Goal: Task Accomplishment & Management: Manage account settings

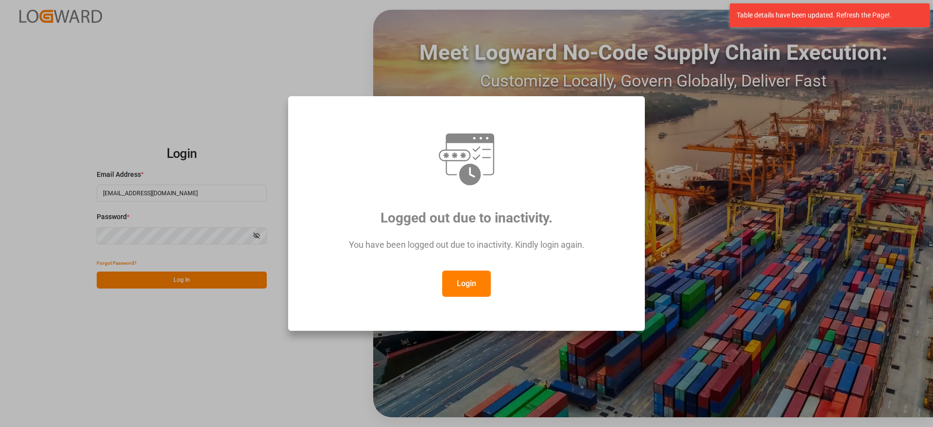
click at [472, 281] on button "Login" at bounding box center [466, 284] width 49 height 26
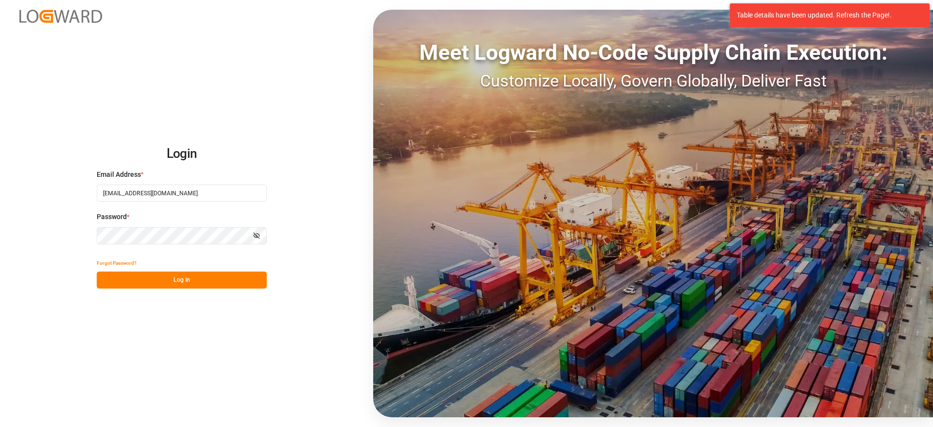
click at [214, 284] on button "Log In" at bounding box center [182, 280] width 170 height 17
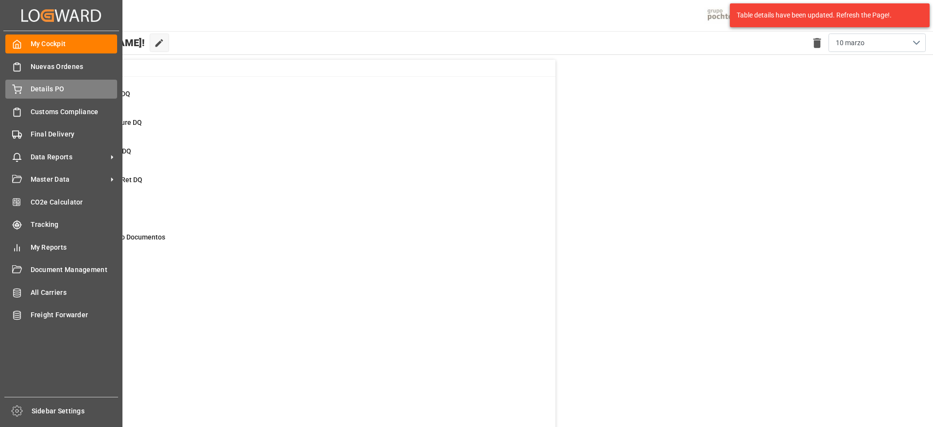
click at [16, 87] on icon at bounding box center [17, 88] width 9 height 6
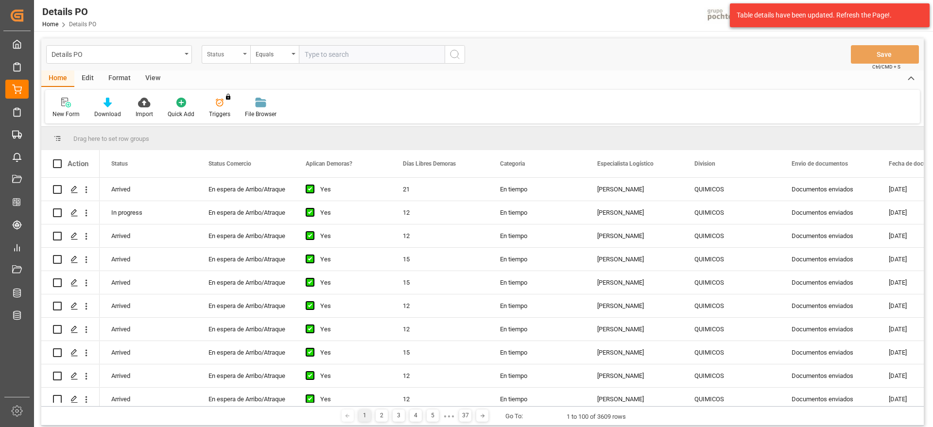
click at [210, 57] on div "Status" at bounding box center [226, 54] width 49 height 18
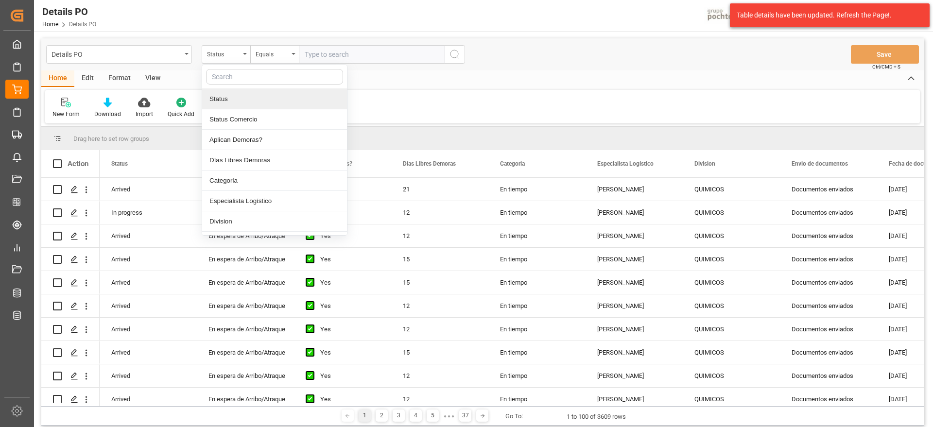
click at [231, 79] on input "text" at bounding box center [274, 77] width 137 height 16
type input "ref"
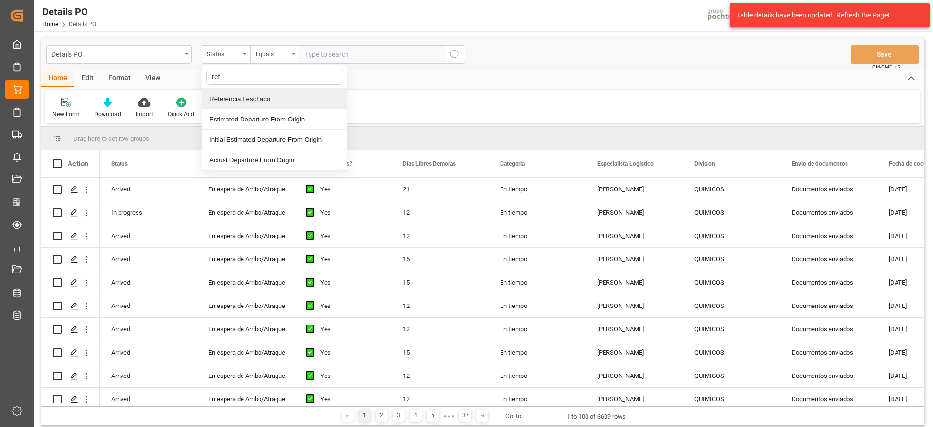
click at [257, 102] on div "Referencia Leschaco" at bounding box center [274, 99] width 145 height 20
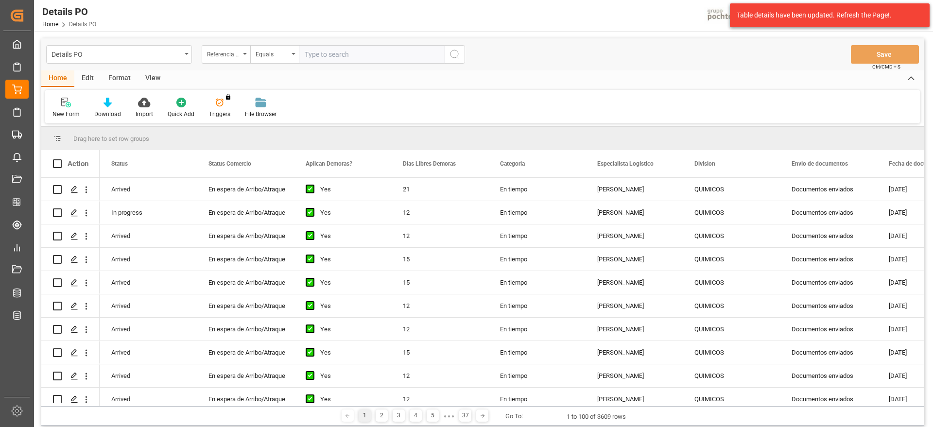
click at [350, 58] on input "text" at bounding box center [372, 54] width 146 height 18
paste input "250906900190"
type input "250906900190"
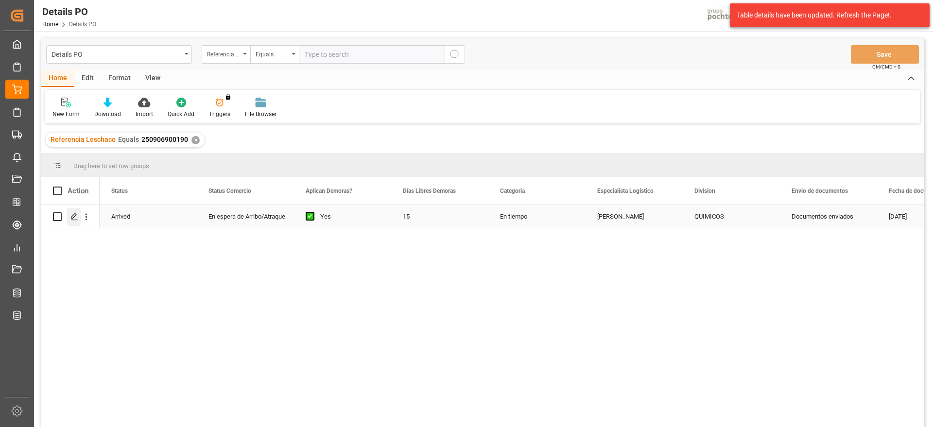
click at [75, 219] on icon "Press SPACE to select this row." at bounding box center [74, 217] width 8 height 8
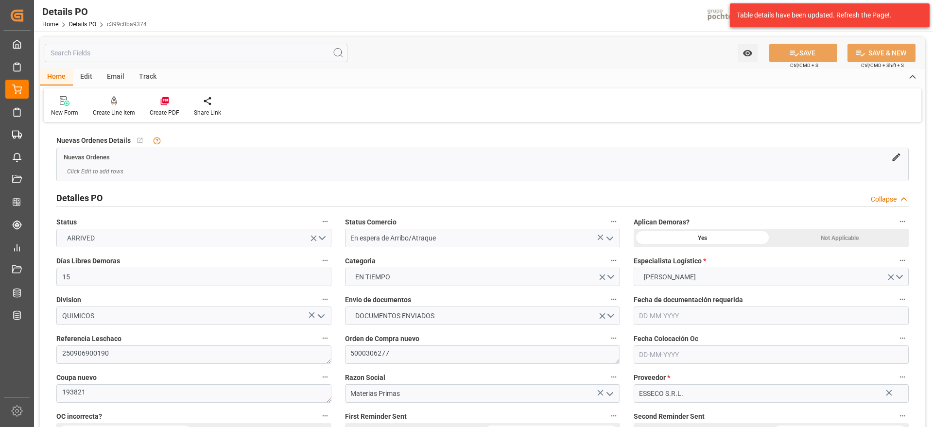
type input "15"
type input "11-08-2025"
type input "13-08-2025"
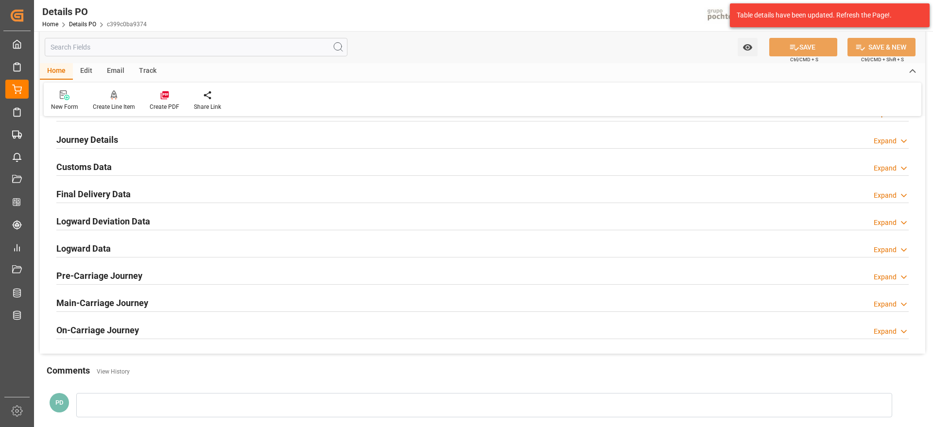
scroll to position [607, 0]
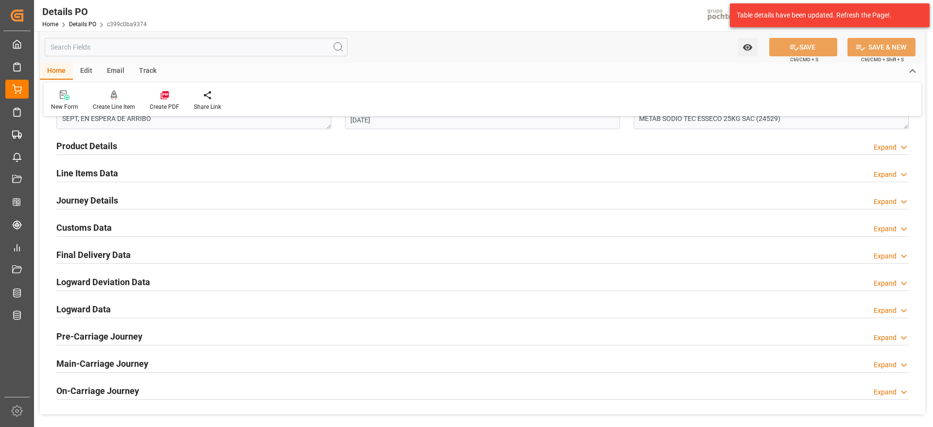
click at [92, 168] on h2 "Line Items Data" at bounding box center [87, 173] width 62 height 13
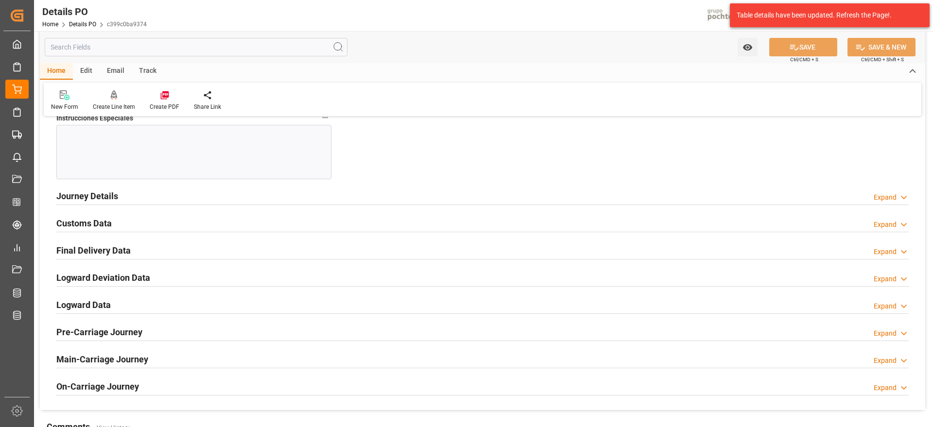
scroll to position [972, 0]
click at [85, 224] on h2 "Customs Data" at bounding box center [83, 222] width 55 height 13
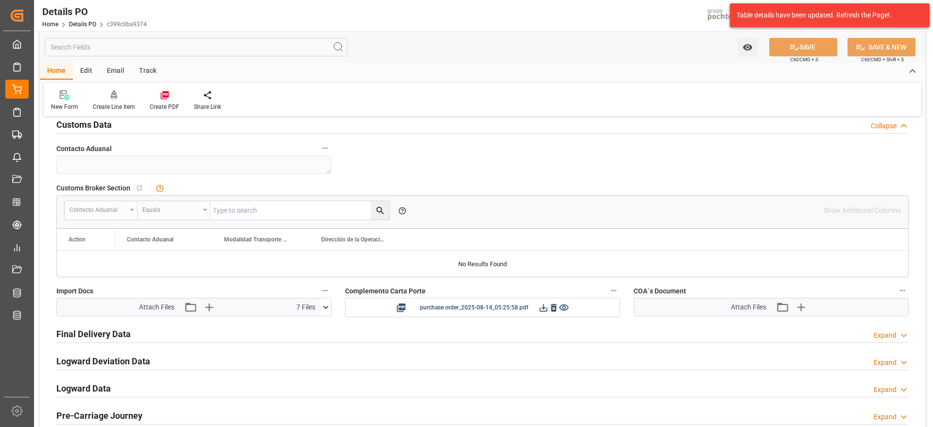
scroll to position [1032, 0]
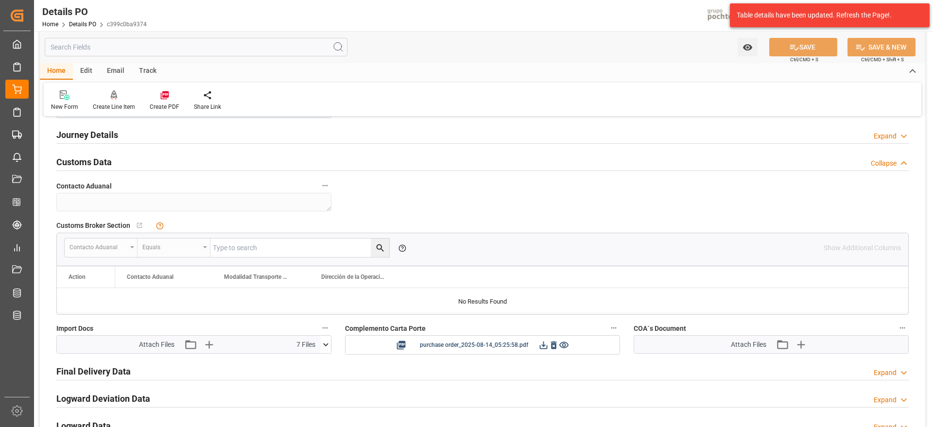
click at [321, 341] on icon at bounding box center [326, 345] width 10 height 10
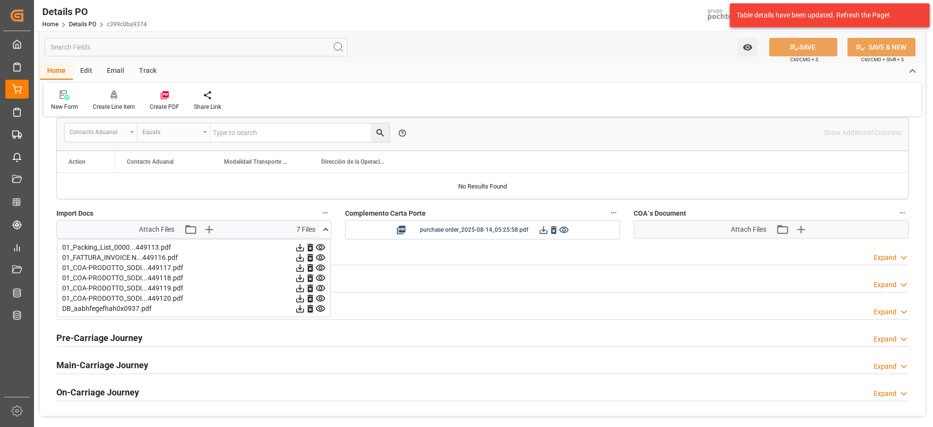
scroll to position [1154, 0]
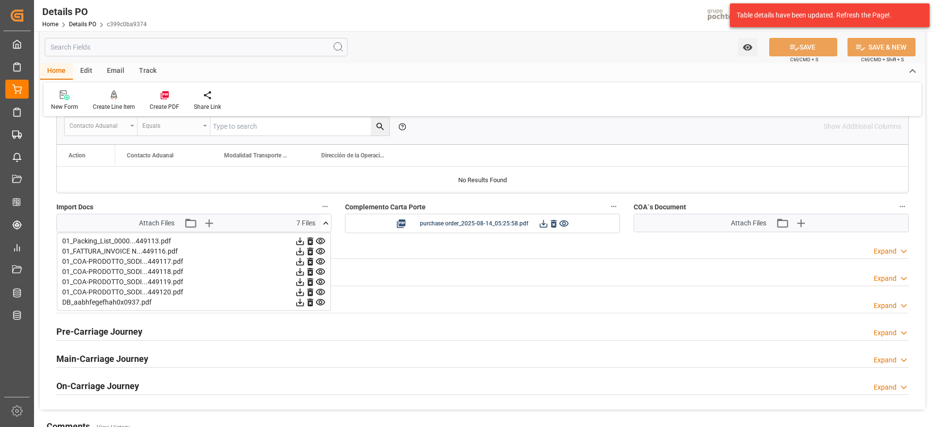
click at [298, 260] on icon at bounding box center [300, 262] width 10 height 10
click at [298, 265] on icon at bounding box center [300, 262] width 8 height 8
click at [298, 274] on icon at bounding box center [300, 272] width 10 height 10
click at [298, 282] on icon at bounding box center [300, 282] width 8 height 8
click at [298, 294] on icon at bounding box center [300, 292] width 10 height 10
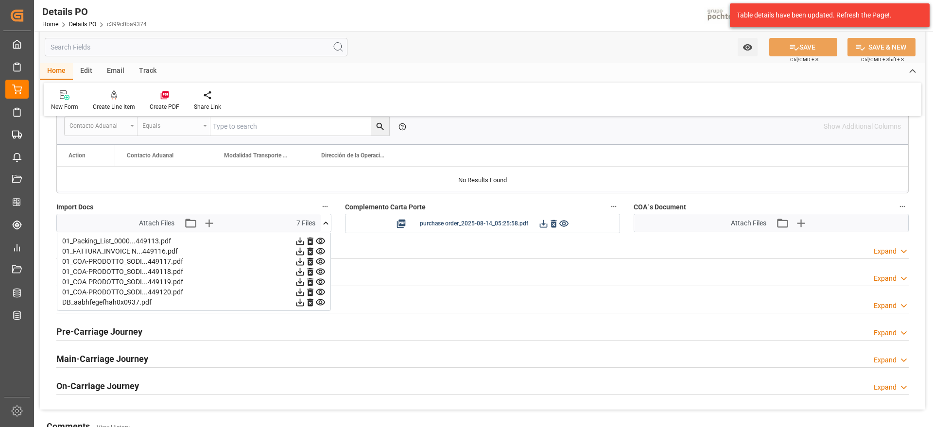
click at [667, 223] on div "Attach Files Attach existing file Upload new file" at bounding box center [771, 222] width 274 height 17
click at [803, 222] on icon "button" at bounding box center [800, 223] width 16 height 16
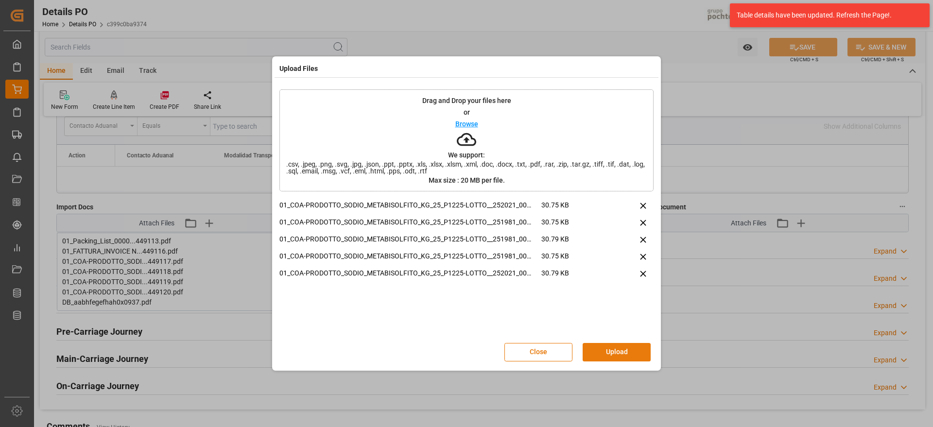
click at [639, 352] on button "Upload" at bounding box center [617, 352] width 68 height 18
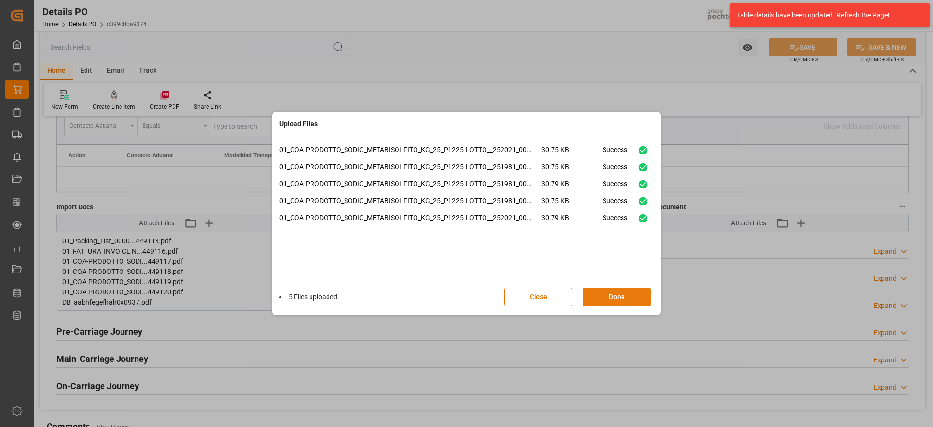
click at [612, 294] on button "Done" at bounding box center [617, 297] width 68 height 18
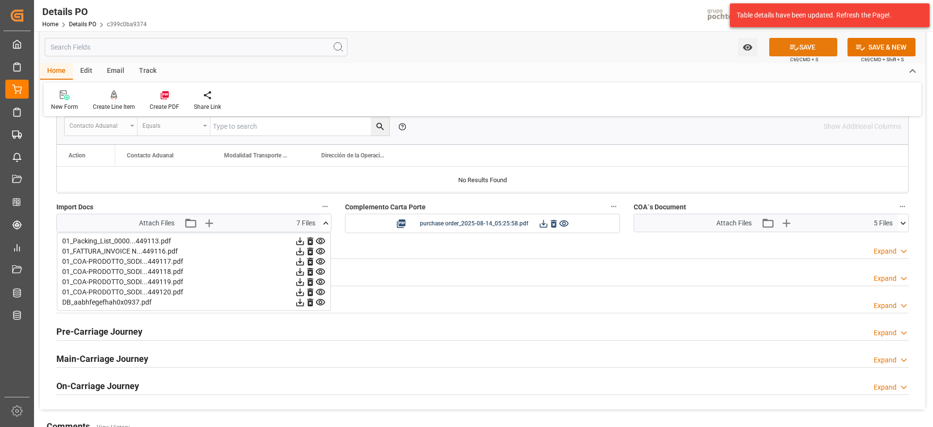
click at [807, 49] on button "SAVE" at bounding box center [803, 47] width 68 height 18
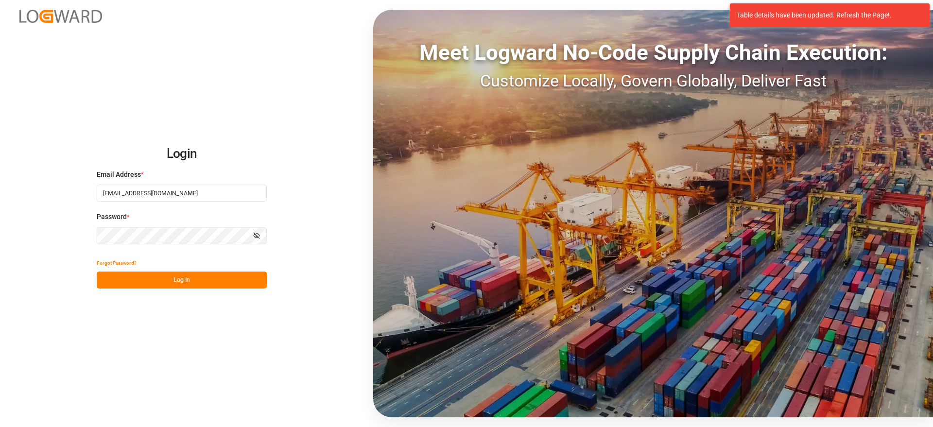
click at [217, 278] on button "Log In" at bounding box center [182, 280] width 170 height 17
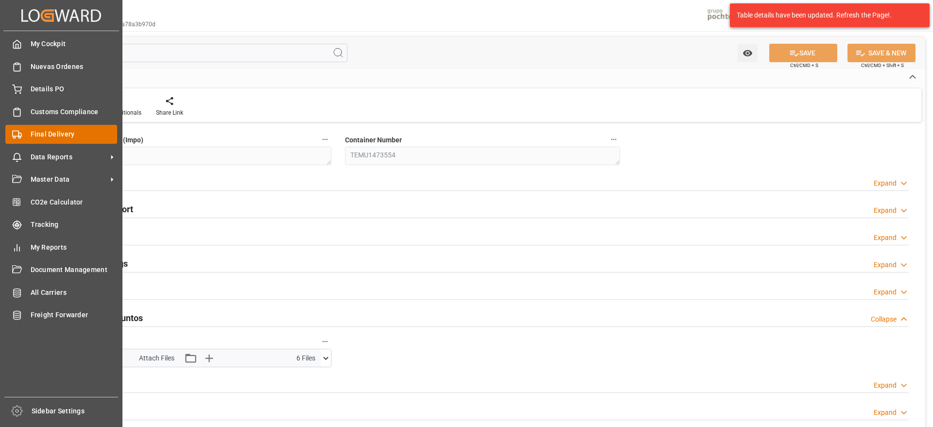
click at [30, 137] on div "Final Delivery Final Delivery" at bounding box center [61, 134] width 112 height 19
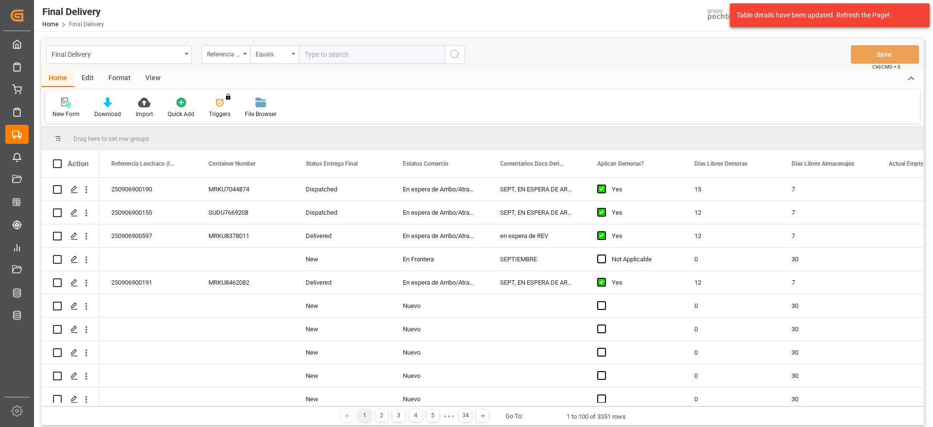
click at [326, 55] on input "text" at bounding box center [372, 54] width 146 height 18
type input "250906900190"
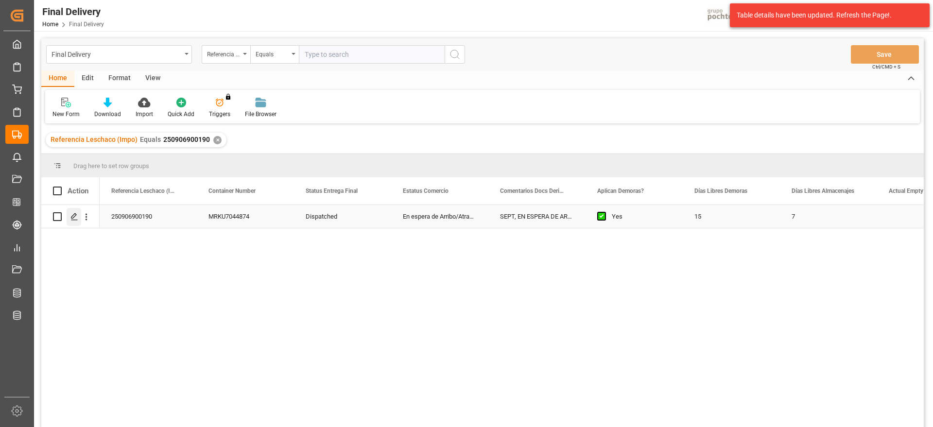
click at [70, 217] on icon "Press SPACE to select this row." at bounding box center [74, 217] width 8 height 8
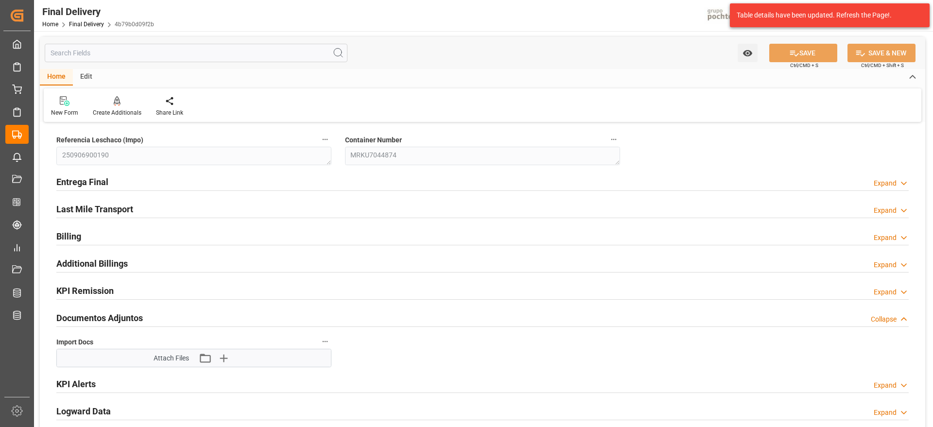
type textarea "250906900190"
type textarea "MRKU7044874"
click at [223, 358] on icon "button" at bounding box center [223, 358] width 9 height 9
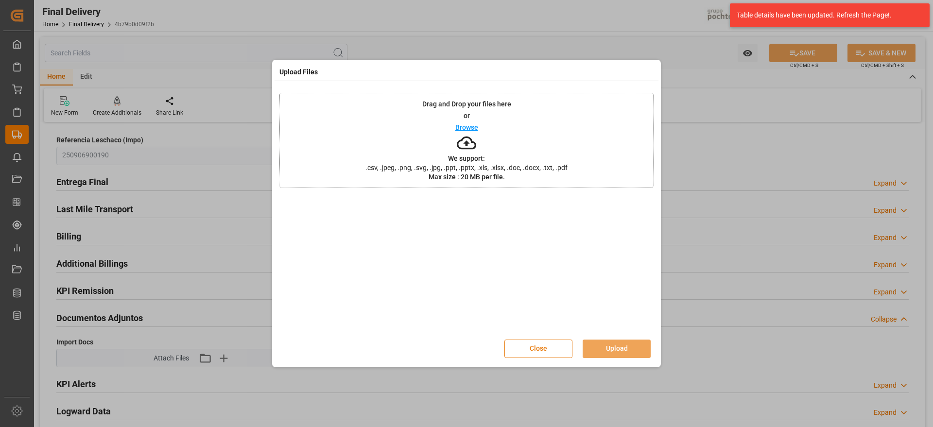
click at [550, 350] on button "Close" at bounding box center [538, 349] width 68 height 18
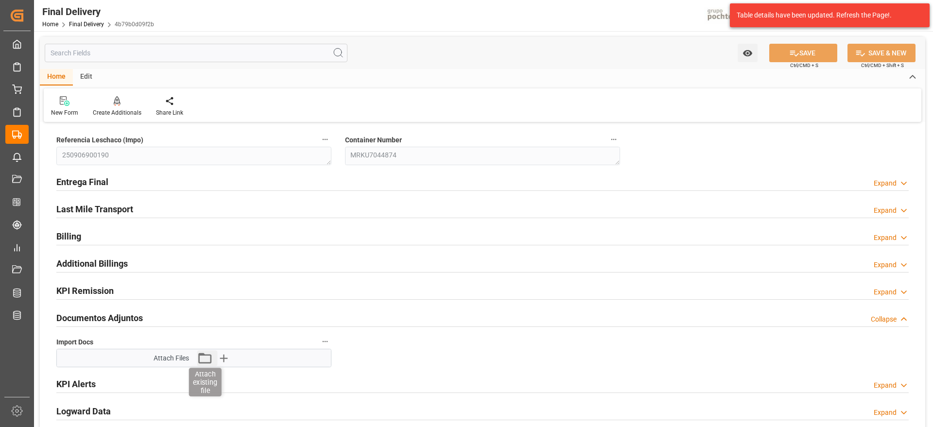
click at [204, 358] on icon "button" at bounding box center [205, 358] width 16 height 16
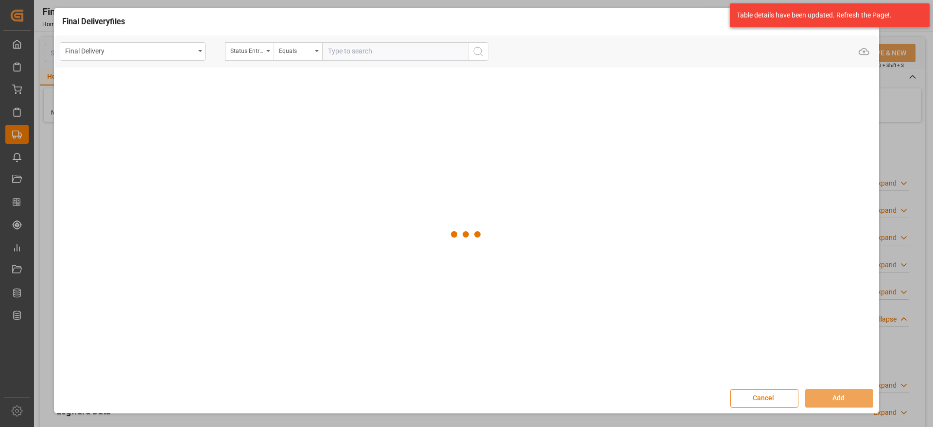
click at [160, 53] on div "Final Delivery" at bounding box center [130, 50] width 130 height 12
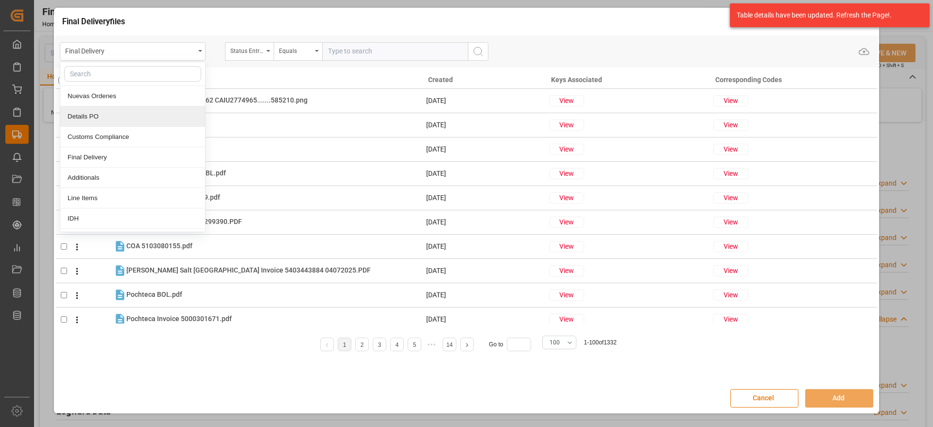
click at [119, 111] on div "Details PO" at bounding box center [132, 116] width 145 height 20
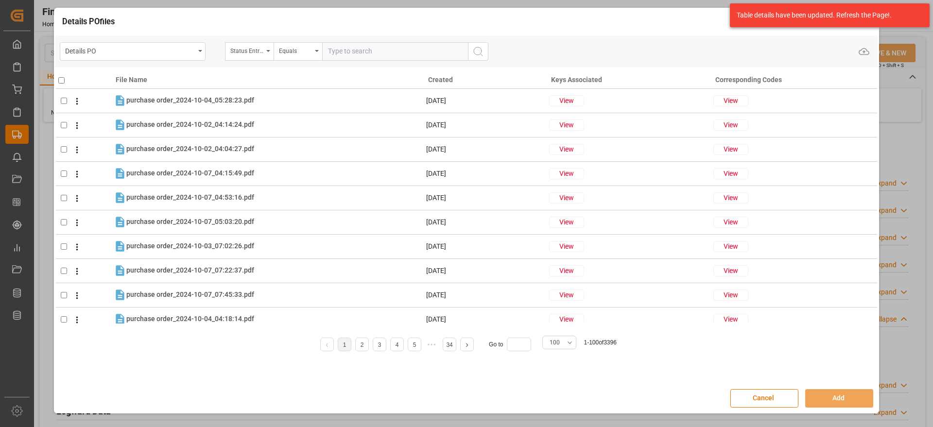
click at [346, 46] on input "text" at bounding box center [395, 51] width 146 height 18
paste input "250906900190"
type input "2"
click at [243, 47] on div "Status" at bounding box center [246, 49] width 33 height 11
click at [247, 68] on input "text" at bounding box center [297, 74] width 137 height 16
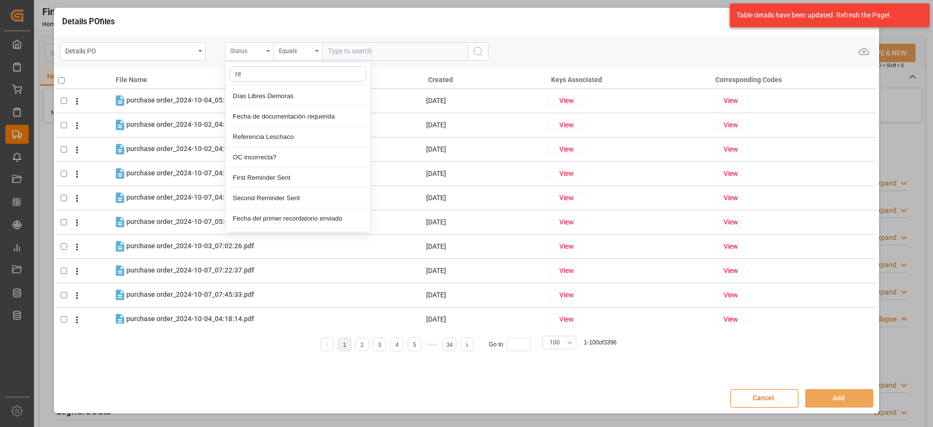
type input "ref"
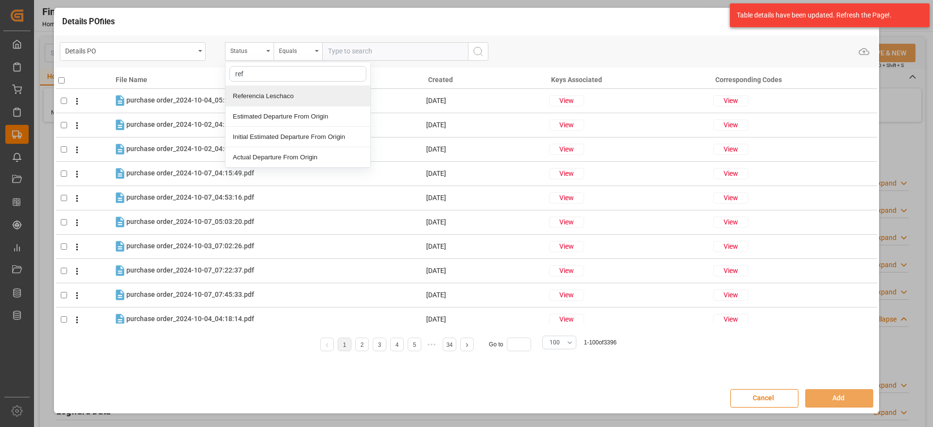
click at [256, 94] on div "Referencia Leschaco" at bounding box center [297, 96] width 145 height 20
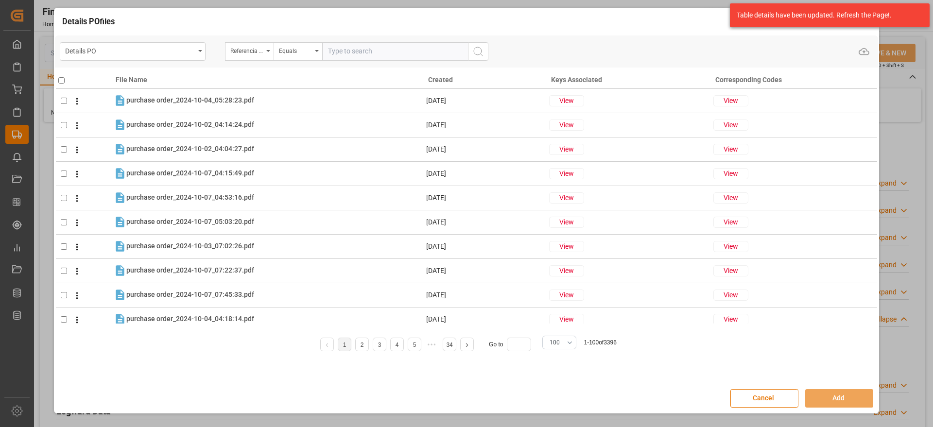
click at [393, 54] on input "text" at bounding box center [395, 51] width 146 height 18
paste input "250906900190"
type input "250906900190"
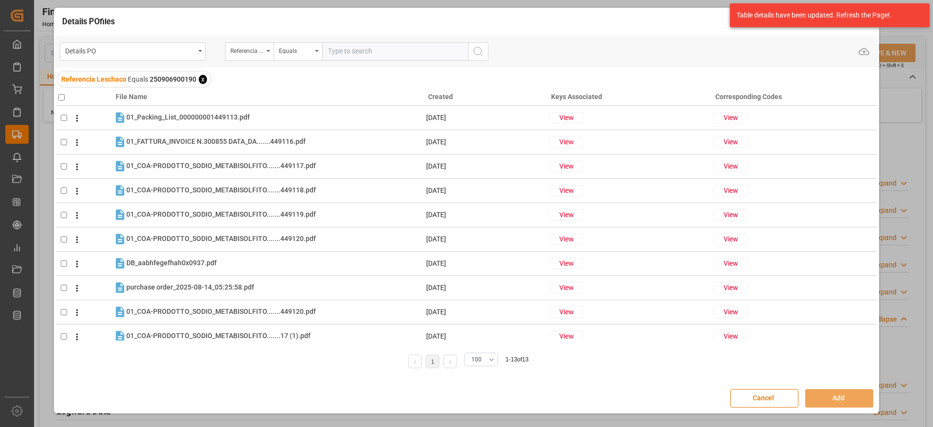
click at [60, 96] on input "checkbox" at bounding box center [61, 97] width 6 height 6
checkbox input "true"
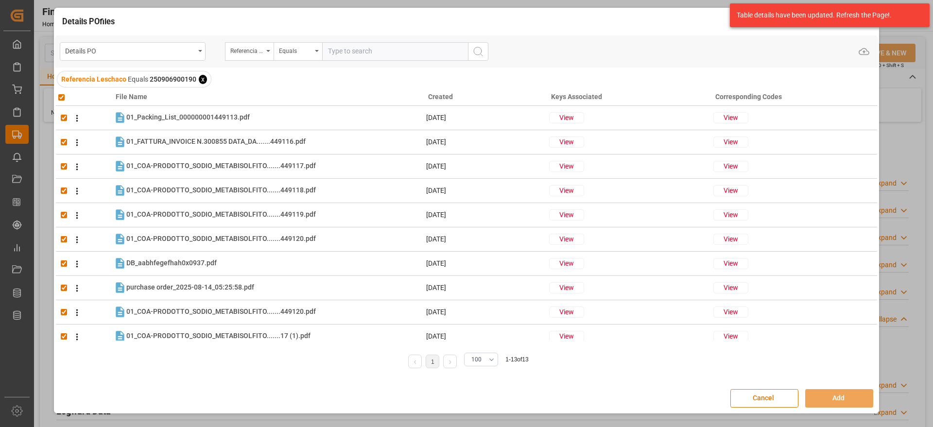
checkbox input "true"
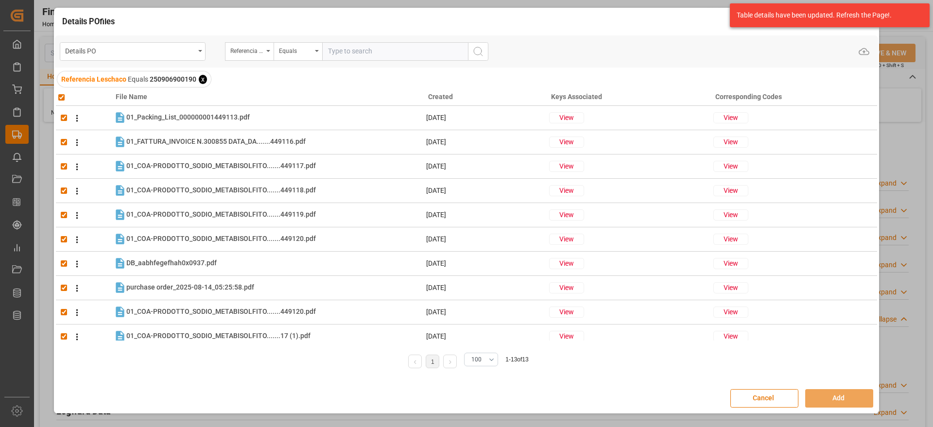
checkbox input "true"
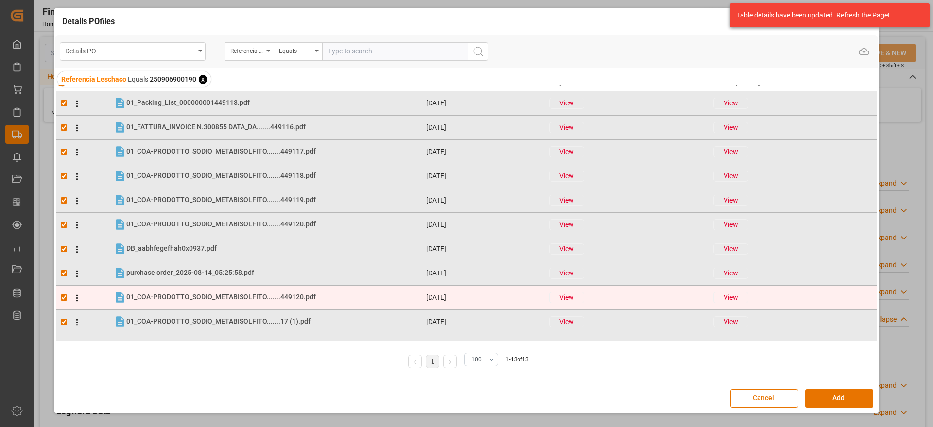
scroll to position [81, 0]
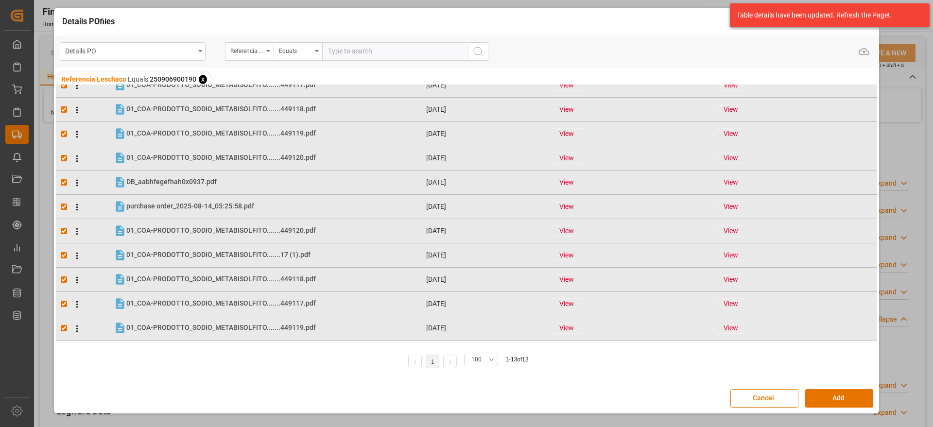
click at [201, 78] on span "x" at bounding box center [203, 79] width 8 height 9
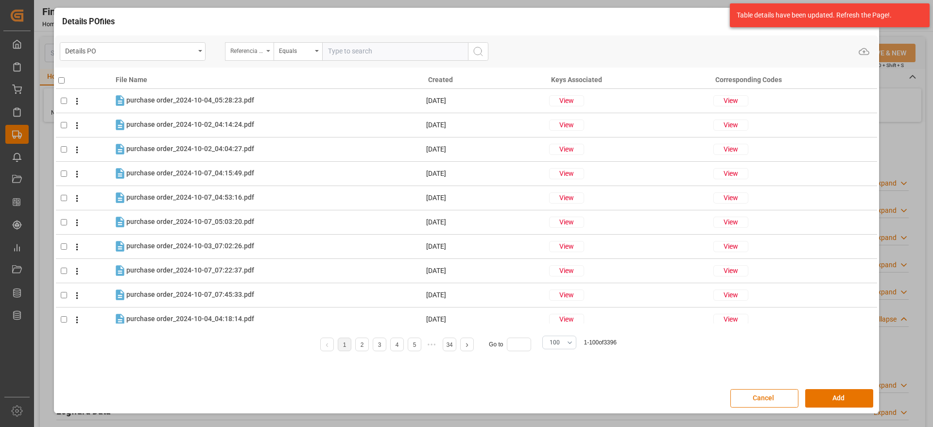
click at [240, 54] on div "Referencia Leschaco" at bounding box center [246, 49] width 33 height 11
click at [258, 83] on div at bounding box center [297, 74] width 145 height 24
click at [258, 76] on input "text" at bounding box center [297, 74] width 137 height 16
type input "orde"
click at [305, 98] on div "Orden de Compra nuevo" at bounding box center [297, 96] width 145 height 20
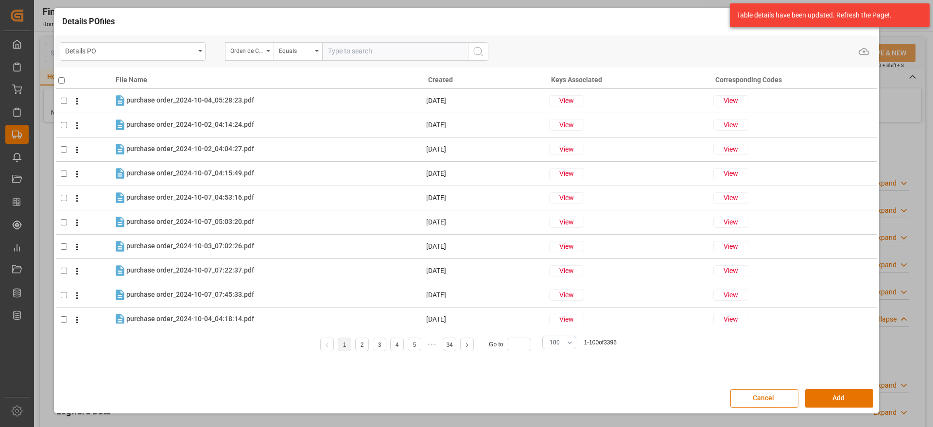
click at [339, 51] on input "text" at bounding box center [395, 51] width 146 height 18
paste input "5000306277"
type input "5000306277"
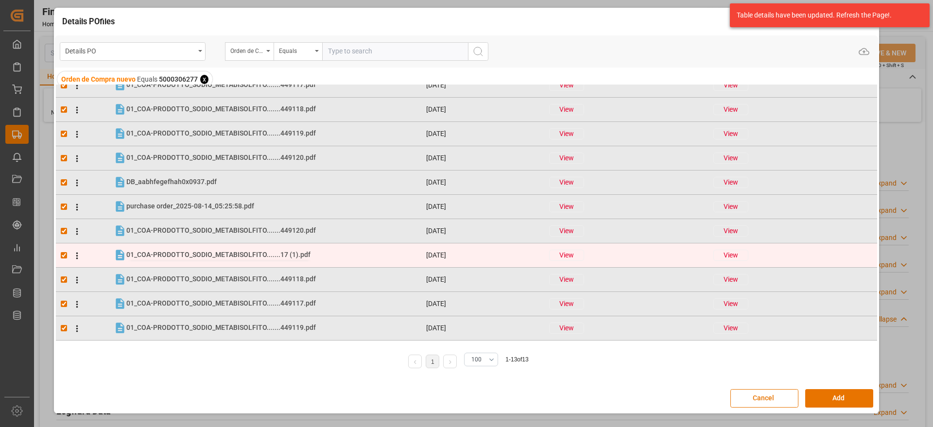
scroll to position [0, 0]
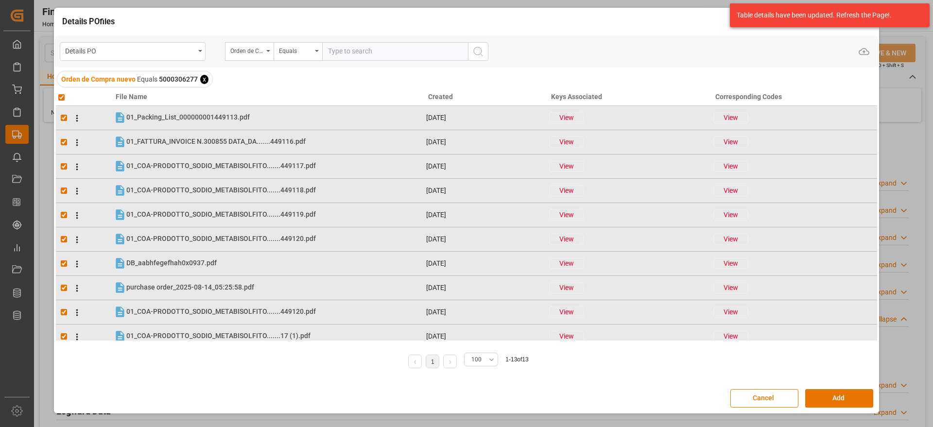
click at [59, 97] on input "checkbox" at bounding box center [61, 97] width 6 height 6
checkbox input "false"
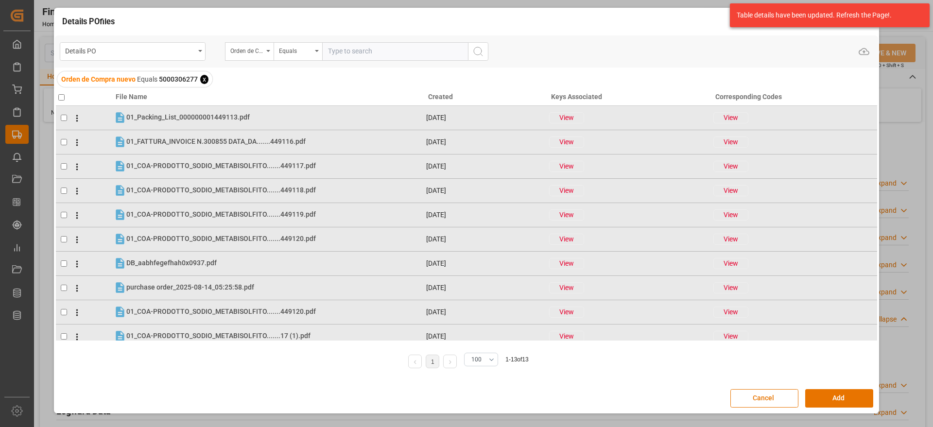
checkbox input "false"
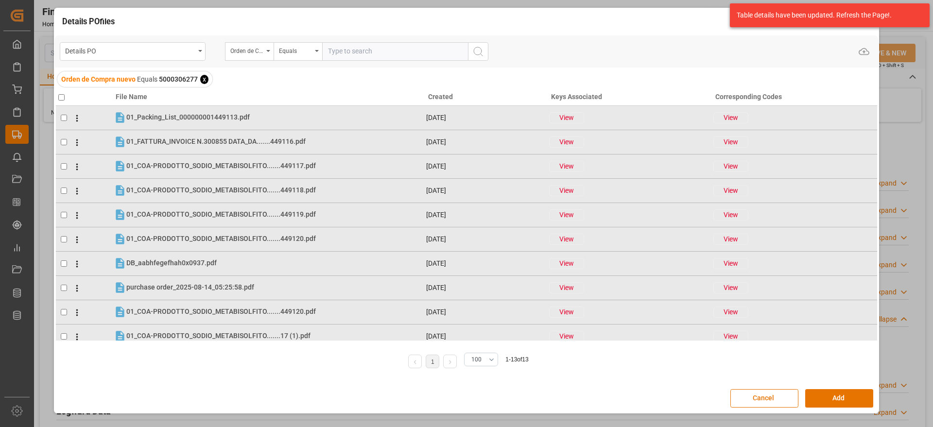
checkbox input "false"
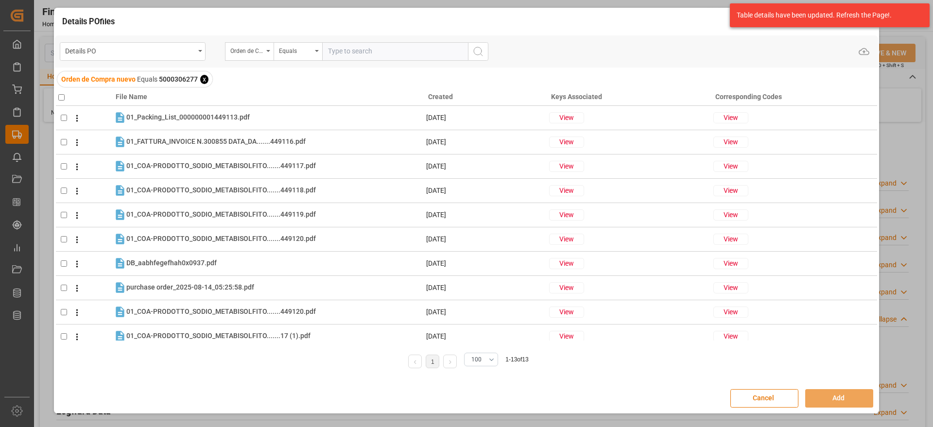
click at [60, 94] on input "checkbox" at bounding box center [61, 97] width 6 height 6
checkbox input "true"
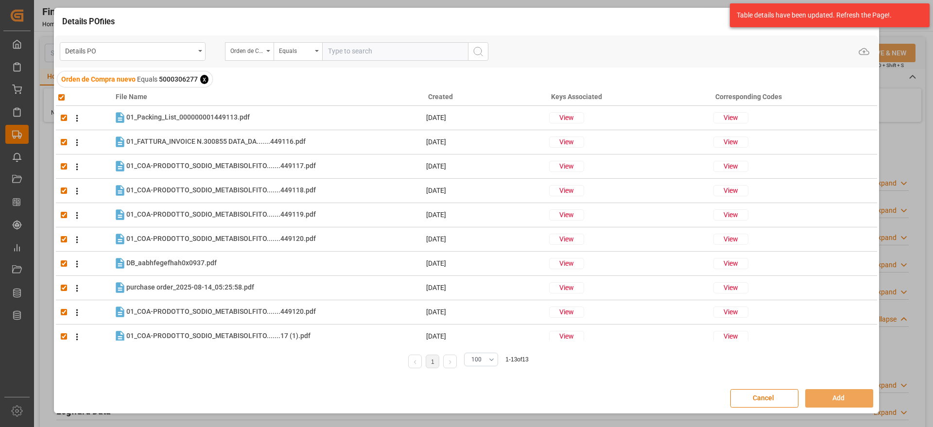
checkbox input "true"
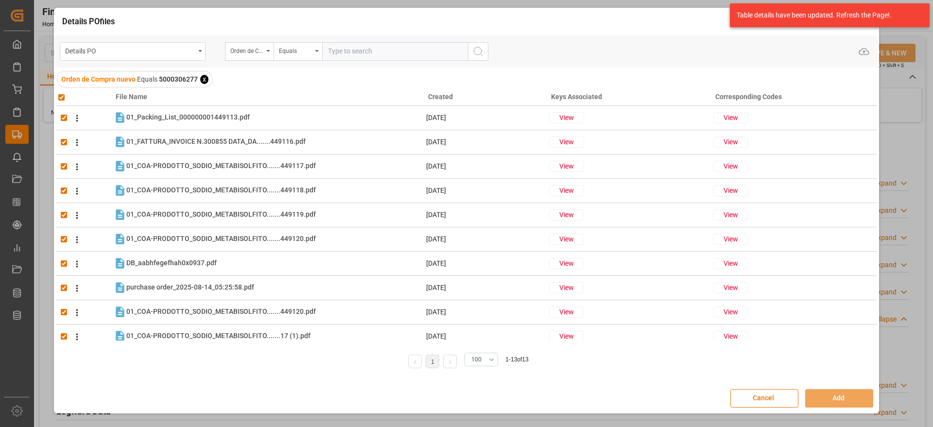
checkbox input "true"
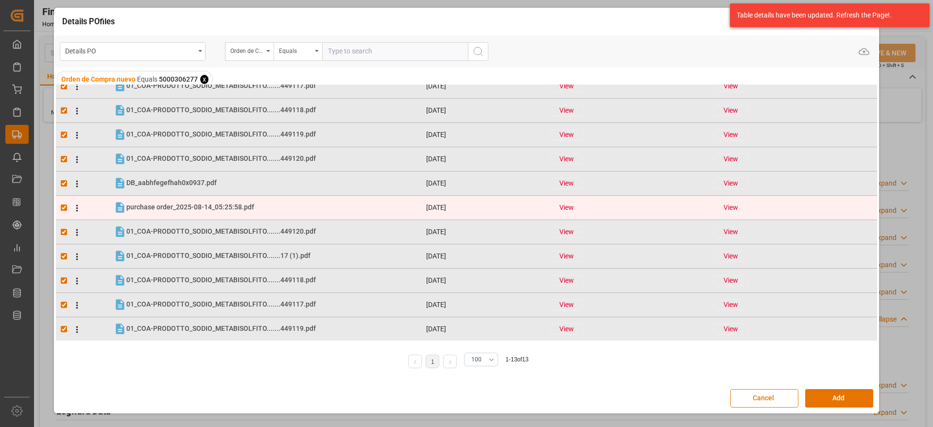
scroll to position [81, 0]
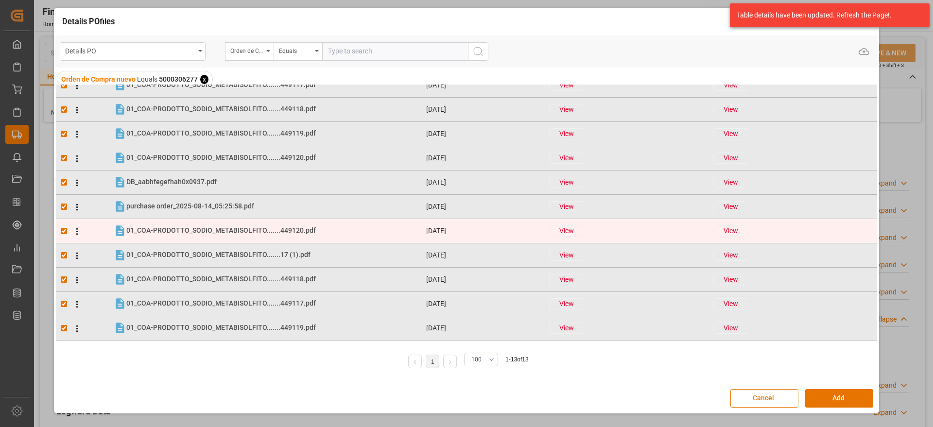
click at [66, 231] on input "checkbox" at bounding box center [64, 231] width 6 height 6
checkbox input "false"
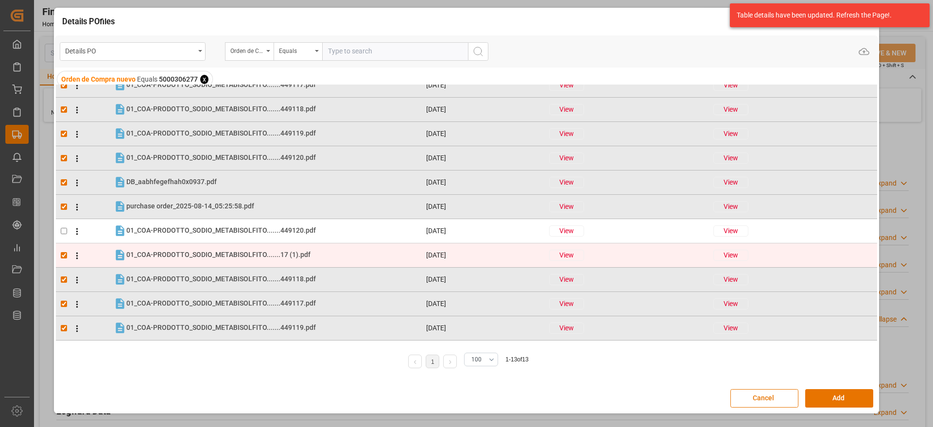
click at [62, 255] on input "checkbox" at bounding box center [64, 255] width 6 height 6
checkbox input "false"
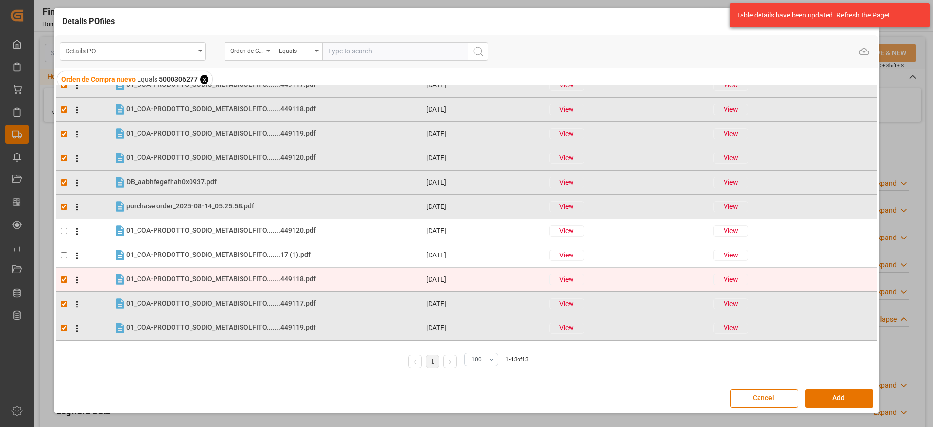
click at [63, 273] on td at bounding box center [84, 279] width 57 height 24
checkbox input "false"
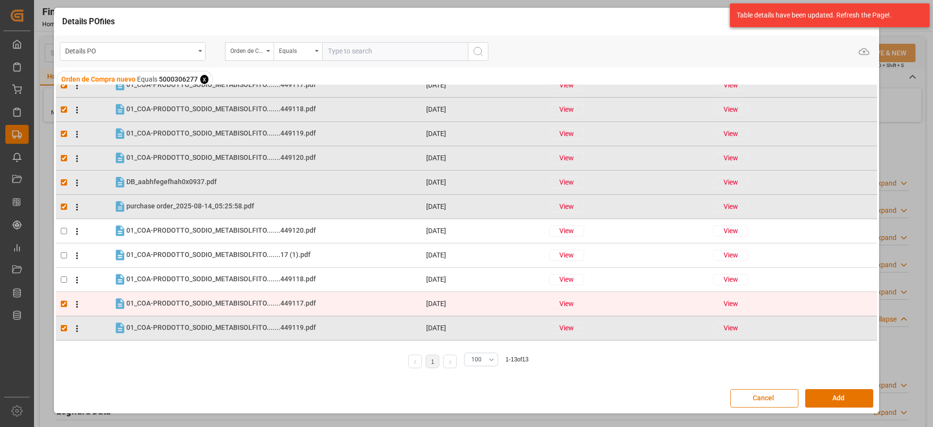
click at [63, 302] on input "checkbox" at bounding box center [64, 304] width 6 height 6
checkbox input "false"
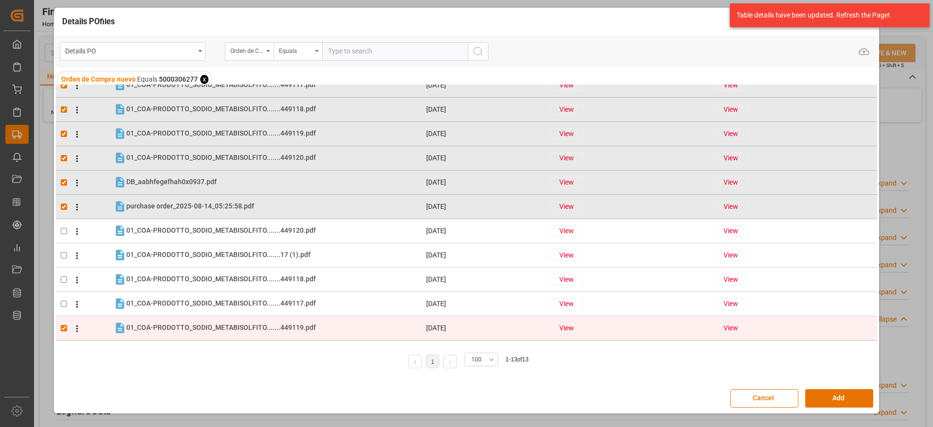
click at [63, 329] on input "checkbox" at bounding box center [64, 328] width 6 height 6
checkbox input "false"
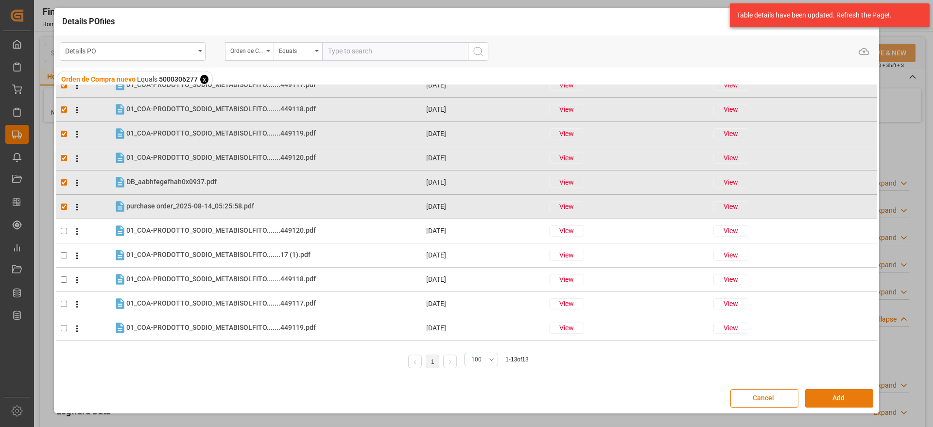
click at [839, 398] on button "Add" at bounding box center [839, 398] width 68 height 18
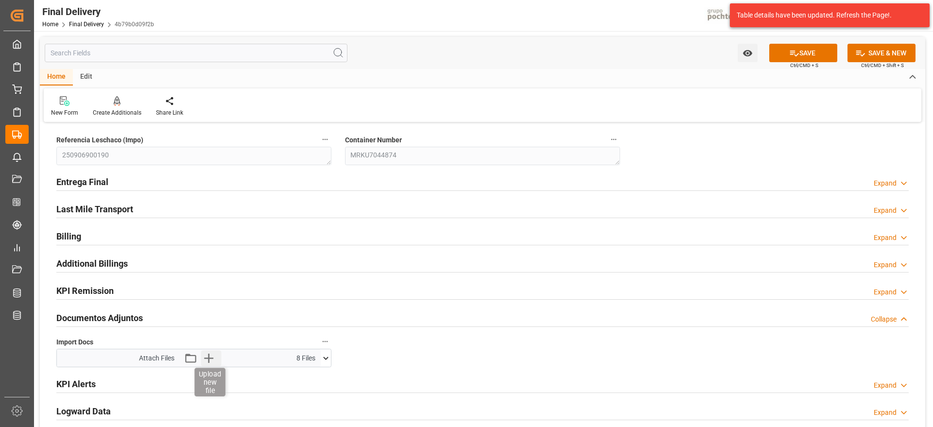
click at [209, 362] on icon "button" at bounding box center [208, 358] width 9 height 9
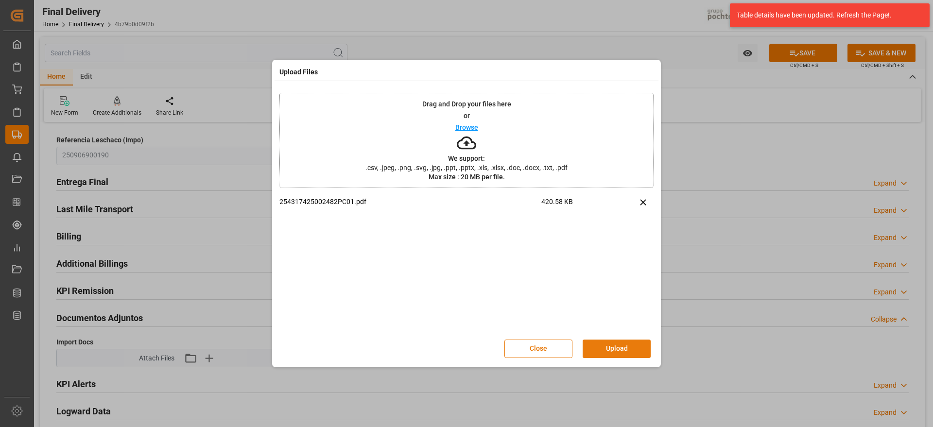
click at [615, 343] on button "Upload" at bounding box center [617, 349] width 68 height 18
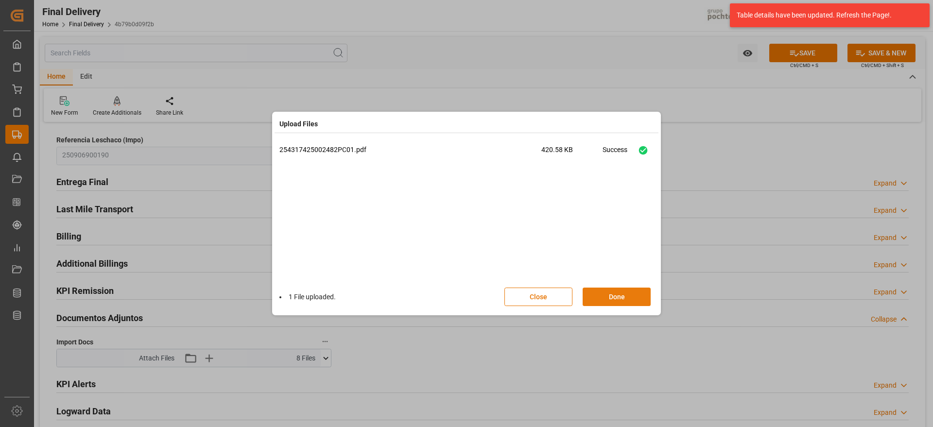
click at [619, 292] on button "Done" at bounding box center [617, 297] width 68 height 18
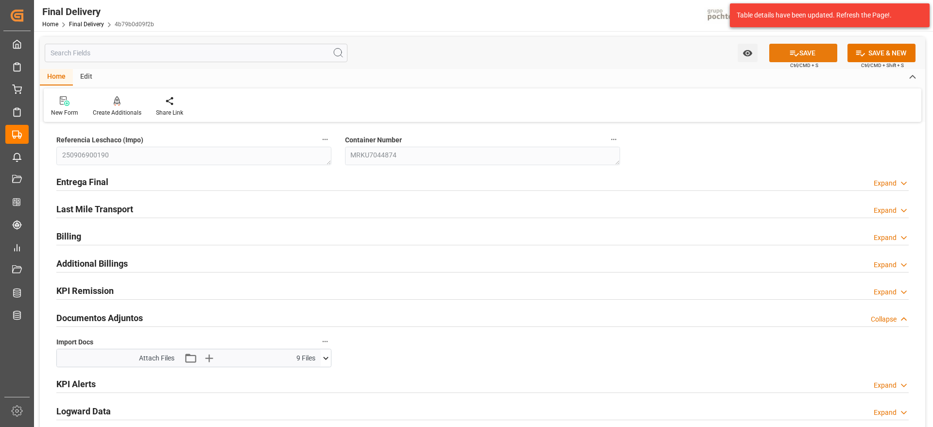
click at [803, 55] on button "SAVE" at bounding box center [803, 53] width 68 height 18
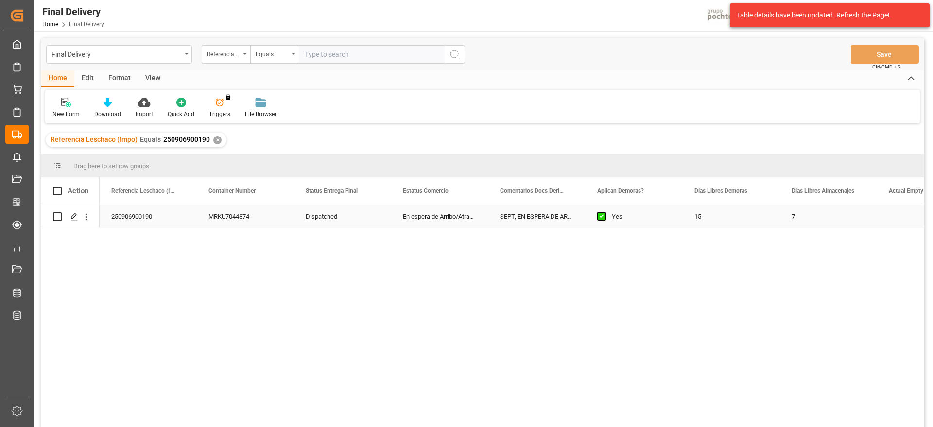
click at [785, 211] on div "7" at bounding box center [828, 216] width 97 height 23
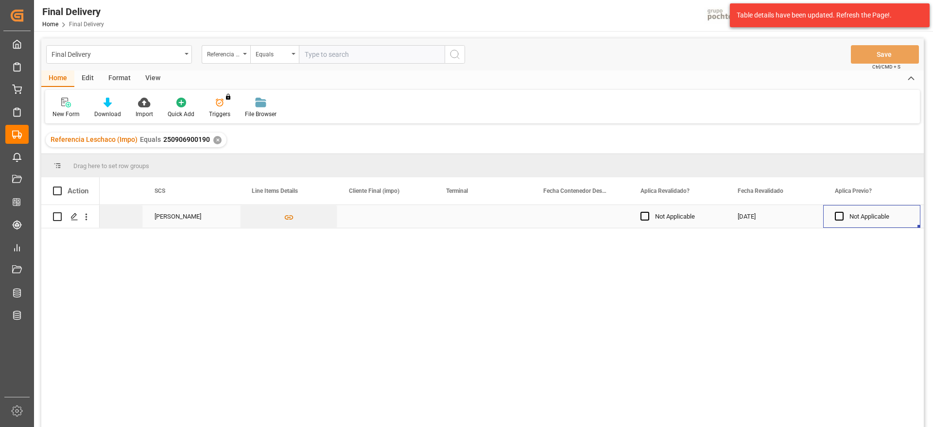
scroll to position [0, 1123]
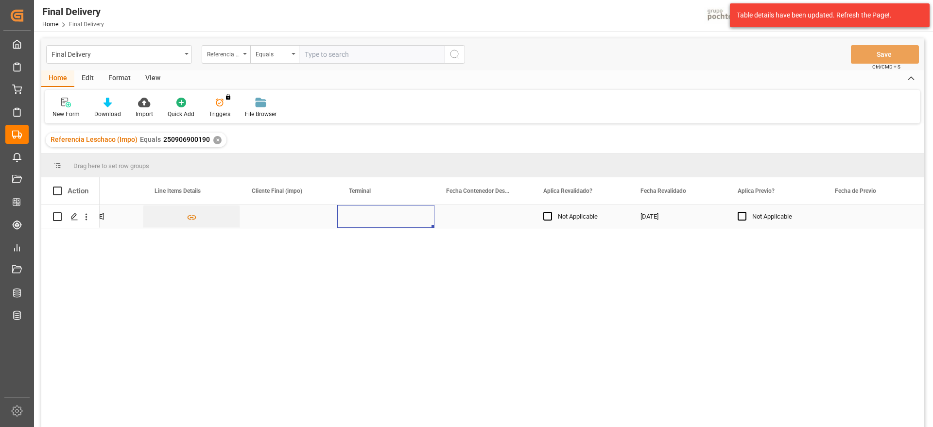
click at [409, 217] on div "Press SPACE to select this row." at bounding box center [385, 216] width 97 height 23
click at [396, 217] on input "Press SPACE to select this row." at bounding box center [386, 222] width 82 height 18
drag, startPoint x: 379, startPoint y: 240, endPoint x: 377, endPoint y: 245, distance: 5.4
click at [378, 243] on div "ICAVE" at bounding box center [385, 250] width 81 height 34
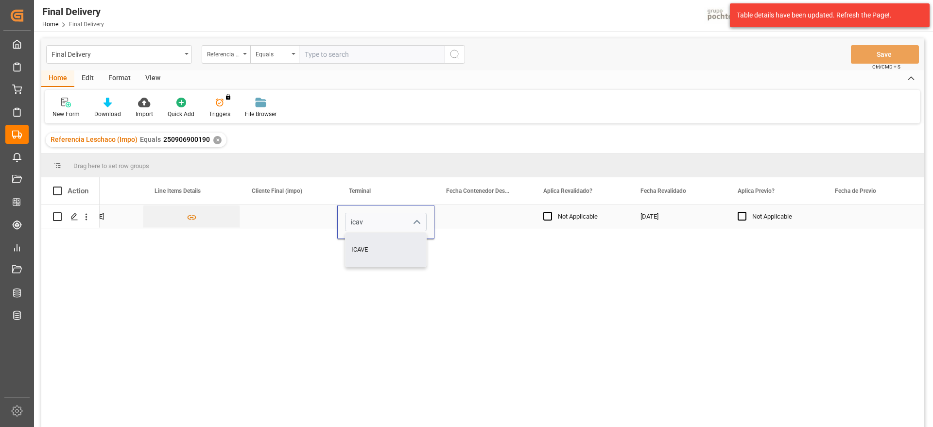
type input "ICAVE"
click at [474, 223] on div "Press SPACE to select this row." at bounding box center [482, 216] width 97 height 23
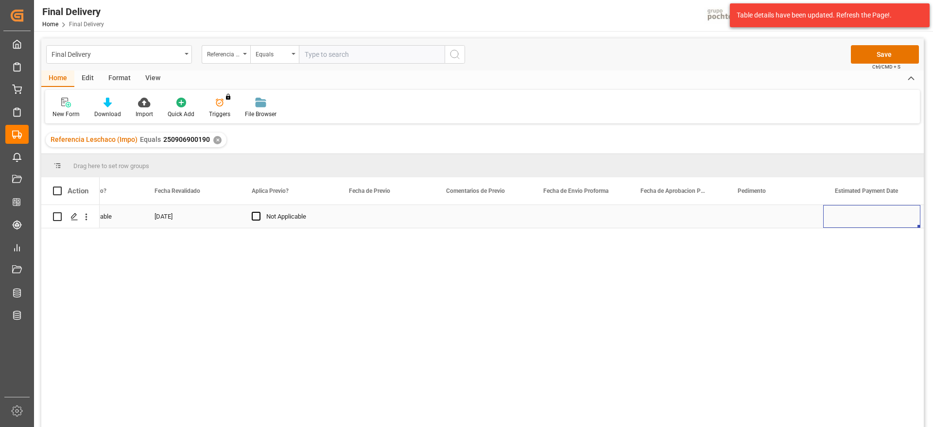
scroll to position [0, 0]
click at [527, 220] on div "Press SPACE to select this row." at bounding box center [482, 216] width 97 height 23
click at [487, 217] on div "Press SPACE to select this row." at bounding box center [482, 216] width 97 height 23
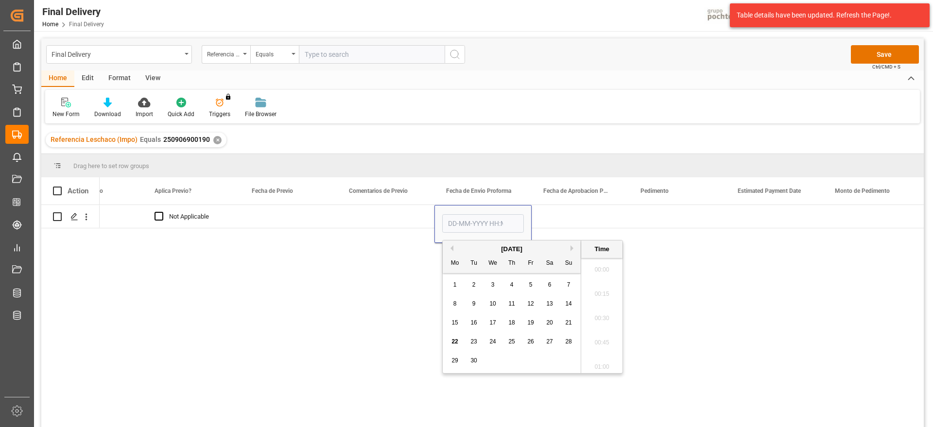
scroll to position [1412, 0]
click at [511, 319] on span "18" at bounding box center [511, 322] width 6 height 7
type input "18-09-2025 00:00"
drag, startPoint x: 594, startPoint y: 215, endPoint x: 504, endPoint y: 222, distance: 89.7
click at [591, 215] on div "Press SPACE to select this row." at bounding box center [579, 216] width 97 height 23
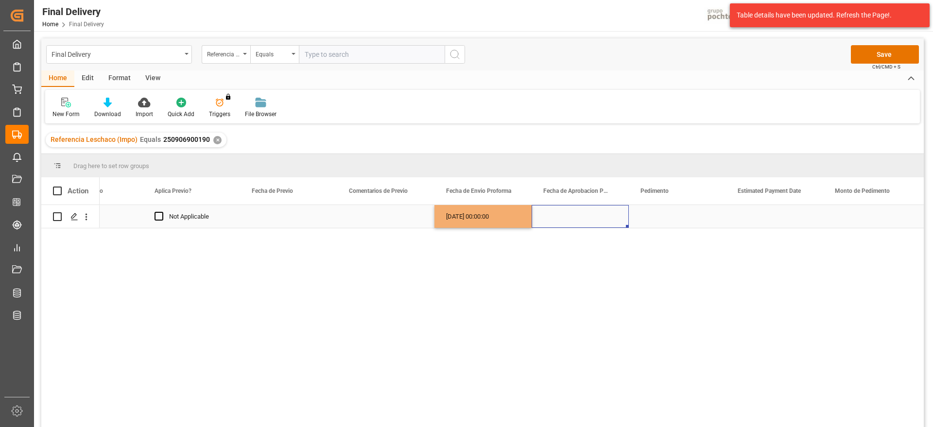
click at [489, 219] on div "18-09-2025 00:00:00" at bounding box center [482, 216] width 97 height 23
click at [575, 218] on div "Press SPACE to select this row." at bounding box center [579, 216] width 97 height 23
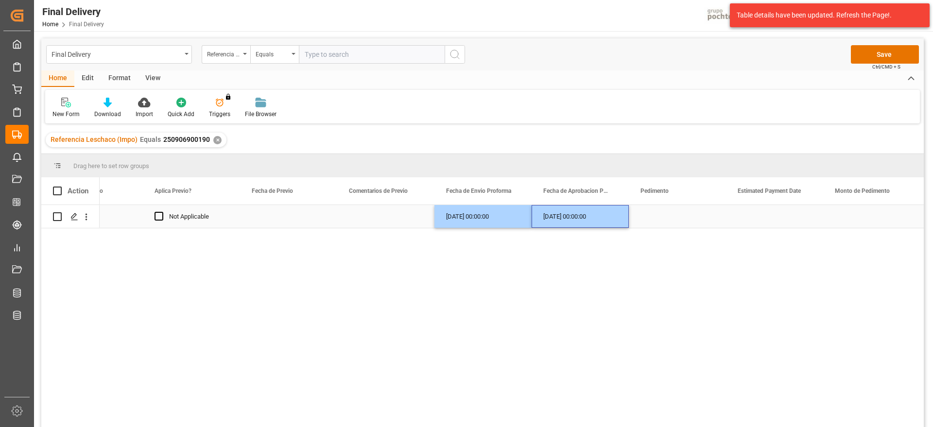
click at [650, 216] on div "Press SPACE to select this row." at bounding box center [677, 216] width 97 height 23
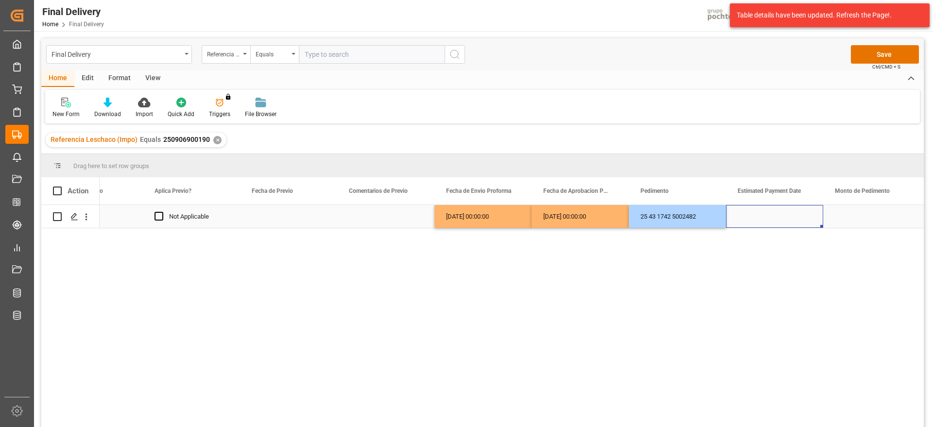
click at [758, 219] on div "Press SPACE to select this row." at bounding box center [774, 216] width 97 height 23
click at [782, 216] on div "Press SPACE to select this row." at bounding box center [774, 216] width 97 height 23
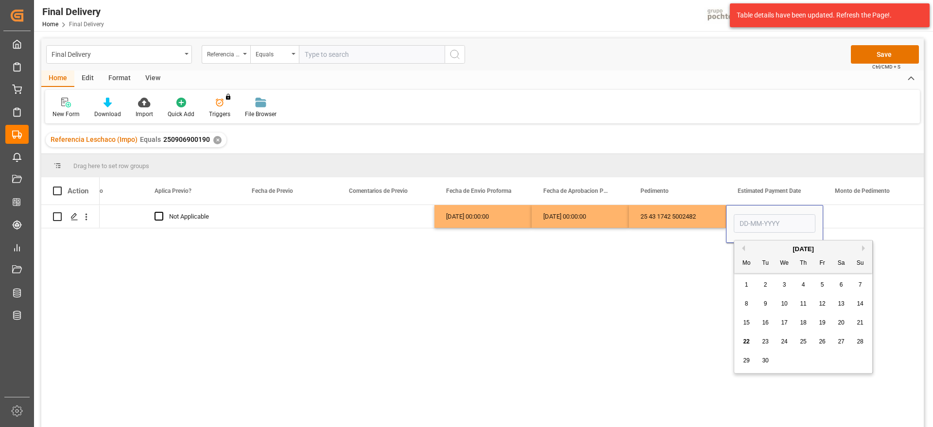
click at [801, 326] on div "18" at bounding box center [803, 323] width 12 height 12
type input "18-09-2025"
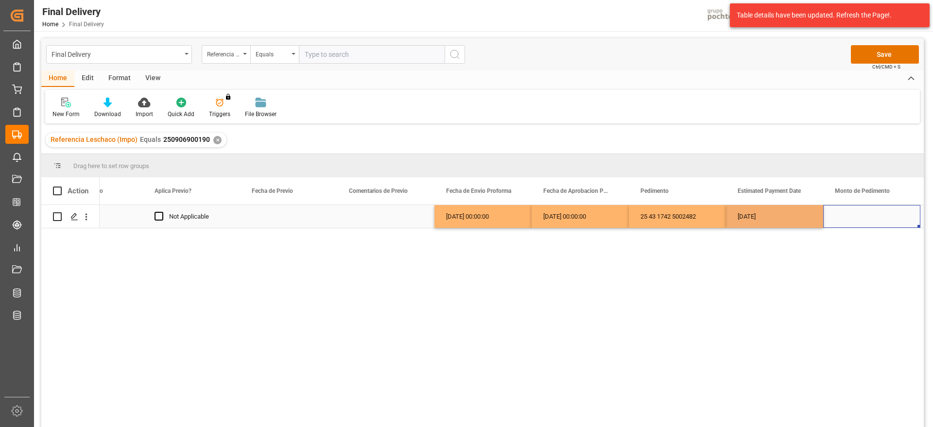
click at [857, 220] on div "Press SPACE to select this row." at bounding box center [871, 216] width 97 height 23
click at [871, 216] on div "Press SPACE to select this row." at bounding box center [871, 216] width 97 height 23
click at [871, 217] on input "Press SPACE to select this row." at bounding box center [872, 222] width 82 height 18
type input "49802"
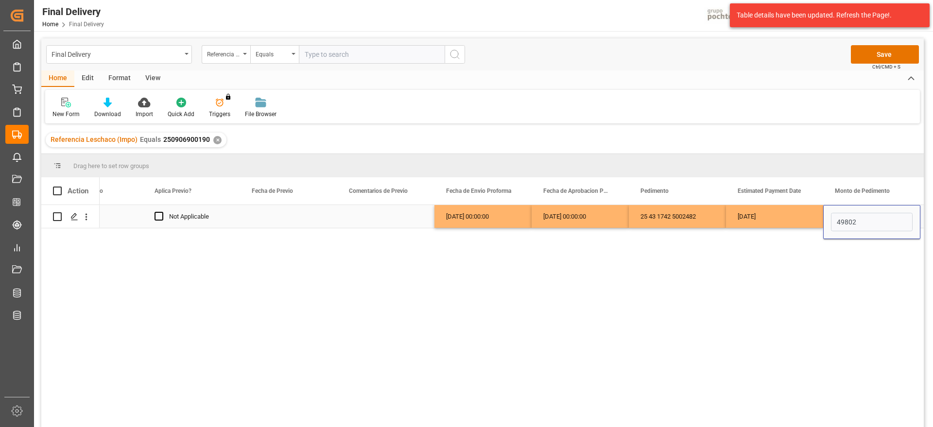
click at [787, 215] on div "18-09-2025" at bounding box center [774, 216] width 97 height 23
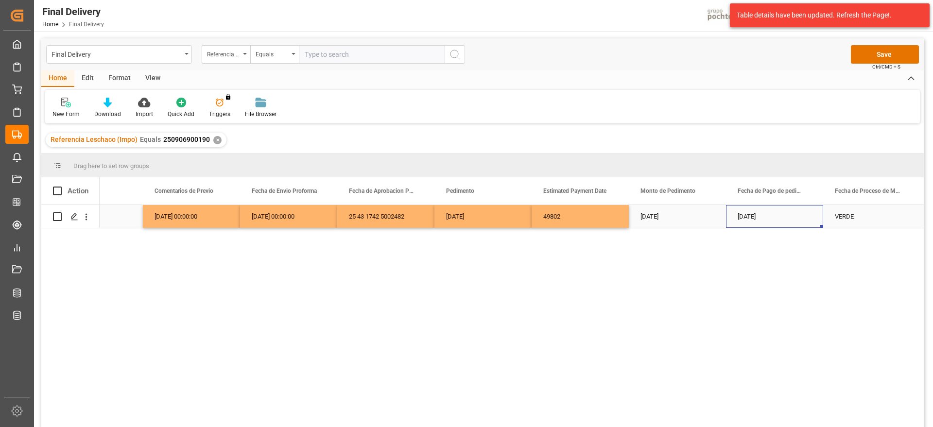
scroll to position [0, 1997]
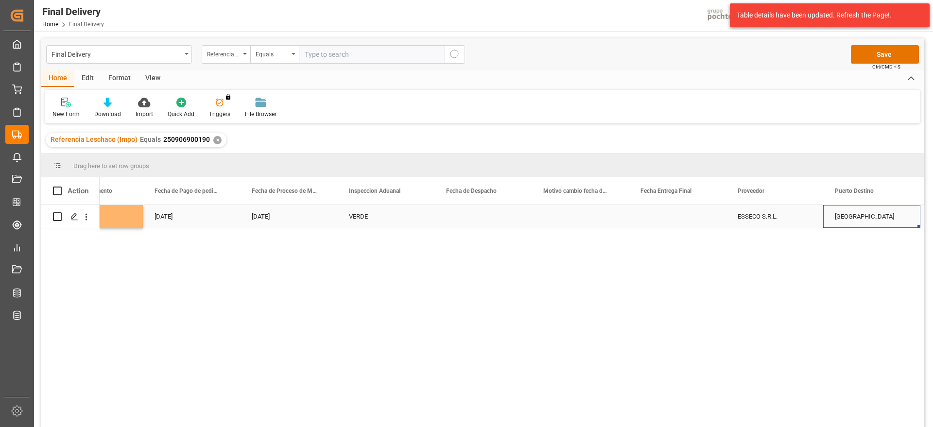
click at [488, 218] on div "Press SPACE to select this row." at bounding box center [482, 216] width 97 height 23
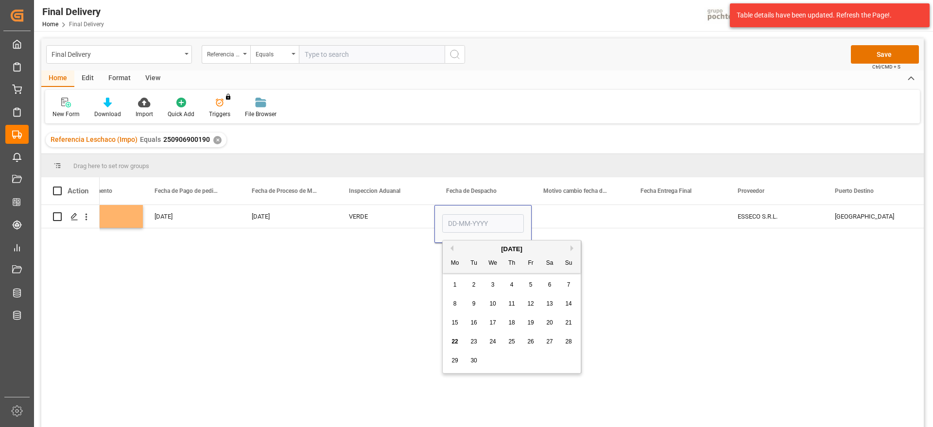
click at [456, 343] on span "22" at bounding box center [454, 341] width 6 height 7
type input "22-09-2025"
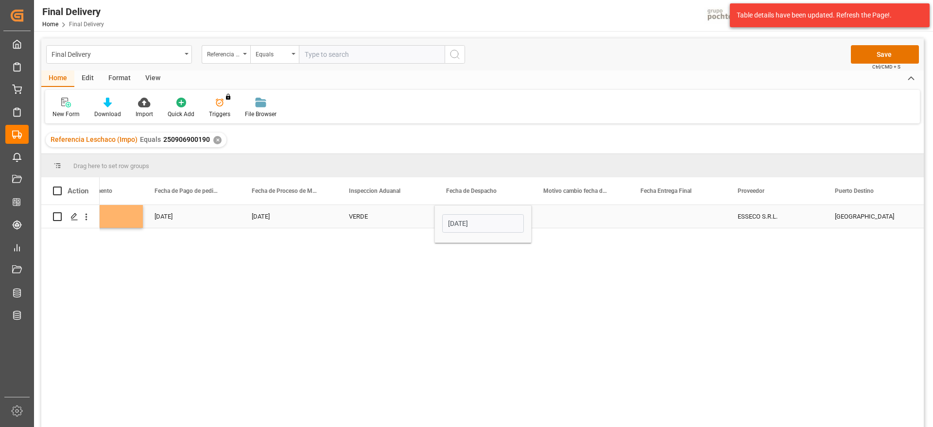
click at [675, 213] on div "Press SPACE to select this row." at bounding box center [677, 216] width 97 height 23
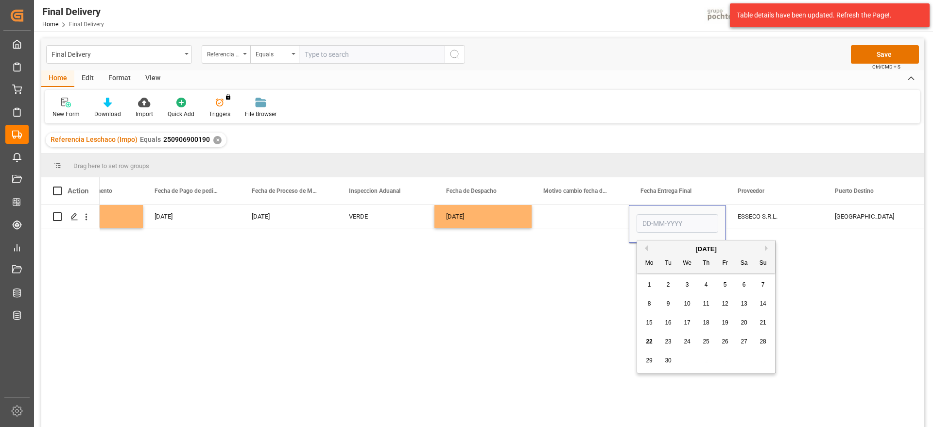
click at [667, 338] on span "23" at bounding box center [668, 341] width 6 height 7
type input "23-09-2025"
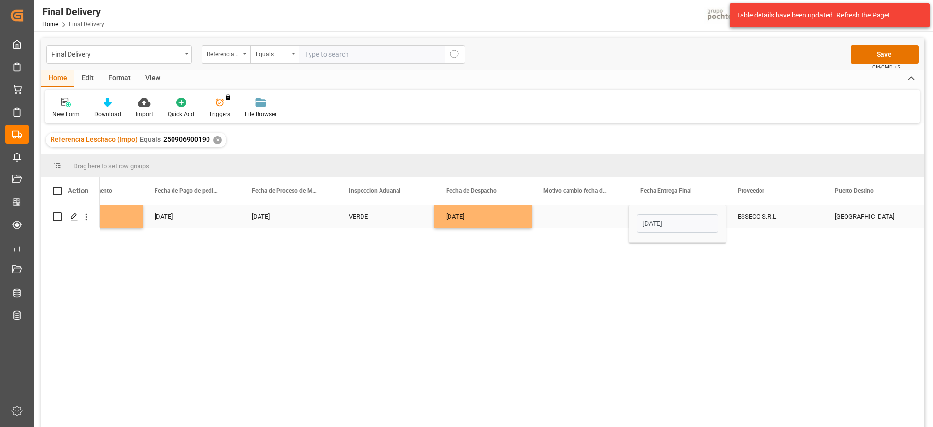
click at [771, 220] on div "ESSECO S.R.L." at bounding box center [774, 216] width 97 height 23
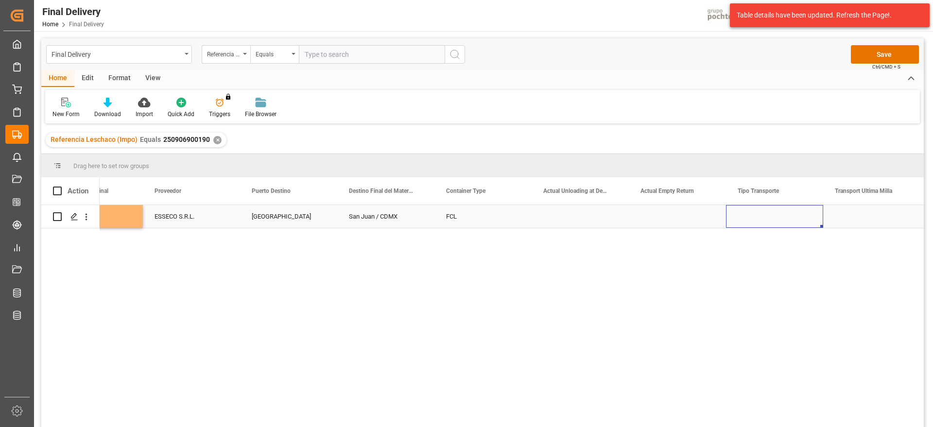
click at [791, 208] on div "Press SPACE to select this row." at bounding box center [774, 216] width 97 height 23
click at [804, 218] on button "Select" at bounding box center [775, 222] width 82 height 18
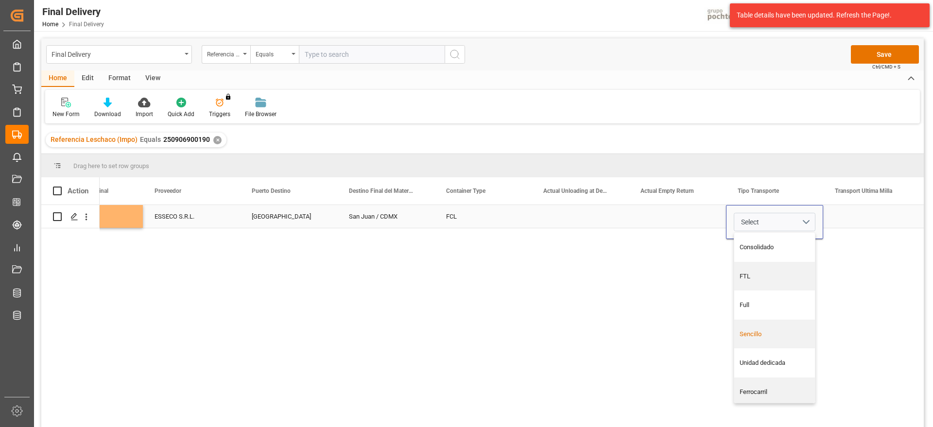
click at [774, 334] on div "Sencillo" at bounding box center [774, 334] width 70 height 10
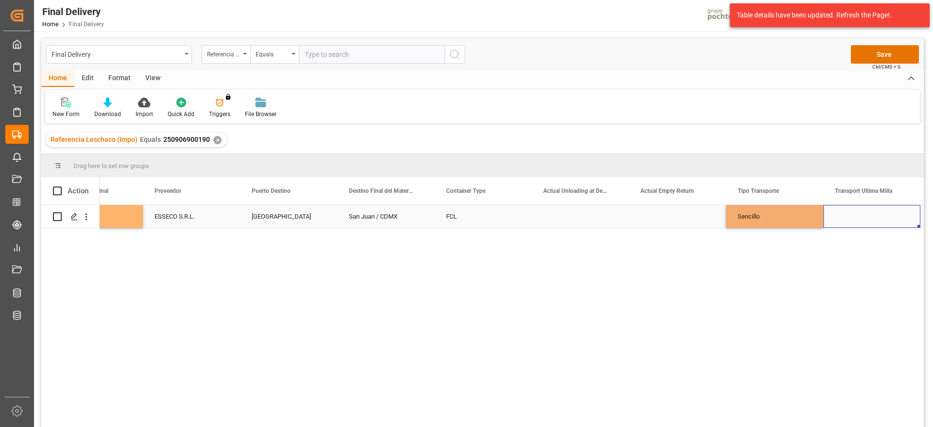
click at [868, 220] on div "Press SPACE to select this row." at bounding box center [871, 216] width 97 height 23
click at [906, 218] on button "Select" at bounding box center [872, 222] width 82 height 18
click at [876, 248] on div "Leschaco" at bounding box center [872, 247] width 70 height 10
click at [797, 215] on div "Sencillo" at bounding box center [774, 216] width 97 height 23
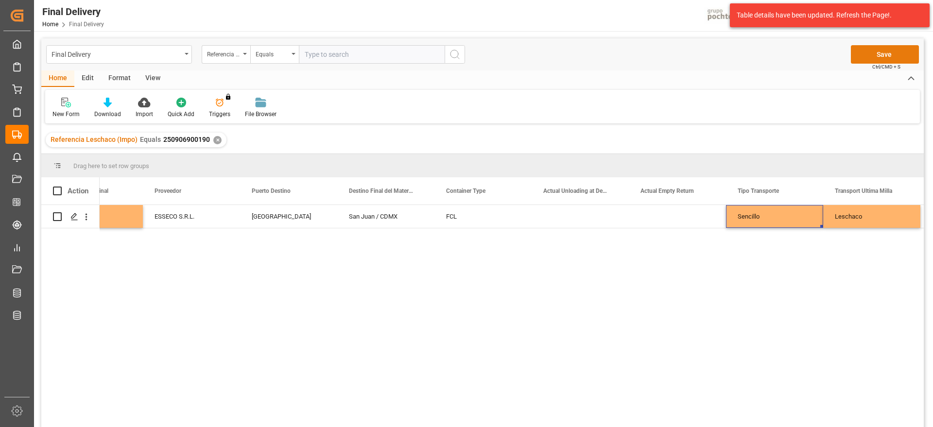
click at [872, 57] on button "Save" at bounding box center [885, 54] width 68 height 18
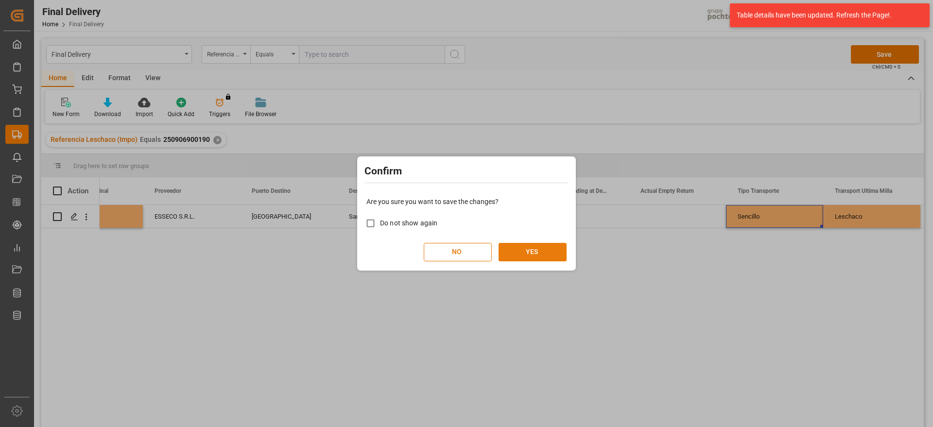
click at [539, 253] on button "YES" at bounding box center [532, 252] width 68 height 18
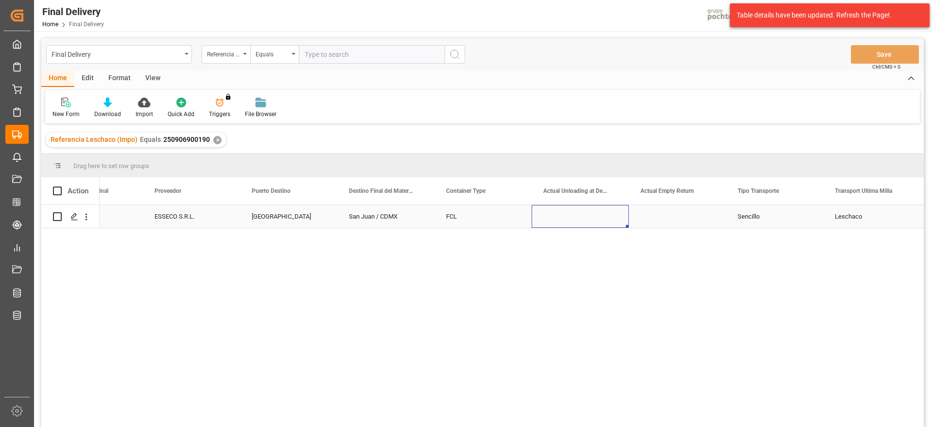
click at [621, 212] on div "Press SPACE to select this row." at bounding box center [579, 216] width 97 height 23
click at [216, 139] on div "✕" at bounding box center [217, 140] width 8 height 8
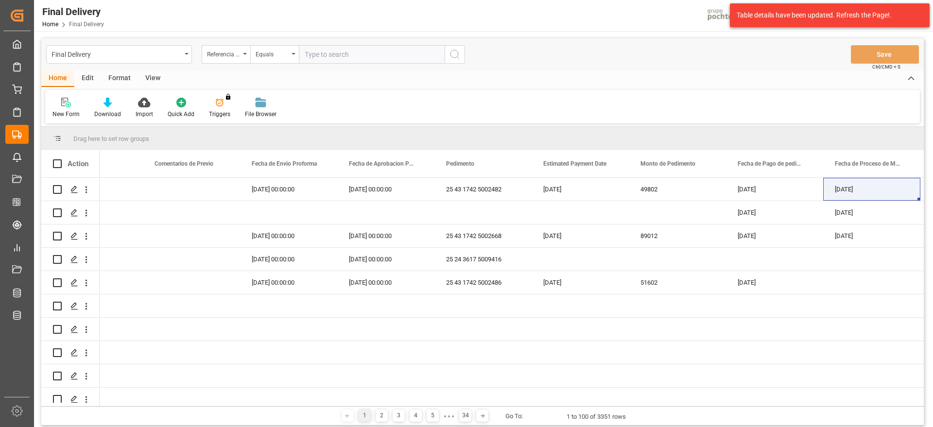
click at [332, 59] on input "text" at bounding box center [372, 54] width 146 height 18
paste input "250906900596"
type input "250906900596"
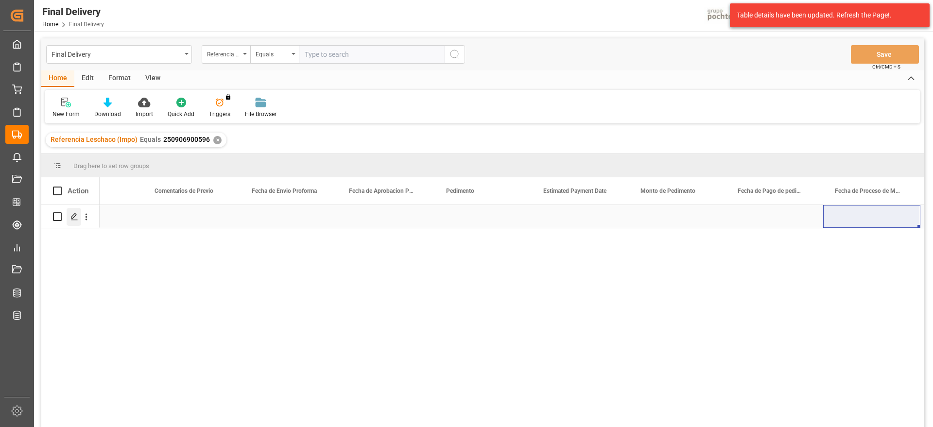
click at [75, 217] on icon "Press SPACE to select this row." at bounding box center [74, 217] width 8 height 8
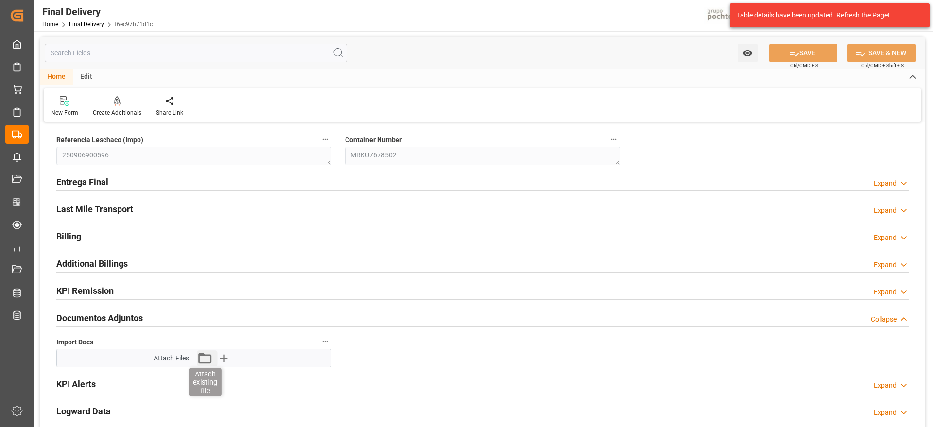
click at [203, 360] on icon "button" at bounding box center [205, 358] width 16 height 16
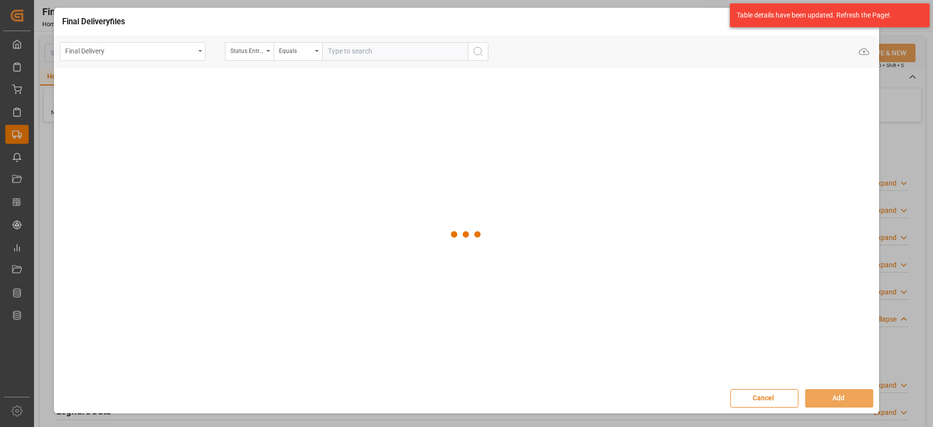
click at [140, 55] on div "Final Delivery" at bounding box center [130, 50] width 130 height 12
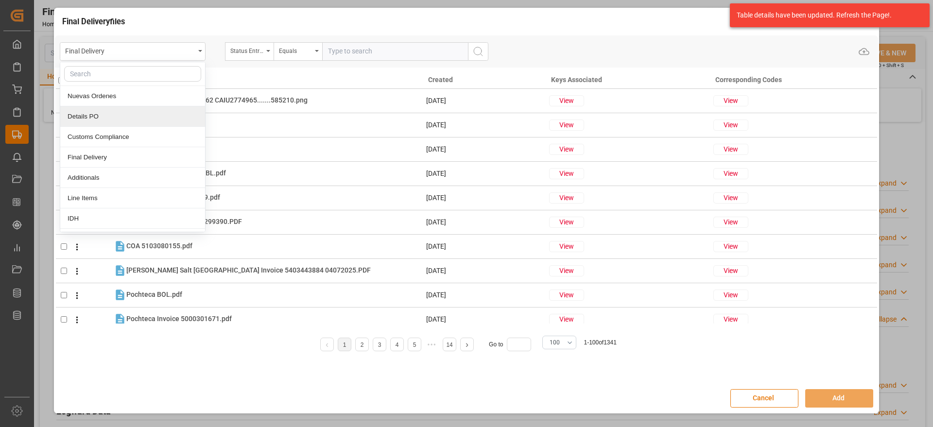
click at [127, 116] on div "Details PO" at bounding box center [132, 116] width 145 height 20
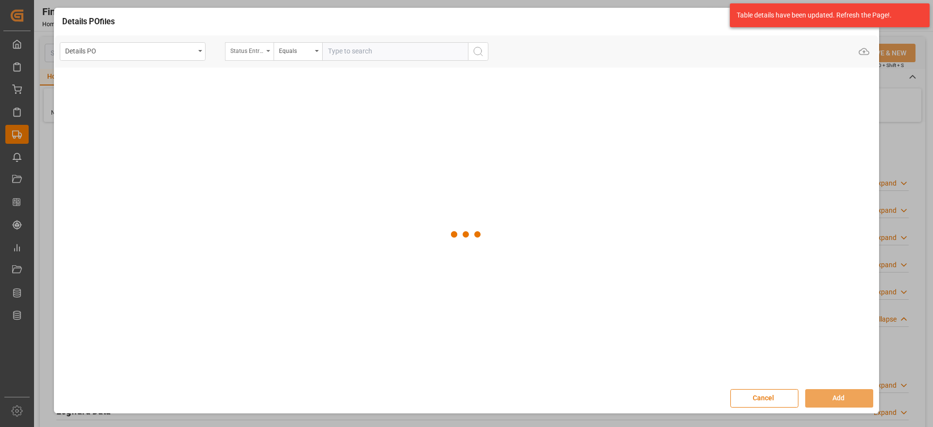
click at [260, 48] on div "Status Entrega Final" at bounding box center [246, 49] width 33 height 11
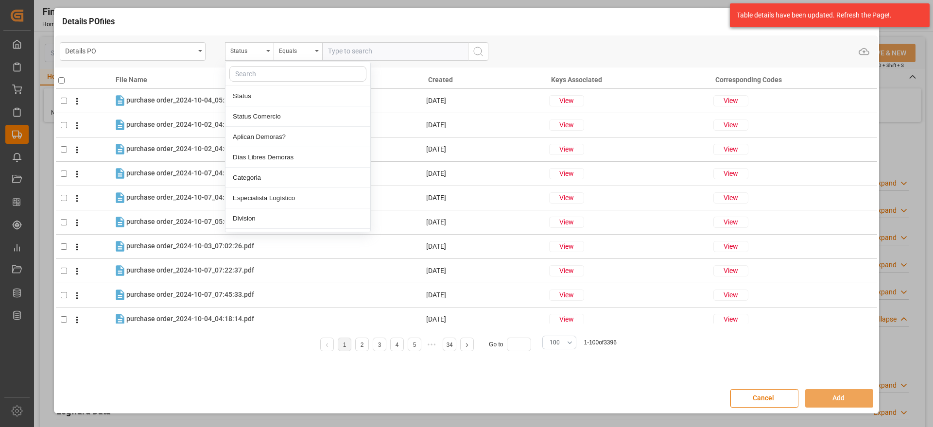
click at [251, 72] on input "text" at bounding box center [297, 74] width 137 height 16
type input "ord"
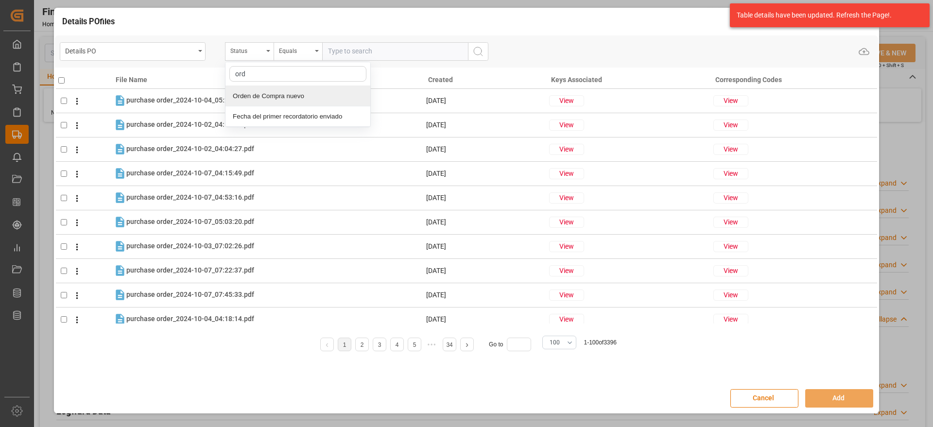
click at [263, 99] on div "Orden de Compra nuevo" at bounding box center [297, 96] width 145 height 20
click at [357, 49] on input "text" at bounding box center [395, 51] width 146 height 18
paste input "5000304649"
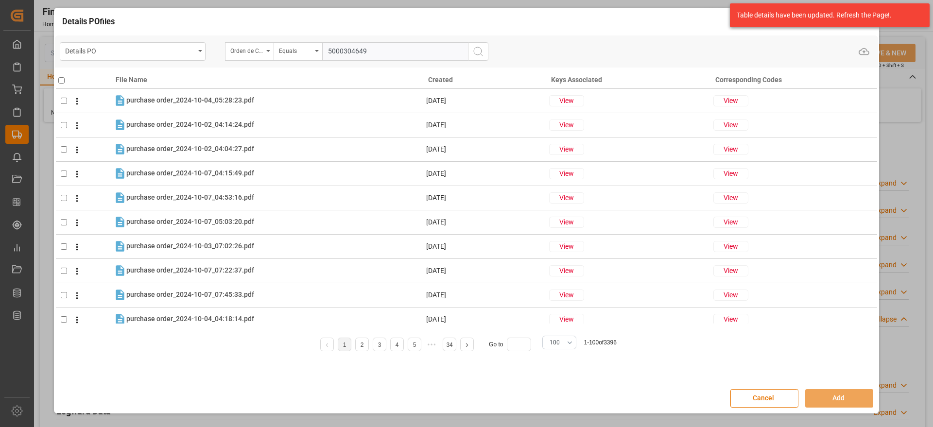
type input "5000304649"
click at [480, 52] on icon "search button" at bounding box center [478, 52] width 12 height 12
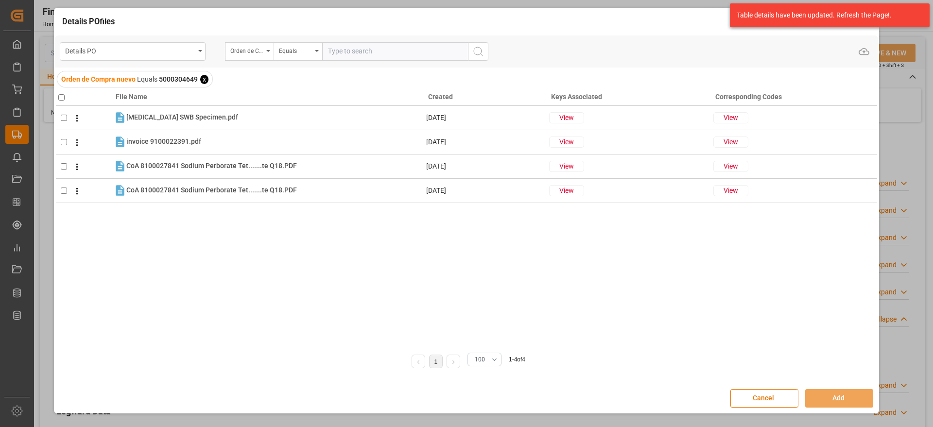
click at [60, 97] on input "checkbox" at bounding box center [61, 97] width 6 height 6
checkbox input "true"
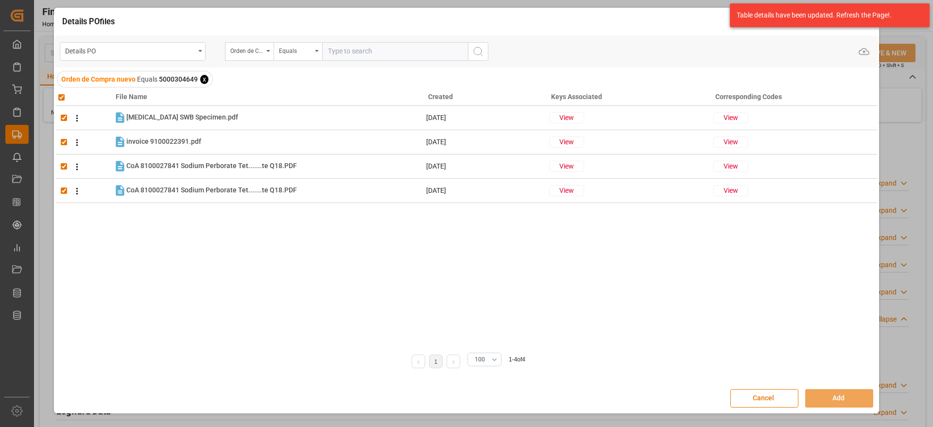
checkbox input "true"
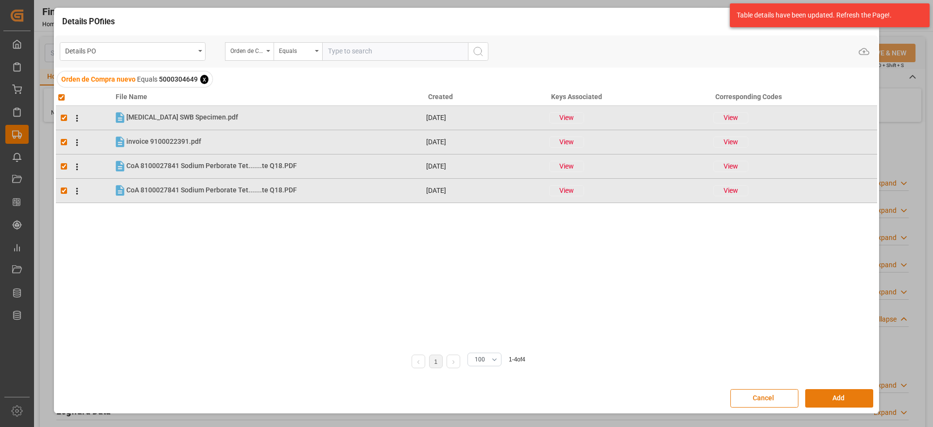
click at [849, 398] on button "Add" at bounding box center [839, 398] width 68 height 18
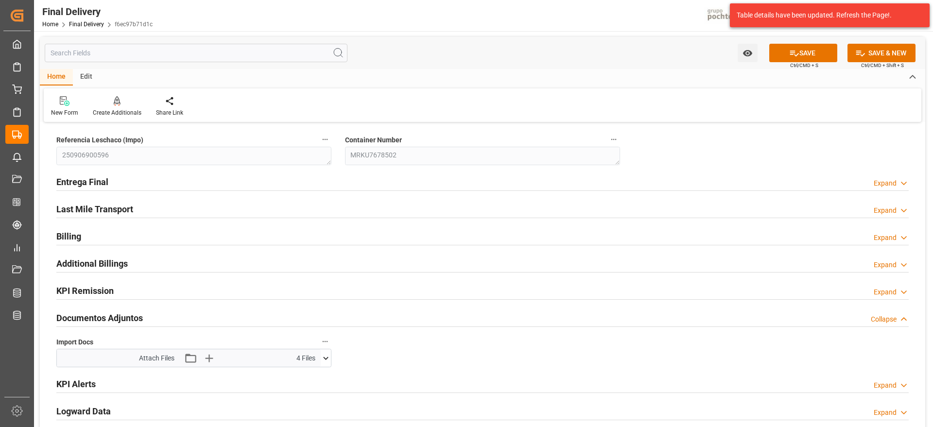
click at [325, 359] on icon at bounding box center [326, 358] width 10 height 10
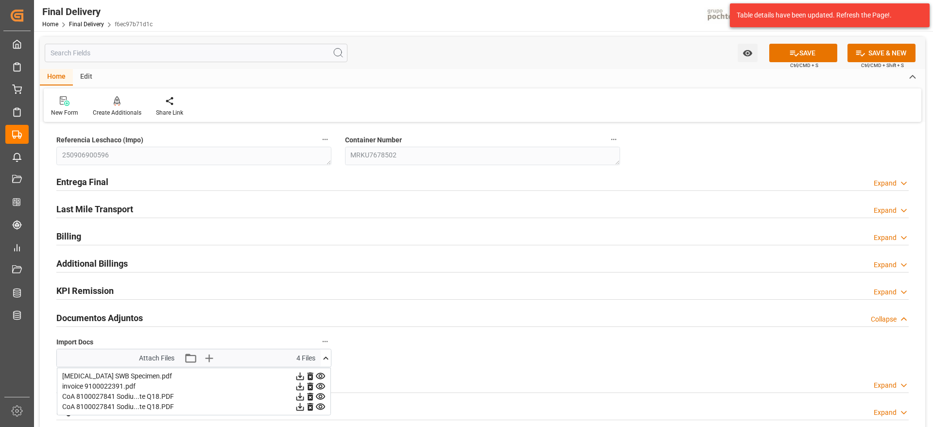
click at [324, 360] on icon at bounding box center [326, 358] width 10 height 10
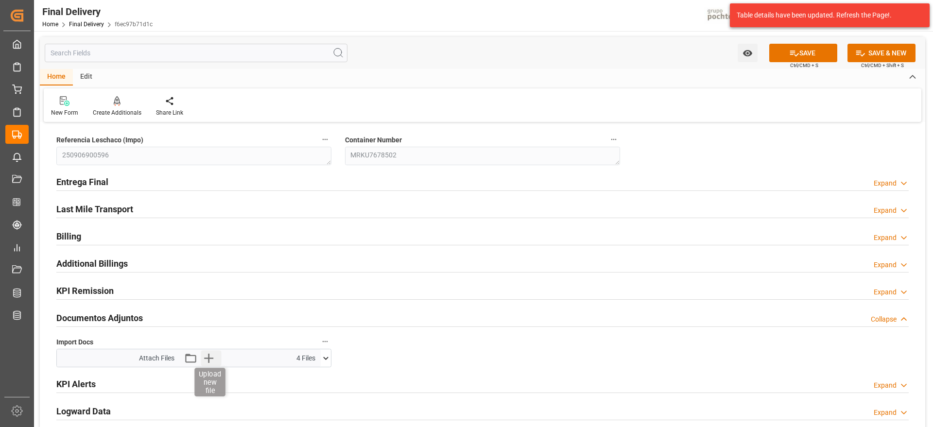
click at [211, 354] on icon "button" at bounding box center [209, 358] width 16 height 16
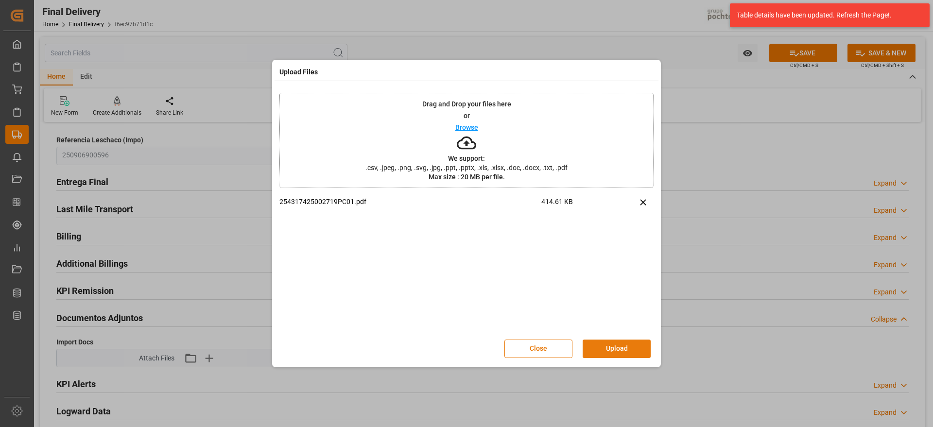
click at [614, 350] on button "Upload" at bounding box center [617, 349] width 68 height 18
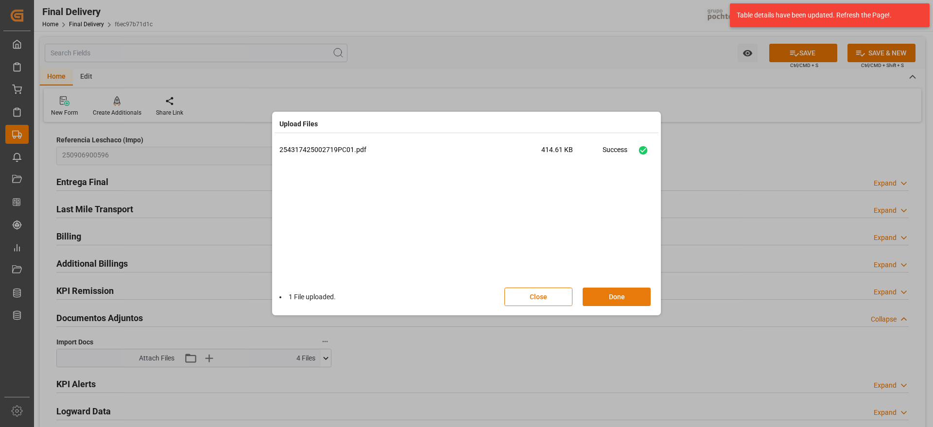
click at [620, 298] on button "Done" at bounding box center [617, 297] width 68 height 18
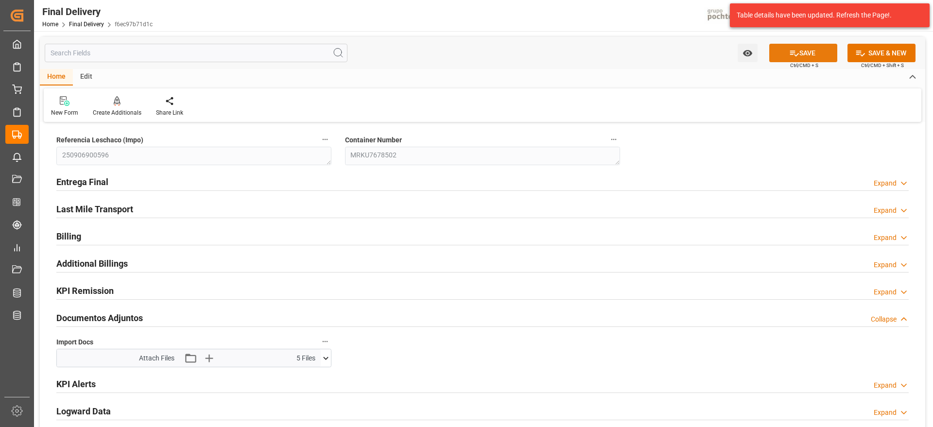
click at [823, 53] on button "SAVE" at bounding box center [803, 53] width 68 height 18
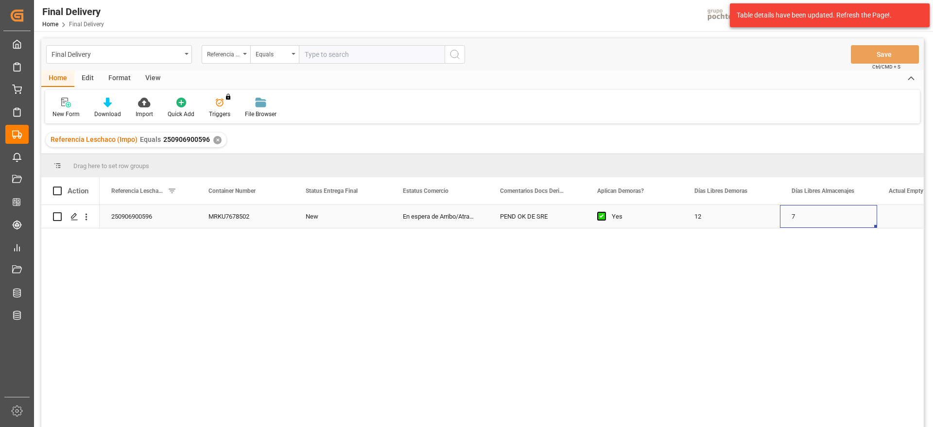
click at [794, 226] on div "7" at bounding box center [828, 216] width 97 height 23
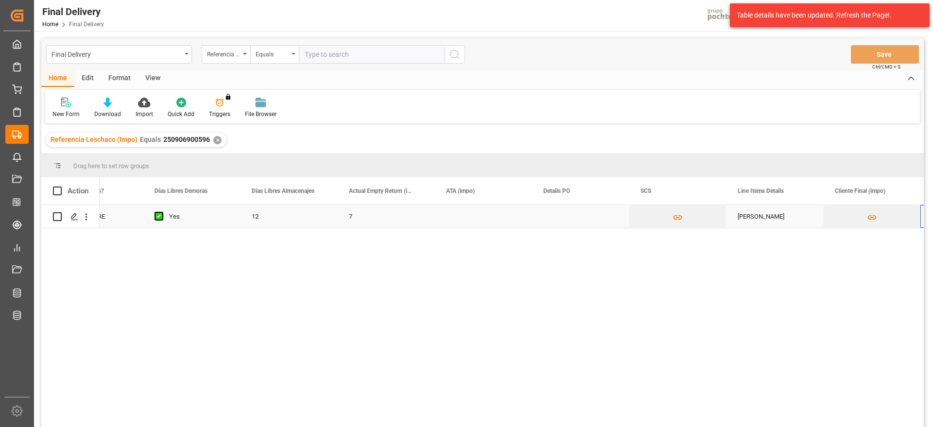
scroll to position [0, 540]
click at [468, 223] on div "Press SPACE to select this row." at bounding box center [482, 216] width 97 height 23
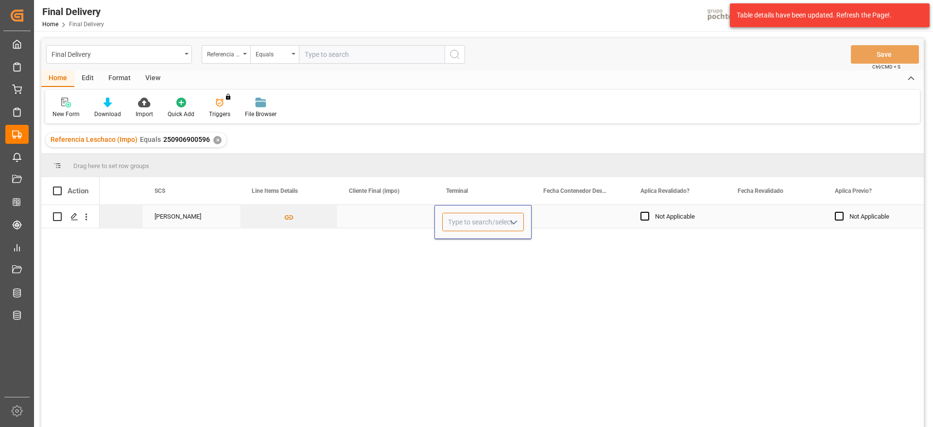
click at [468, 223] on input "Press SPACE to select this row." at bounding box center [483, 222] width 82 height 18
click at [478, 260] on div "ICAVE" at bounding box center [483, 250] width 81 height 34
type input "ICAVE"
click at [583, 216] on div "Press SPACE to select this row." at bounding box center [579, 216] width 97 height 23
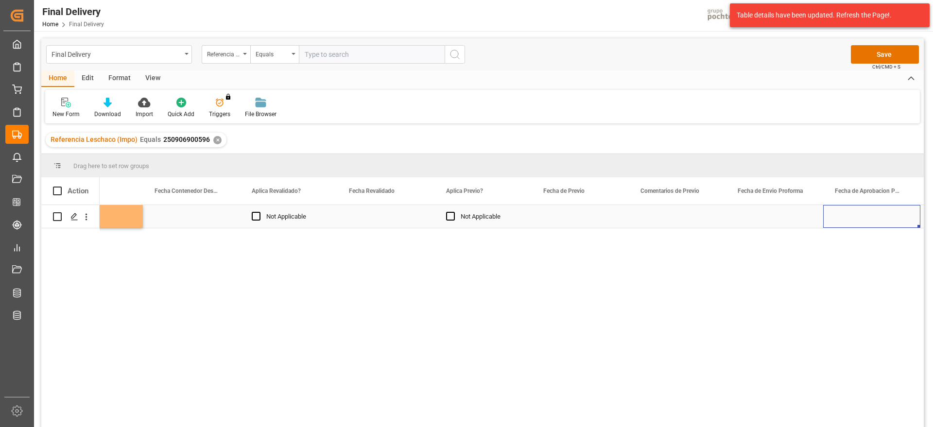
scroll to position [0, 1511]
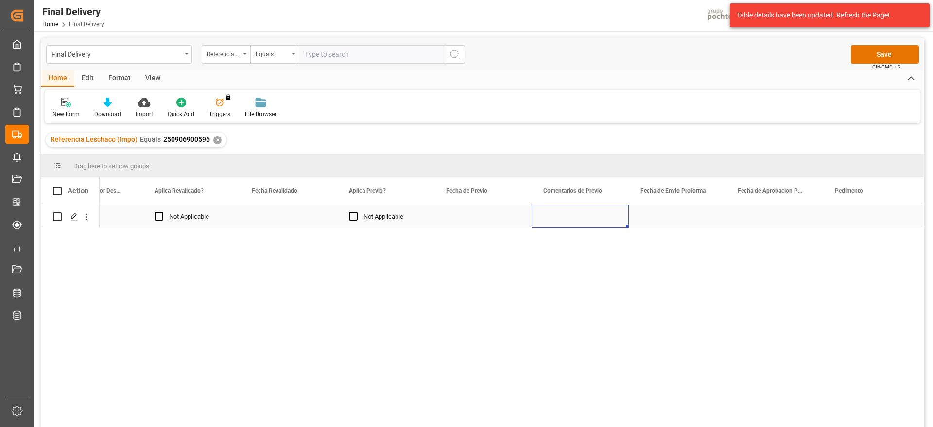
click at [580, 218] on div "Press SPACE to select this row." at bounding box center [579, 216] width 97 height 23
click at [268, 217] on div "Press SPACE to select this row." at bounding box center [288, 216] width 97 height 23
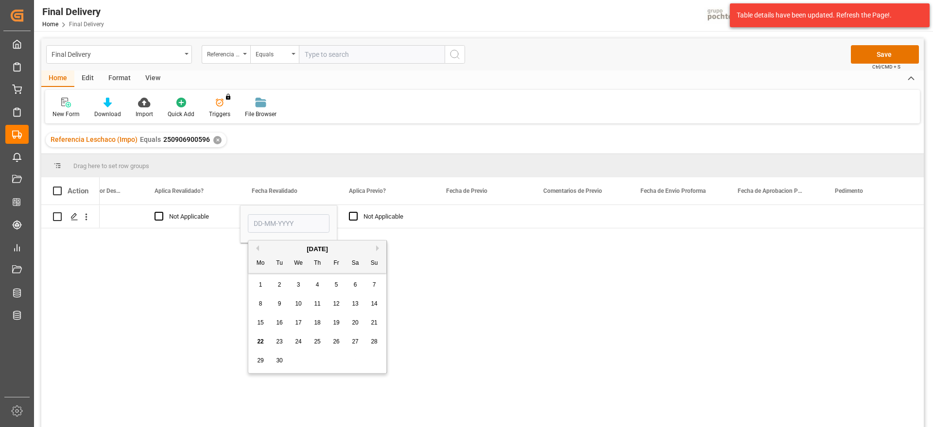
click at [336, 322] on span "19" at bounding box center [336, 322] width 6 height 7
type input "19-09-2025"
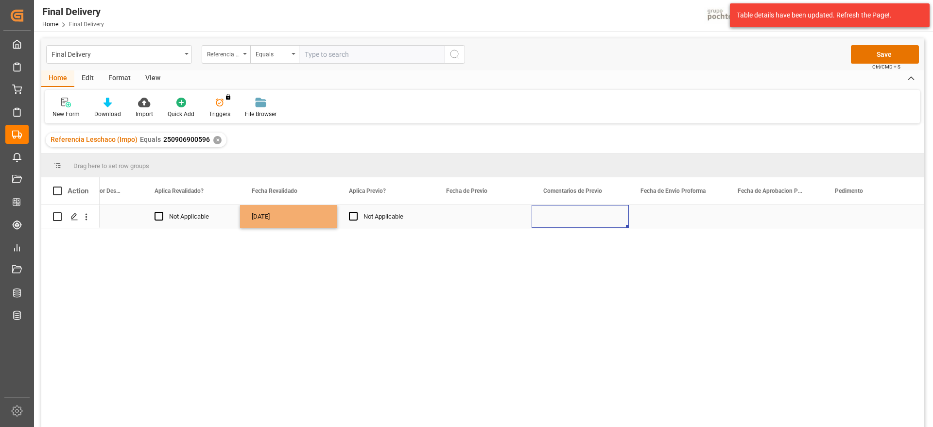
click at [608, 216] on div "Press SPACE to select this row." at bounding box center [579, 216] width 97 height 23
click at [688, 219] on div "Press SPACE to select this row." at bounding box center [677, 216] width 97 height 23
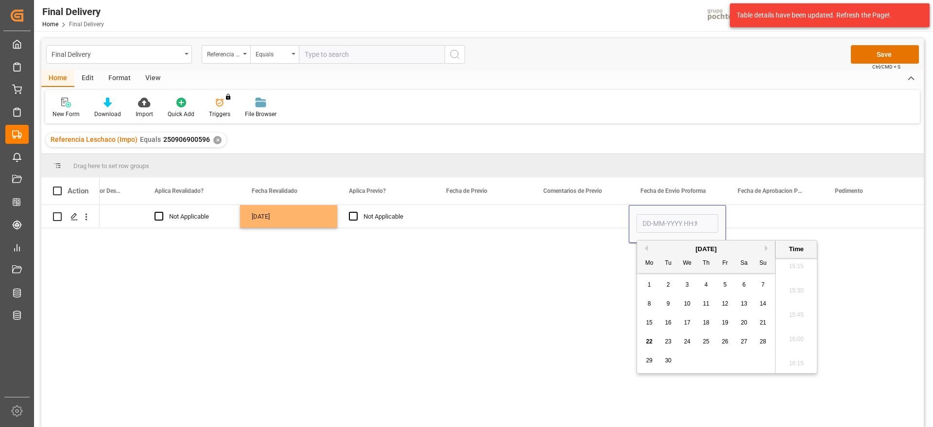
click at [704, 319] on span "18" at bounding box center [706, 322] width 6 height 7
type input "18-09-2025 00:00"
click at [756, 218] on div "Press SPACE to select this row." at bounding box center [774, 216] width 97 height 23
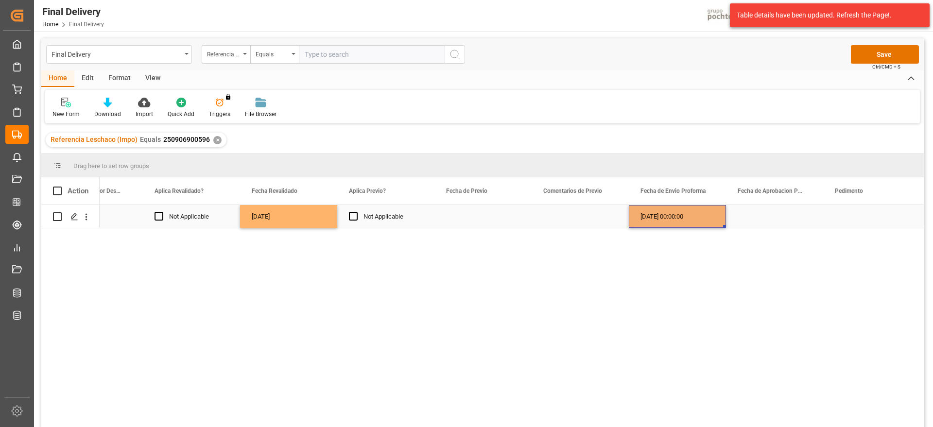
click at [688, 219] on div "18-09-2025 00:00:00" at bounding box center [677, 216] width 97 height 23
click at [778, 217] on div "Press SPACE to select this row." at bounding box center [774, 216] width 97 height 23
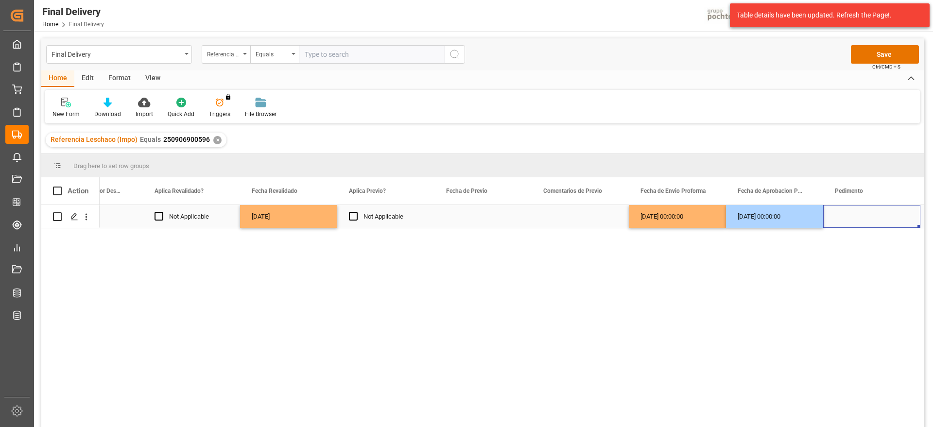
click at [844, 223] on div "Press SPACE to select this row." at bounding box center [871, 216] width 97 height 23
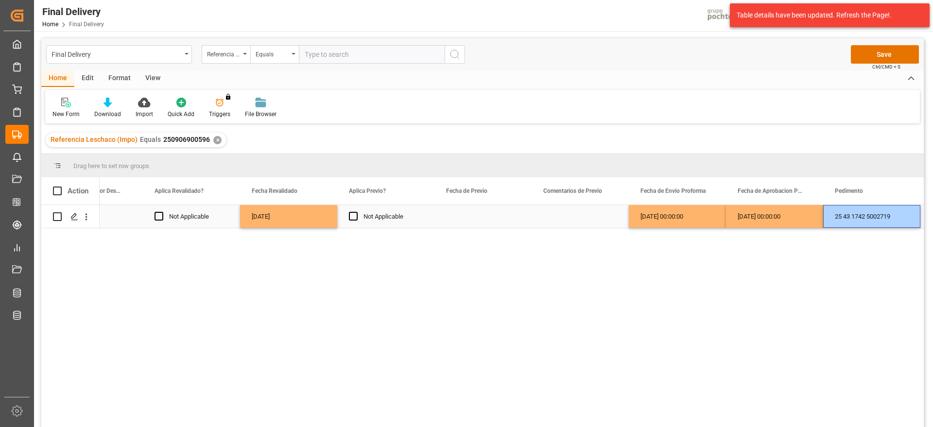
click at [867, 216] on div "25 43 1742 5002719" at bounding box center [871, 216] width 97 height 23
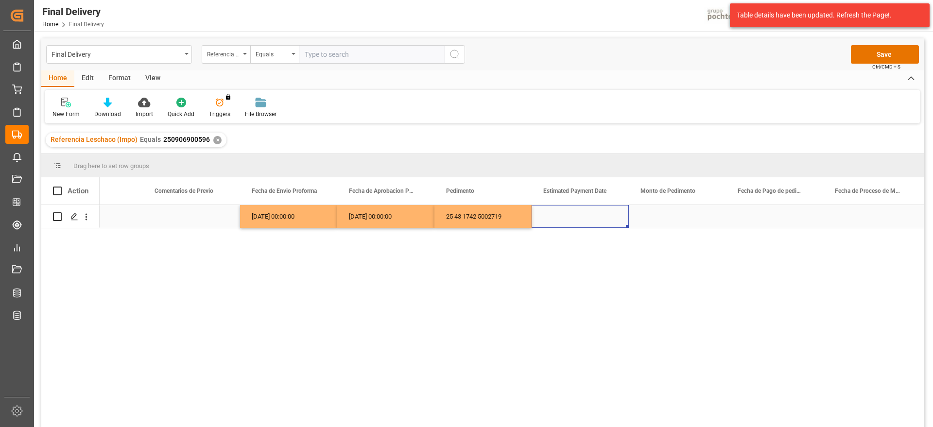
click at [582, 214] on div "Press SPACE to select this row." at bounding box center [579, 216] width 97 height 23
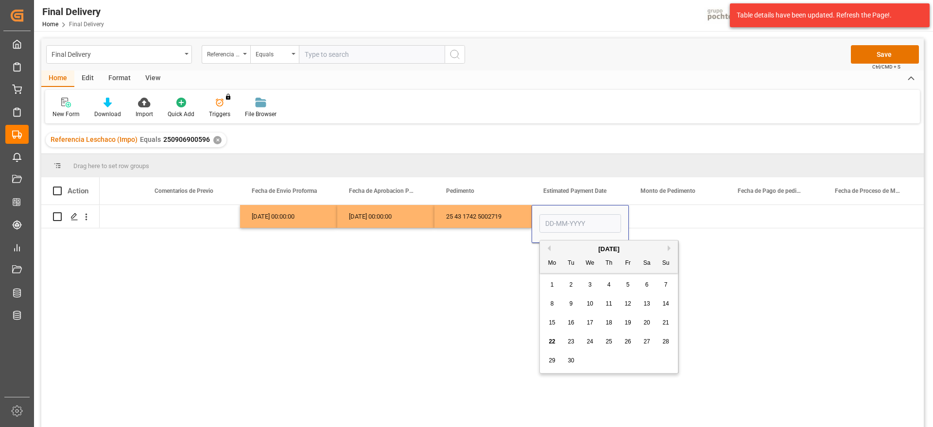
click at [554, 341] on span "22" at bounding box center [551, 341] width 6 height 7
type input "22-09-2025"
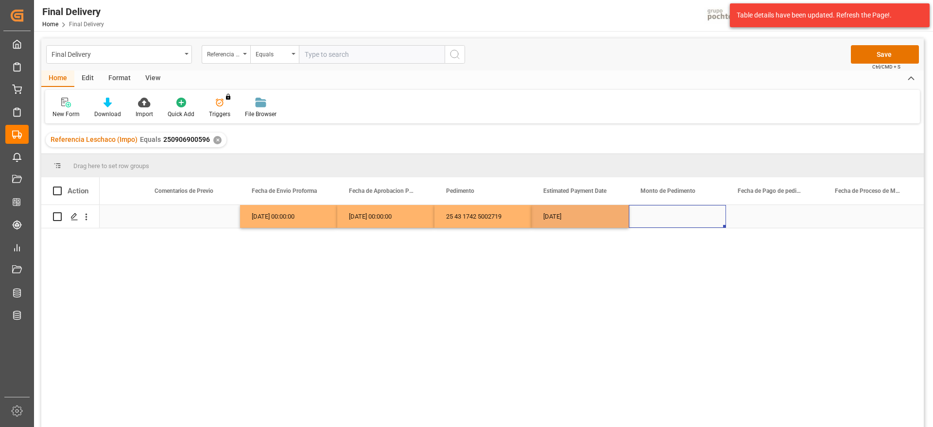
click at [669, 220] on div "Press SPACE to select this row." at bounding box center [677, 216] width 97 height 23
click at [676, 223] on div "Press SPACE to select this row." at bounding box center [677, 216] width 97 height 23
click at [676, 223] on input "Press SPACE to select this row." at bounding box center [677, 222] width 82 height 18
type input "88214"
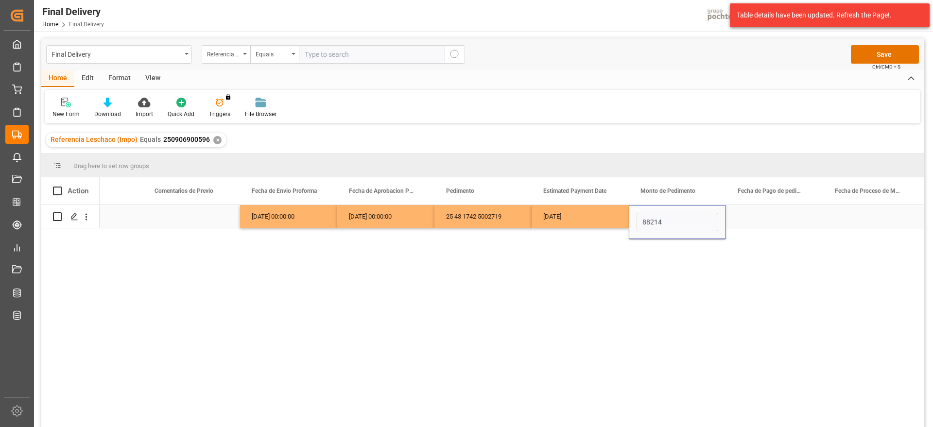
click at [594, 217] on div "22-09-2025" at bounding box center [579, 216] width 97 height 23
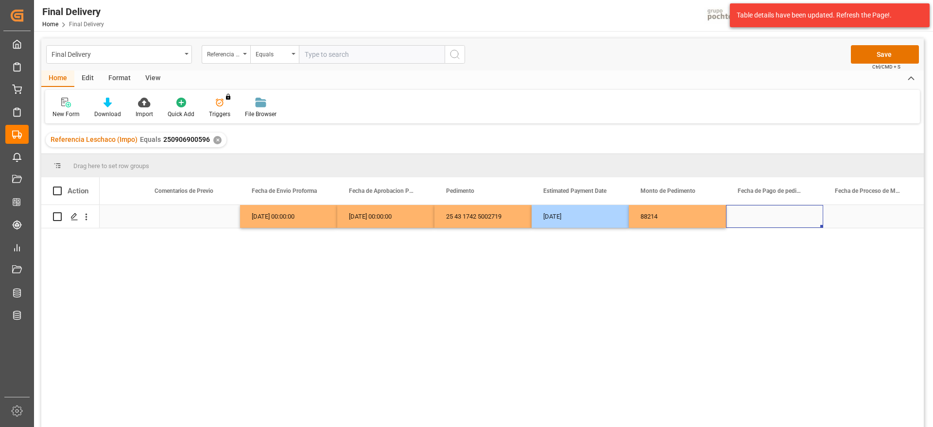
click at [780, 225] on div "Press SPACE to select this row." at bounding box center [774, 216] width 97 height 23
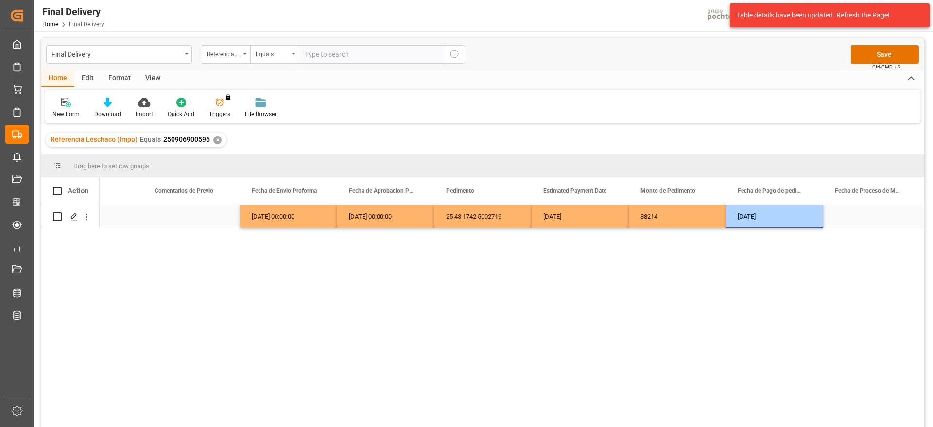
click at [836, 224] on div "Press SPACE to select this row." at bounding box center [871, 216] width 97 height 23
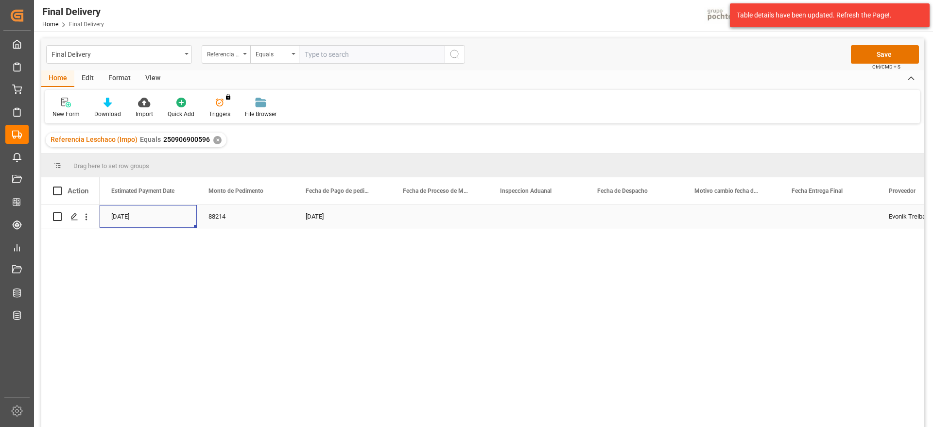
scroll to position [0, 2235]
click at [891, 56] on button "Save" at bounding box center [885, 54] width 68 height 18
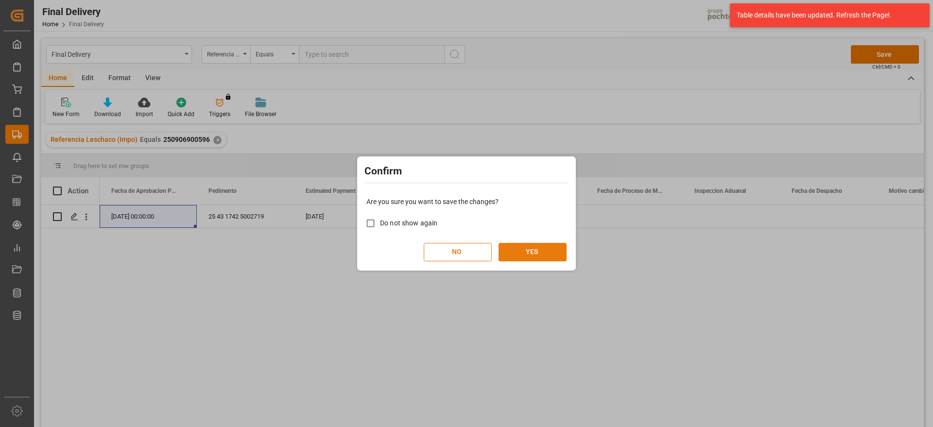
click at [531, 245] on button "YES" at bounding box center [532, 252] width 68 height 18
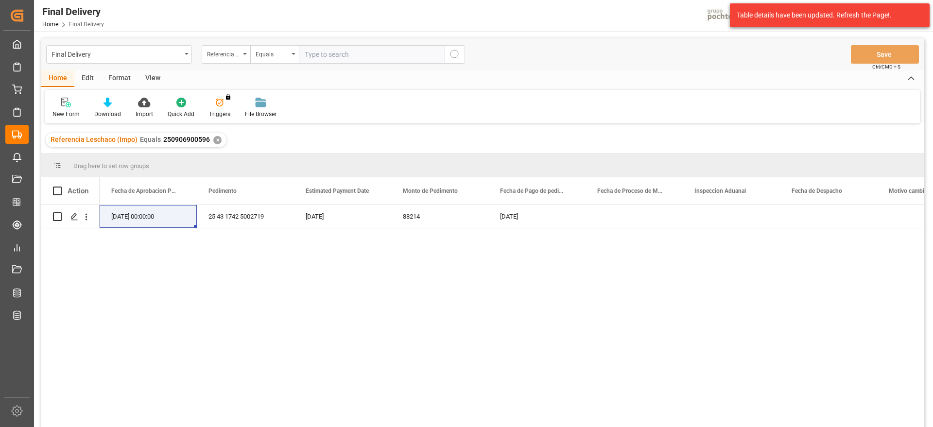
click at [214, 135] on div "Referencia Leschaco (Impo) Equals 250906900596 ✕" at bounding box center [136, 140] width 181 height 15
click at [216, 140] on div "✕" at bounding box center [217, 140] width 8 height 8
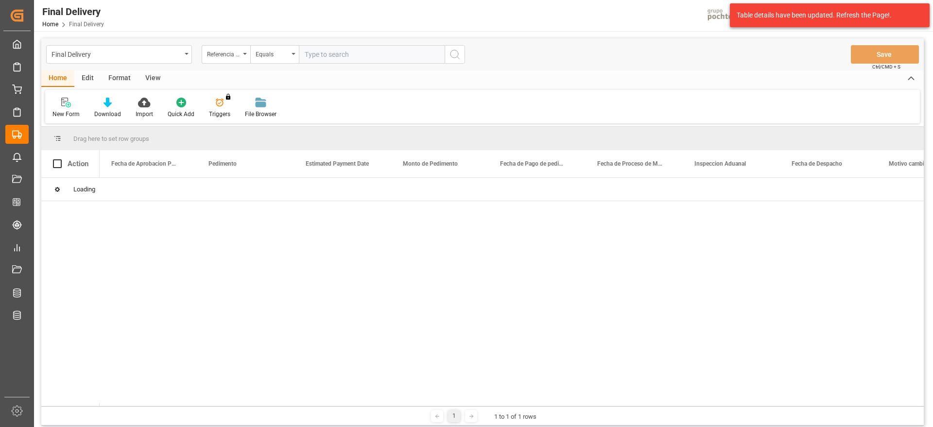
click at [330, 51] on input "text" at bounding box center [372, 54] width 146 height 18
paste input "251006900144"
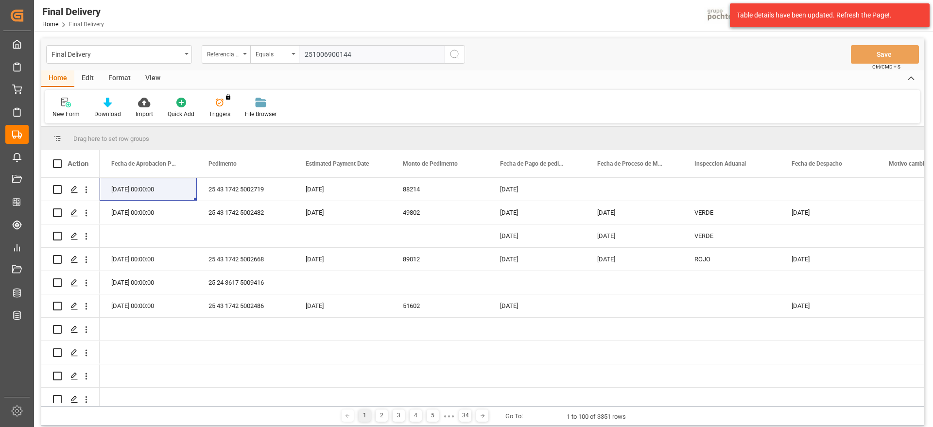
type input "251006900144"
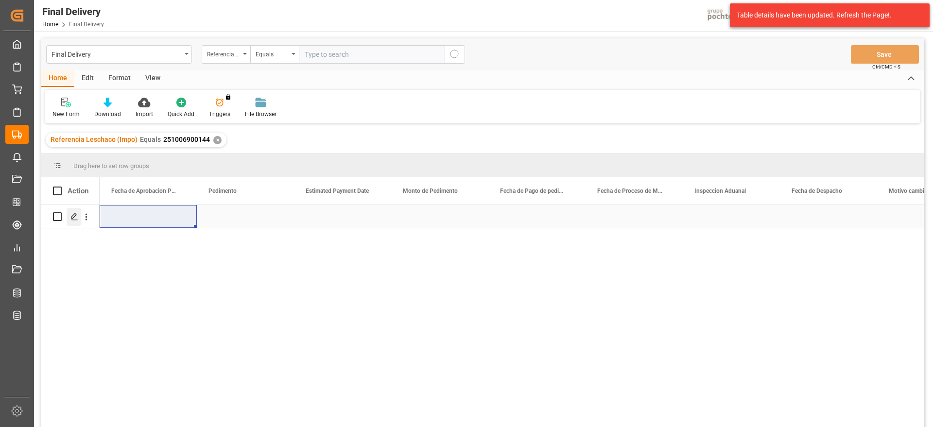
click at [75, 217] on icon "Press SPACE to select this row." at bounding box center [74, 217] width 8 height 8
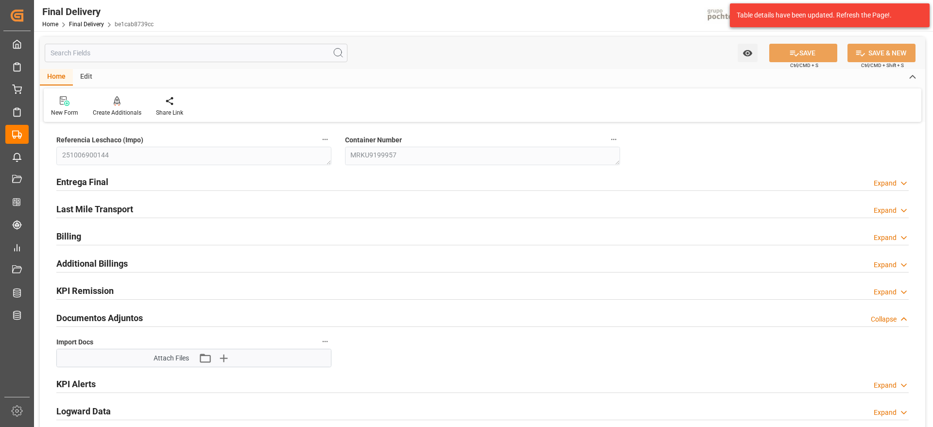
scroll to position [61, 0]
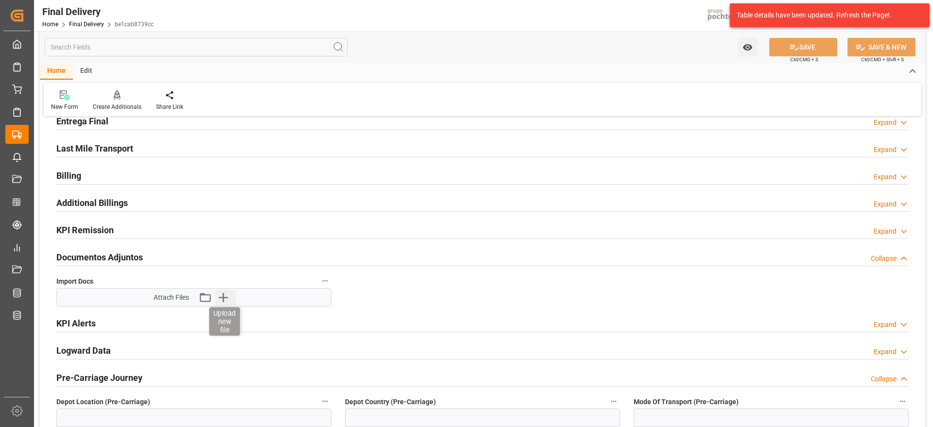
click at [221, 298] on icon "button" at bounding box center [223, 298] width 16 height 16
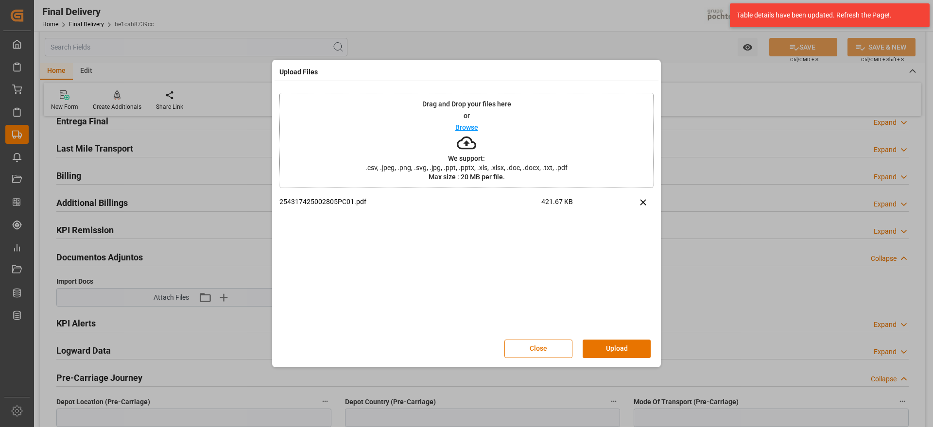
click at [622, 338] on div "Close Upload" at bounding box center [466, 349] width 374 height 32
click at [621, 347] on button "Upload" at bounding box center [617, 349] width 68 height 18
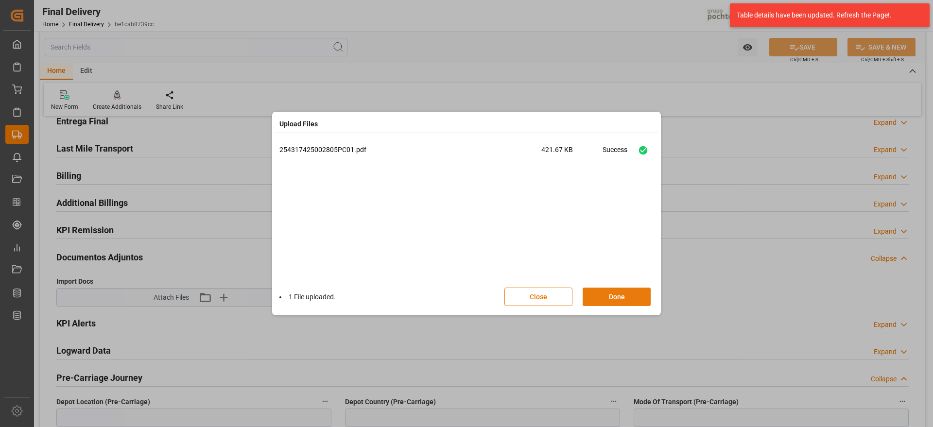
click at [619, 297] on button "Done" at bounding box center [617, 297] width 68 height 18
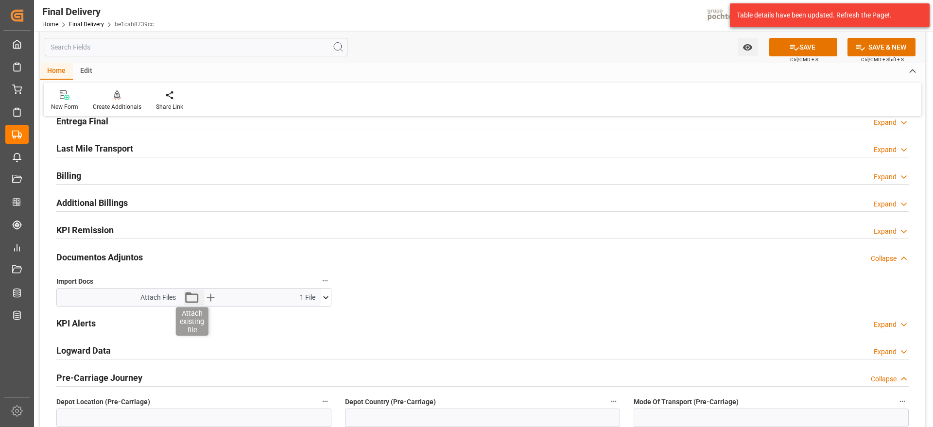
click at [192, 299] on icon "button" at bounding box center [192, 298] width 16 height 16
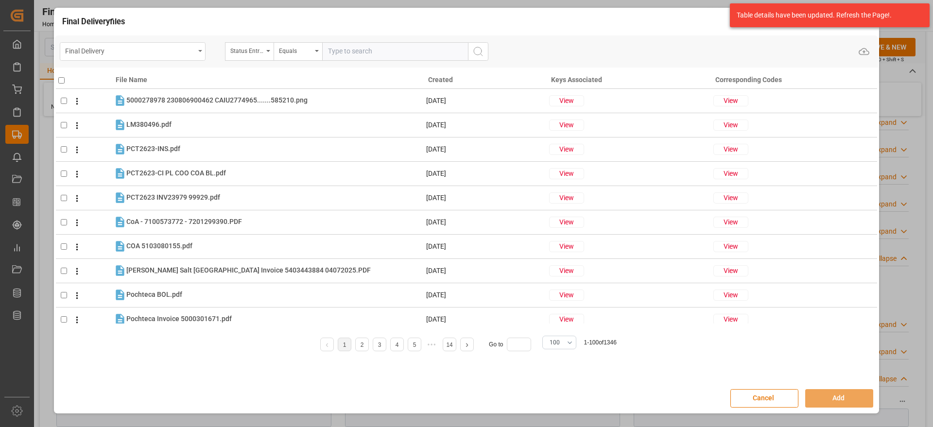
click at [136, 52] on div "Final Delivery" at bounding box center [130, 50] width 130 height 12
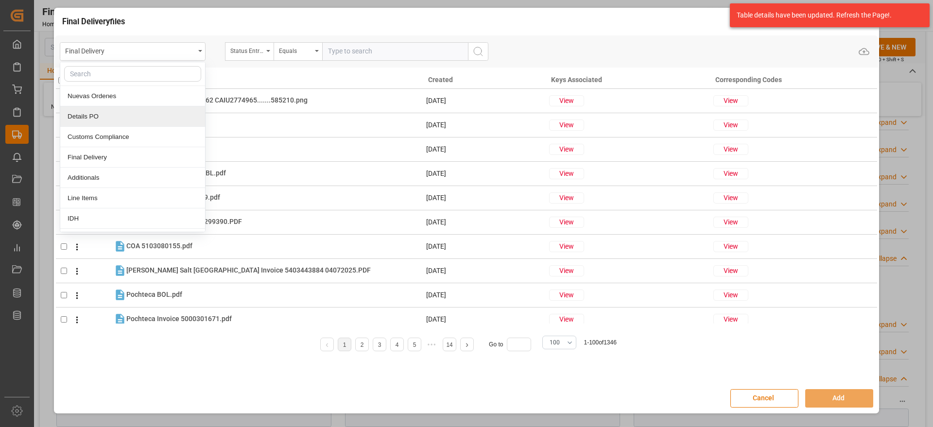
click at [120, 118] on div "Details PO" at bounding box center [132, 116] width 145 height 20
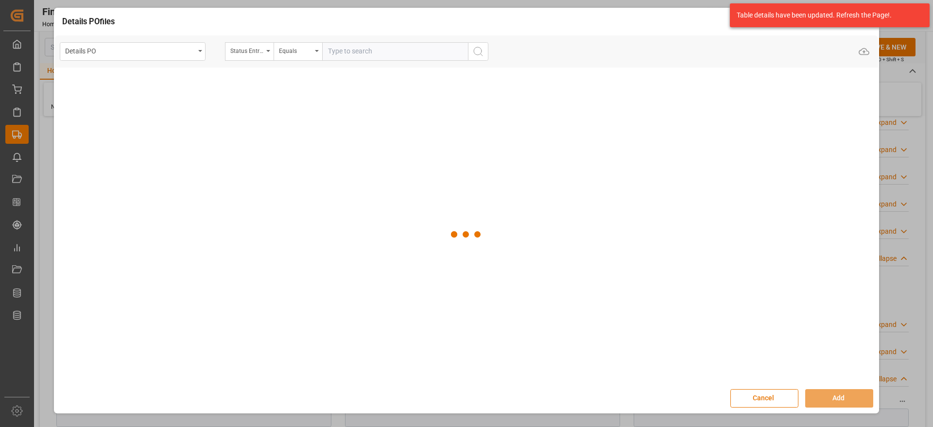
click at [355, 54] on input "text" at bounding box center [395, 51] width 146 height 18
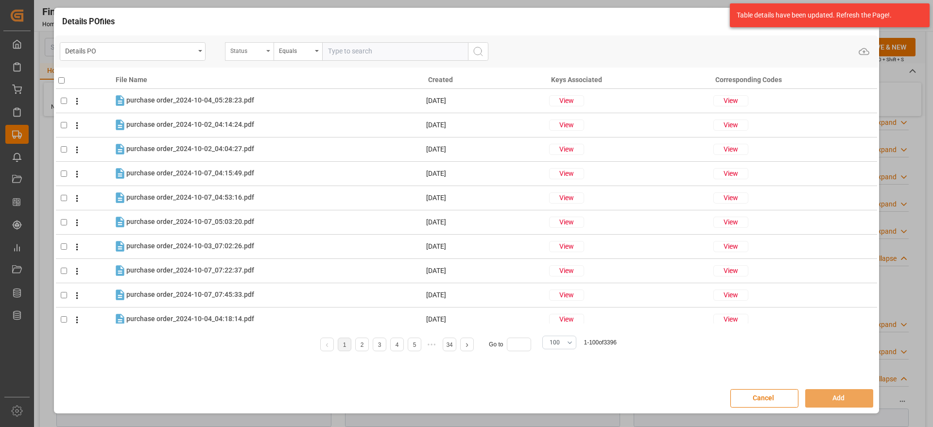
click at [252, 54] on div "Status" at bounding box center [246, 49] width 33 height 11
click at [256, 77] on input "text" at bounding box center [297, 74] width 137 height 16
type input "orde"
click at [261, 95] on div "Orden de Compra nuevo" at bounding box center [297, 96] width 145 height 20
click at [375, 37] on div "Details PO Orden de Compra nuevo Equals Upload" at bounding box center [466, 51] width 823 height 32
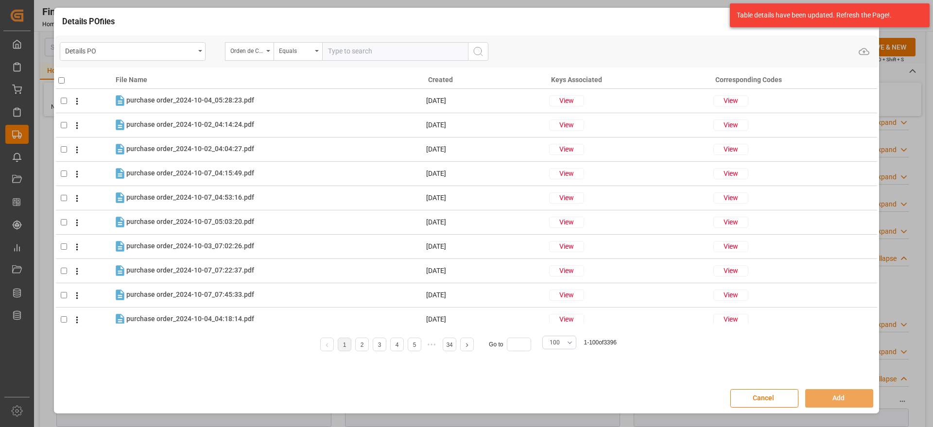
click at [371, 47] on input "text" at bounding box center [395, 51] width 146 height 18
paste input "5000306129"
type input "5000306129"
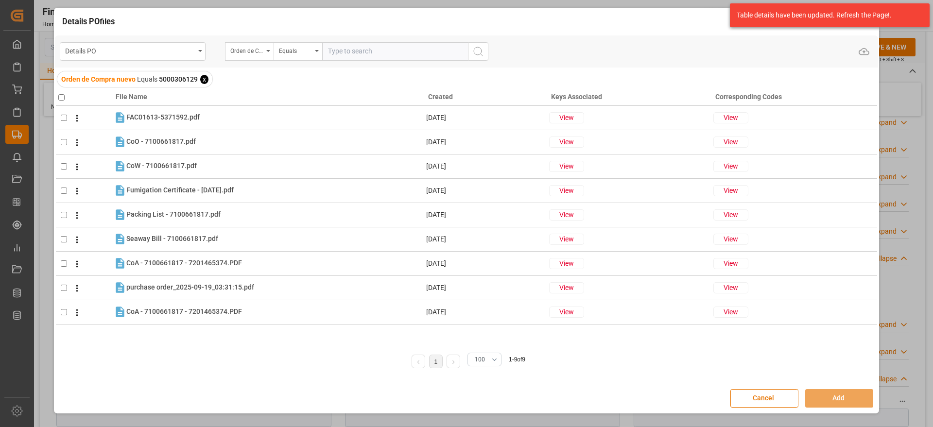
click at [59, 95] on input "checkbox" at bounding box center [61, 97] width 6 height 6
checkbox input "true"
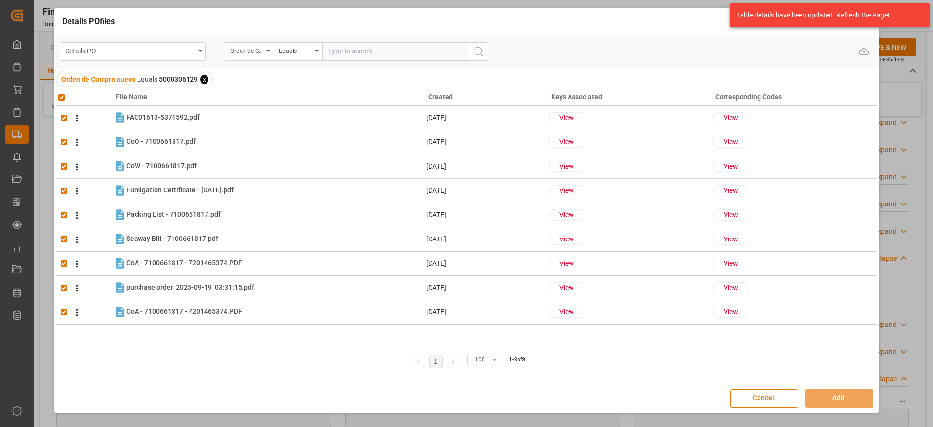
checkbox input "true"
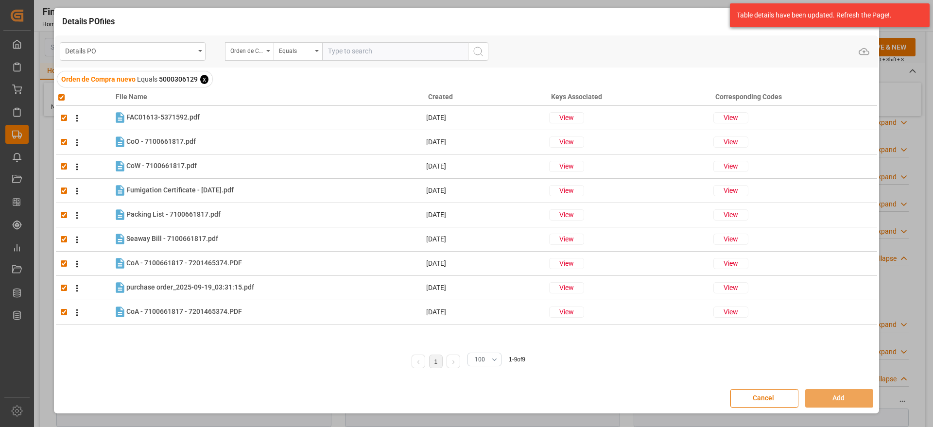
checkbox input "true"
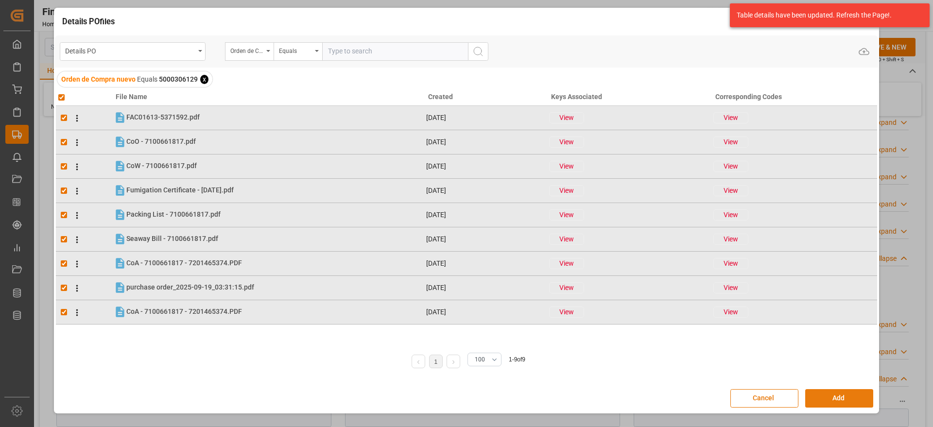
click at [833, 391] on button "Add" at bounding box center [839, 398] width 68 height 18
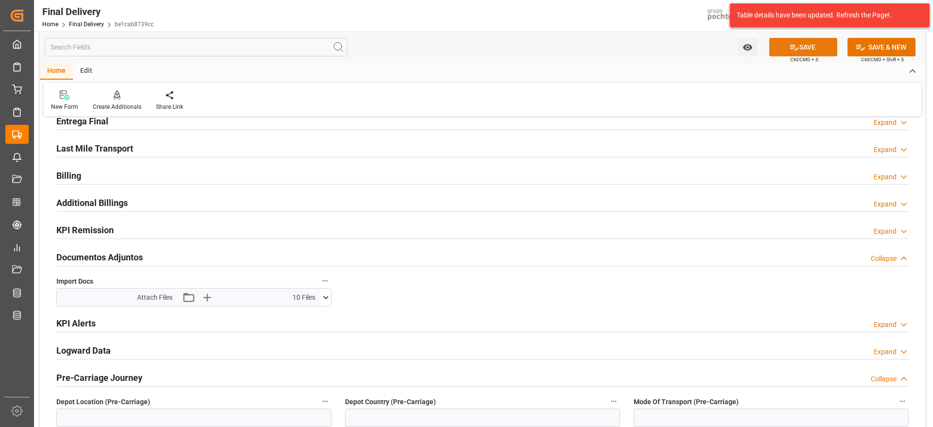
click at [811, 45] on button "SAVE" at bounding box center [803, 47] width 68 height 18
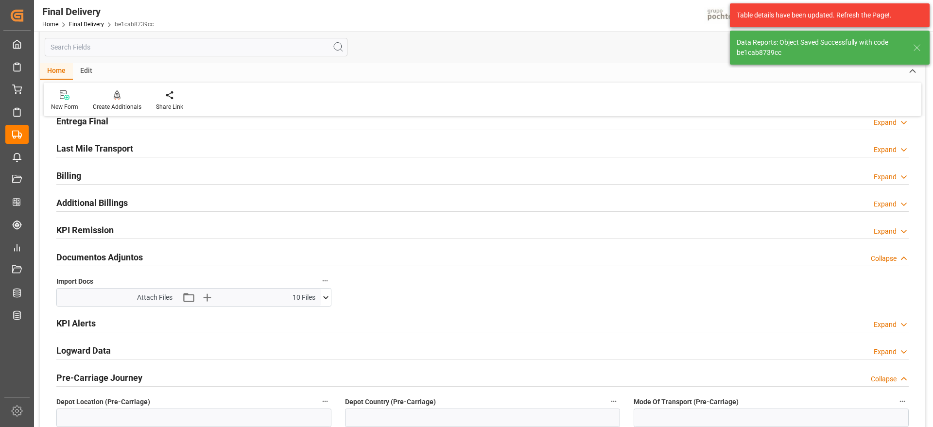
scroll to position [0, 0]
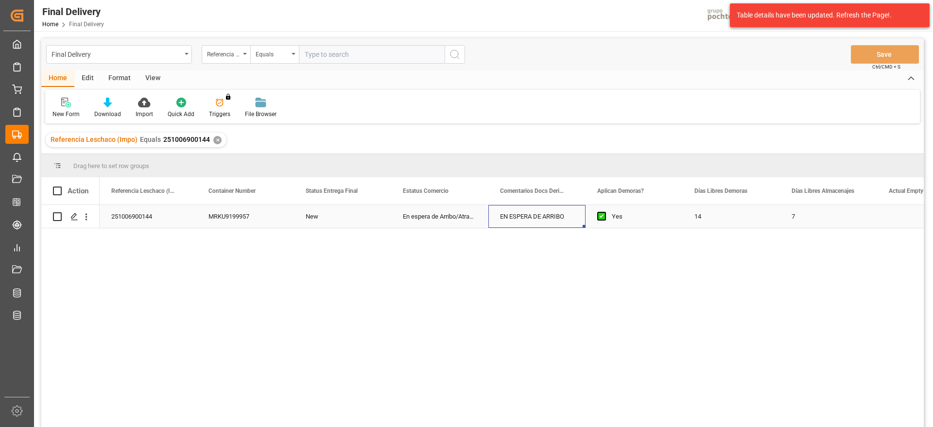
click at [515, 212] on div "EN ESPERA DE ARRIBO" at bounding box center [536, 216] width 97 height 23
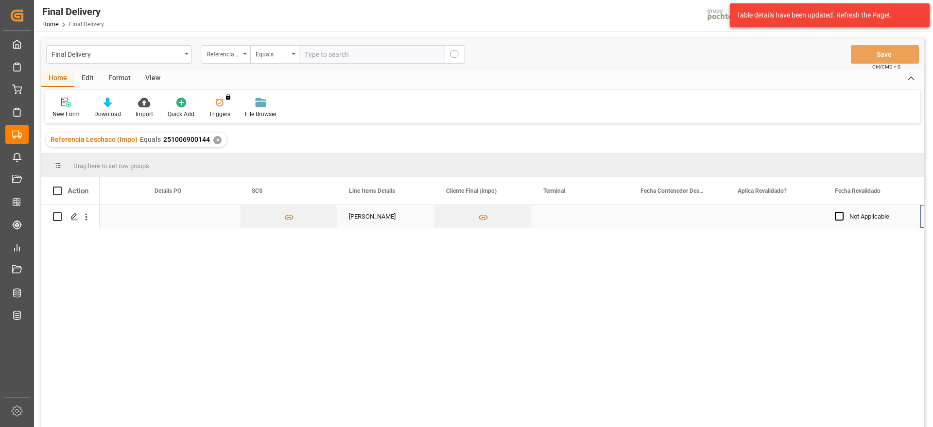
scroll to position [0, 928]
click at [593, 223] on div "Press SPACE to select this row." at bounding box center [579, 216] width 97 height 23
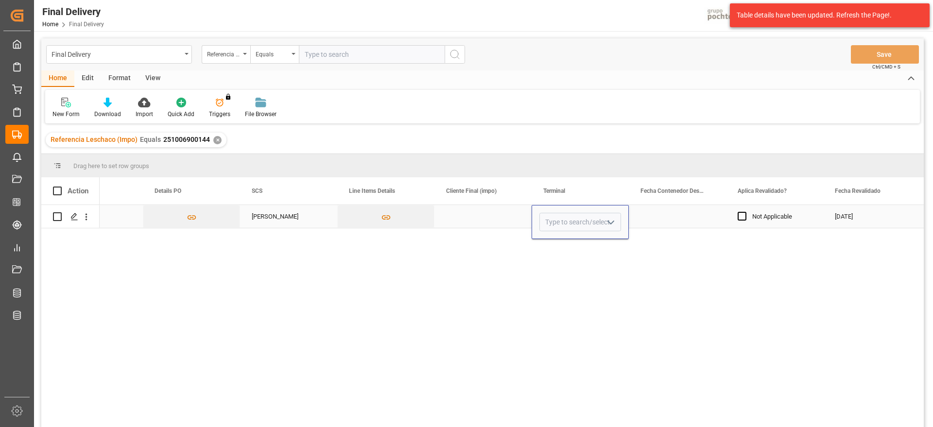
click at [593, 223] on input "Press SPACE to select this row." at bounding box center [580, 222] width 82 height 18
click at [581, 262] on div "ICAVE" at bounding box center [580, 250] width 81 height 34
type input "ICAVE"
click at [666, 214] on div "Press SPACE to select this row." at bounding box center [677, 216] width 97 height 23
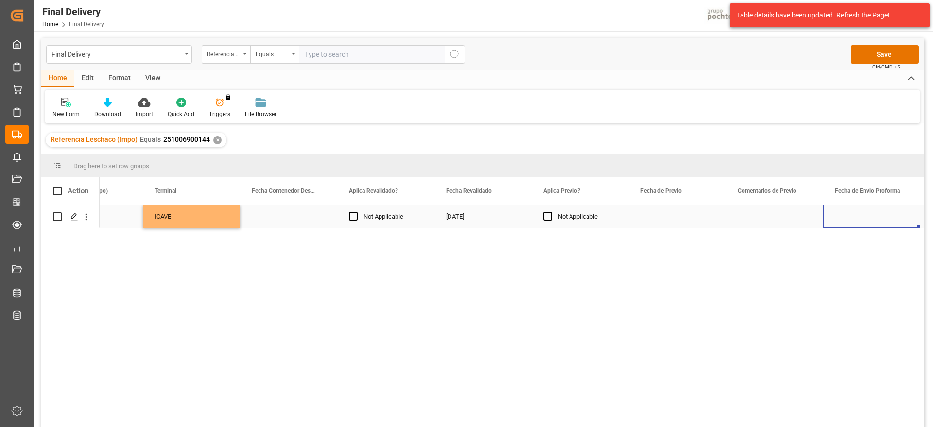
scroll to position [0, 1414]
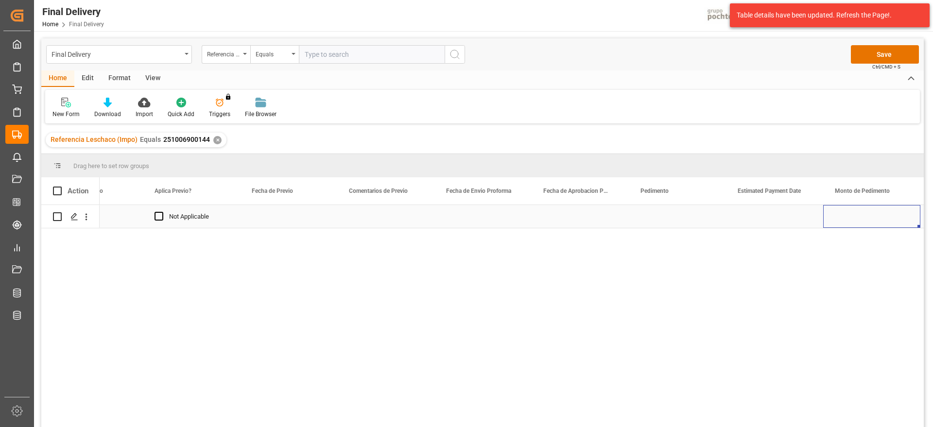
click at [486, 223] on div "Press SPACE to select this row." at bounding box center [482, 216] width 97 height 23
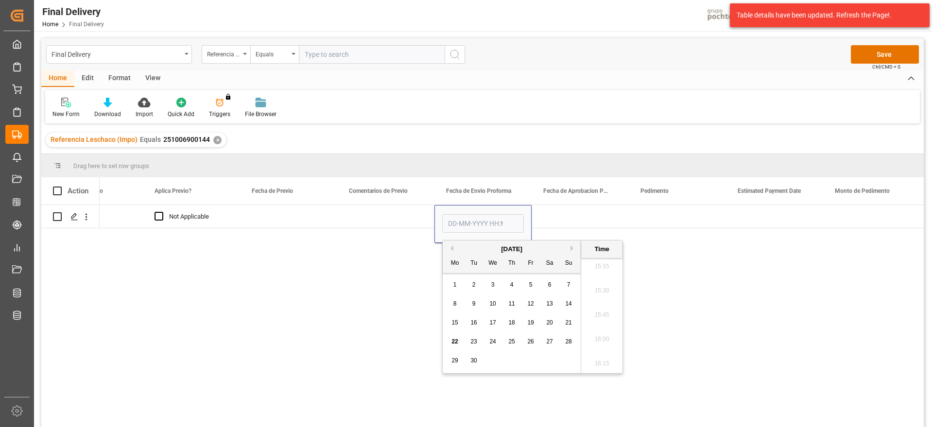
click at [513, 324] on span "18" at bounding box center [511, 322] width 6 height 7
type input "18-09-2025 00:00"
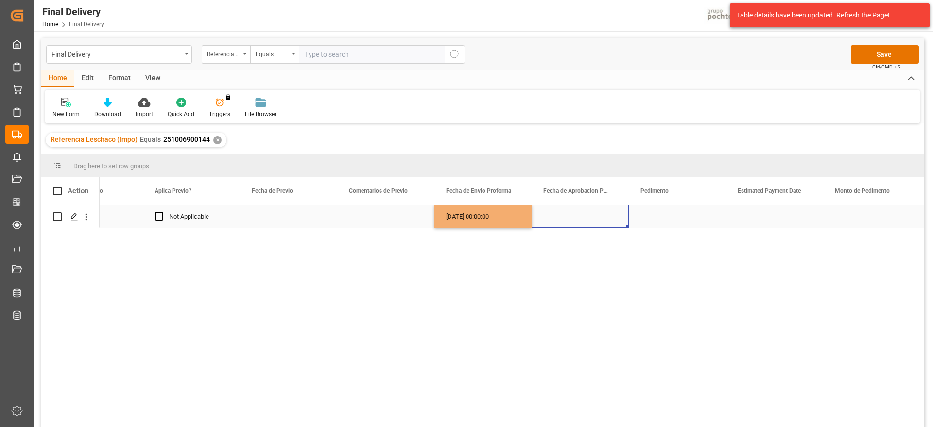
click at [565, 217] on div "Press SPACE to select this row." at bounding box center [579, 216] width 97 height 23
click at [507, 216] on div "18-09-2025 00:00:00" at bounding box center [482, 216] width 97 height 23
click at [583, 216] on div "Press SPACE to select this row." at bounding box center [579, 216] width 97 height 23
click at [644, 215] on div "Press SPACE to select this row." at bounding box center [677, 216] width 97 height 23
click at [673, 221] on div "Press SPACE to select this row." at bounding box center [677, 216] width 97 height 23
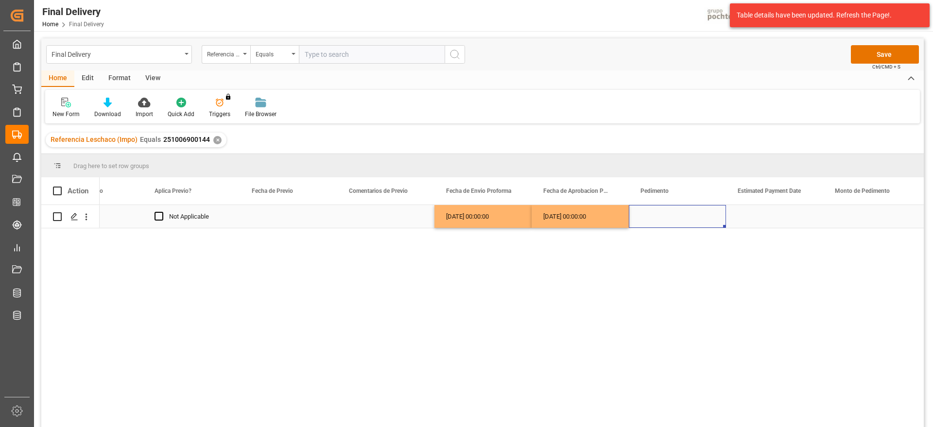
click at [673, 221] on div "Press SPACE to select this row." at bounding box center [677, 216] width 97 height 23
click at [669, 218] on input "Press SPACE to select this row." at bounding box center [677, 222] width 82 height 18
paste input "254317425002805"
click at [650, 219] on input "254317425002805" at bounding box center [677, 222] width 82 height 18
type input "25 43 1742 5002805"
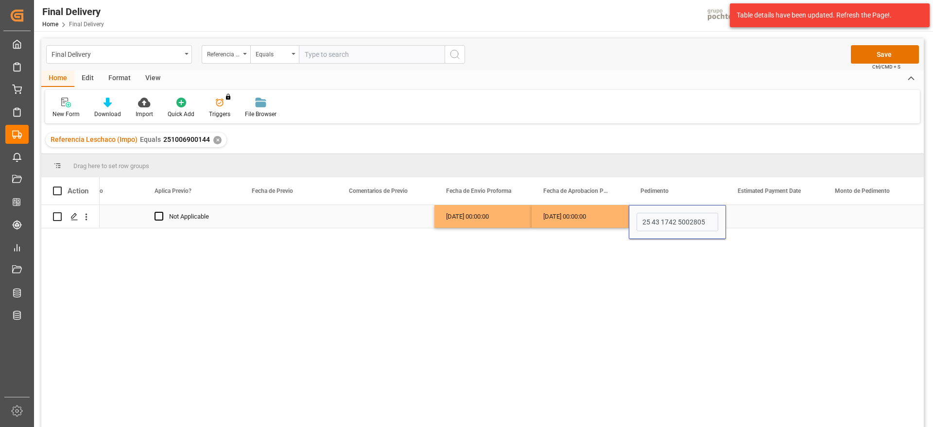
click at [757, 214] on div "Press SPACE to select this row." at bounding box center [774, 216] width 97 height 23
click at [766, 216] on div "Press SPACE to select this row." at bounding box center [774, 216] width 97 height 23
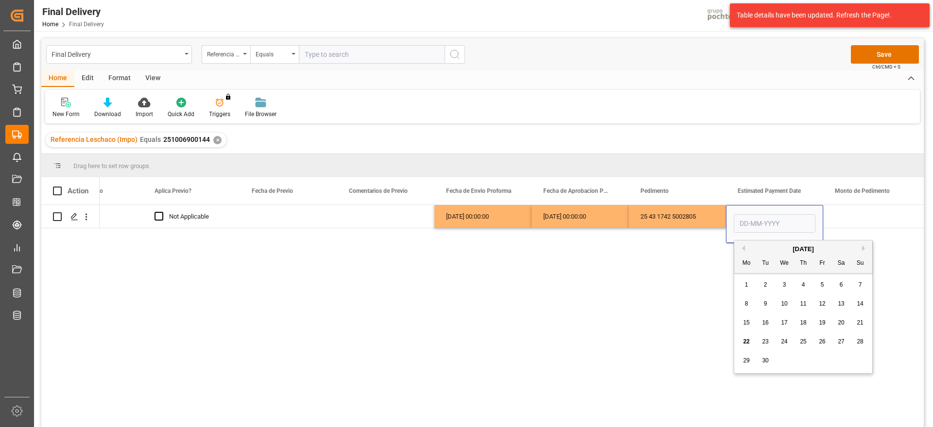
click at [748, 340] on span "22" at bounding box center [746, 341] width 6 height 7
type input "22-09-2025"
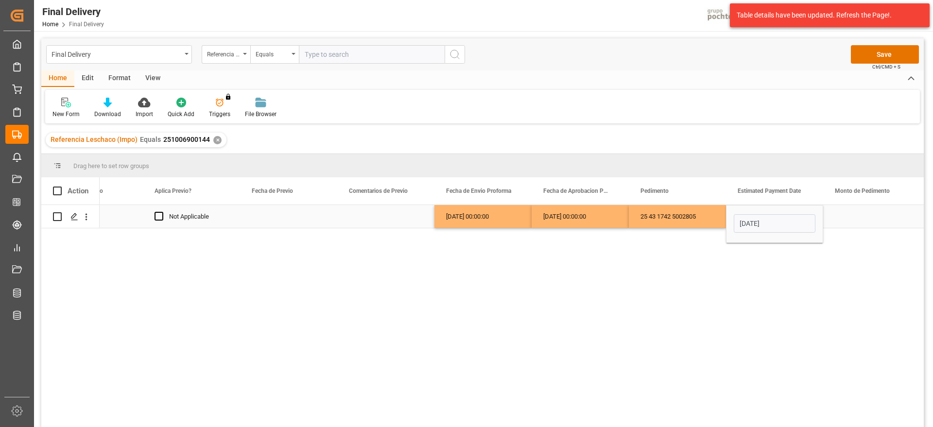
click at [857, 217] on div "Press SPACE to select this row." at bounding box center [871, 216] width 97 height 23
click at [866, 218] on div "Press SPACE to select this row." at bounding box center [871, 216] width 97 height 23
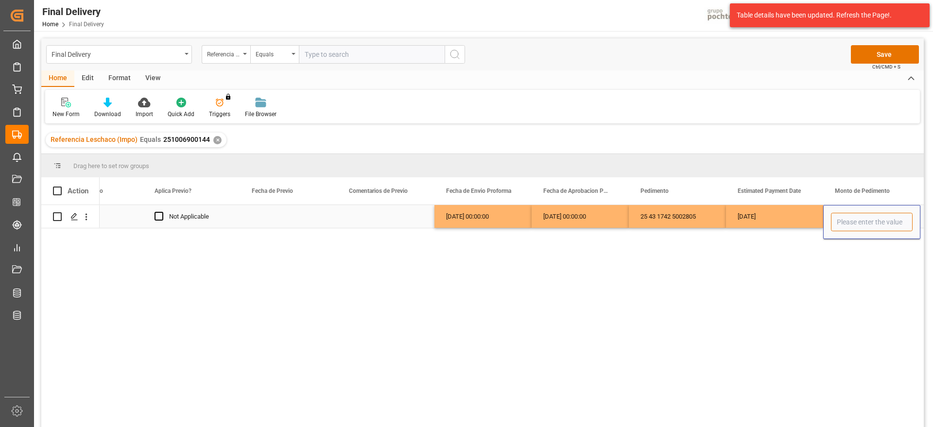
click at [863, 218] on input "Press SPACE to select this row." at bounding box center [872, 222] width 82 height 18
paste input "90748"
type input "90748"
click at [790, 217] on div "22-09-2025" at bounding box center [774, 216] width 97 height 23
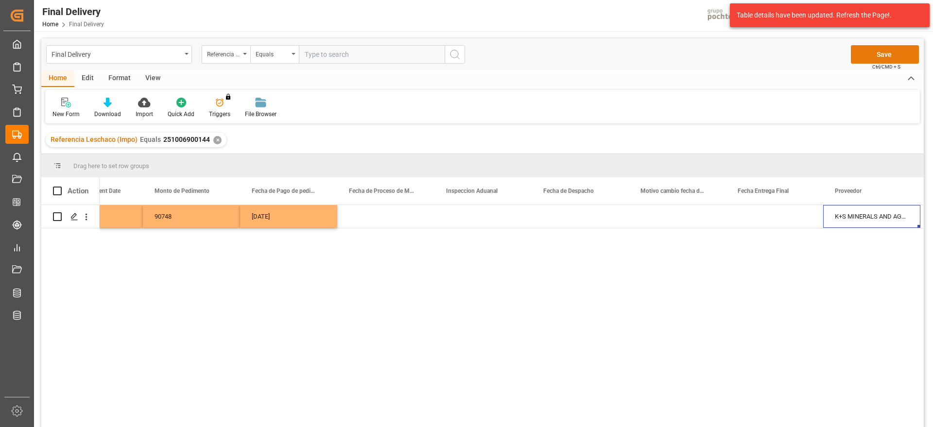
click at [873, 49] on button "Save" at bounding box center [885, 54] width 68 height 18
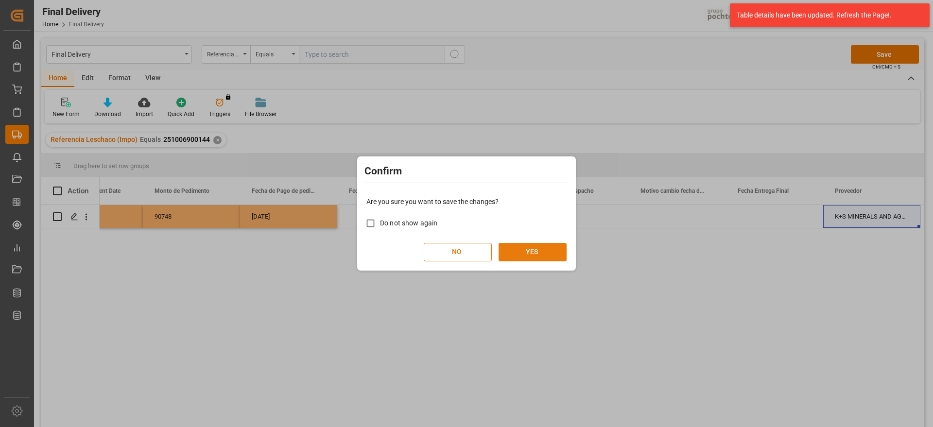
click at [545, 251] on button "YES" at bounding box center [532, 252] width 68 height 18
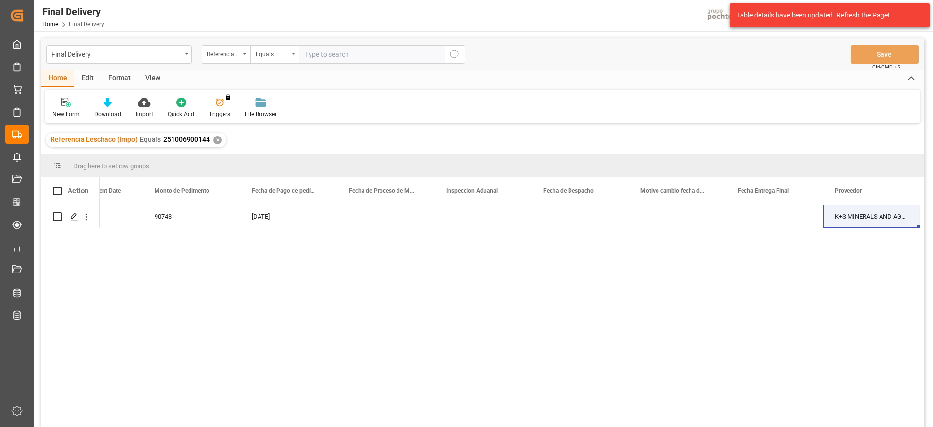
click at [214, 141] on div "✕" at bounding box center [217, 140] width 8 height 8
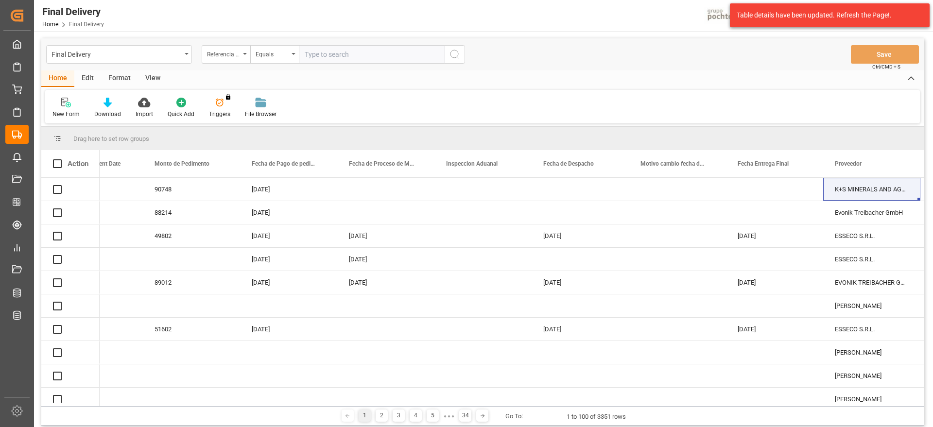
click at [348, 57] on input "text" at bounding box center [372, 54] width 146 height 18
paste input "251006900146"
type input "251006900146"
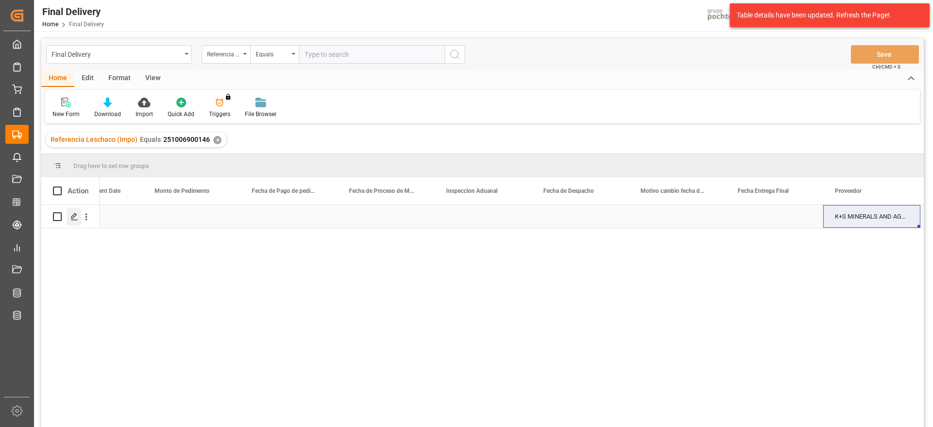
click at [71, 217] on icon "Press SPACE to select this row." at bounding box center [74, 217] width 8 height 8
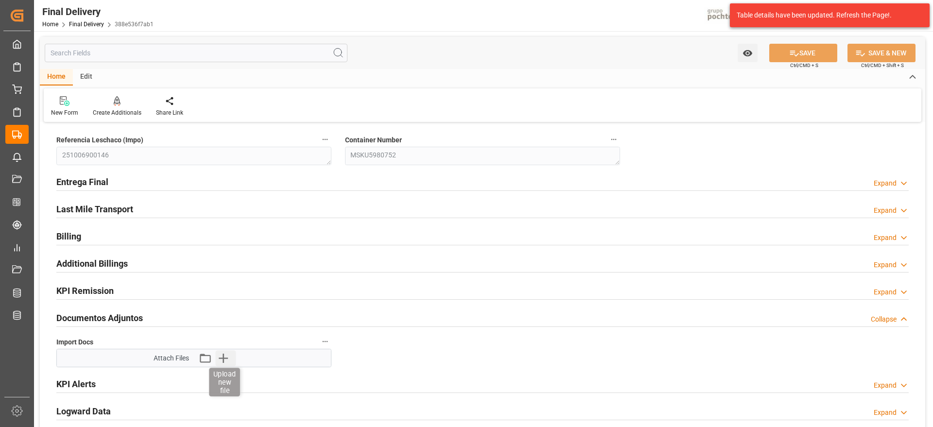
click at [224, 356] on icon "button" at bounding box center [223, 358] width 9 height 9
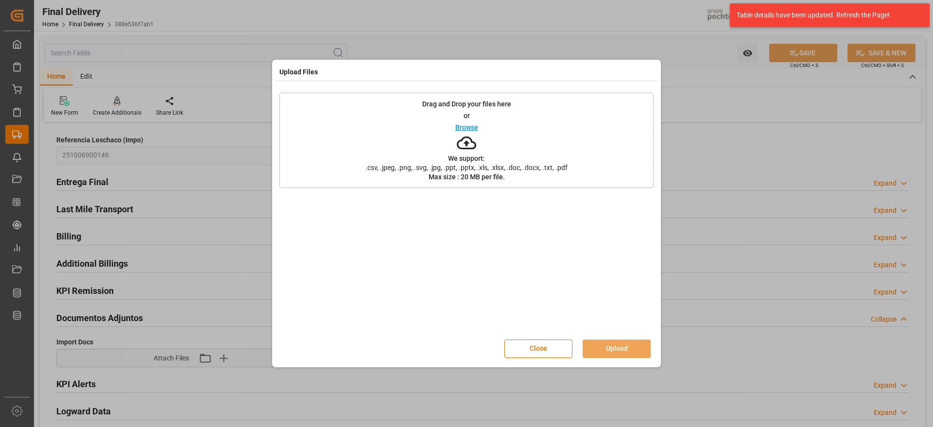
drag, startPoint x: 531, startPoint y: 347, endPoint x: 186, endPoint y: 356, distance: 345.1
click at [530, 346] on button "Close" at bounding box center [538, 349] width 68 height 18
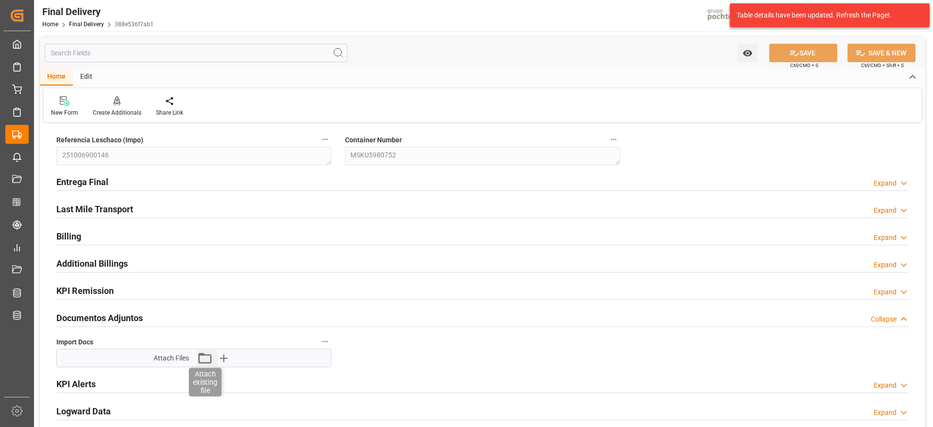
click at [209, 361] on icon "button" at bounding box center [205, 358] width 16 height 16
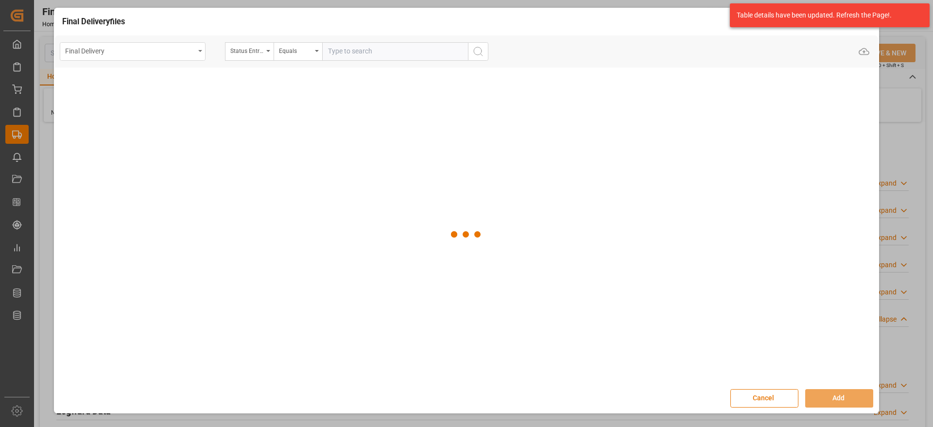
click at [153, 51] on div "Final Delivery" at bounding box center [130, 50] width 130 height 12
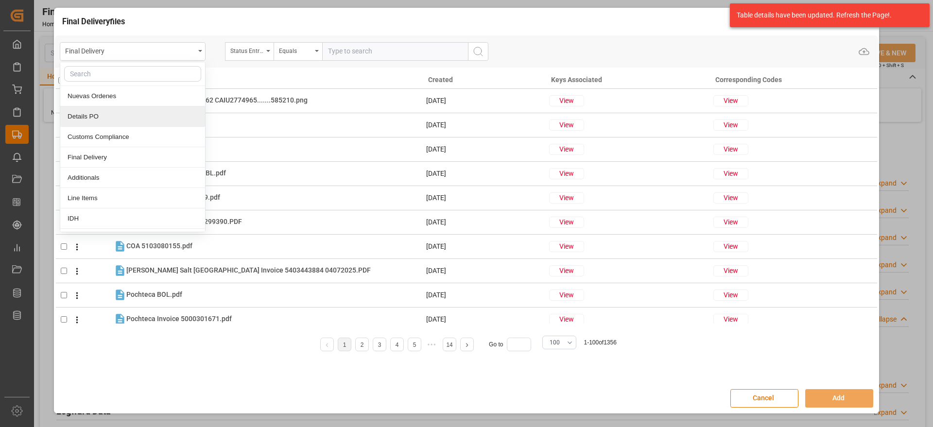
click at [137, 114] on div "Details PO" at bounding box center [132, 116] width 145 height 20
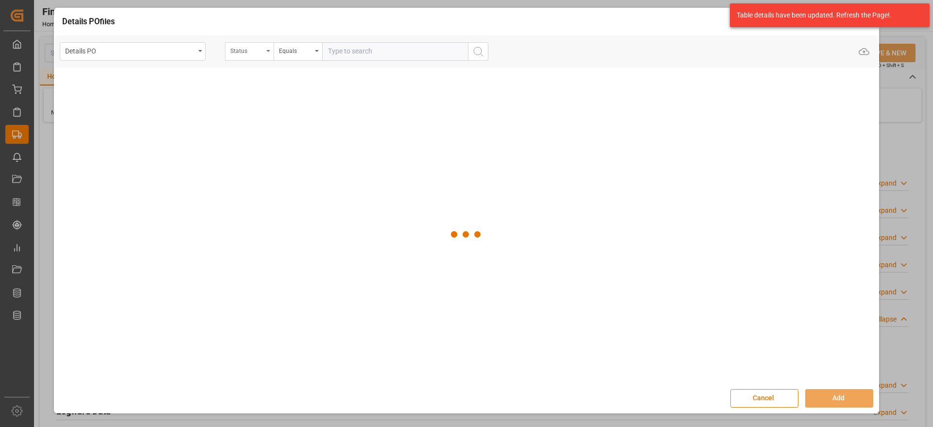
click at [262, 48] on div "Status" at bounding box center [246, 49] width 33 height 11
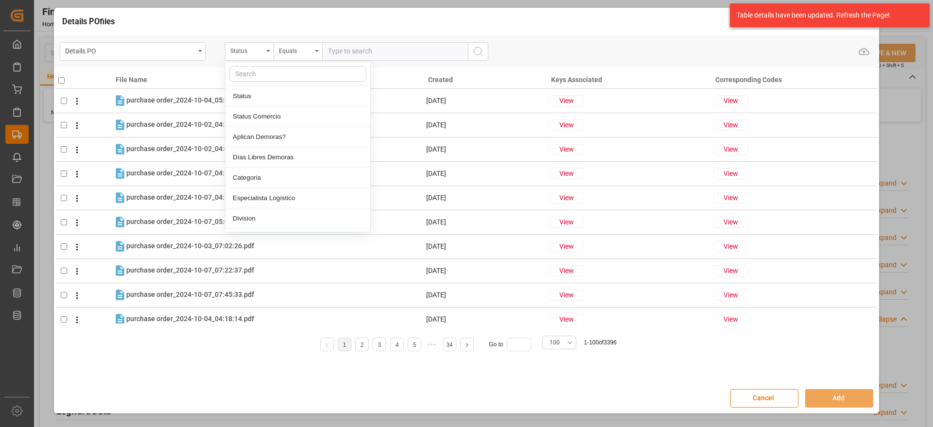
click at [270, 78] on input "text" at bounding box center [297, 74] width 137 height 16
type input "ref"
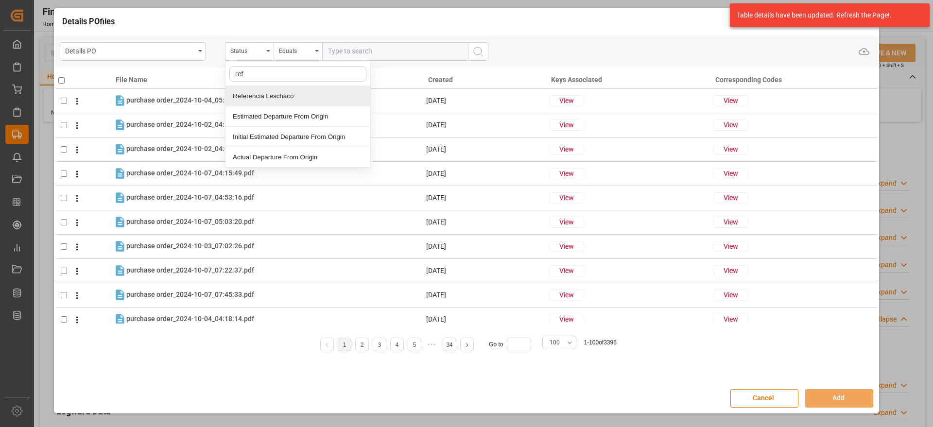
click at [292, 93] on div "Referencia Leschaco" at bounding box center [297, 96] width 145 height 20
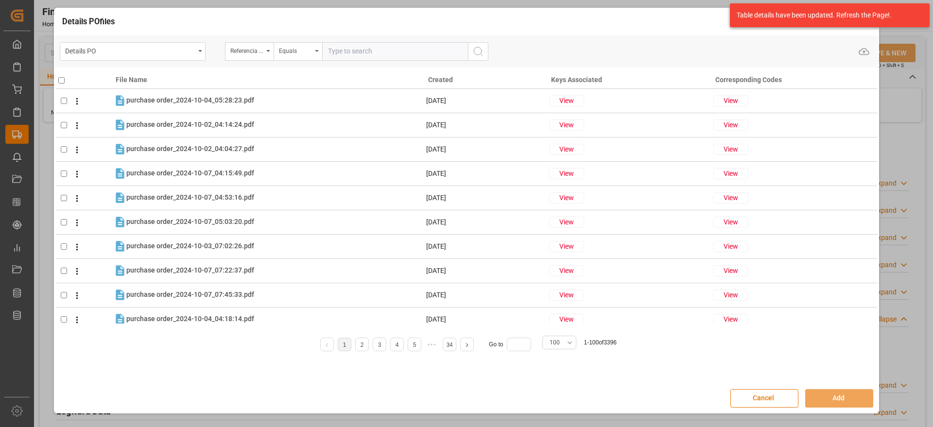
click at [340, 48] on input "text" at bounding box center [395, 51] width 146 height 18
paste input "251006900146"
type input "251006900146"
click at [469, 49] on button "search button" at bounding box center [478, 51] width 20 height 18
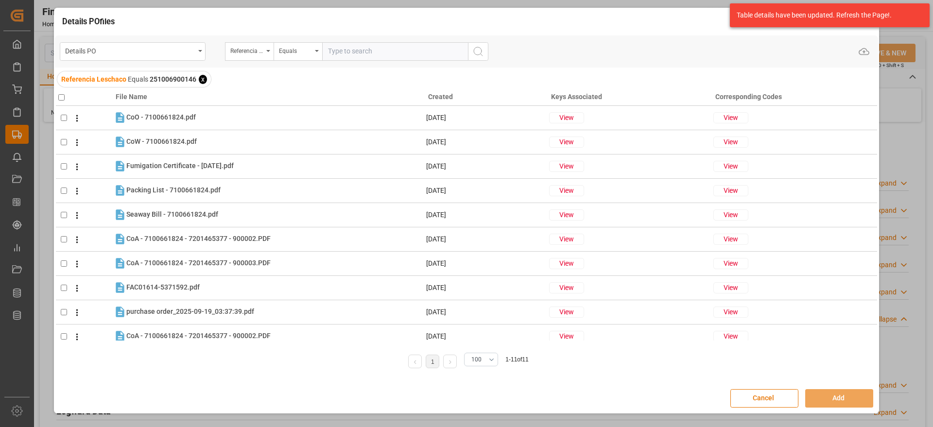
click at [61, 95] on input "checkbox" at bounding box center [61, 97] width 6 height 6
checkbox input "true"
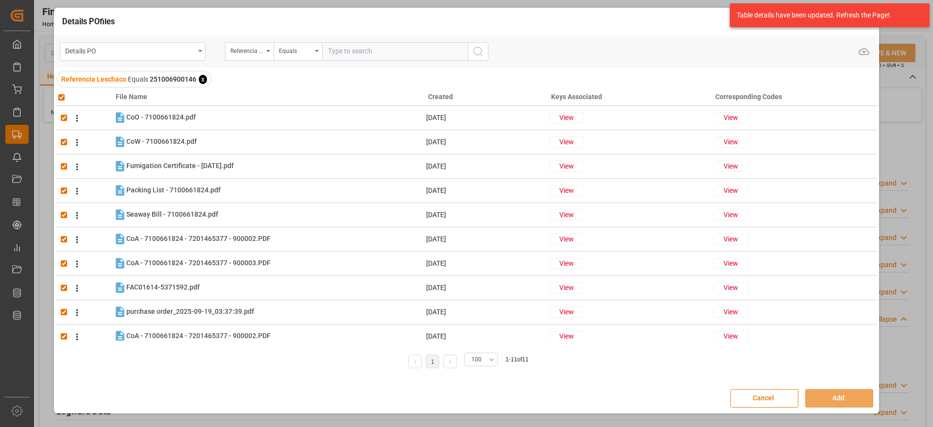
checkbox input "true"
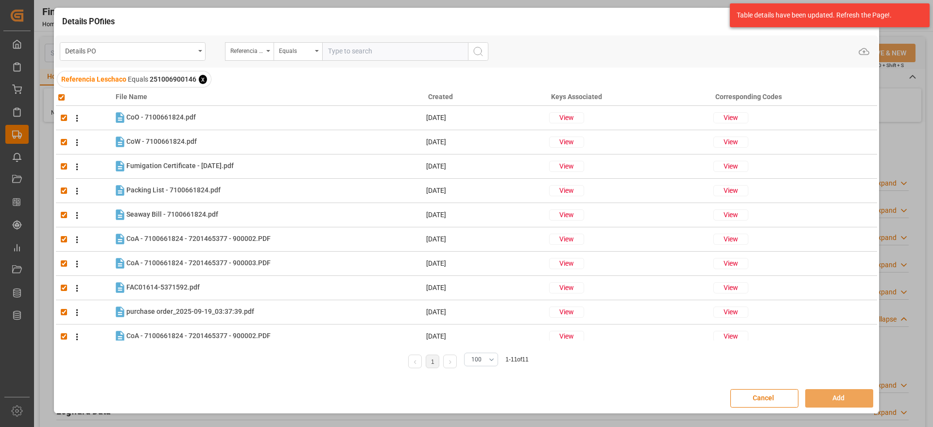
checkbox input "true"
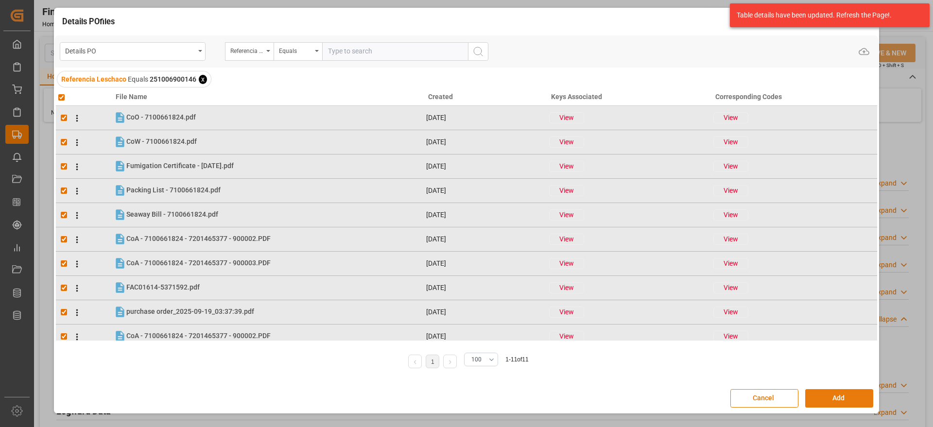
click at [849, 398] on button "Add" at bounding box center [839, 398] width 68 height 18
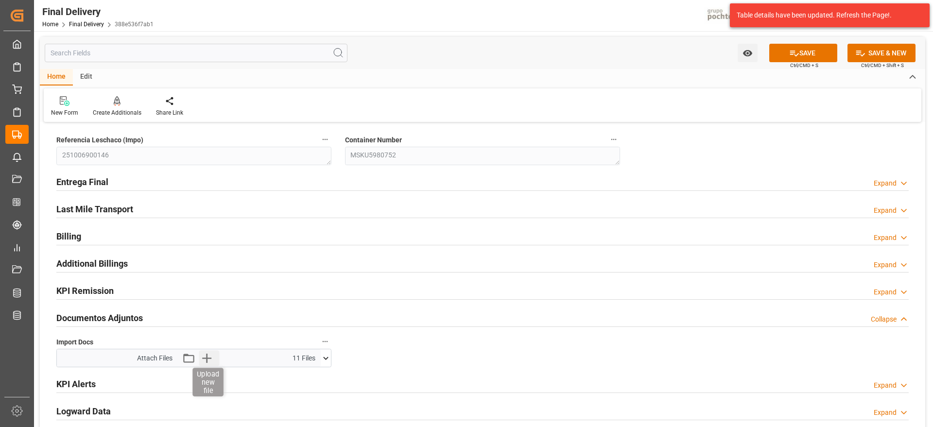
click at [202, 360] on icon "button" at bounding box center [207, 358] width 16 height 16
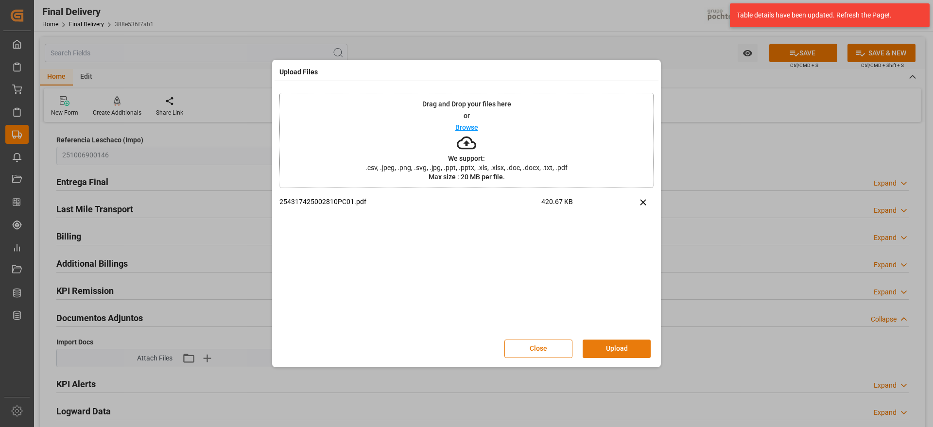
click at [615, 353] on button "Upload" at bounding box center [617, 349] width 68 height 18
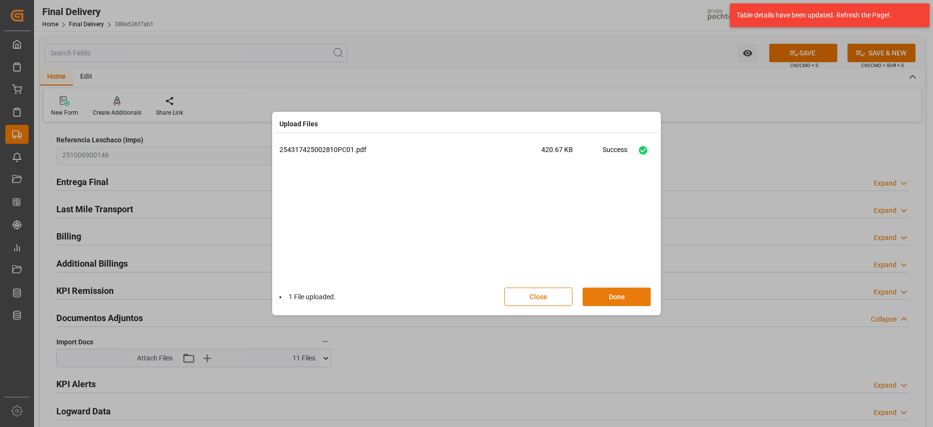
click at [629, 292] on button "Done" at bounding box center [617, 297] width 68 height 18
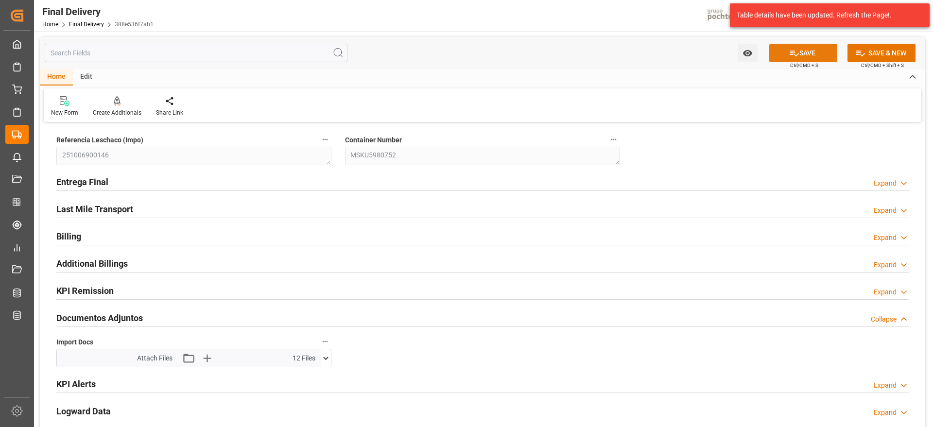
click at [798, 57] on button "SAVE" at bounding box center [803, 53] width 68 height 18
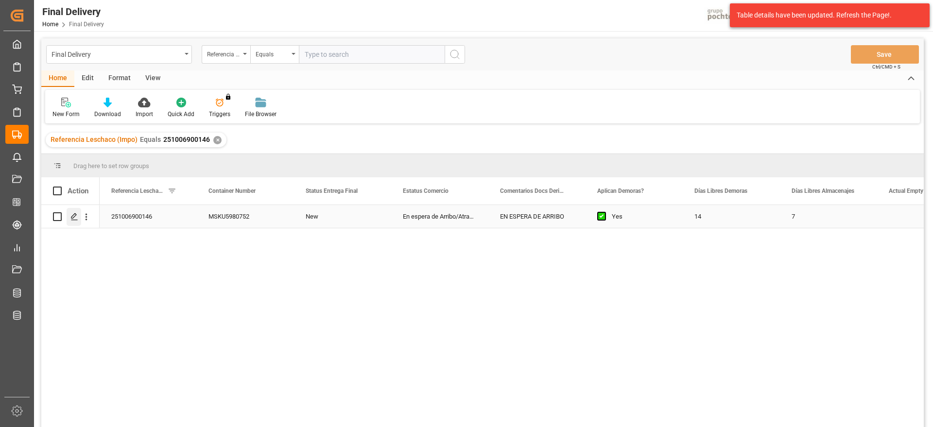
click at [69, 216] on div "Press SPACE to select this row." at bounding box center [74, 217] width 15 height 18
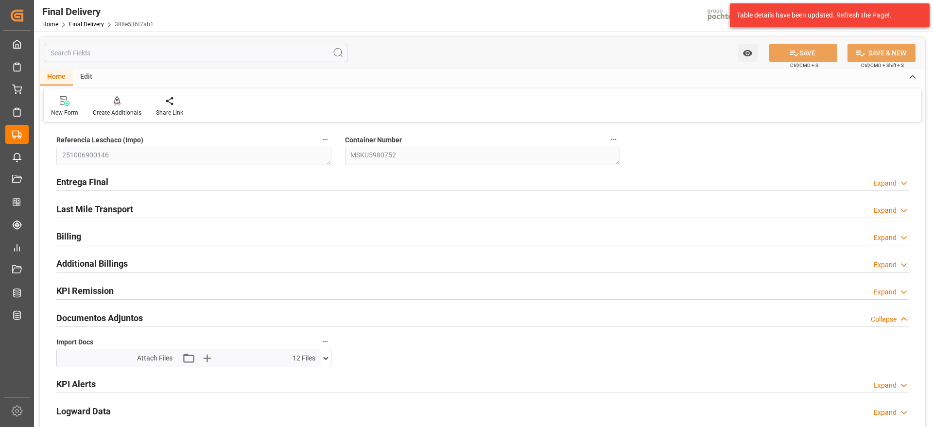
click at [323, 354] on icon at bounding box center [326, 358] width 10 height 10
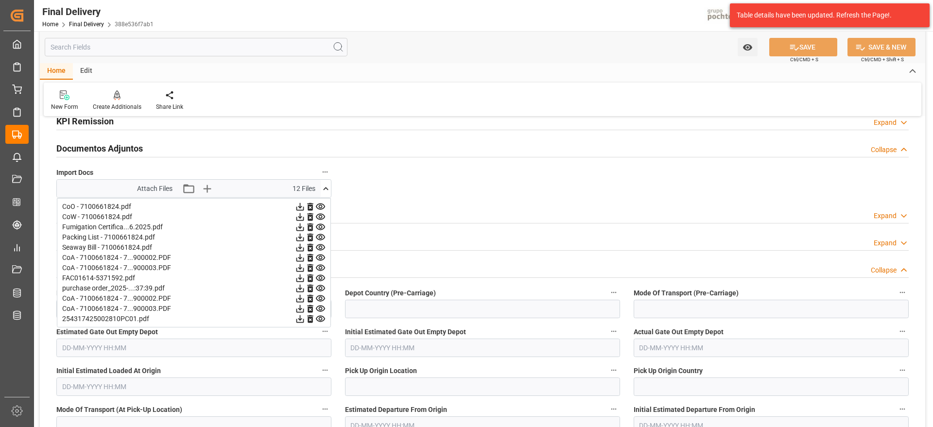
scroll to position [182, 0]
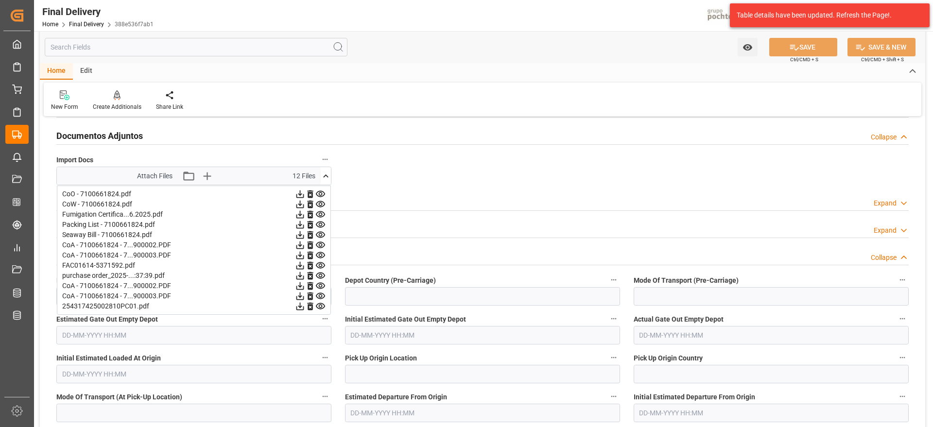
click at [324, 173] on icon at bounding box center [326, 176] width 10 height 10
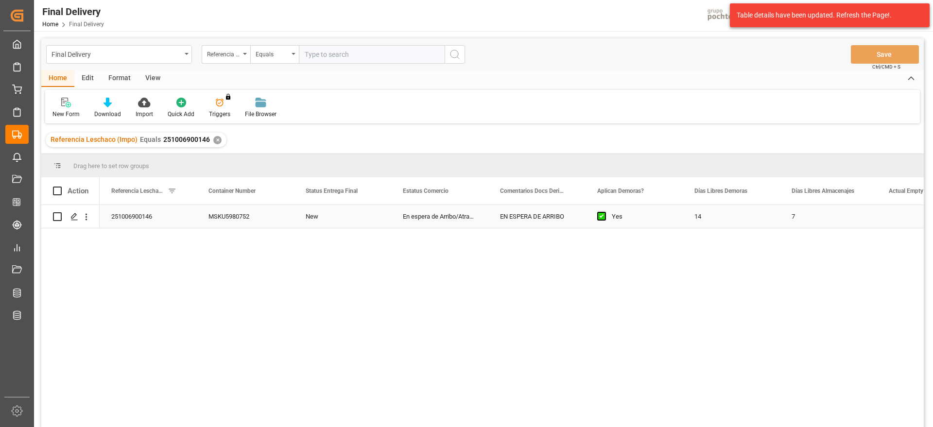
click at [250, 209] on div "MSKU5980752" at bounding box center [245, 216] width 97 height 23
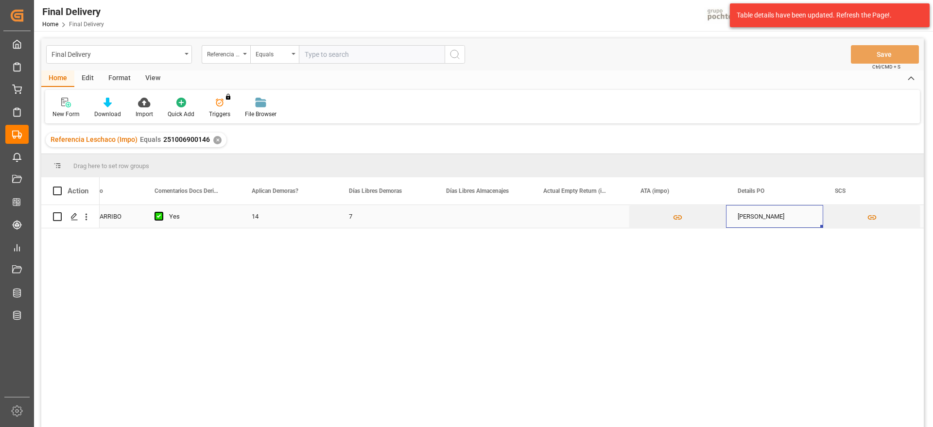
scroll to position [0, 443]
click at [667, 223] on button "Press SPACE to select this row." at bounding box center [677, 217] width 96 height 22
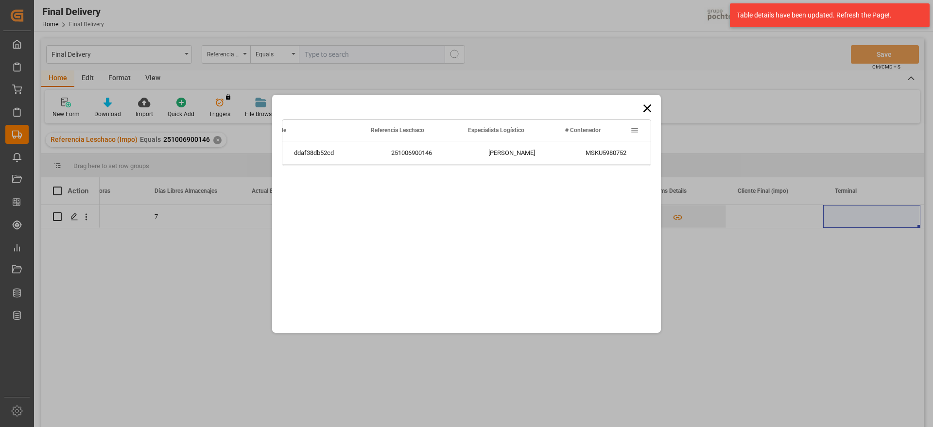
scroll to position [0, 20]
click at [641, 108] on icon at bounding box center [647, 109] width 14 height 14
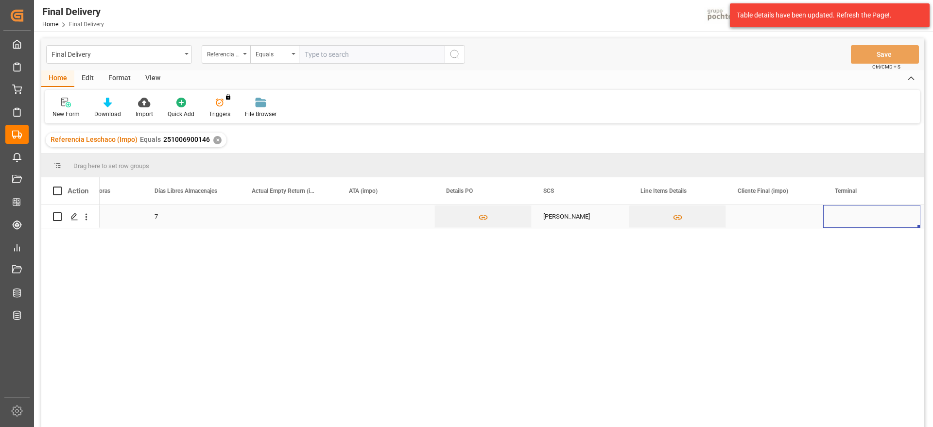
click at [781, 217] on div "Press SPACE to select this row." at bounding box center [774, 216] width 97 height 23
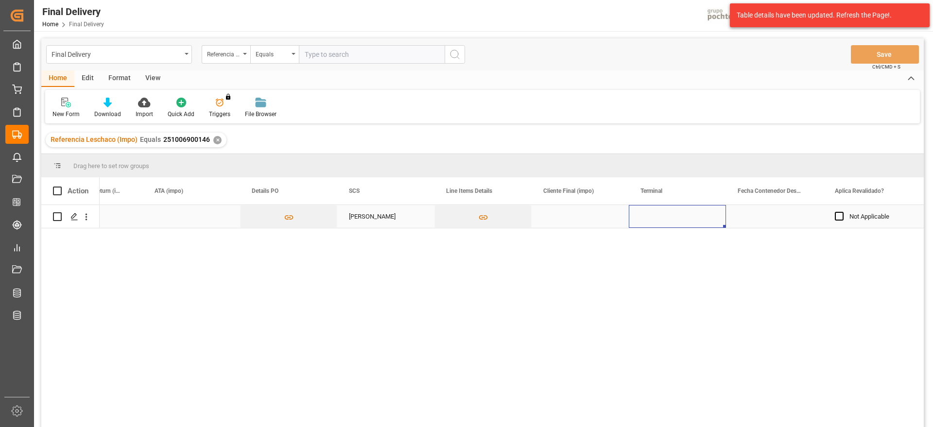
click at [677, 218] on div "Press SPACE to select this row." at bounding box center [677, 216] width 97 height 23
click at [679, 221] on input "Press SPACE to select this row." at bounding box center [677, 222] width 82 height 18
click at [666, 246] on div "ICAVE" at bounding box center [677, 250] width 81 height 34
type input "ICAVE"
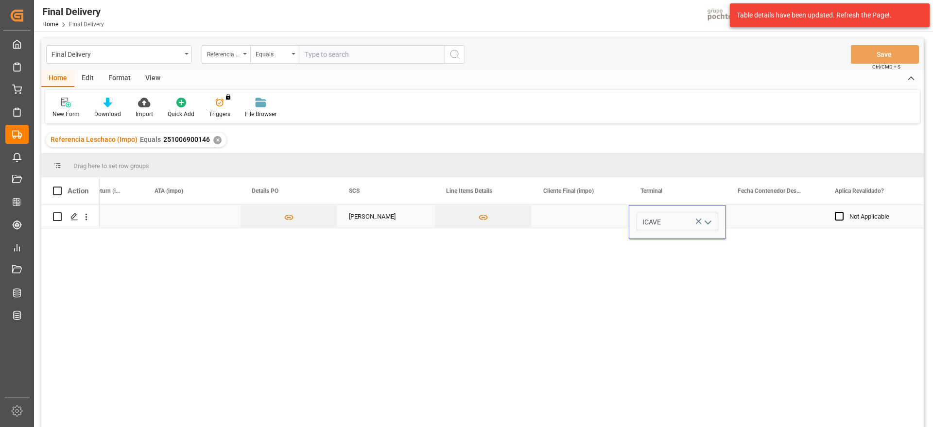
click at [773, 215] on div "Press SPACE to select this row." at bounding box center [774, 216] width 97 height 23
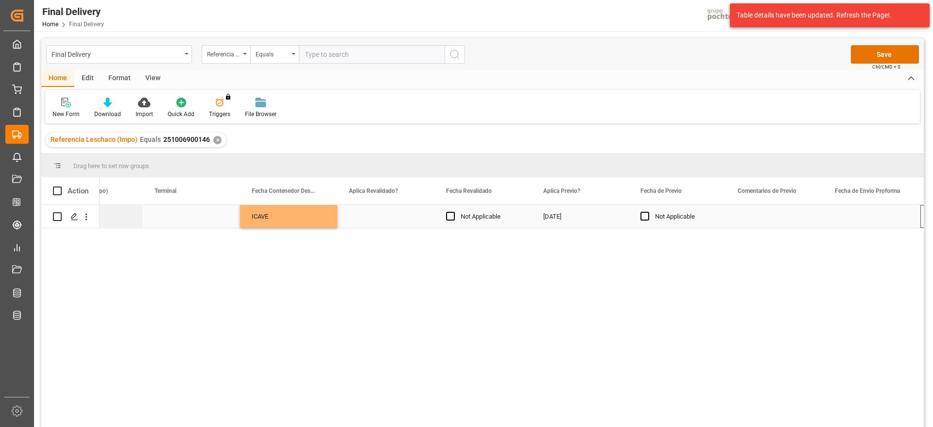
scroll to position [0, 1317]
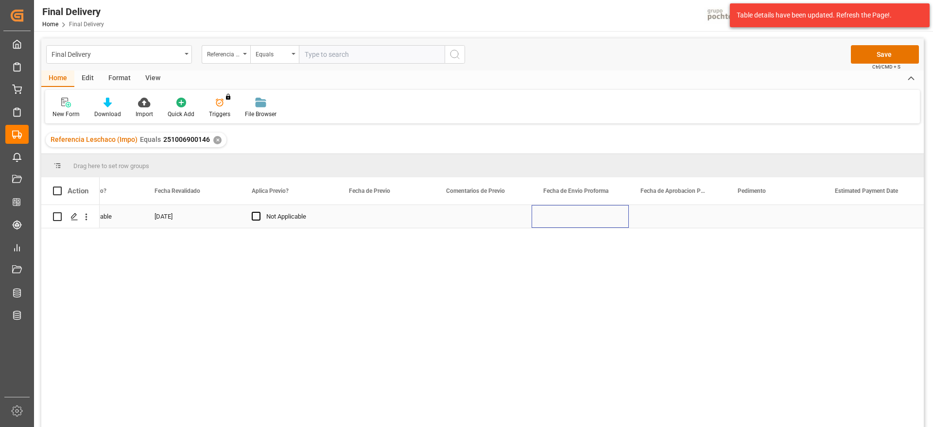
click at [572, 217] on div "Press SPACE to select this row." at bounding box center [579, 216] width 97 height 23
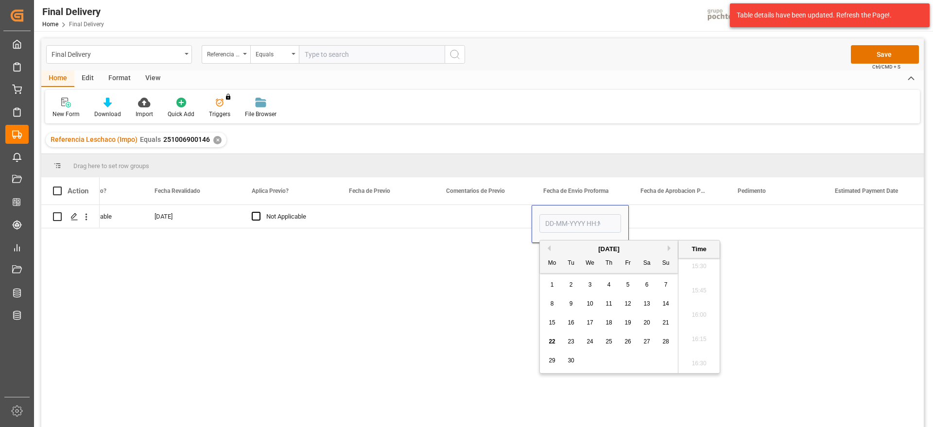
click at [609, 320] on span "18" at bounding box center [608, 322] width 6 height 7
type input "18-09-2025 00:00"
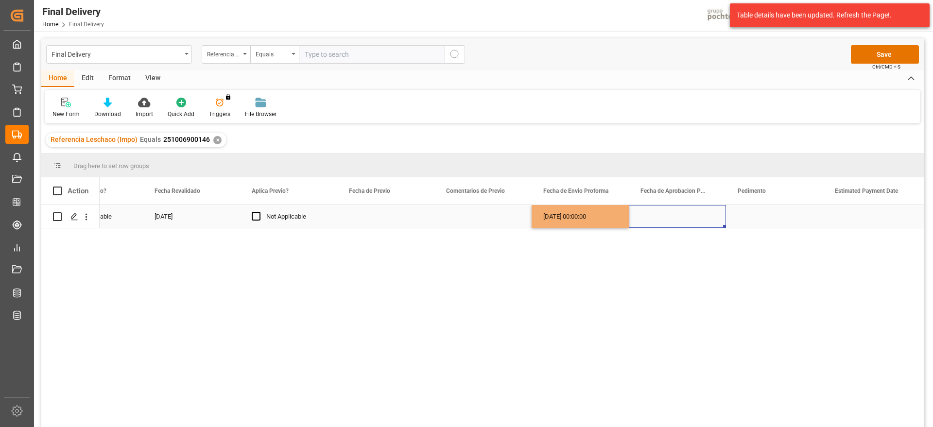
click at [684, 222] on div "Press SPACE to select this row." at bounding box center [677, 216] width 97 height 23
click at [604, 220] on div "18-09-2025 00:00:00" at bounding box center [579, 216] width 97 height 23
click at [653, 219] on div "Press SPACE to select this row." at bounding box center [677, 216] width 97 height 23
click at [754, 217] on div "Press SPACE to select this row." at bounding box center [774, 216] width 97 height 23
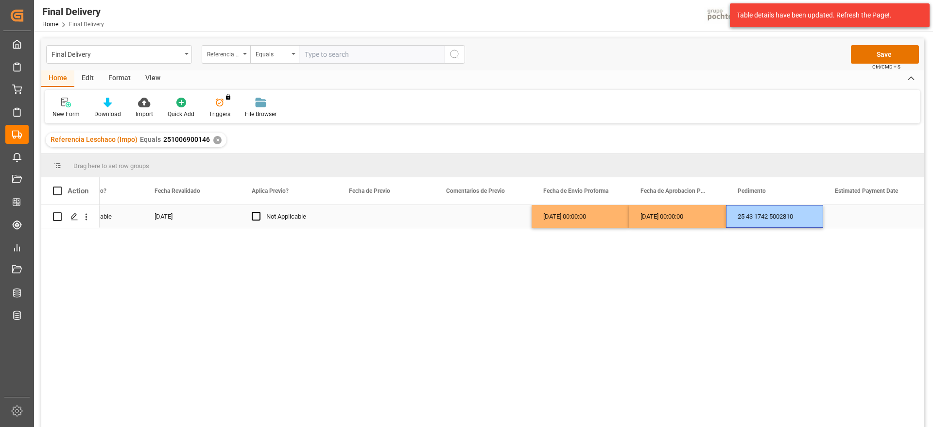
click at [849, 216] on div "Press SPACE to select this row." at bounding box center [871, 216] width 97 height 23
click at [878, 217] on div "Press SPACE to select this row." at bounding box center [871, 216] width 97 height 23
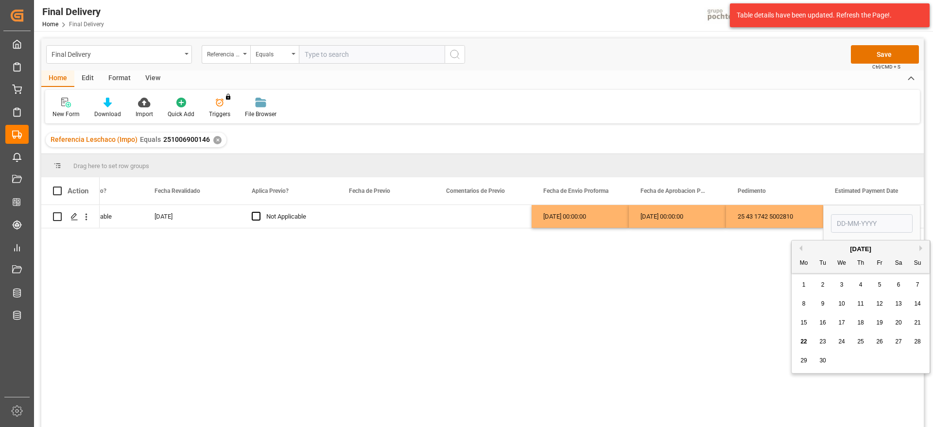
click at [799, 341] on div "22" at bounding box center [804, 342] width 12 height 12
type input "22-09-2025"
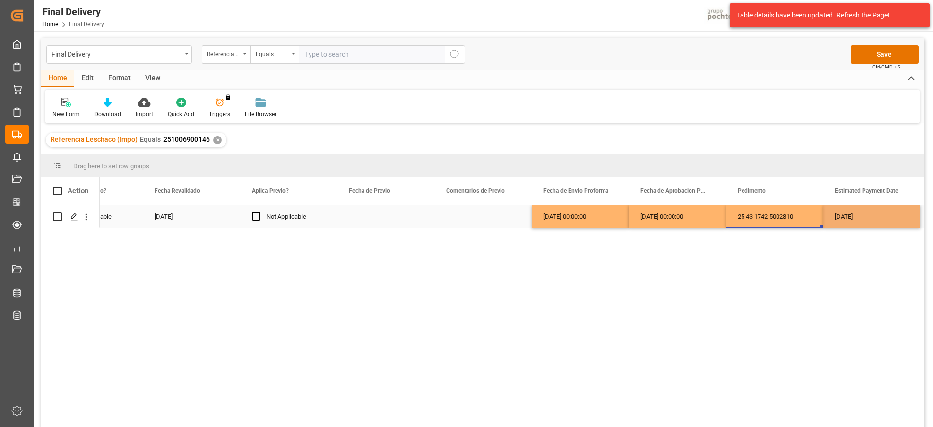
click at [768, 219] on div "25 43 1742 5002810" at bounding box center [774, 216] width 97 height 23
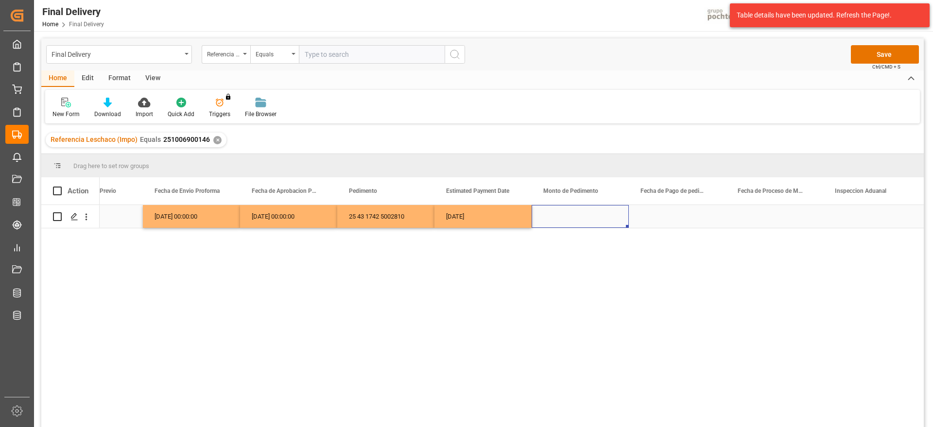
click at [594, 215] on div "Press SPACE to select this row." at bounding box center [579, 216] width 97 height 23
click at [594, 215] on input "Press SPACE to select this row." at bounding box center [580, 222] width 82 height 18
type input "95446"
click at [680, 222] on div "Press SPACE to select this row." at bounding box center [677, 216] width 97 height 23
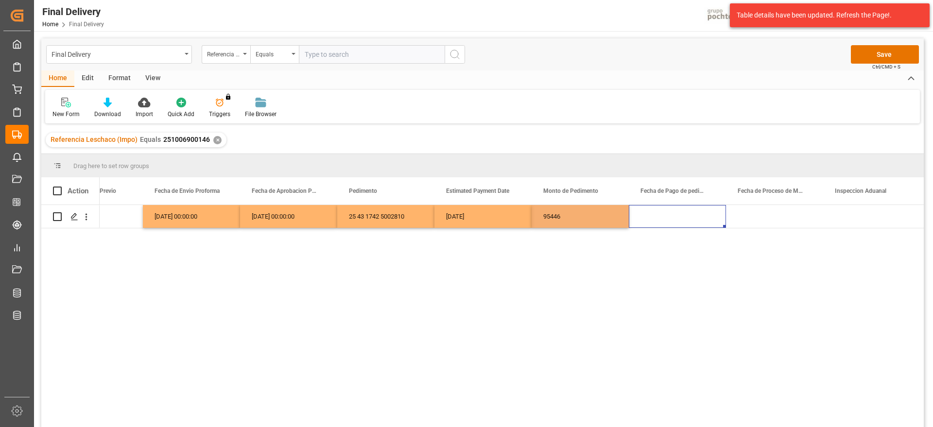
click at [478, 229] on div "18-09-2025 00:00:00 18-09-2025 00:00:00 25 43 1742 5002810 22-09-2025 95446" at bounding box center [512, 319] width 824 height 228
click at [479, 218] on div "22-09-2025" at bounding box center [482, 216] width 97 height 23
click at [673, 219] on div "Press SPACE to select this row." at bounding box center [677, 216] width 97 height 23
click at [778, 216] on div "Press SPACE to select this row." at bounding box center [774, 216] width 97 height 23
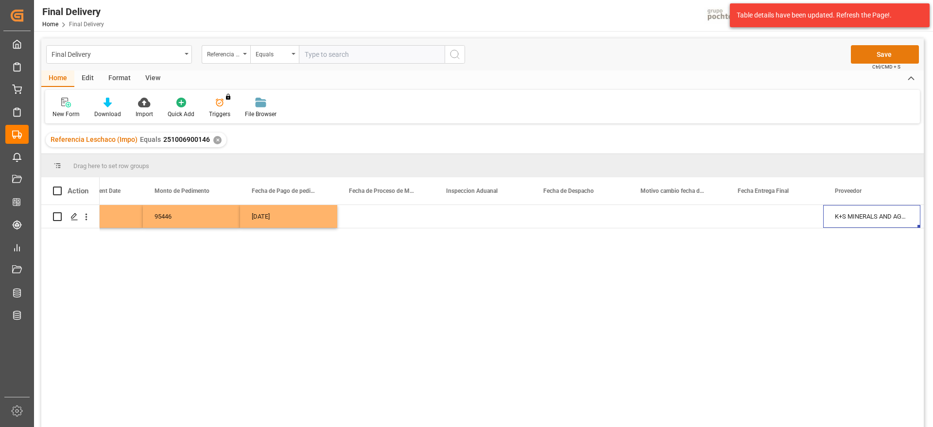
click at [888, 58] on button "Save" at bounding box center [885, 54] width 68 height 18
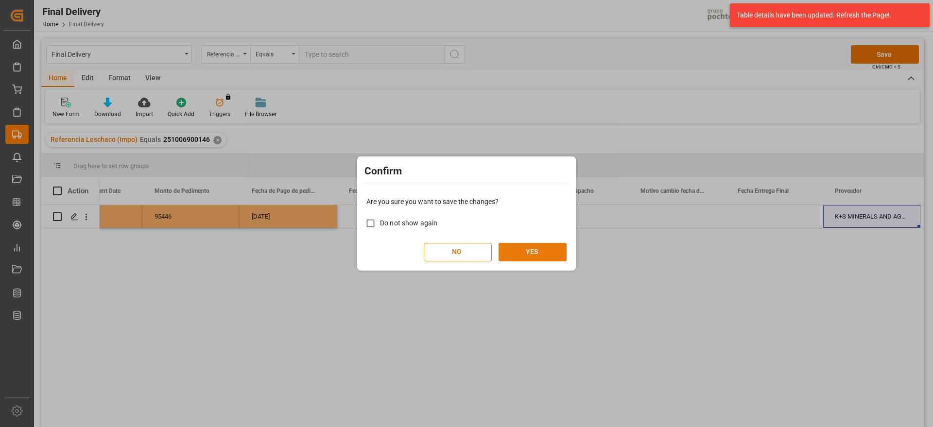
click at [536, 247] on button "YES" at bounding box center [532, 252] width 68 height 18
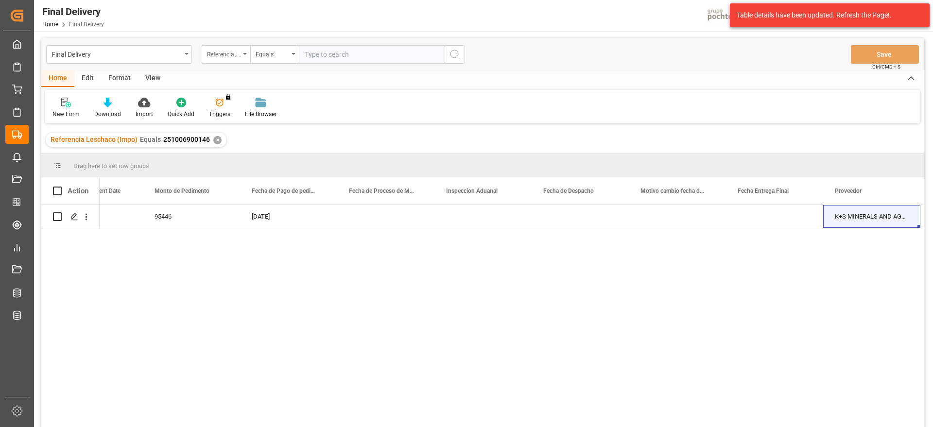
click at [209, 140] on div "Referencia Leschaco (Impo) Equals 251006900146 ✕" at bounding box center [136, 140] width 181 height 15
click at [215, 137] on div "✕" at bounding box center [217, 140] width 8 height 8
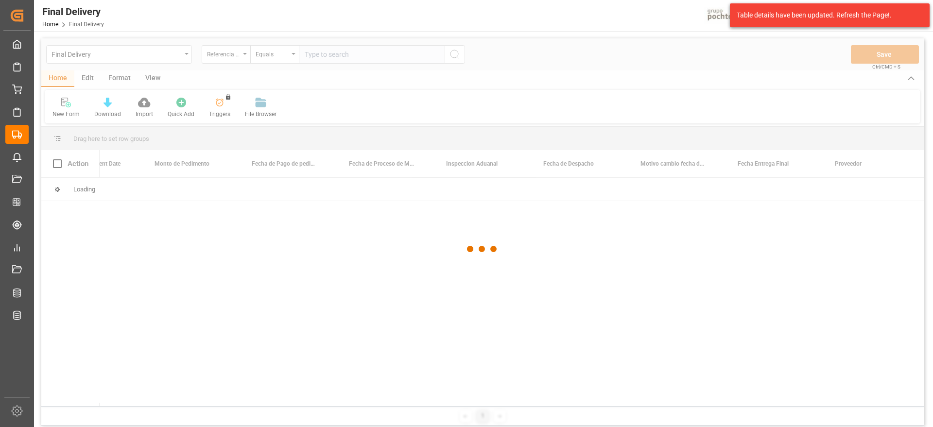
click at [337, 53] on div at bounding box center [482, 248] width 882 height 421
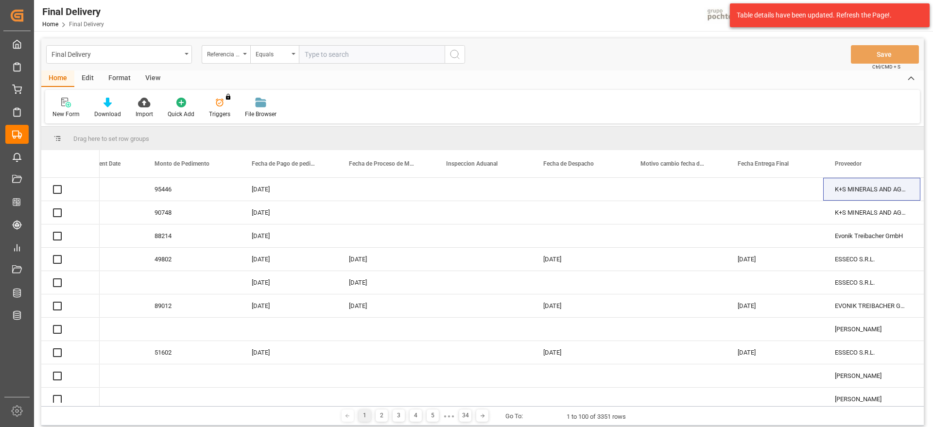
click at [337, 53] on input "text" at bounding box center [372, 54] width 146 height 18
paste input "251006900142"
type input "251006900142"
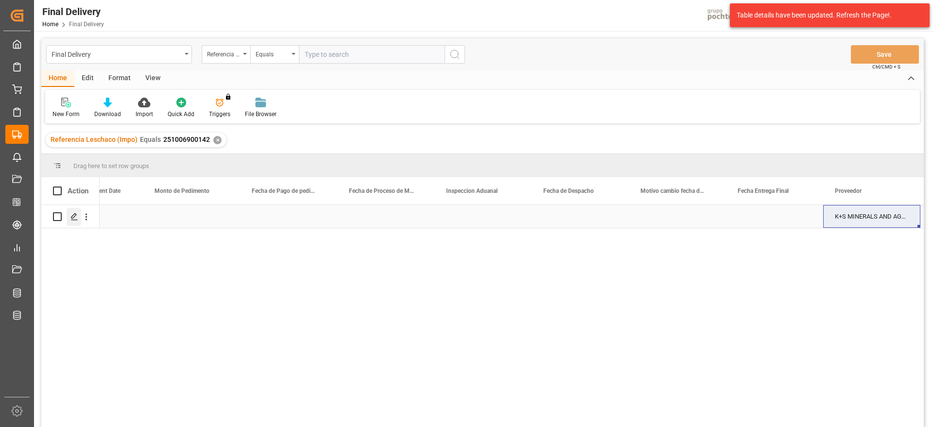
click at [70, 218] on div "Press SPACE to select this row." at bounding box center [74, 217] width 15 height 18
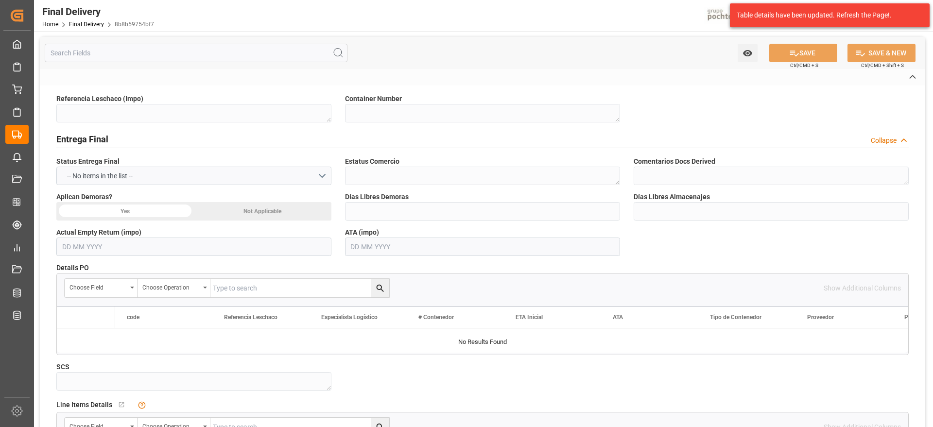
type textarea "251006900142"
type textarea "SUDU7826098"
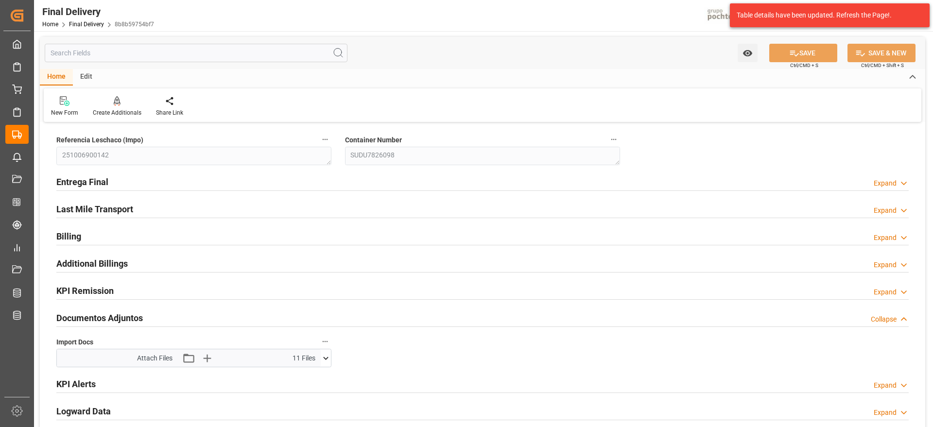
click at [323, 358] on icon at bounding box center [326, 358] width 10 height 10
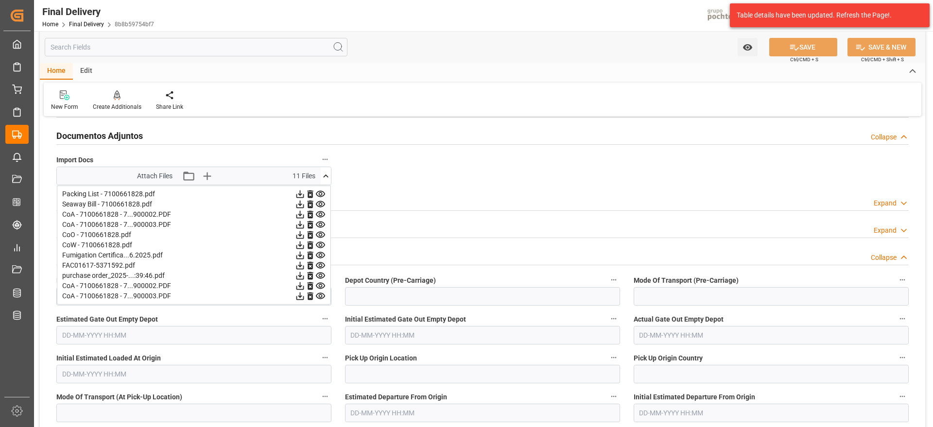
scroll to position [61, 0]
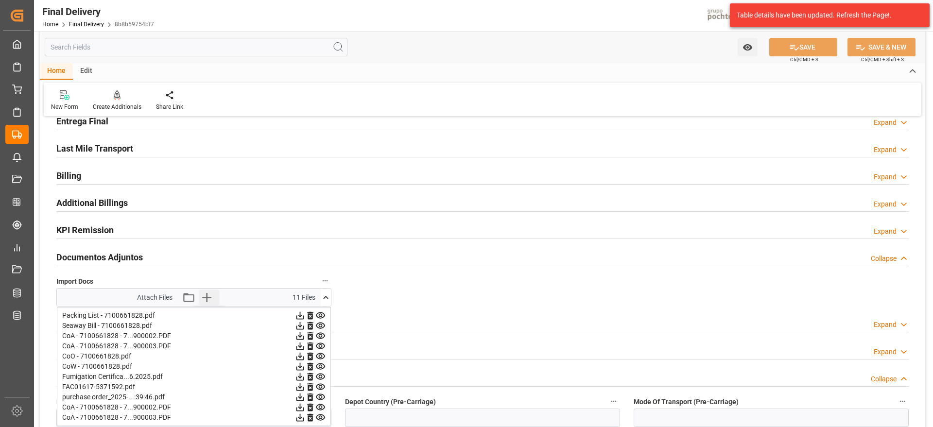
click at [207, 298] on icon "button" at bounding box center [206, 297] width 9 height 9
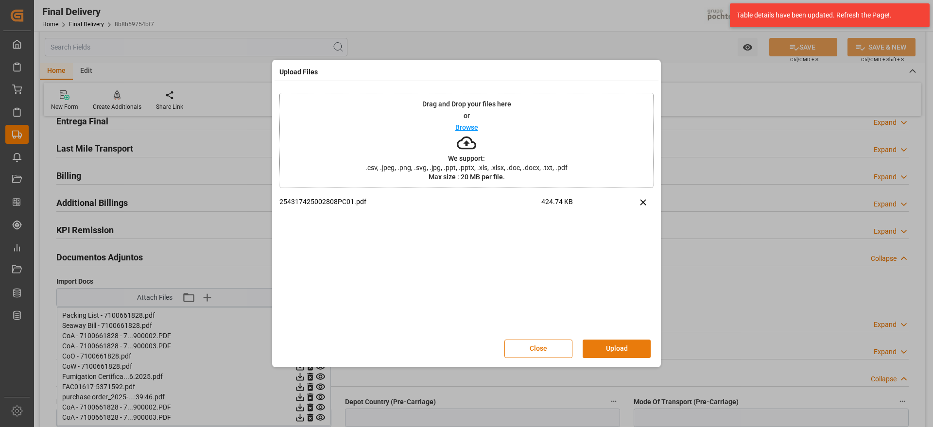
click at [633, 345] on button "Upload" at bounding box center [617, 349] width 68 height 18
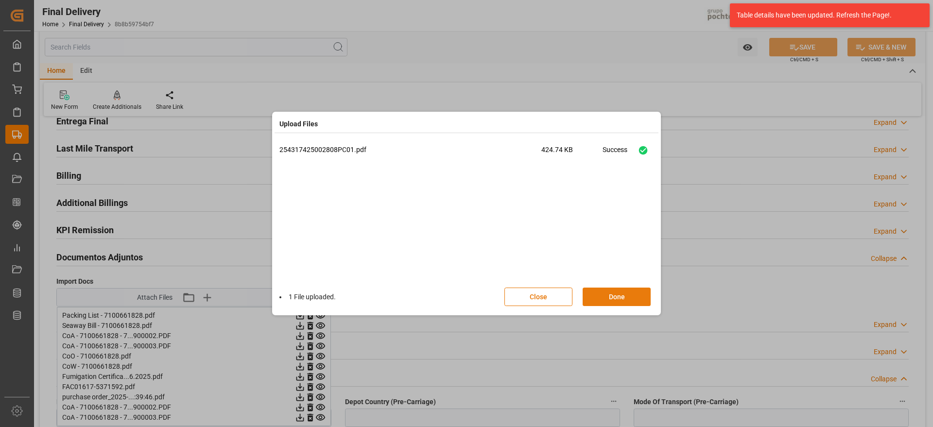
click at [631, 290] on button "Done" at bounding box center [617, 297] width 68 height 18
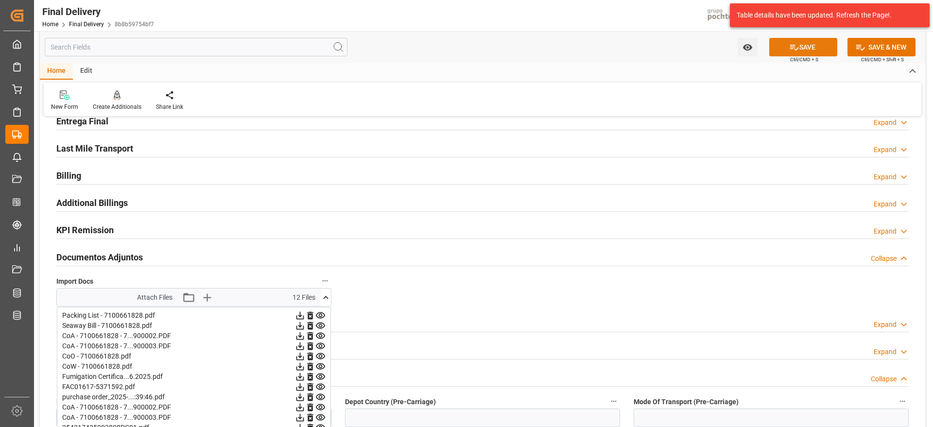
click at [819, 41] on button "SAVE" at bounding box center [803, 47] width 68 height 18
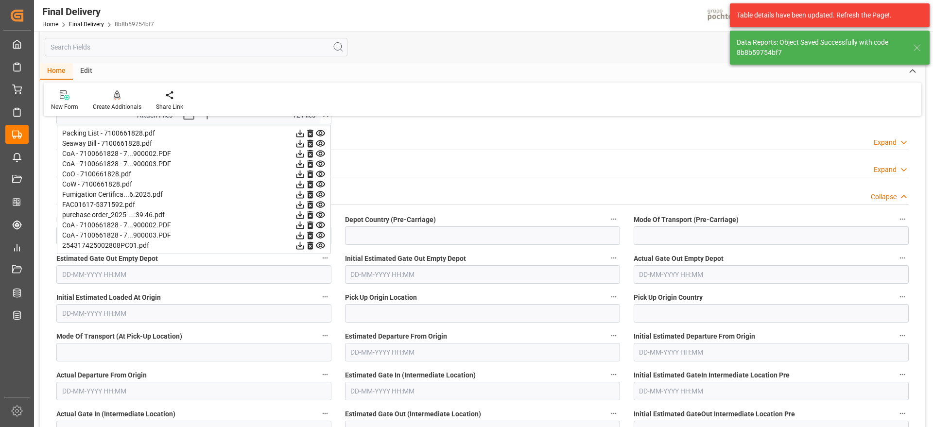
click at [311, 223] on icon at bounding box center [310, 226] width 6 height 8
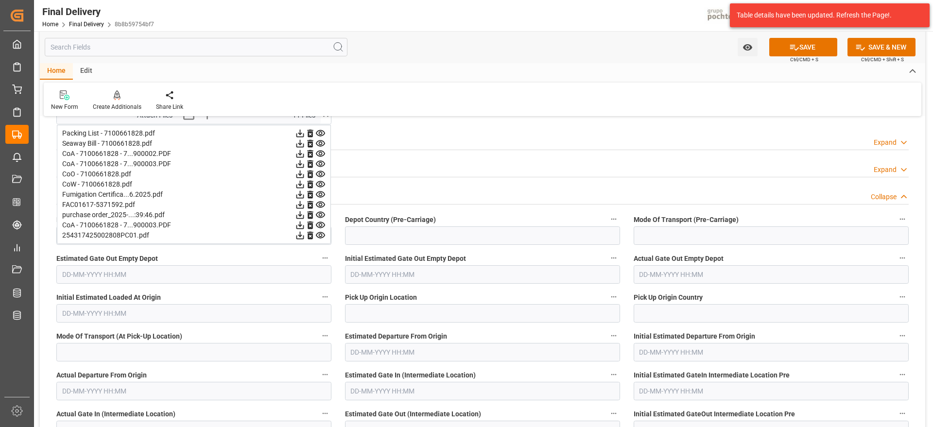
click at [311, 225] on icon at bounding box center [310, 225] width 10 height 10
click at [824, 49] on button "SAVE" at bounding box center [803, 47] width 68 height 18
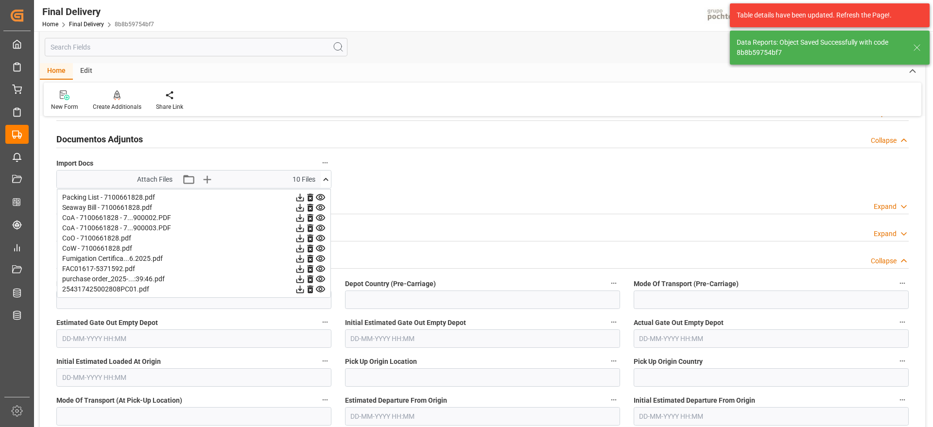
scroll to position [121, 0]
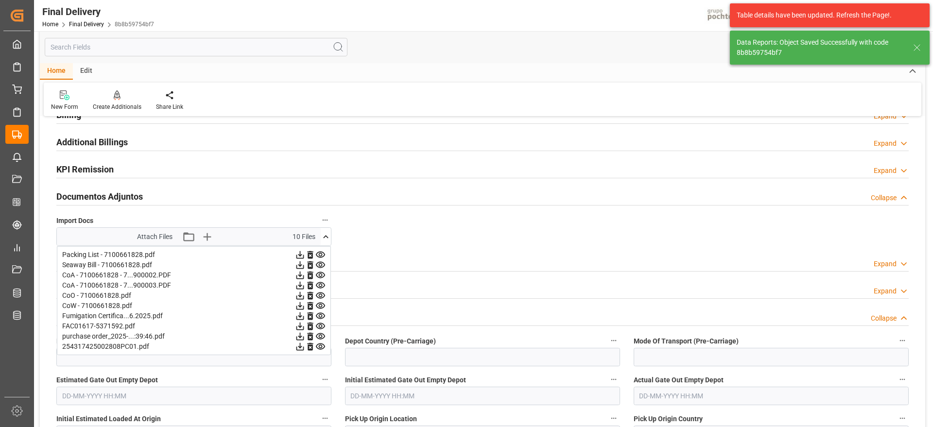
click at [323, 235] on icon at bounding box center [326, 237] width 10 height 10
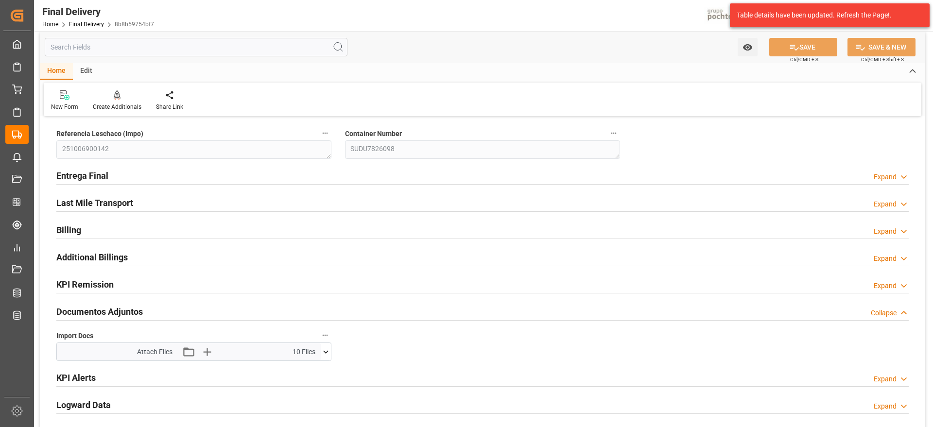
scroll to position [0, 0]
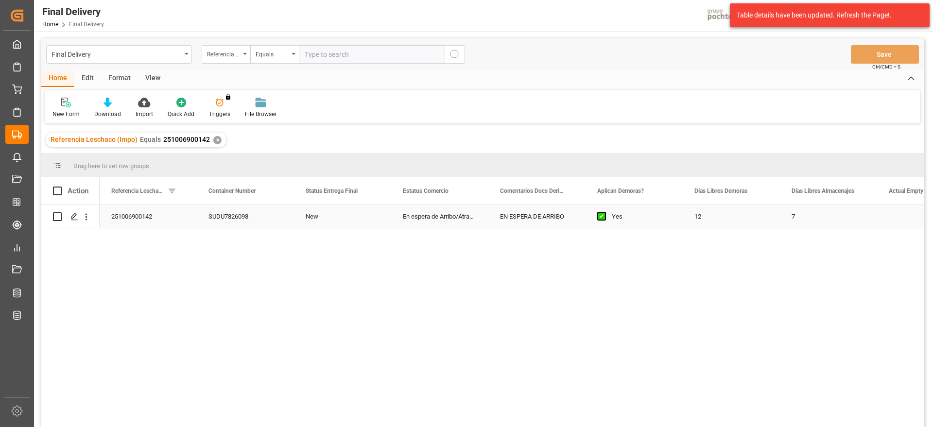
click at [216, 217] on div "SUDU7826098" at bounding box center [245, 216] width 97 height 23
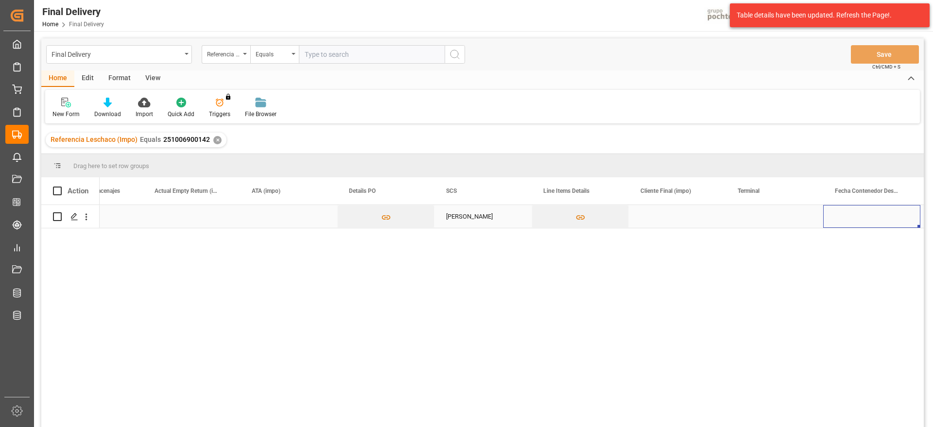
scroll to position [0, 831]
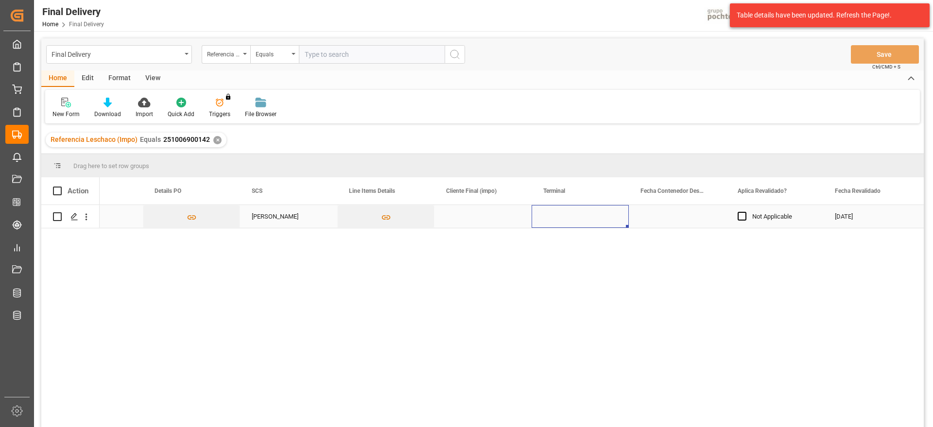
click at [571, 226] on div "Press SPACE to select this row." at bounding box center [579, 216] width 97 height 23
click at [613, 219] on icon "open menu" at bounding box center [611, 223] width 12 height 12
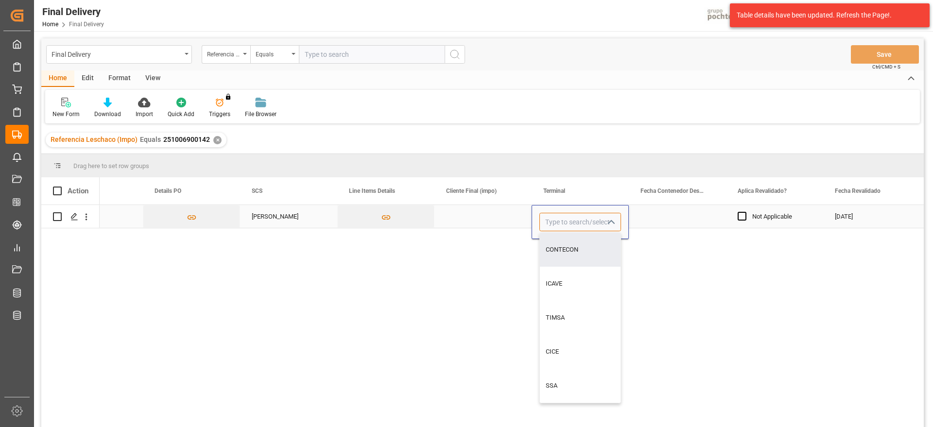
click at [566, 223] on input "Press SPACE to select this row." at bounding box center [580, 222] width 82 height 18
click at [583, 254] on div "ICAVE" at bounding box center [580, 250] width 81 height 34
type input "ICAVE"
click at [659, 212] on div "Press SPACE to select this row." at bounding box center [677, 216] width 97 height 23
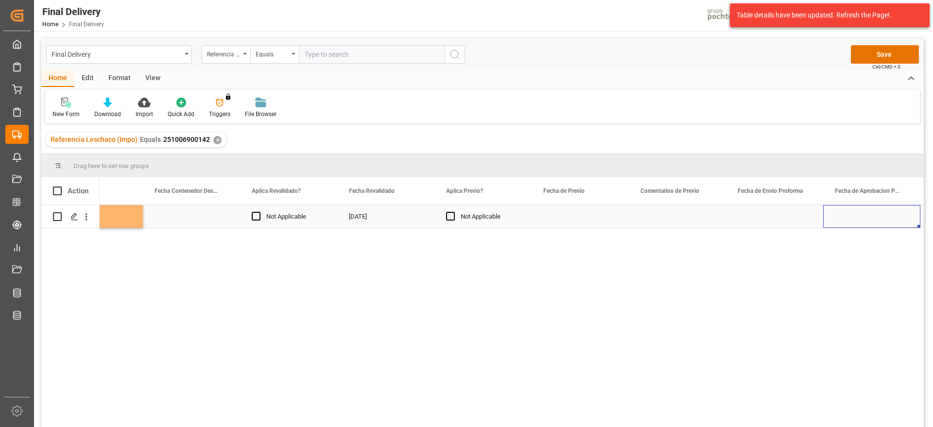
scroll to position [0, 1511]
click at [562, 217] on div "Press SPACE to select this row." at bounding box center [579, 216] width 97 height 23
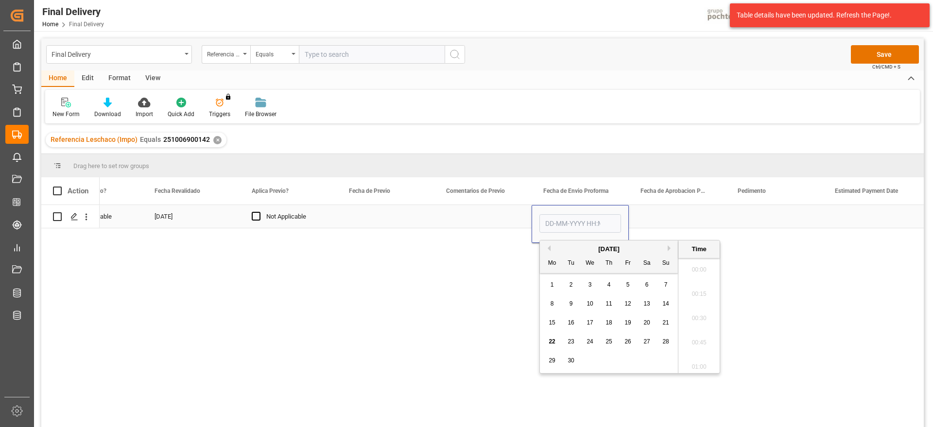
scroll to position [1509, 0]
click at [608, 322] on span "18" at bounding box center [608, 322] width 6 height 7
type input "18-09-2025 00:00"
click at [664, 217] on div "Press SPACE to select this row." at bounding box center [677, 216] width 97 height 23
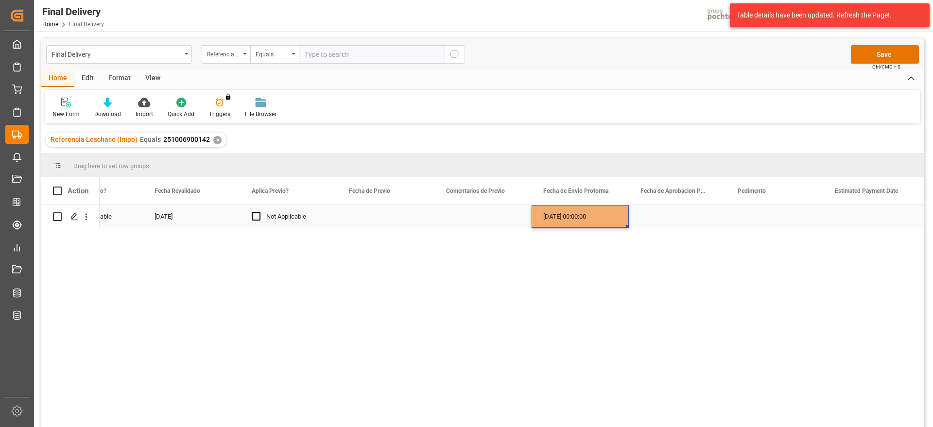
click at [602, 219] on div "18-09-2025 00:00:00" at bounding box center [579, 216] width 97 height 23
click at [685, 213] on div "Press SPACE to select this row." at bounding box center [677, 216] width 97 height 23
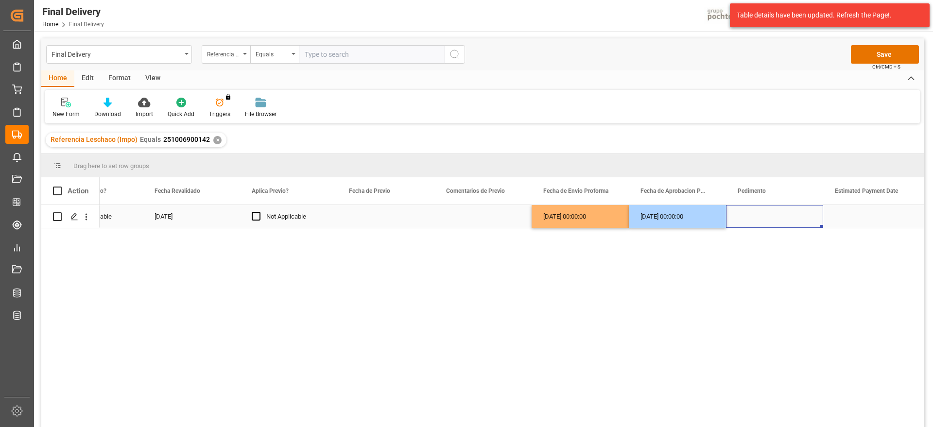
click at [742, 211] on div "Press SPACE to select this row." at bounding box center [774, 216] width 97 height 23
click at [328, 244] on div "Not Applicable 18-09-2025 Not Applicable 18-09-2025 00:00:00 18-09-2025 00:00:00" at bounding box center [512, 319] width 824 height 228
click at [782, 218] on div "Press SPACE to select this row." at bounding box center [774, 216] width 97 height 23
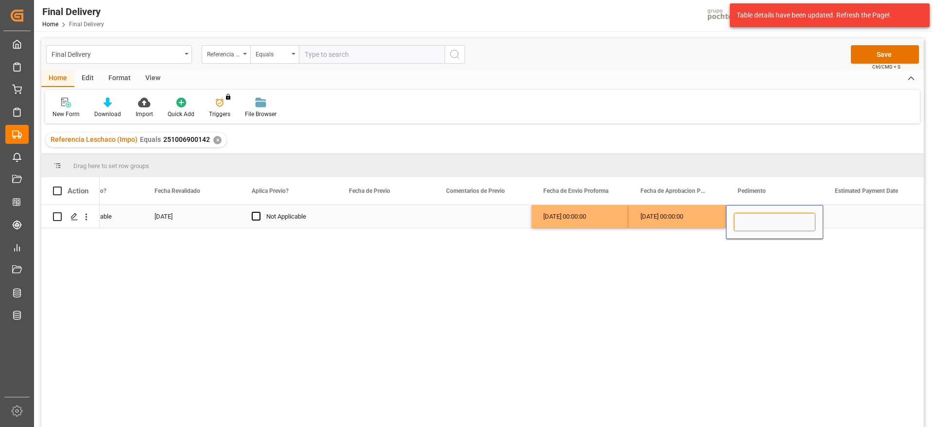
click at [766, 218] on input "Press SPACE to select this row." at bounding box center [775, 222] width 82 height 18
paste input "254317425002808"
click at [747, 222] on input "254317425002808" at bounding box center [775, 222] width 82 height 18
type input "25 43 1742 5002808"
click at [860, 218] on div "Press SPACE to select this row." at bounding box center [871, 216] width 97 height 23
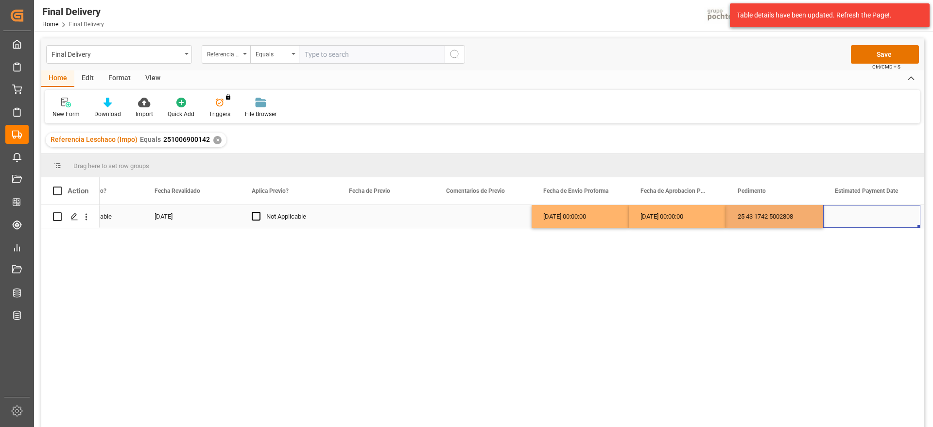
click at [860, 218] on div "Press SPACE to select this row." at bounding box center [871, 216] width 97 height 23
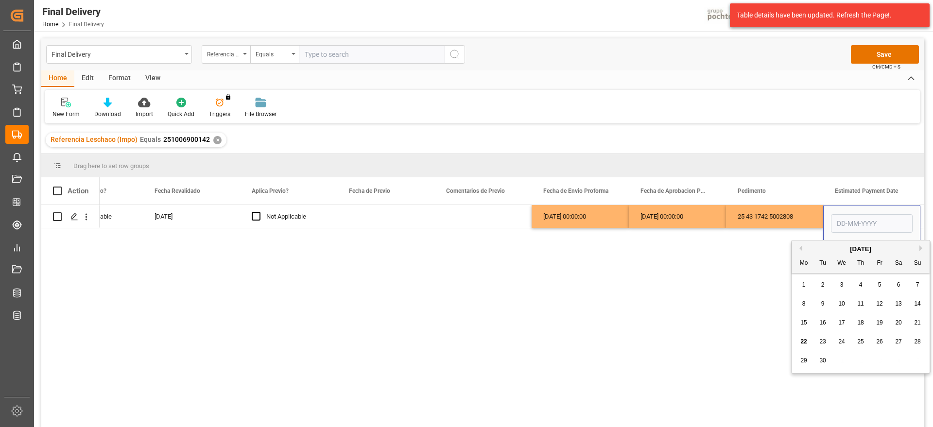
click at [800, 341] on div "22" at bounding box center [804, 342] width 12 height 12
type input "22-09-2025"
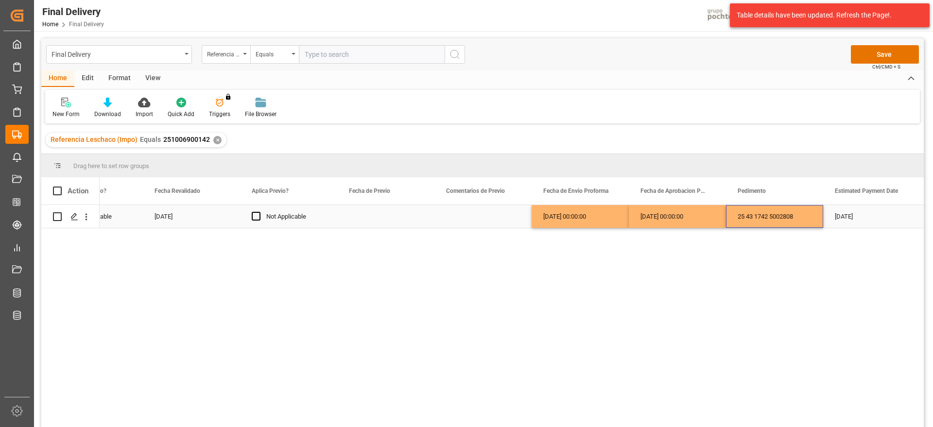
click at [788, 218] on div "25 43 1742 5002808" at bounding box center [774, 216] width 97 height 23
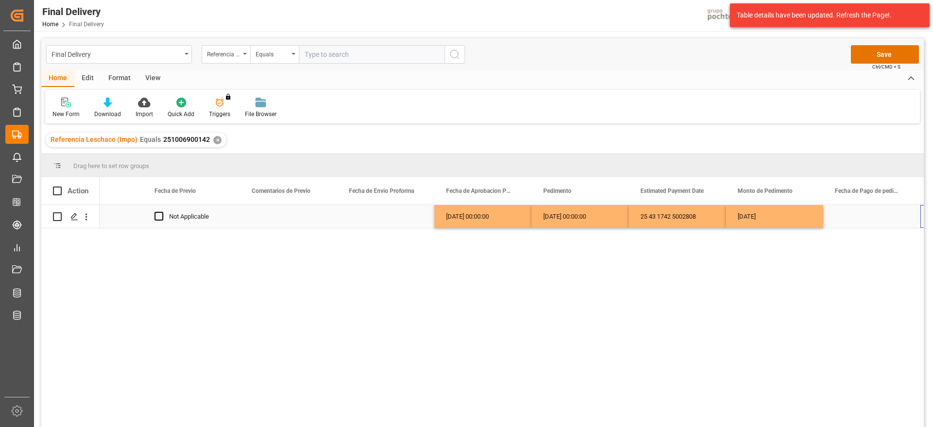
scroll to position [0, 1803]
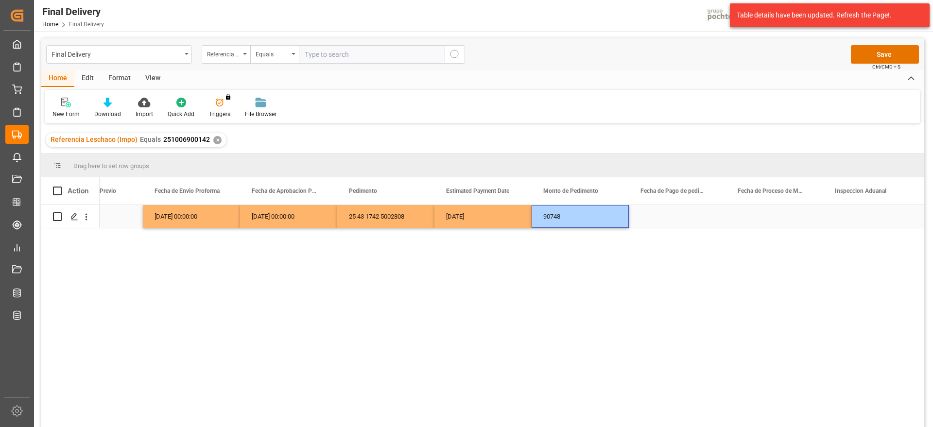
click at [667, 219] on div "Press SPACE to select this row." at bounding box center [677, 216] width 97 height 23
click at [493, 214] on div "22-09-2025" at bounding box center [482, 216] width 97 height 23
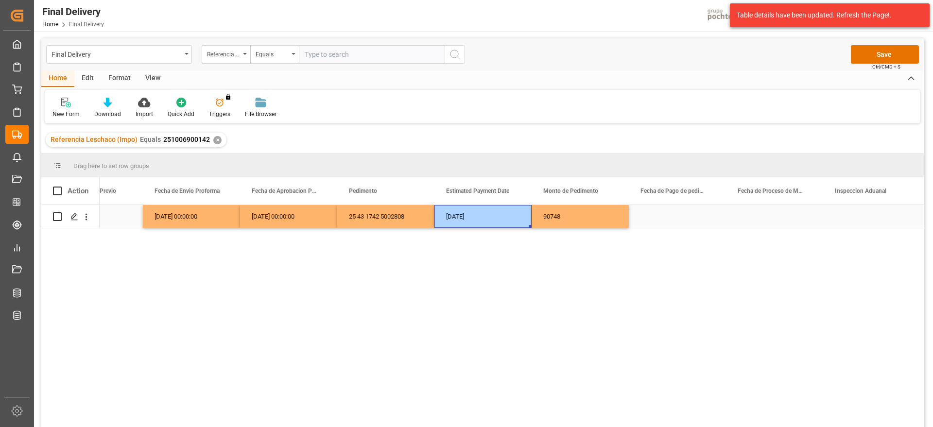
click at [690, 216] on div "Press SPACE to select this row." at bounding box center [677, 216] width 97 height 23
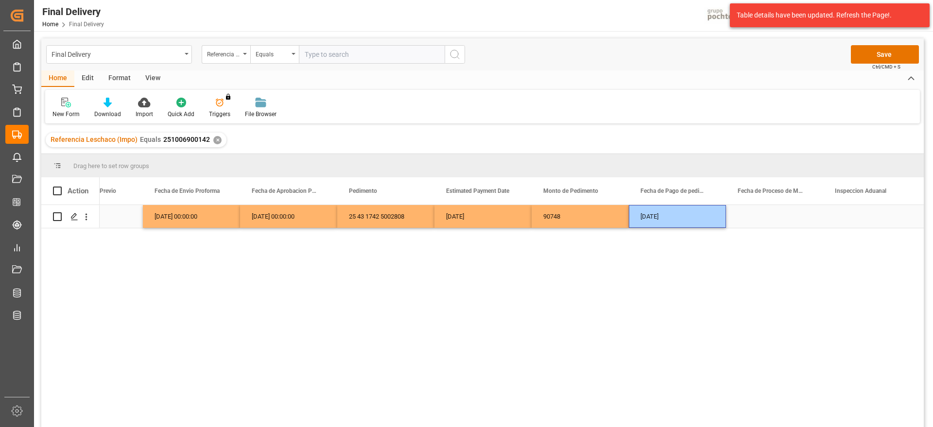
click at [751, 212] on div "Press SPACE to select this row." at bounding box center [774, 216] width 97 height 23
click at [859, 222] on div "Press SPACE to select this row." at bounding box center [871, 216] width 97 height 23
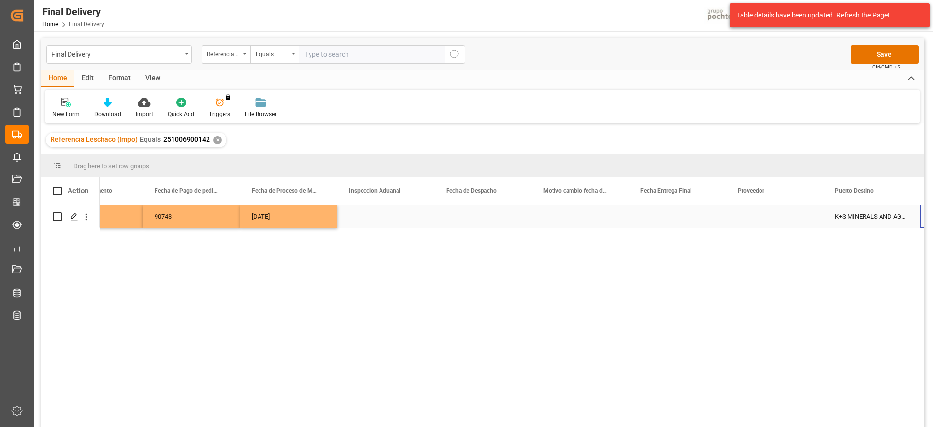
scroll to position [0, 2483]
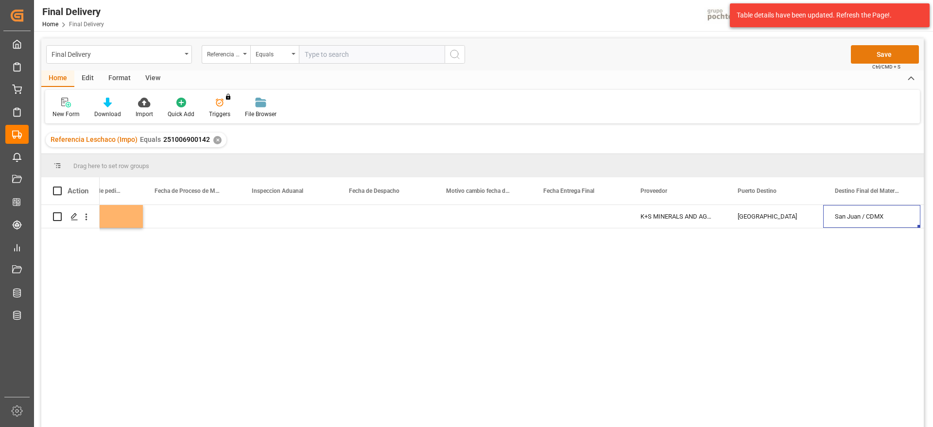
click at [878, 53] on button "Save" at bounding box center [885, 54] width 68 height 18
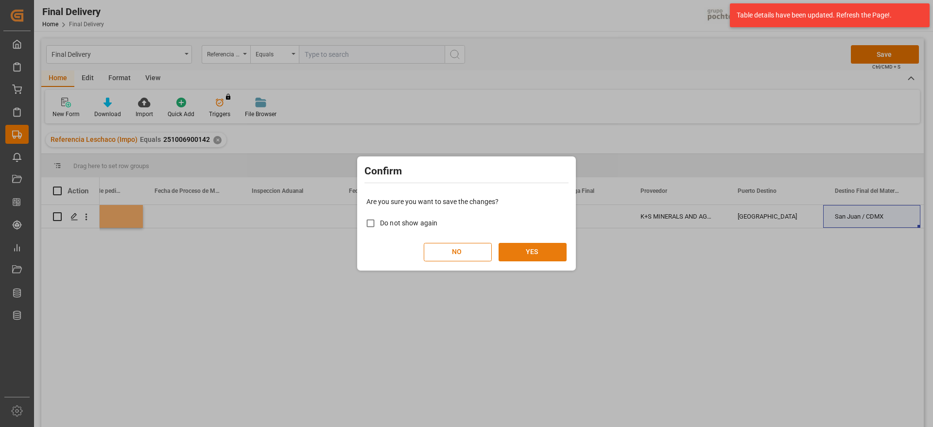
click at [543, 255] on button "YES" at bounding box center [532, 252] width 68 height 18
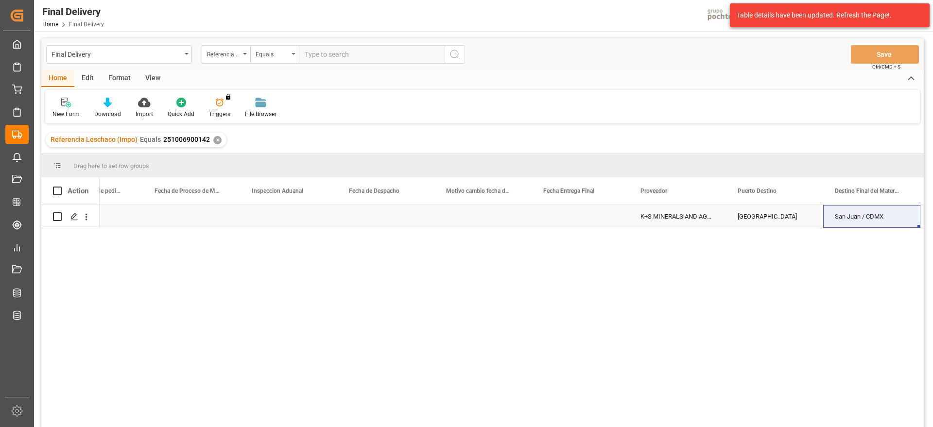
click at [197, 206] on div "Press SPACE to select this row." at bounding box center [191, 216] width 97 height 23
click at [223, 216] on div "Press SPACE to select this row." at bounding box center [191, 216] width 97 height 23
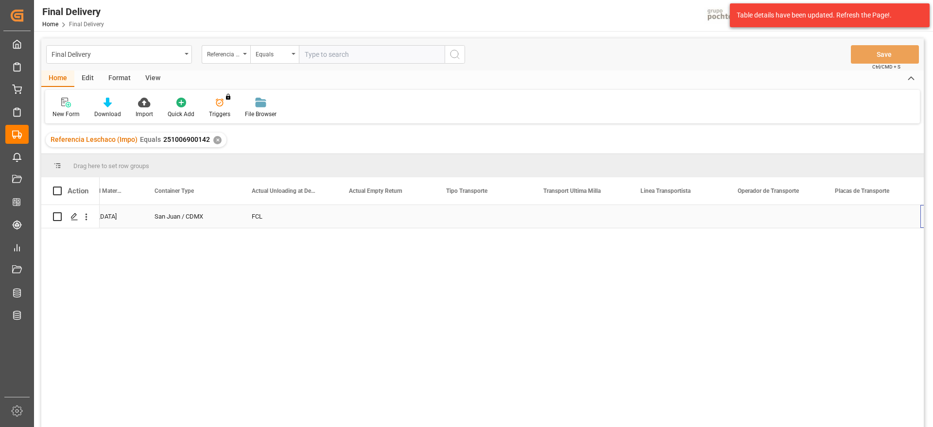
scroll to position [0, 3358]
click at [213, 140] on div "✕" at bounding box center [217, 140] width 8 height 8
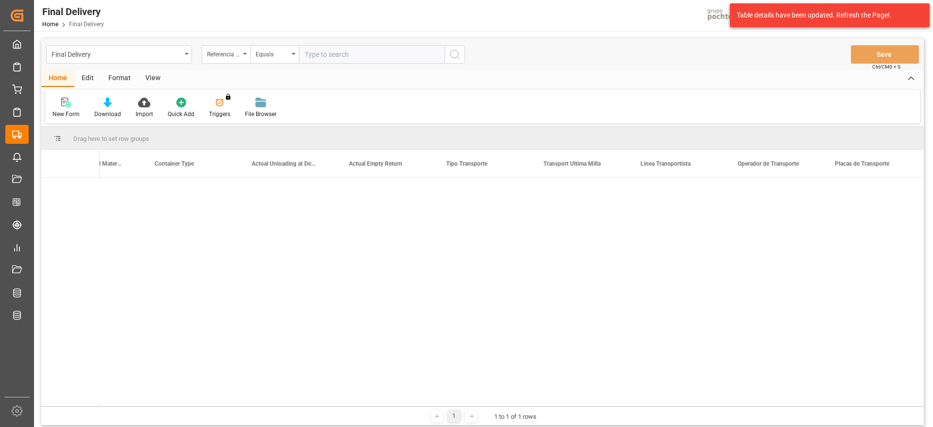
click at [335, 52] on input "text" at bounding box center [372, 54] width 146 height 18
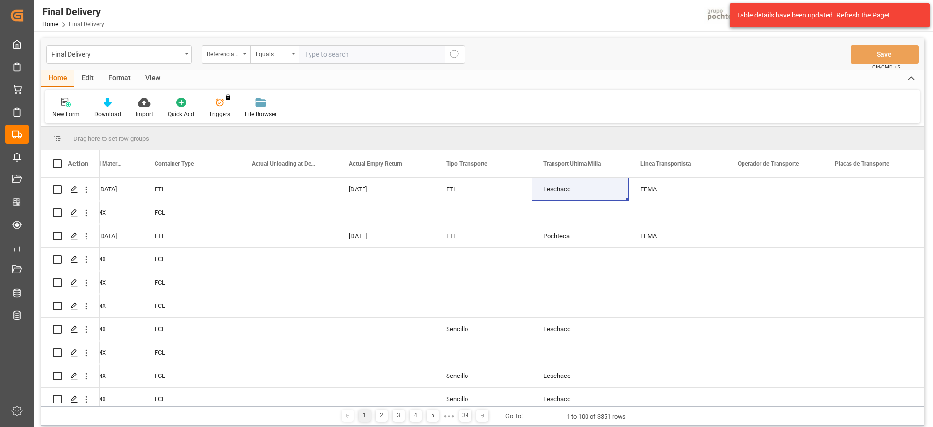
paste input "Fecha Estimada Pago OC REFERENCIA LESCHACO IMPUESTOS ESTIMADOS Agente Aduanal M…"
drag, startPoint x: 438, startPoint y: 52, endPoint x: 173, endPoint y: 40, distance: 265.5
click at [173, 40] on div "Final Delivery Referencia Leschaco (Impo) Equals Fecha Estimada Pago OC REFEREN…" at bounding box center [482, 54] width 882 height 32
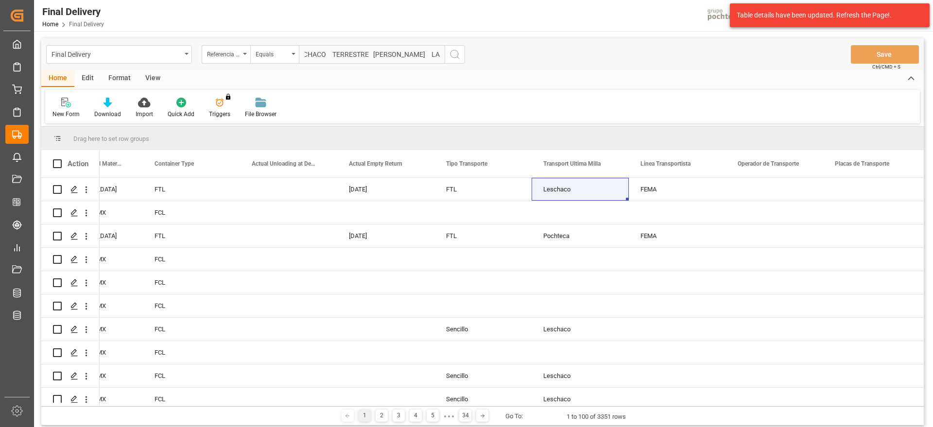
drag, startPoint x: 305, startPoint y: 55, endPoint x: 512, endPoint y: 54, distance: 207.0
click at [512, 54] on div "Final Delivery Referencia Leschaco (Impo) Equals Fecha Estimada Pago OC REFEREN…" at bounding box center [482, 54] width 882 height 32
type input "Fecha Estimada Pago OC REFERENCIA LESCHACO IMPUESTOS ESTIMADOS Agente Aduanal M…"
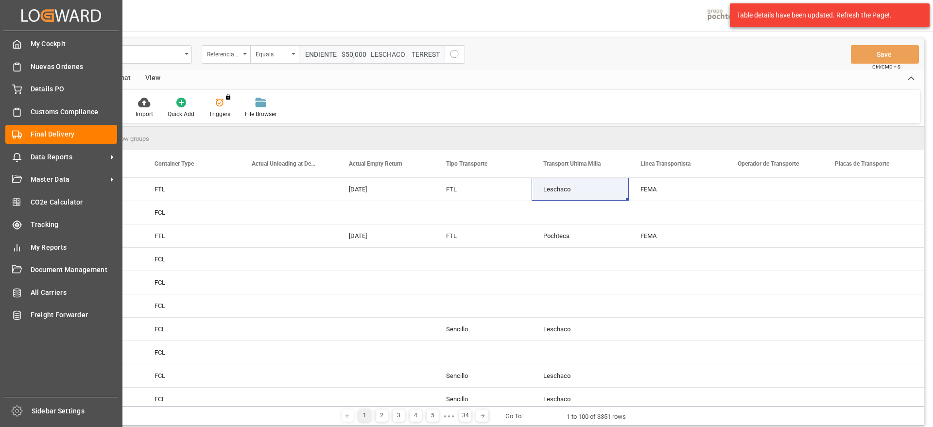
scroll to position [0, 0]
drag, startPoint x: 440, startPoint y: 51, endPoint x: 0, endPoint y: 50, distance: 439.7
click at [0, 50] on div "Created by potrace 1.15, written by Peter Selinger 2001-2017 Created by potrace…" at bounding box center [466, 213] width 933 height 427
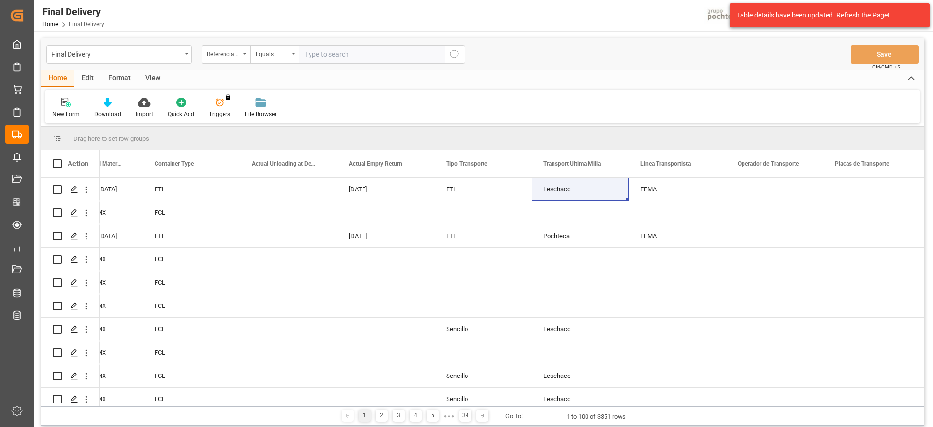
click at [331, 51] on input "text" at bounding box center [372, 54] width 146 height 18
paste input "251006900142"
type input "251006900142"
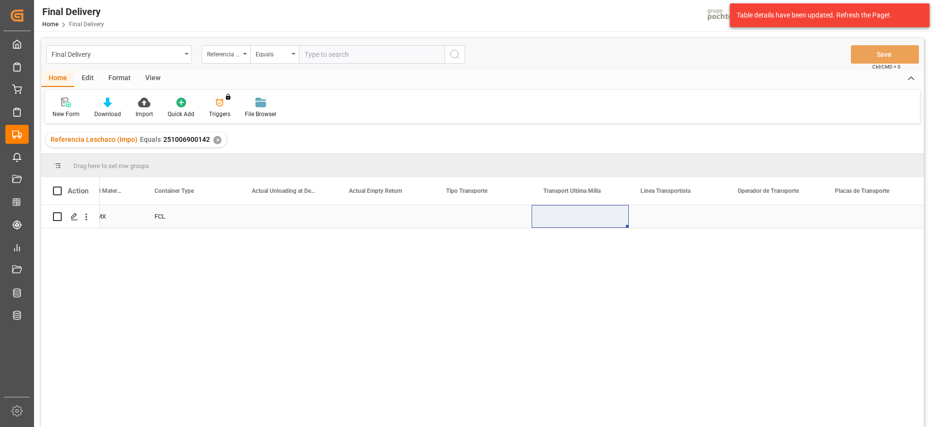
click at [360, 224] on div "Press SPACE to select this row." at bounding box center [385, 216] width 97 height 23
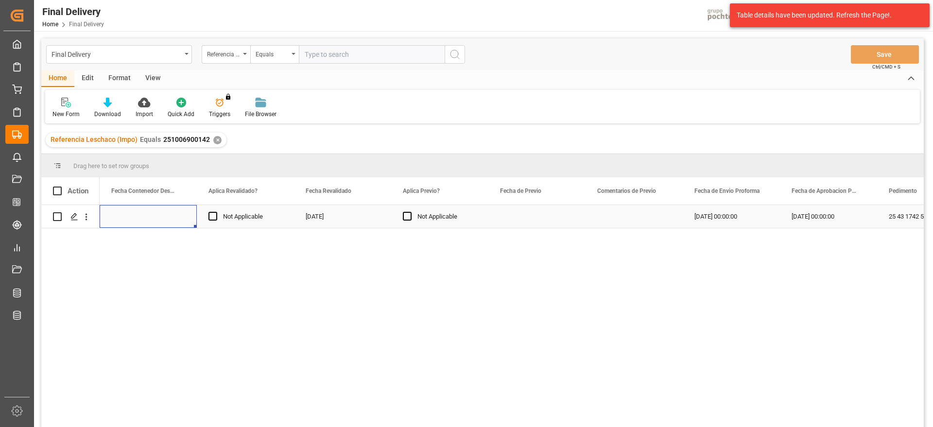
scroll to position [0, 1457]
click at [215, 141] on div "✕" at bounding box center [217, 140] width 8 height 8
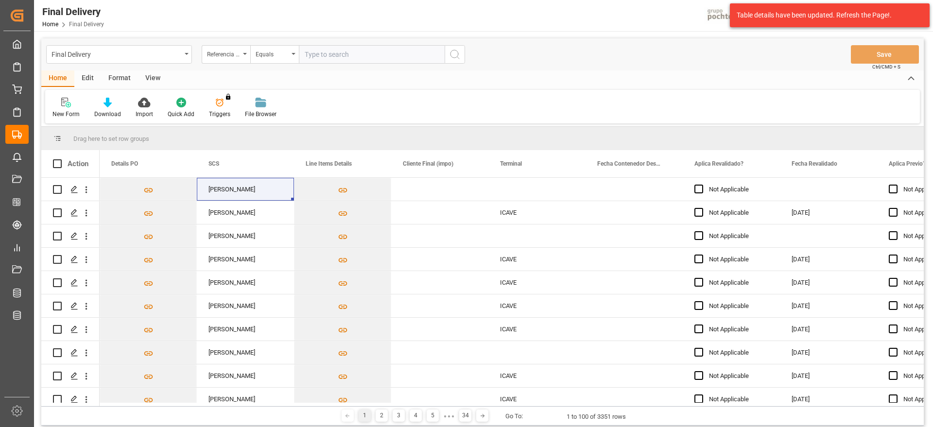
click at [328, 55] on input "text" at bounding box center [372, 54] width 146 height 18
click at [339, 56] on input "text" at bounding box center [372, 54] width 146 height 18
paste input "250906900858"
type input "250906900858"
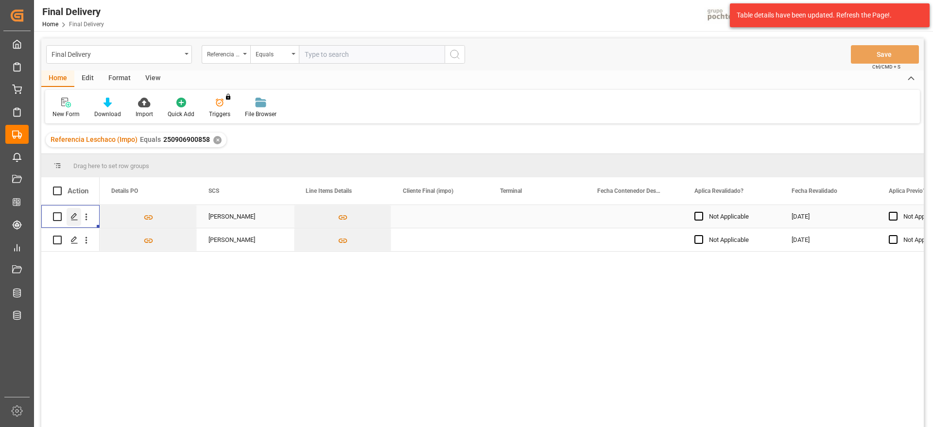
click at [77, 215] on icon "Press SPACE to select this row." at bounding box center [74, 217] width 8 height 8
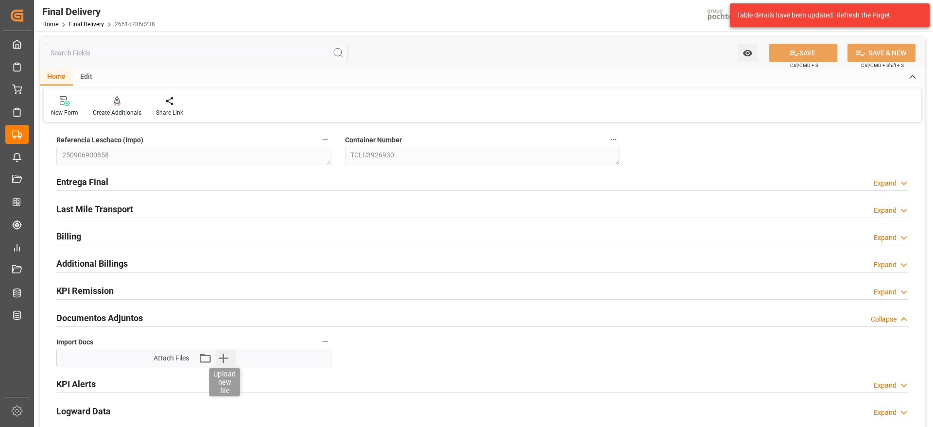
click at [224, 358] on icon "button" at bounding box center [223, 358] width 9 height 9
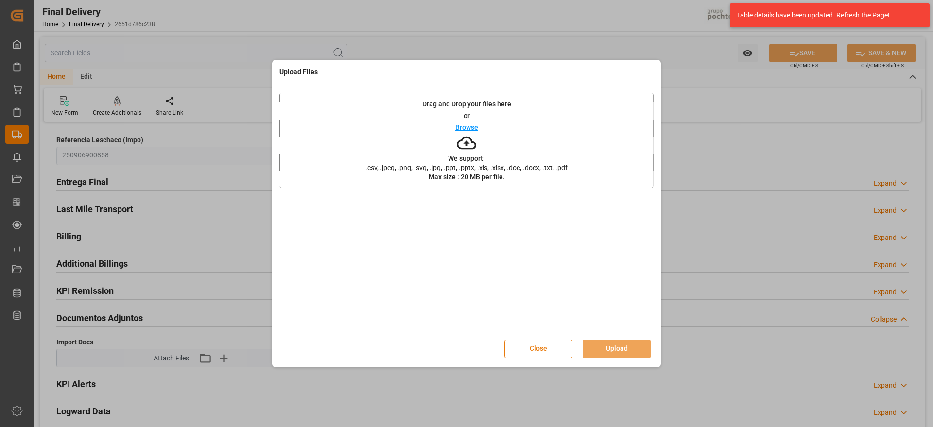
click at [557, 346] on button "Close" at bounding box center [538, 349] width 68 height 18
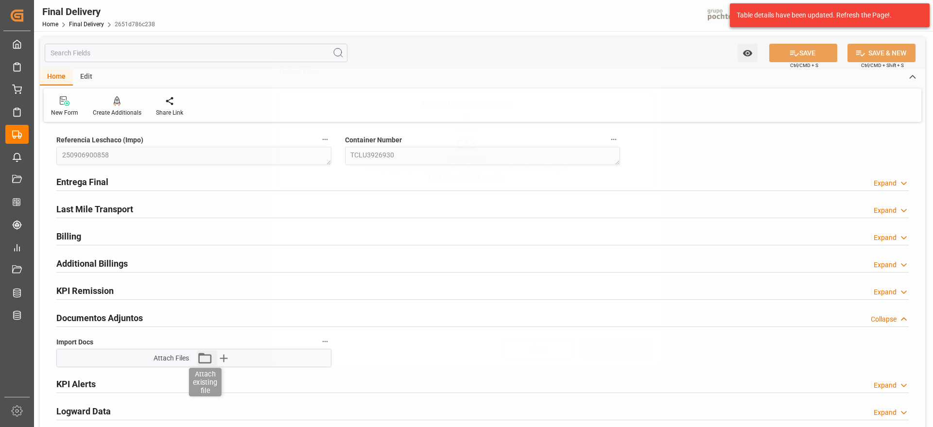
click at [199, 358] on icon "button" at bounding box center [204, 358] width 13 height 11
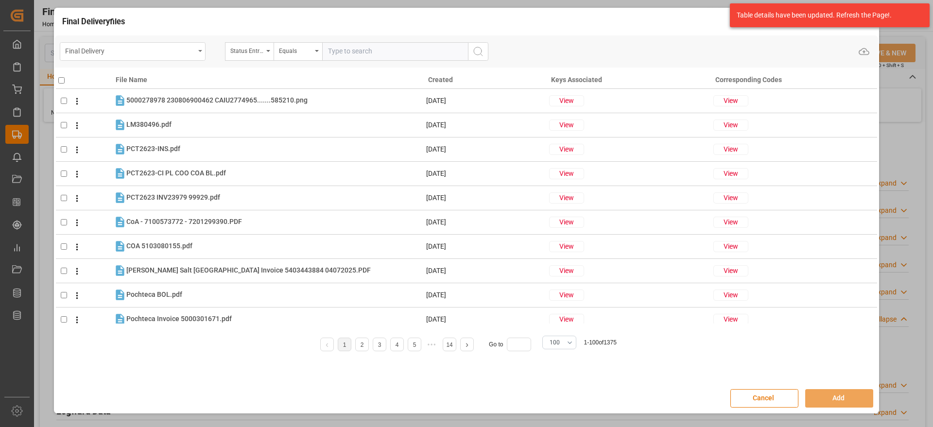
click at [135, 49] on div "Final Delivery" at bounding box center [130, 50] width 130 height 12
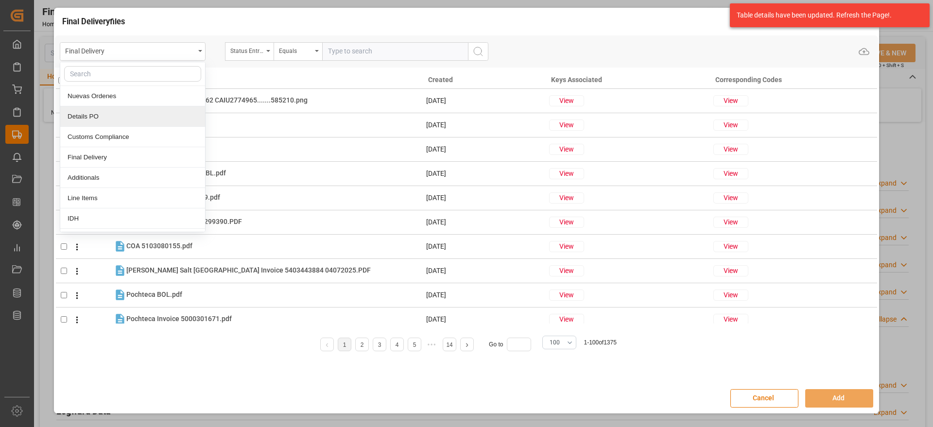
click at [136, 112] on div "Details PO" at bounding box center [132, 116] width 145 height 20
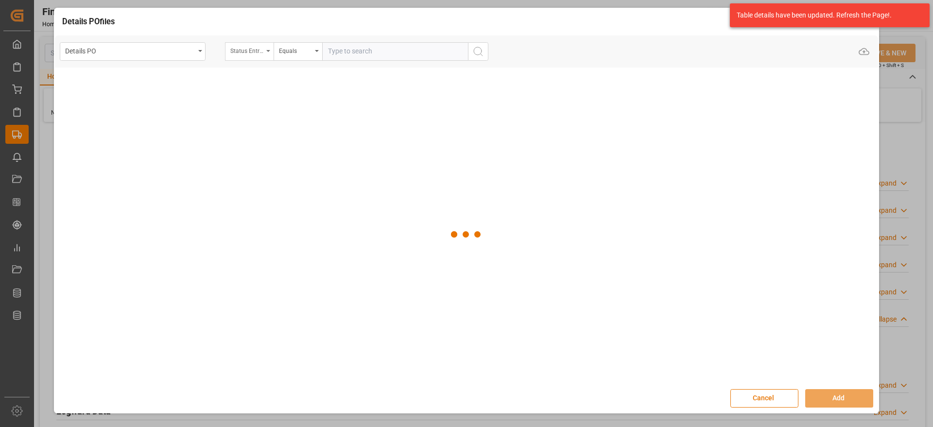
click at [243, 49] on div "Status Entrega Final" at bounding box center [246, 49] width 33 height 11
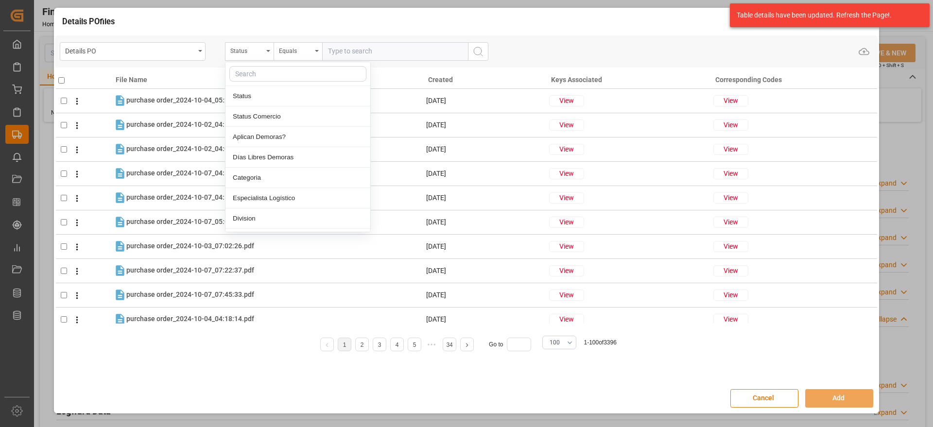
click at [257, 73] on input "text" at bounding box center [297, 74] width 137 height 16
type input "ref"
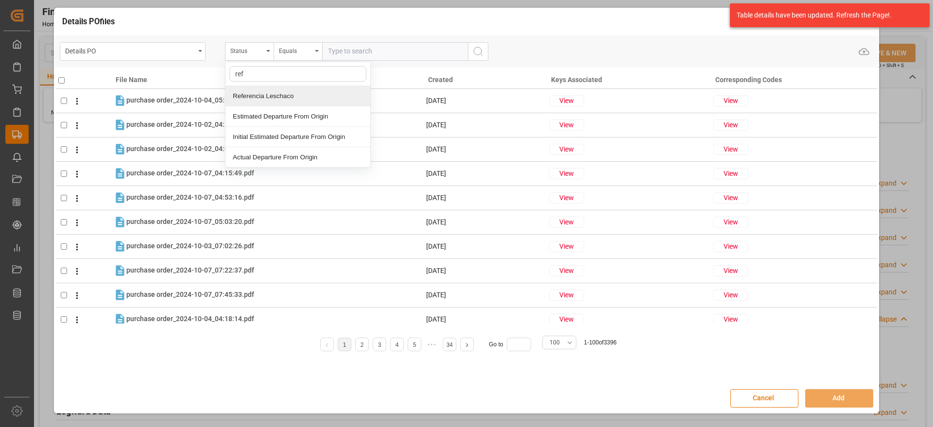
click at [267, 96] on div "Referencia Leschaco" at bounding box center [297, 96] width 145 height 20
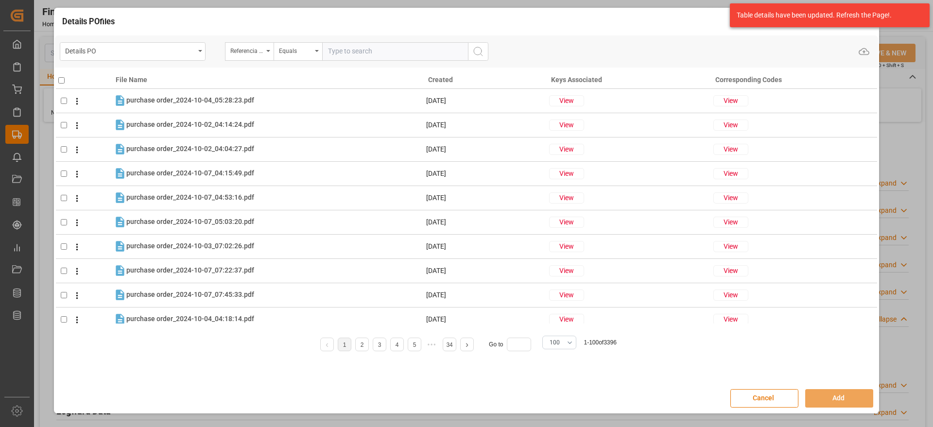
click at [381, 51] on input "text" at bounding box center [395, 51] width 146 height 18
click at [252, 52] on div "Referencia Leschaco" at bounding box center [246, 49] width 33 height 11
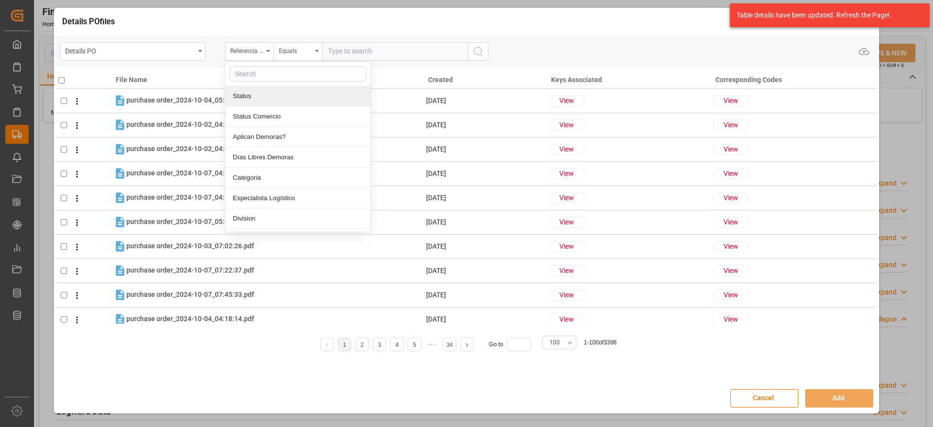
click at [257, 85] on div at bounding box center [297, 74] width 145 height 24
click at [255, 76] on input "text" at bounding box center [297, 74] width 137 height 16
type input "orde"
click at [286, 98] on div "Orden de Compra nuevo" at bounding box center [297, 96] width 145 height 20
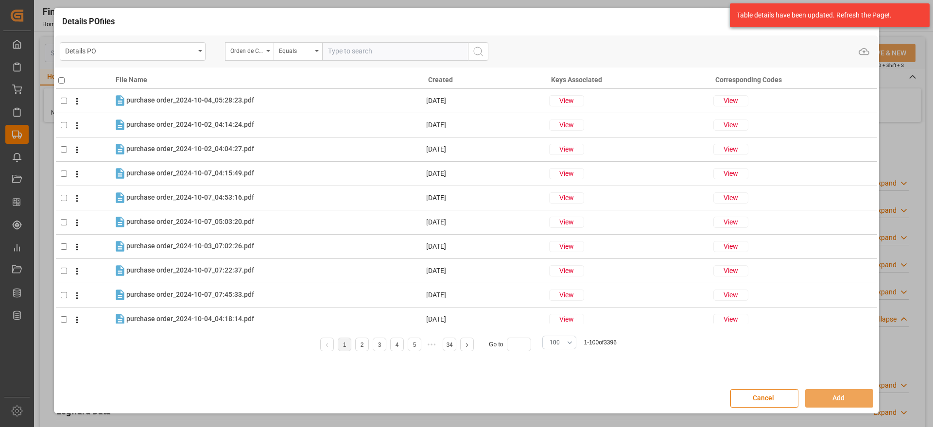
click at [349, 50] on input "text" at bounding box center [395, 51] width 146 height 18
paste input "5000306980"
type input "5000306980"
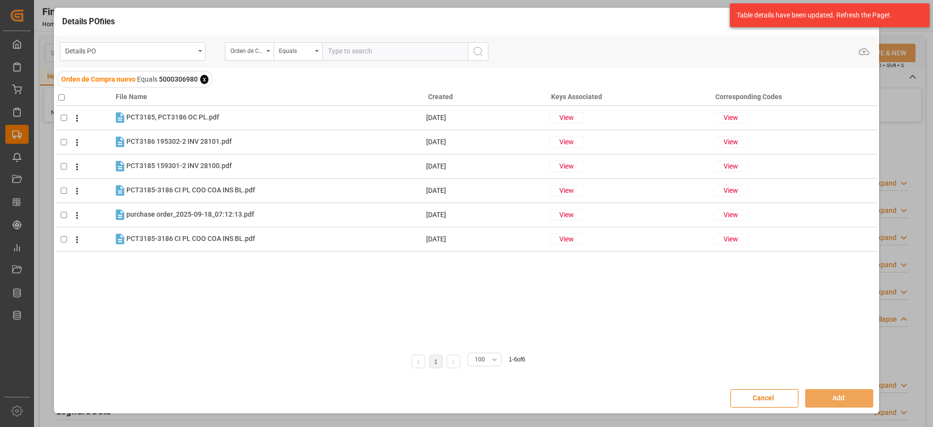
click at [65, 93] on th at bounding box center [84, 95] width 57 height 21
click at [62, 97] on input "checkbox" at bounding box center [61, 97] width 6 height 6
checkbox input "true"
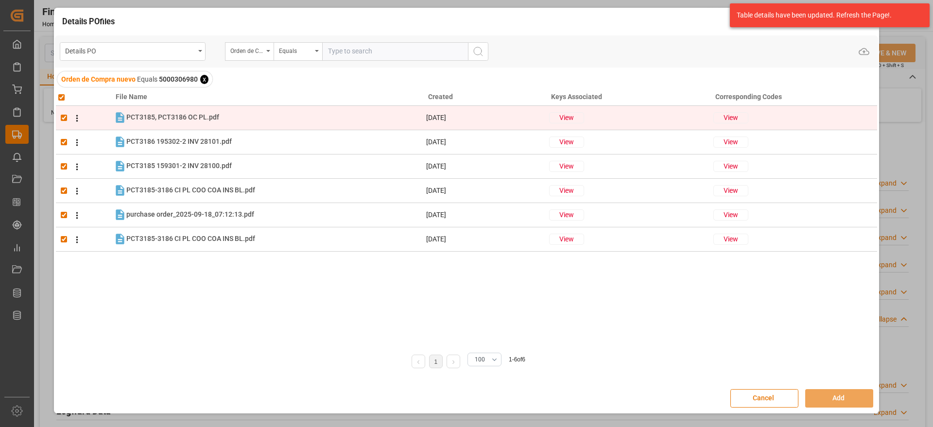
checkbox input "true"
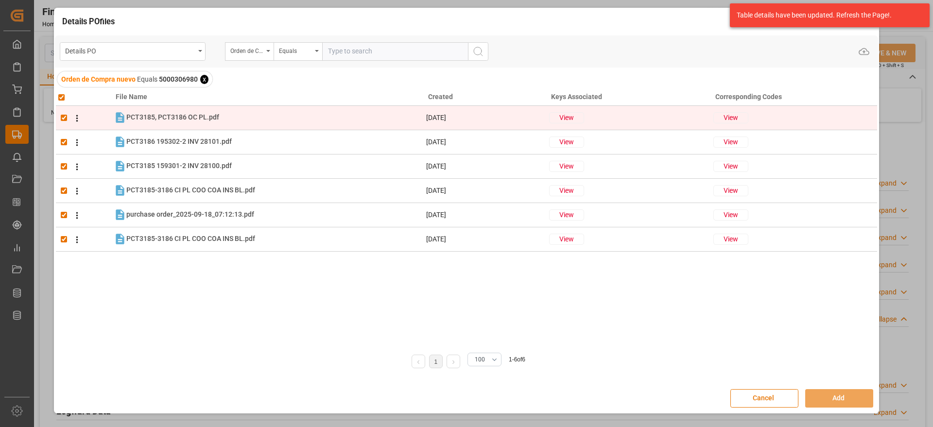
checkbox input "true"
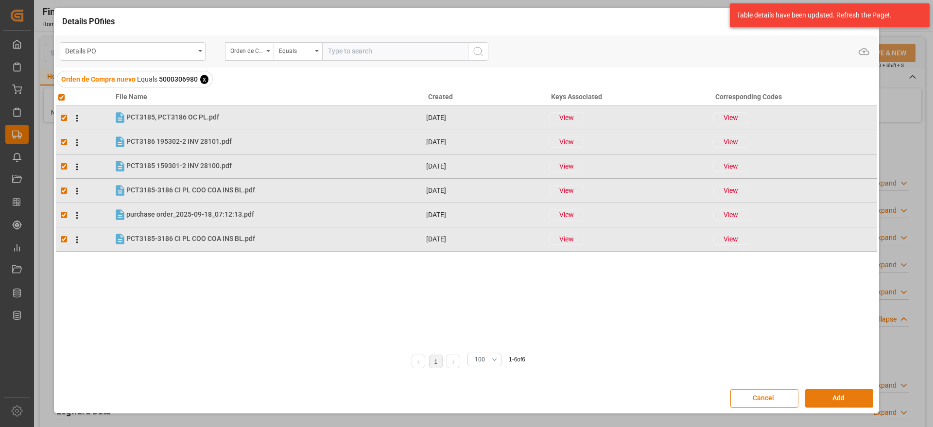
click at [840, 397] on button "Add" at bounding box center [839, 398] width 68 height 18
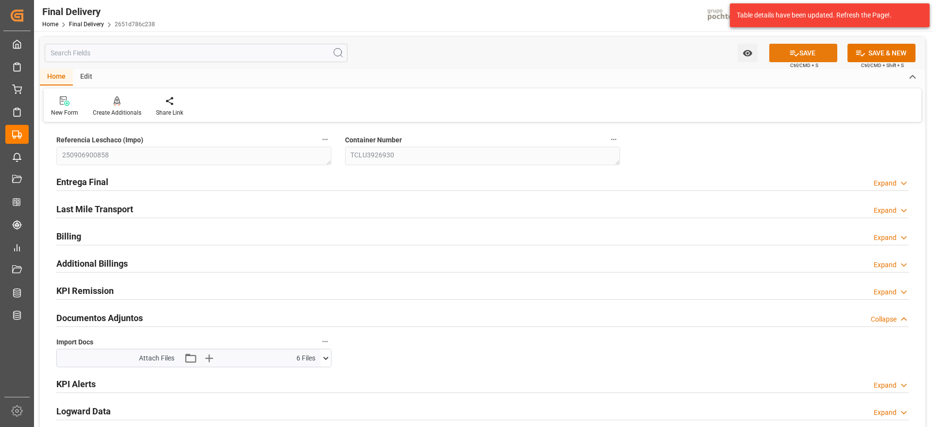
click at [791, 52] on icon at bounding box center [794, 54] width 9 height 6
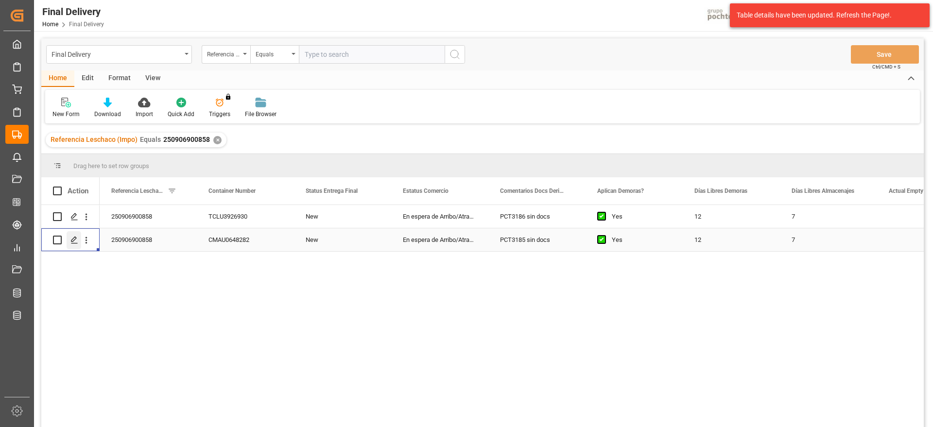
click at [72, 239] on icon "Press SPACE to select this row." at bounding box center [74, 240] width 8 height 8
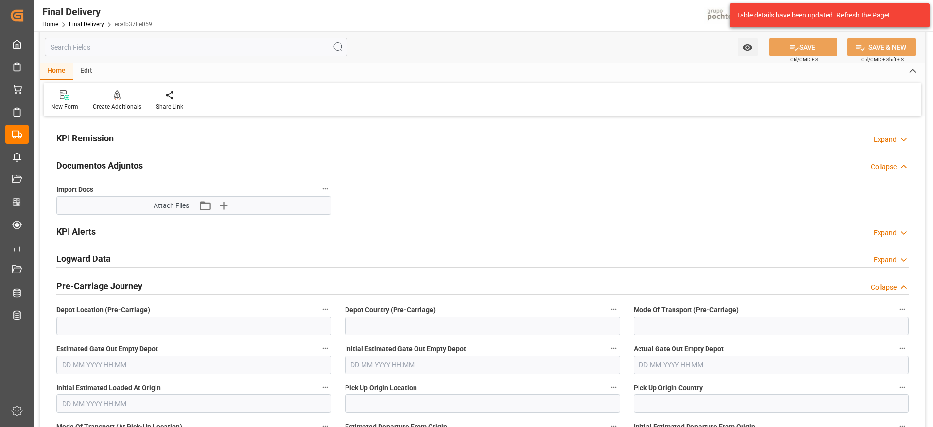
scroll to position [121, 0]
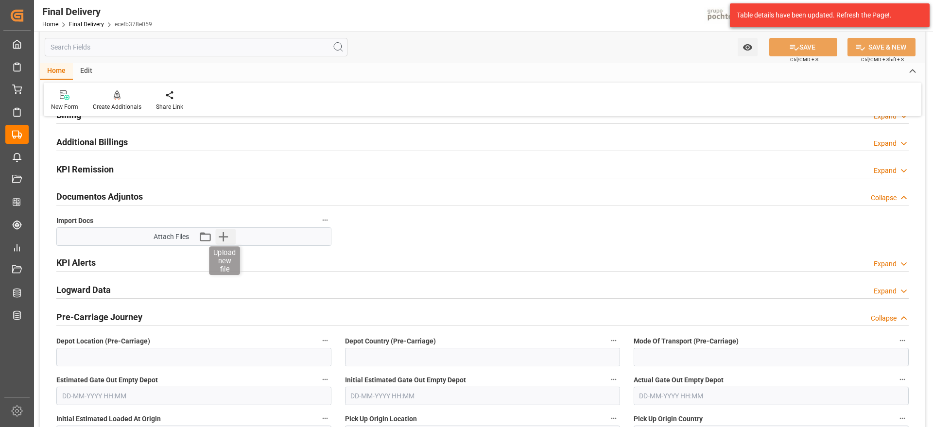
click at [222, 239] on icon "button" at bounding box center [223, 237] width 16 height 16
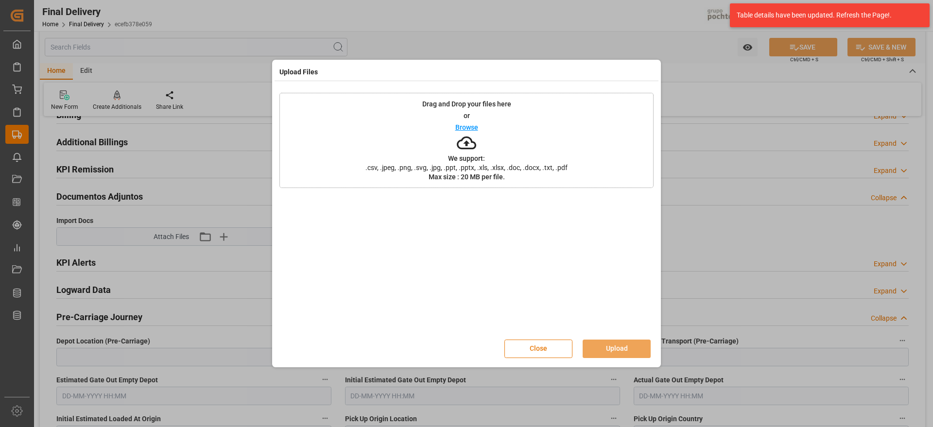
click at [545, 340] on button "Close" at bounding box center [538, 349] width 68 height 18
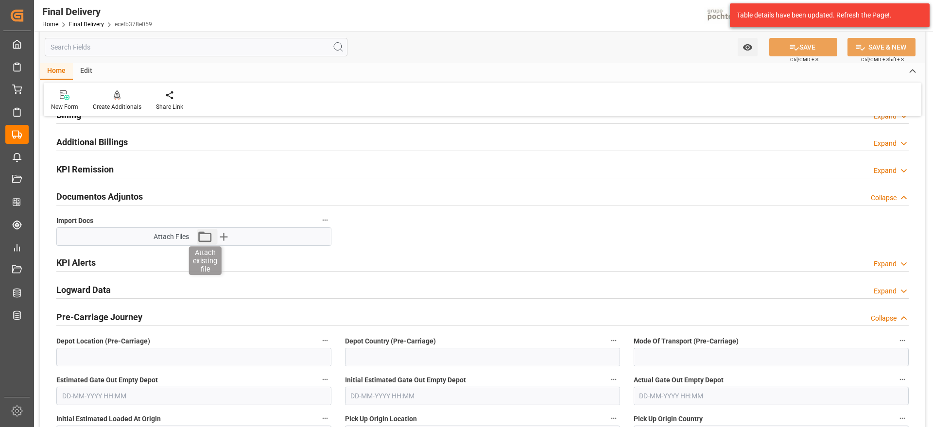
click at [204, 235] on icon "button" at bounding box center [205, 237] width 16 height 16
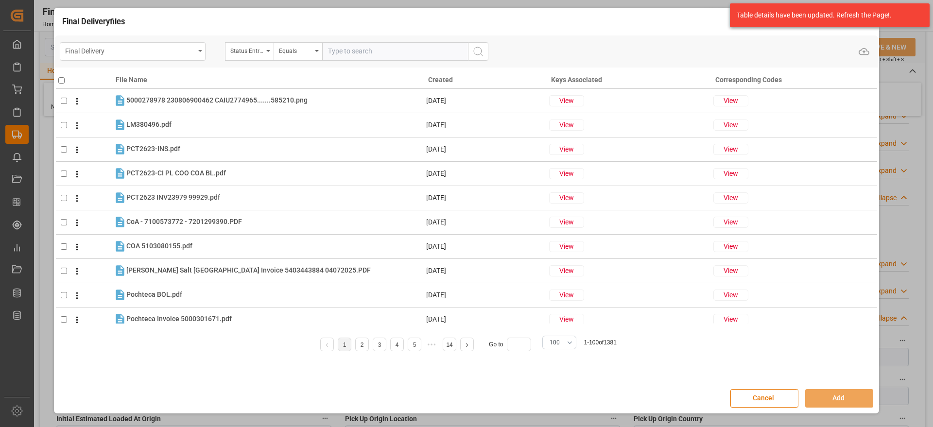
click at [150, 50] on div "Final Delivery" at bounding box center [130, 50] width 130 height 12
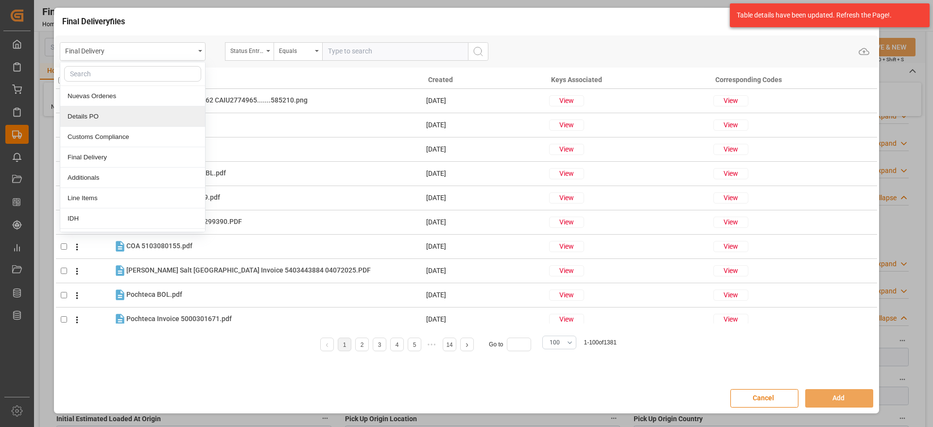
click at [120, 118] on div "Details PO" at bounding box center [132, 116] width 145 height 20
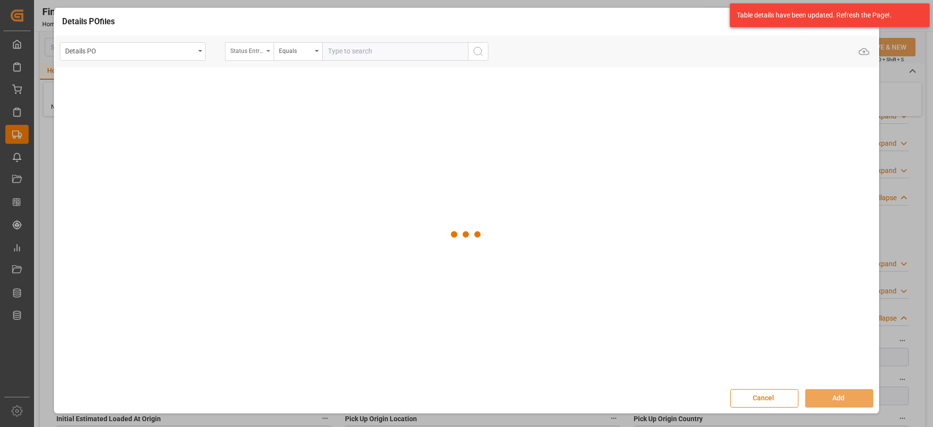
click at [254, 48] on div "Status Entrega Final" at bounding box center [246, 49] width 33 height 11
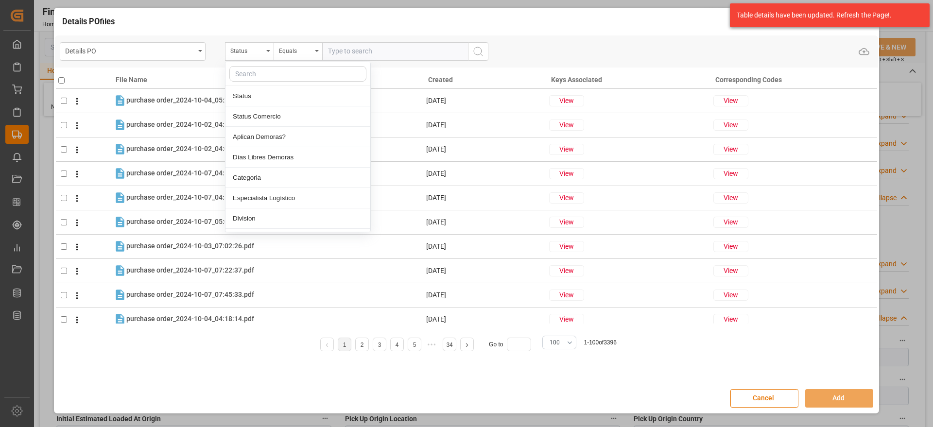
click at [255, 75] on input "text" at bounding box center [297, 74] width 137 height 16
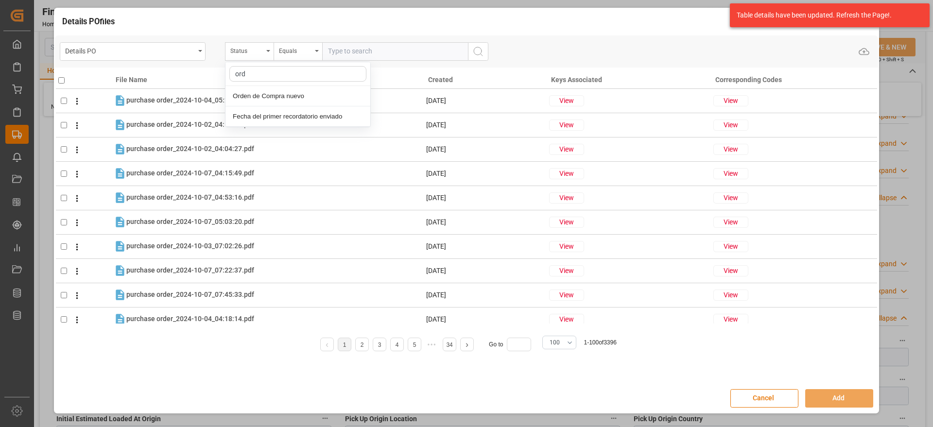
type input "orde"
click at [265, 96] on div "Orden de Compra nuevo" at bounding box center [297, 96] width 145 height 20
click at [371, 46] on input "text" at bounding box center [395, 51] width 146 height 18
paste input "5000306980"
type input "5000306980"
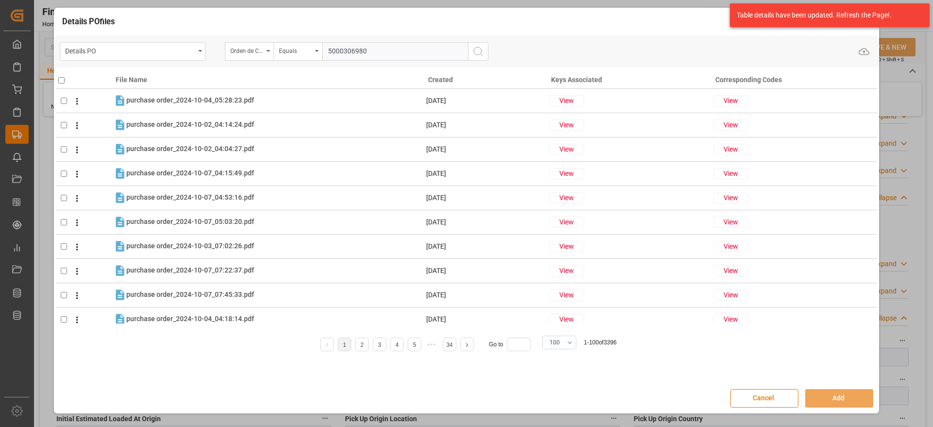
click at [474, 51] on circle "search button" at bounding box center [478, 51] width 8 height 8
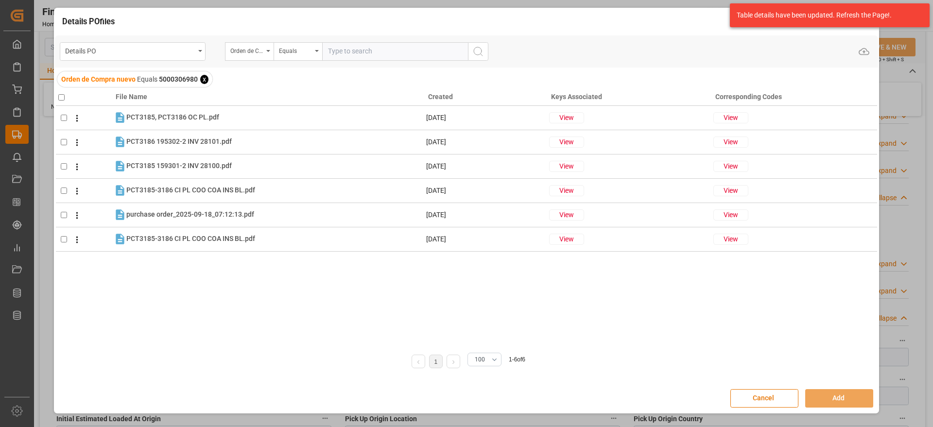
click at [60, 101] on th at bounding box center [84, 95] width 57 height 21
click at [62, 98] on input "checkbox" at bounding box center [61, 97] width 6 height 6
checkbox input "true"
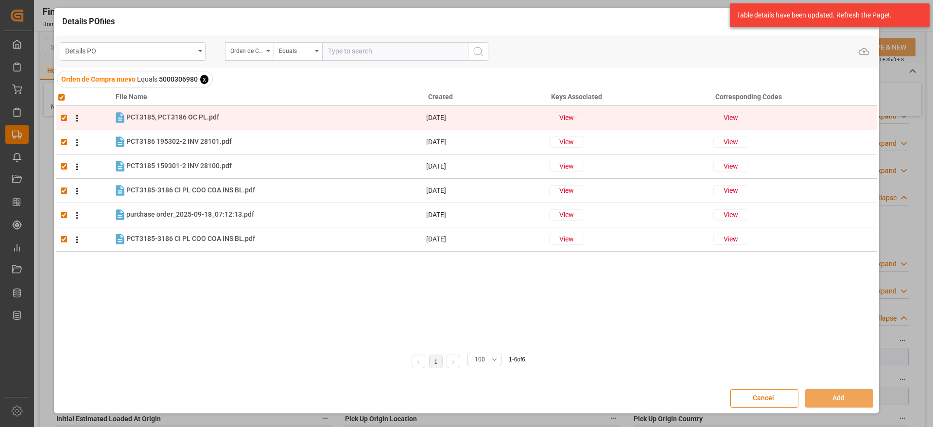
checkbox input "true"
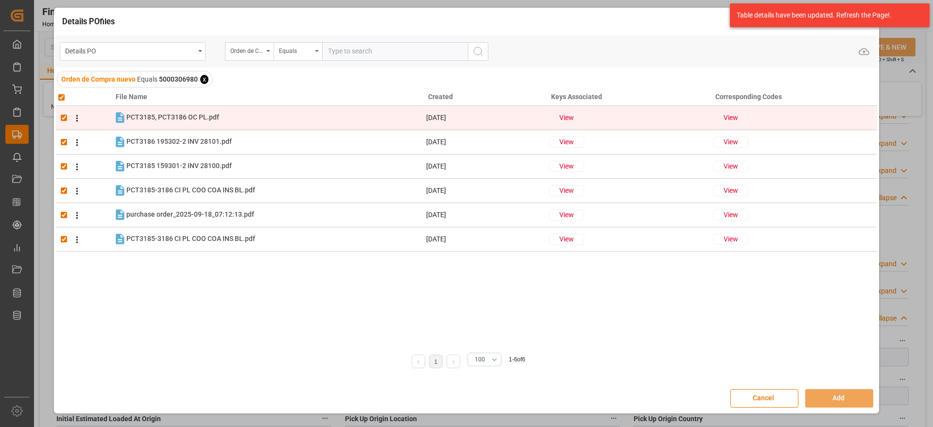
checkbox input "true"
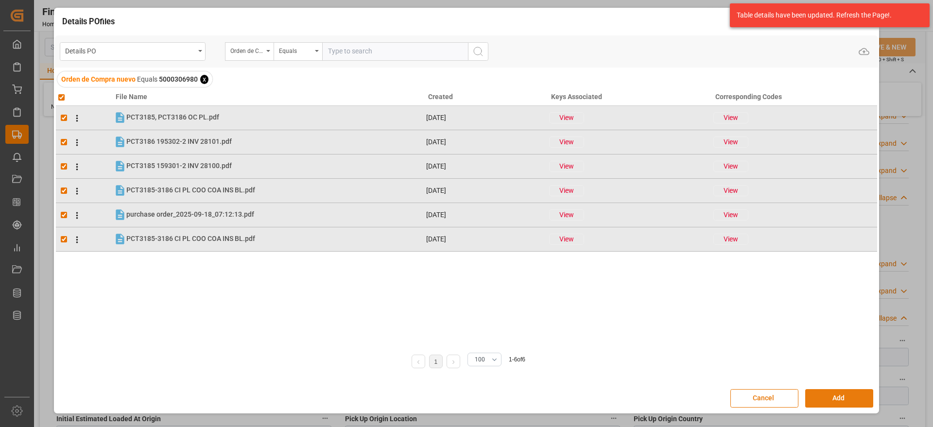
click at [833, 390] on button "Add" at bounding box center [839, 398] width 68 height 18
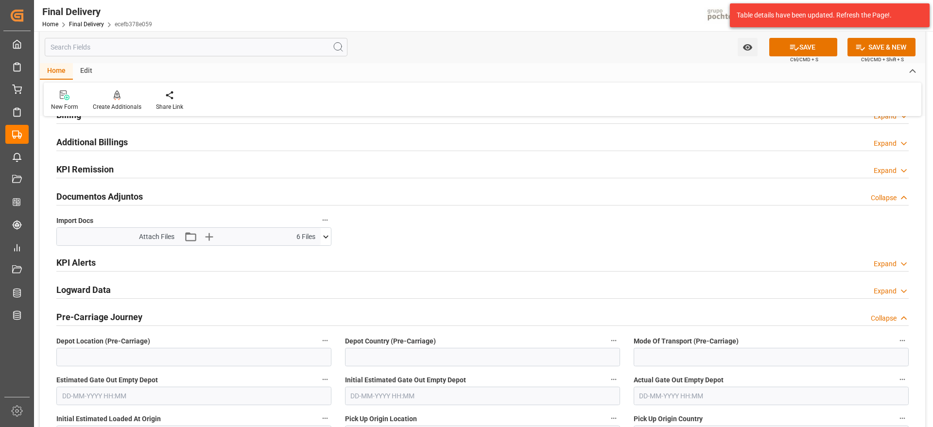
click at [811, 32] on div "Watch Option SAVE Ctrl/CMD + S SAVE & NEW Ctrl/CMD + Shift + S" at bounding box center [482, 47] width 885 height 32
click at [809, 38] on button "SAVE" at bounding box center [803, 47] width 68 height 18
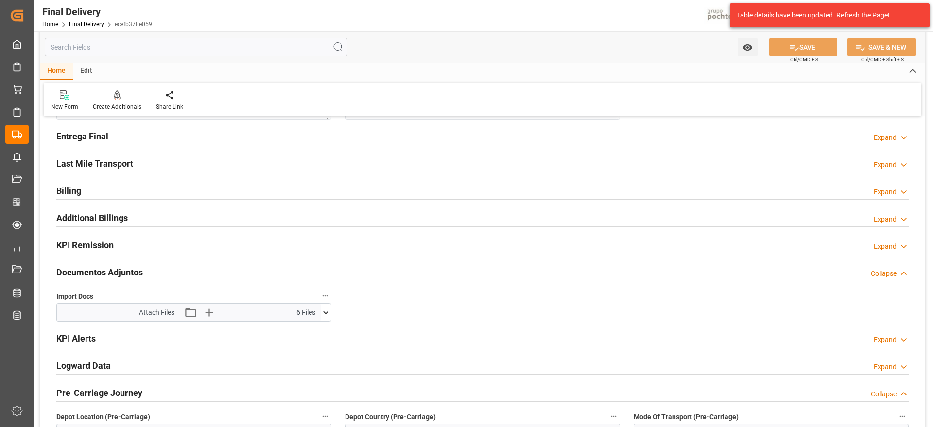
scroll to position [0, 0]
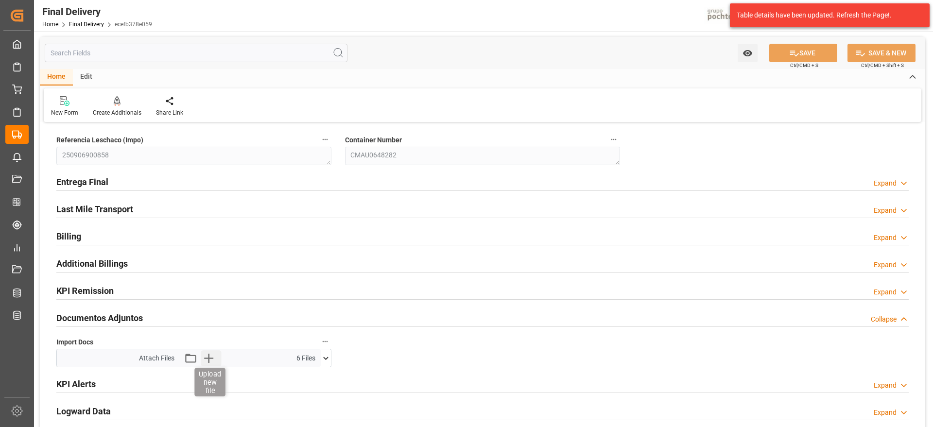
click at [211, 359] on icon "button" at bounding box center [209, 358] width 16 height 16
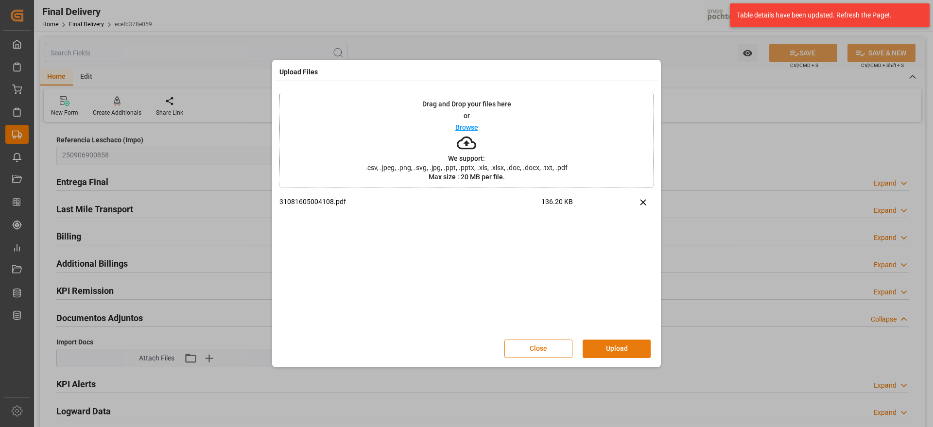
click at [621, 347] on button "Upload" at bounding box center [617, 349] width 68 height 18
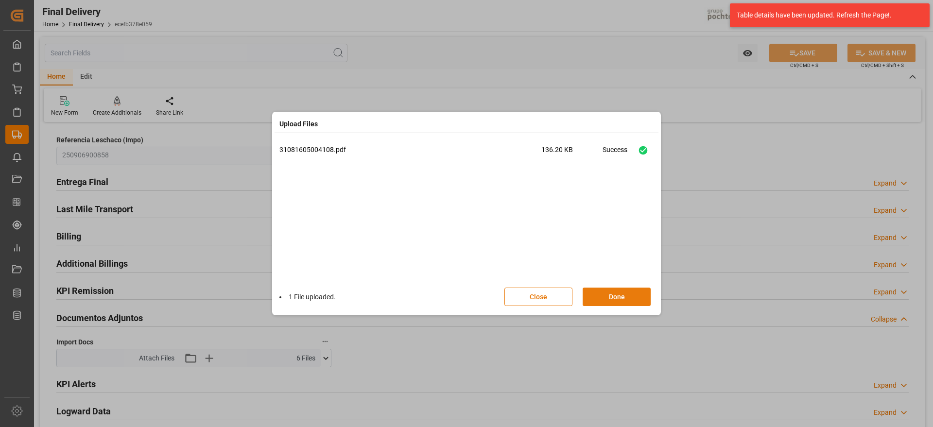
click at [634, 296] on button "Done" at bounding box center [617, 297] width 68 height 18
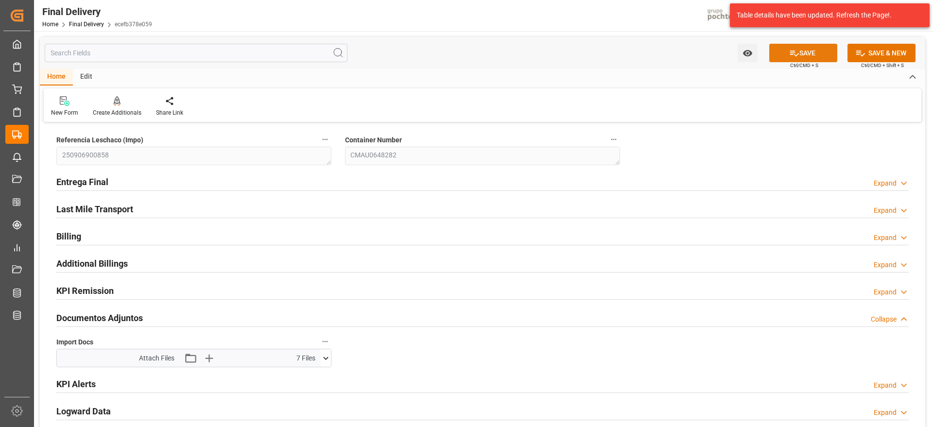
click at [802, 51] on button "SAVE" at bounding box center [803, 53] width 68 height 18
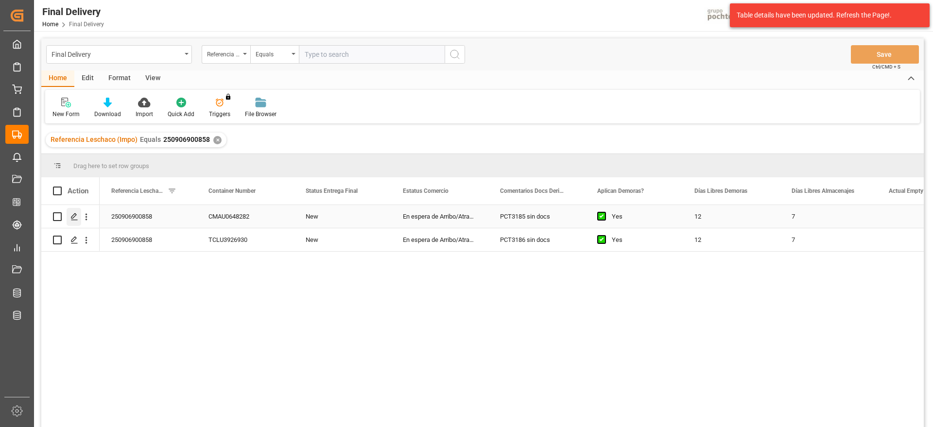
click at [72, 221] on div "Press SPACE to select this row." at bounding box center [74, 217] width 15 height 18
click at [70, 239] on icon "Press SPACE to select this row." at bounding box center [74, 240] width 8 height 8
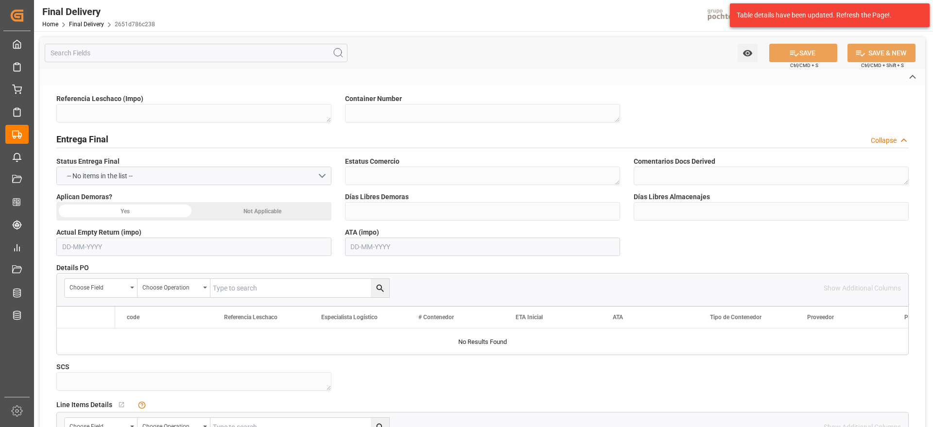
type textarea "250906900858"
type textarea "TCLU3926930"
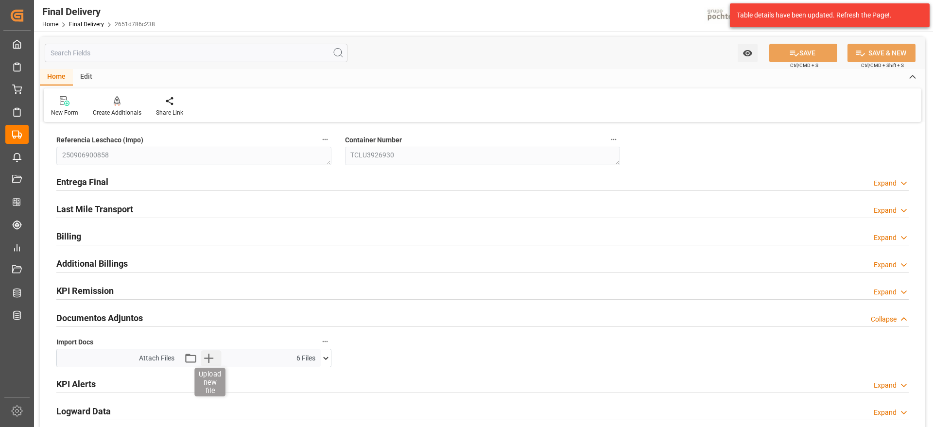
click at [210, 360] on icon "button" at bounding box center [209, 358] width 16 height 16
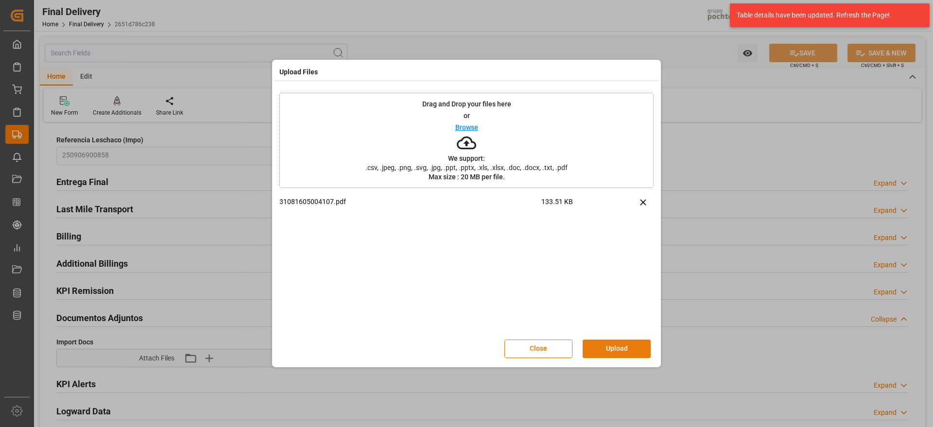
click at [629, 346] on button "Upload" at bounding box center [617, 349] width 68 height 18
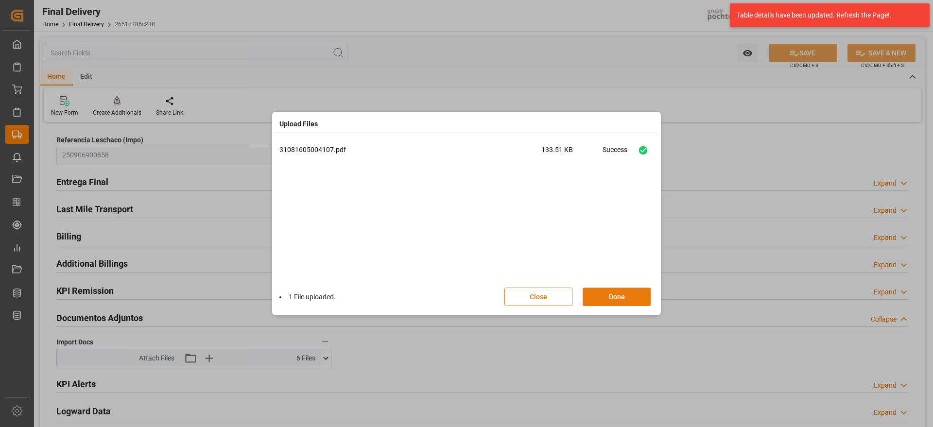
click at [611, 299] on button "Done" at bounding box center [617, 297] width 68 height 18
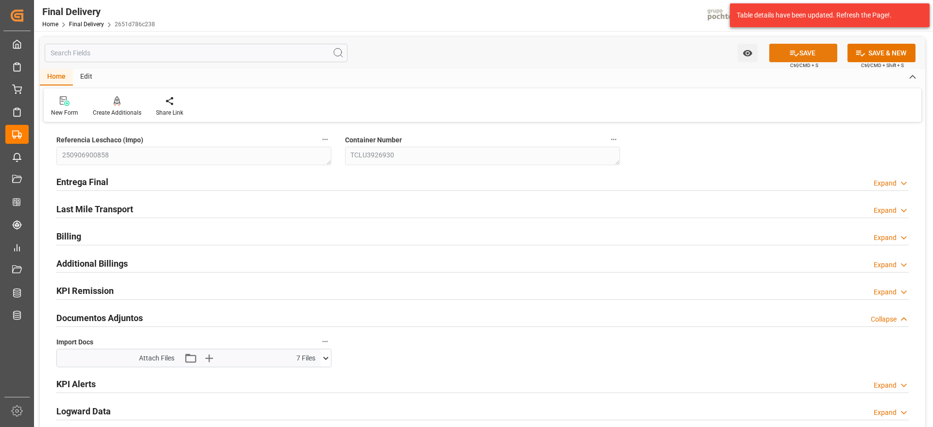
click at [817, 47] on button "SAVE" at bounding box center [803, 53] width 68 height 18
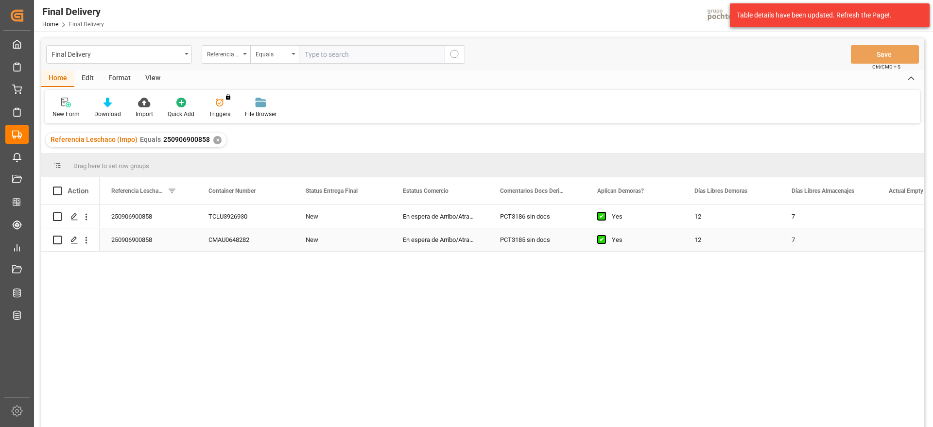
click at [326, 216] on div "New" at bounding box center [342, 216] width 97 height 23
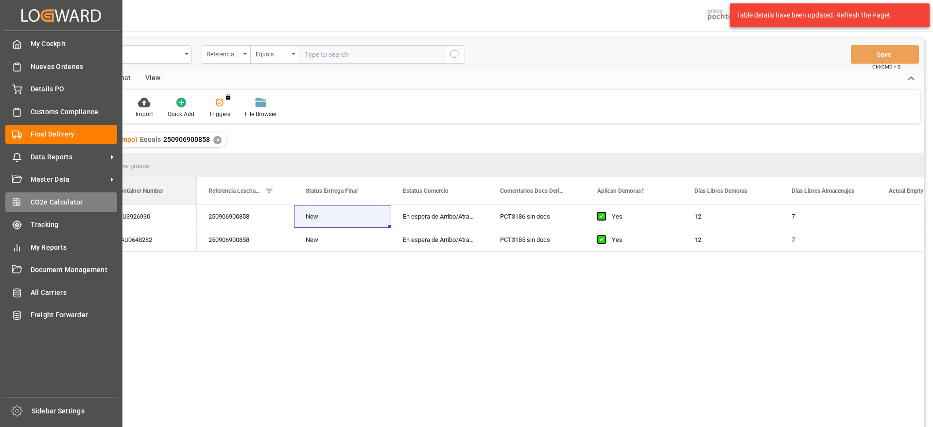
drag, startPoint x: 225, startPoint y: 195, endPoint x: 23, endPoint y: 195, distance: 201.6
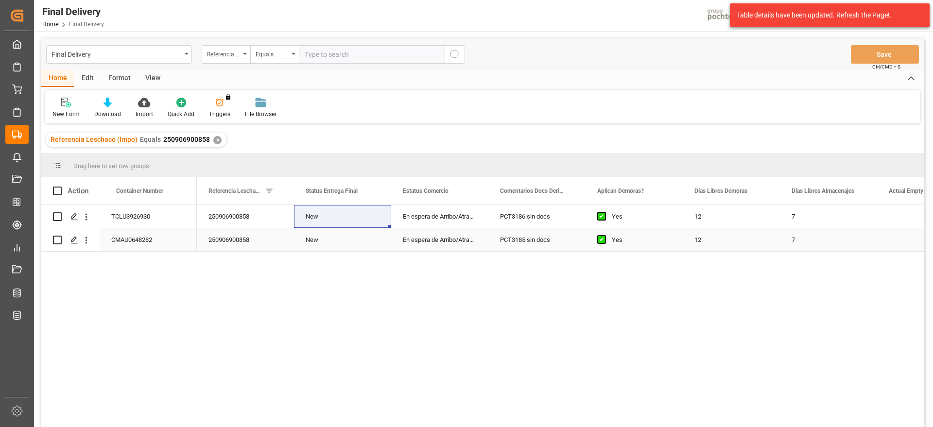
click at [274, 219] on div "250906900858" at bounding box center [245, 216] width 97 height 23
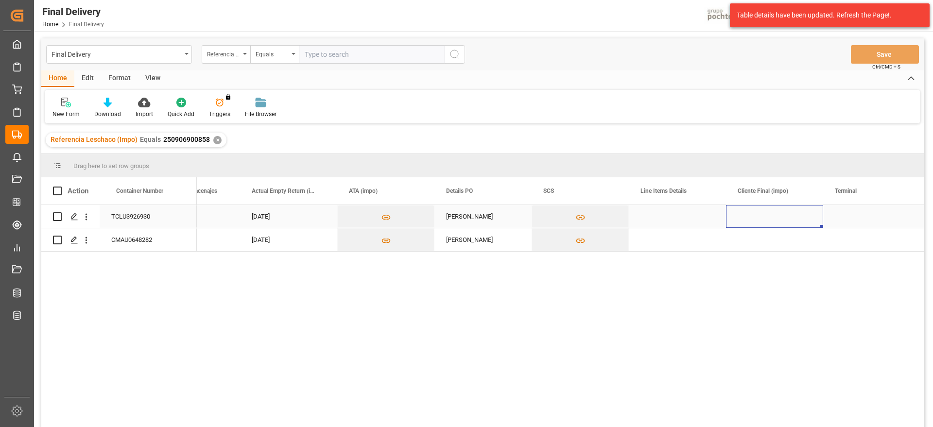
scroll to position [0, 734]
click at [773, 215] on div "Press SPACE to select this row." at bounding box center [774, 216] width 97 height 23
click at [773, 215] on input "Press SPACE to select this row." at bounding box center [775, 222] width 82 height 18
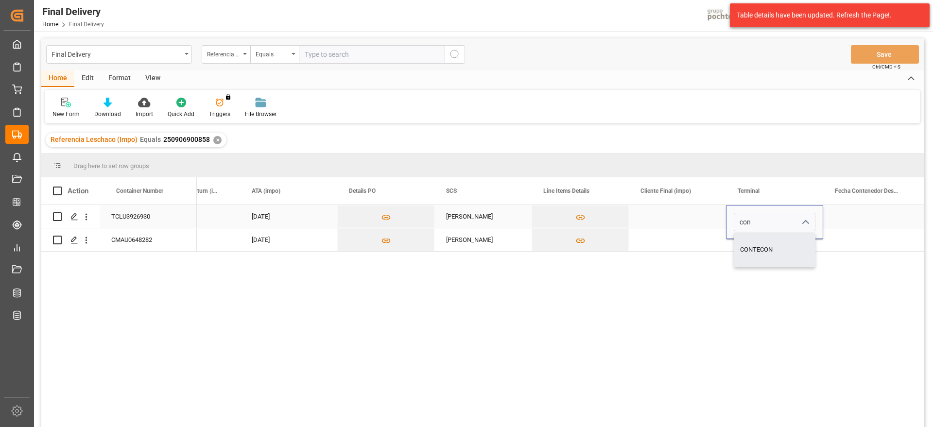
type input "CONTECON"
click at [845, 213] on div "Press SPACE to select this row." at bounding box center [871, 216] width 97 height 23
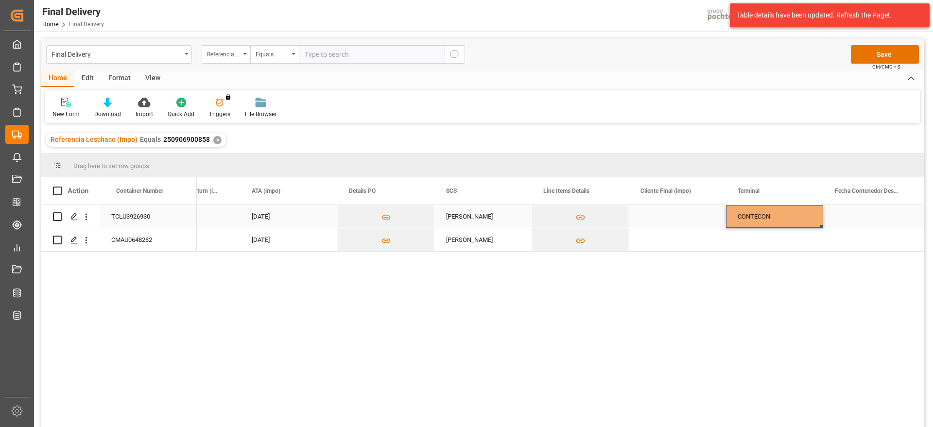
click at [773, 224] on div "CONTECON" at bounding box center [774, 217] width 74 height 22
click at [773, 247] on div "Press SPACE to select this row." at bounding box center [774, 239] width 97 height 23
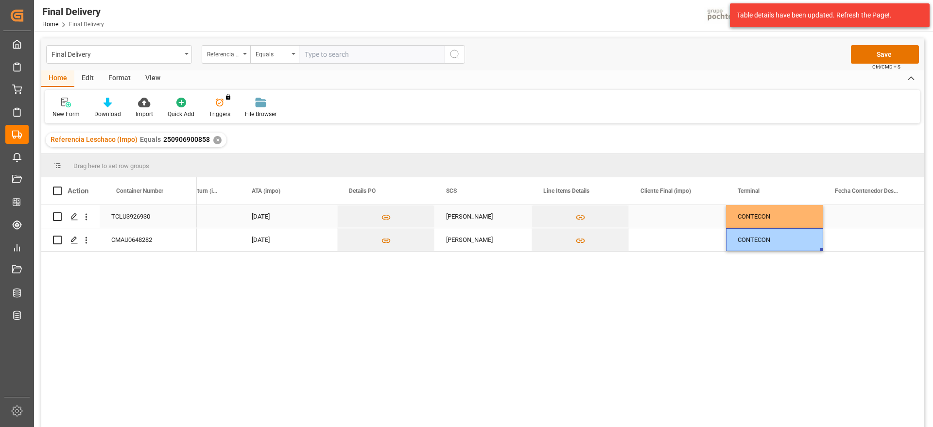
click at [848, 216] on div "Press SPACE to select this row." at bounding box center [871, 216] width 97 height 23
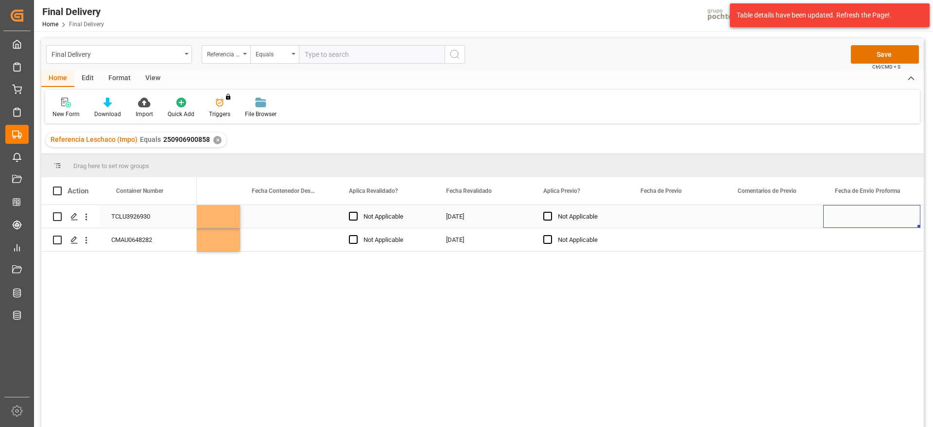
scroll to position [0, 0]
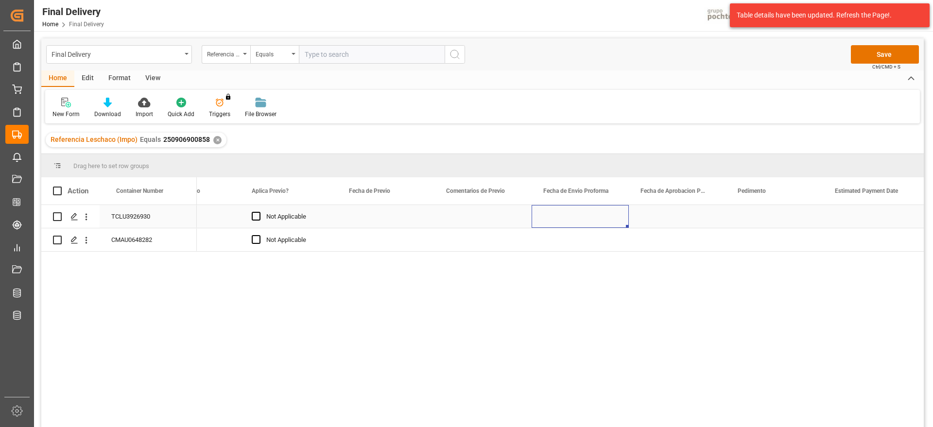
click at [586, 216] on div "Press SPACE to select this row." at bounding box center [579, 216] width 97 height 23
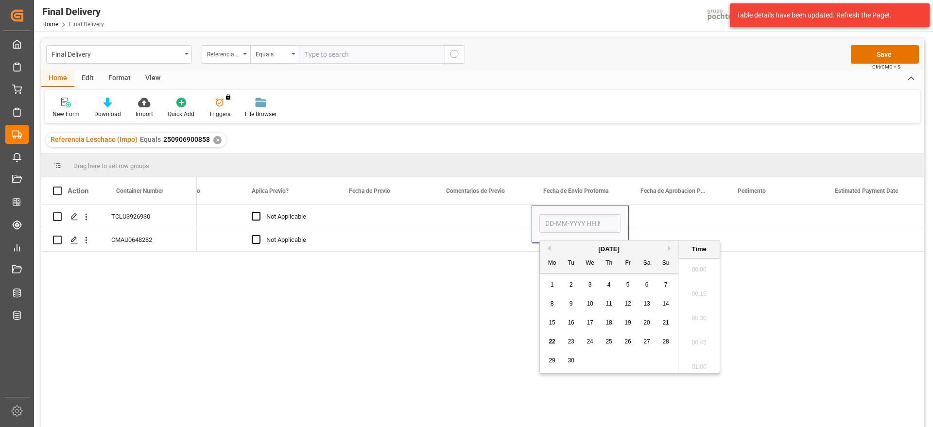
scroll to position [1558, 0]
click at [550, 341] on span "22" at bounding box center [551, 341] width 6 height 7
type input "22-09-2025 00:00"
click at [645, 215] on div "Press SPACE to select this row." at bounding box center [677, 216] width 97 height 23
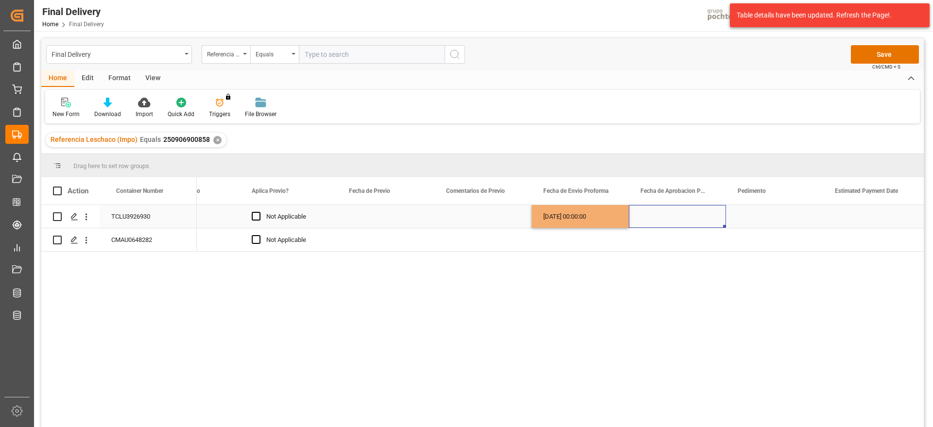
click at [564, 217] on div "22-09-2025 00:00:00" at bounding box center [579, 216] width 97 height 23
click at [652, 218] on div "Press SPACE to select this row." at bounding box center [677, 216] width 97 height 23
click at [592, 239] on div "Press SPACE to select this row." at bounding box center [579, 239] width 97 height 23
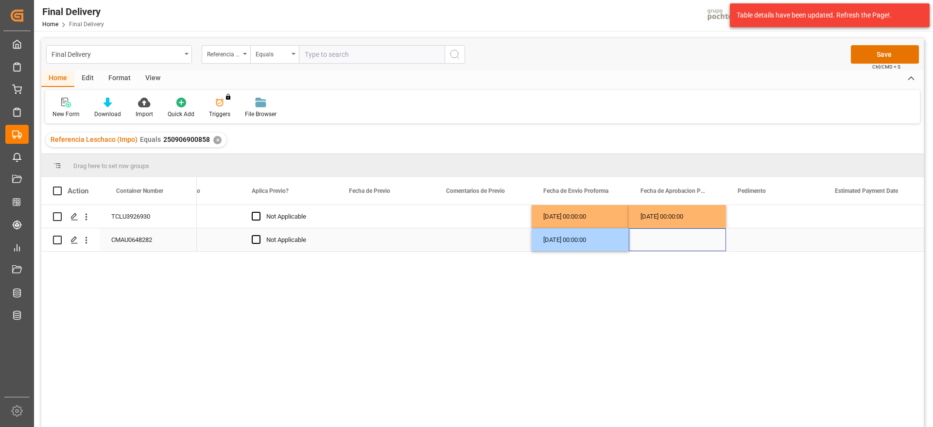
click at [661, 240] on div "Press SPACE to select this row." at bounding box center [677, 239] width 97 height 23
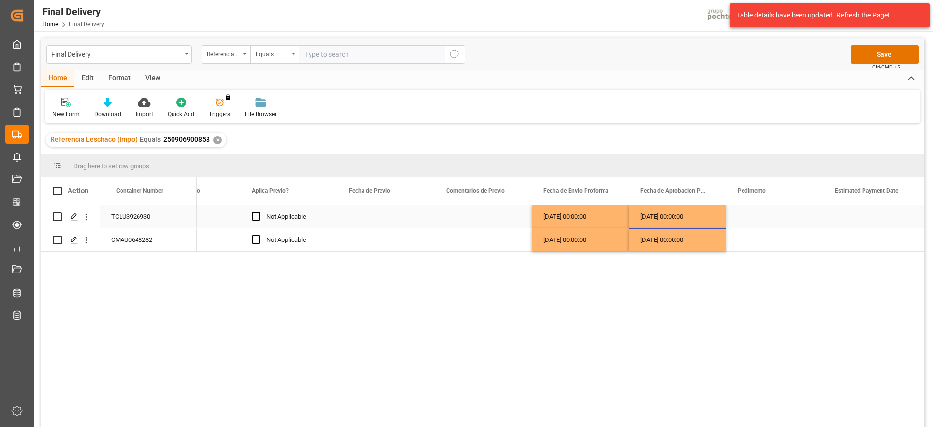
click at [756, 221] on div "Press SPACE to select this row." at bounding box center [774, 216] width 97 height 23
click at [784, 244] on div "Press SPACE to select this row." at bounding box center [774, 239] width 97 height 23
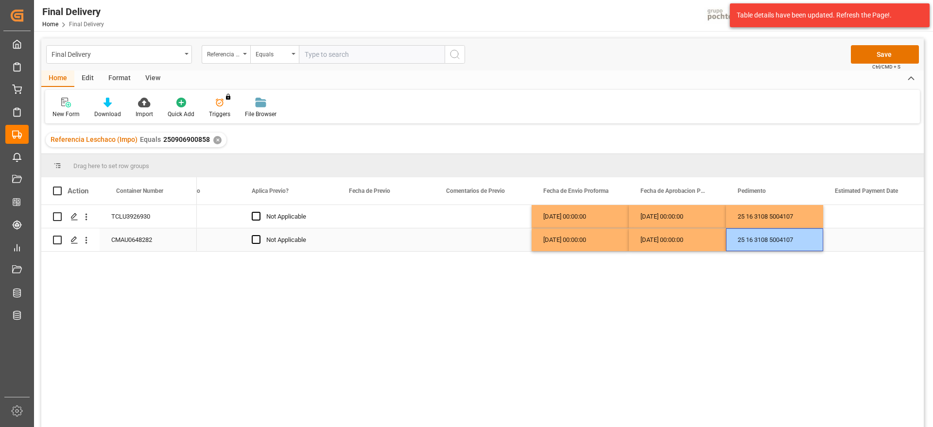
click at [800, 241] on div "25 16 3108 5004107" at bounding box center [774, 239] width 97 height 23
click at [798, 242] on div "25 16 3108 5004107" at bounding box center [774, 239] width 97 height 23
click at [798, 240] on div "25 16 3108 5004107" at bounding box center [774, 239] width 97 height 23
click at [805, 236] on input "25 16 3108 5004107" at bounding box center [775, 234] width 82 height 18
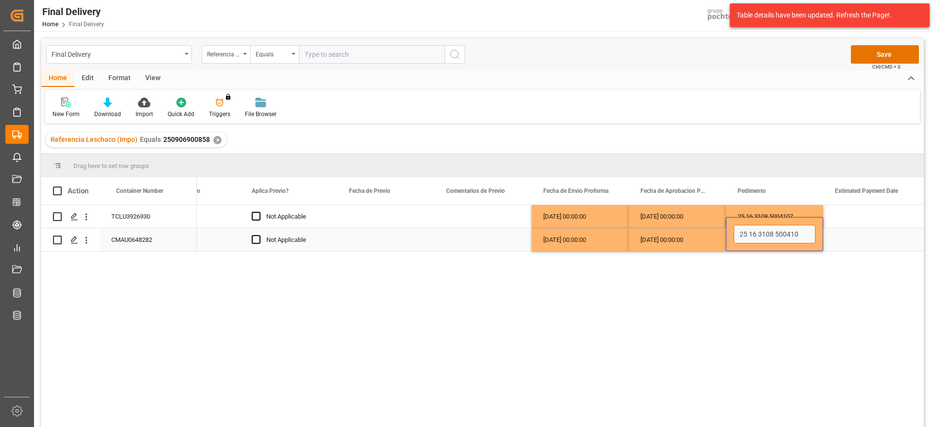
type input "25 16 3108 5004108"
click at [873, 208] on div "Press SPACE to select this row." at bounding box center [871, 216] width 97 height 23
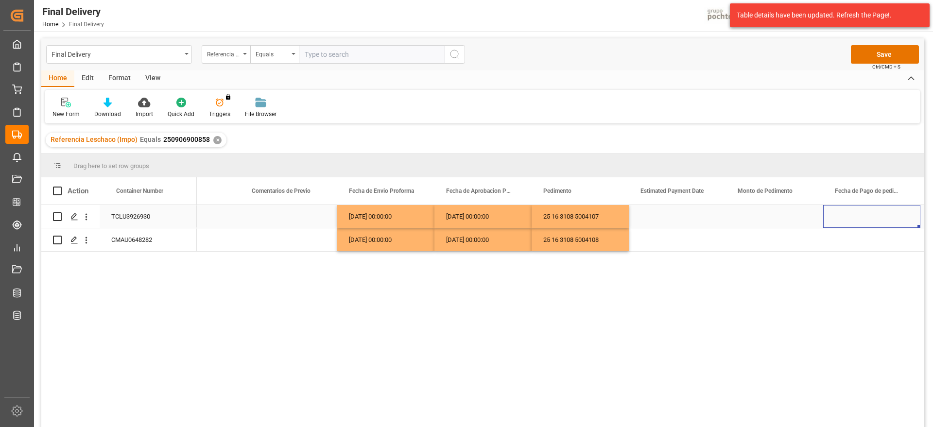
scroll to position [0, 1900]
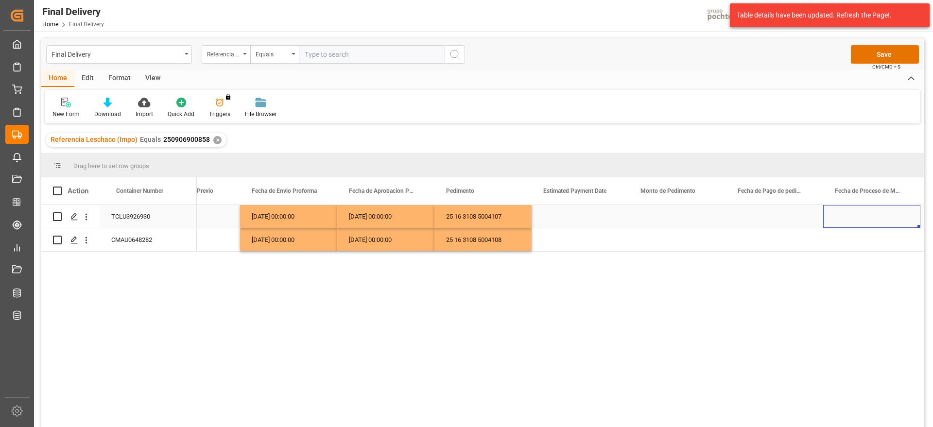
click at [592, 214] on div "Press SPACE to select this row." at bounding box center [579, 216] width 97 height 23
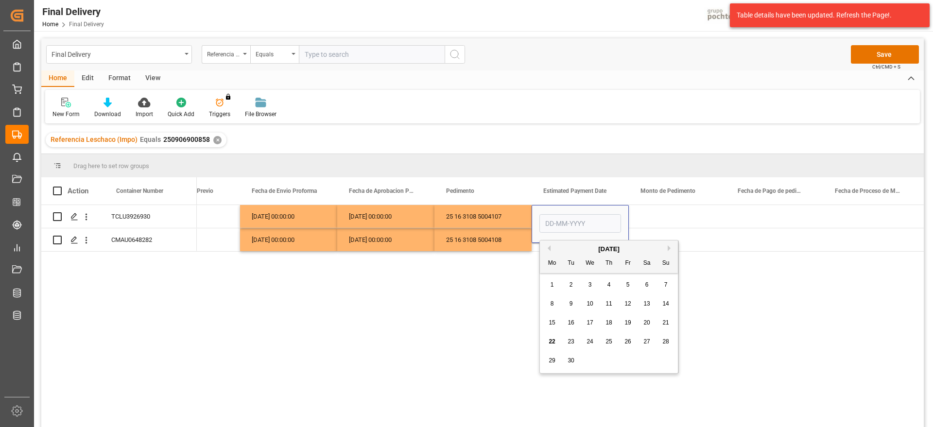
click at [550, 339] on span "22" at bounding box center [551, 341] width 6 height 7
type input "22-09-2025"
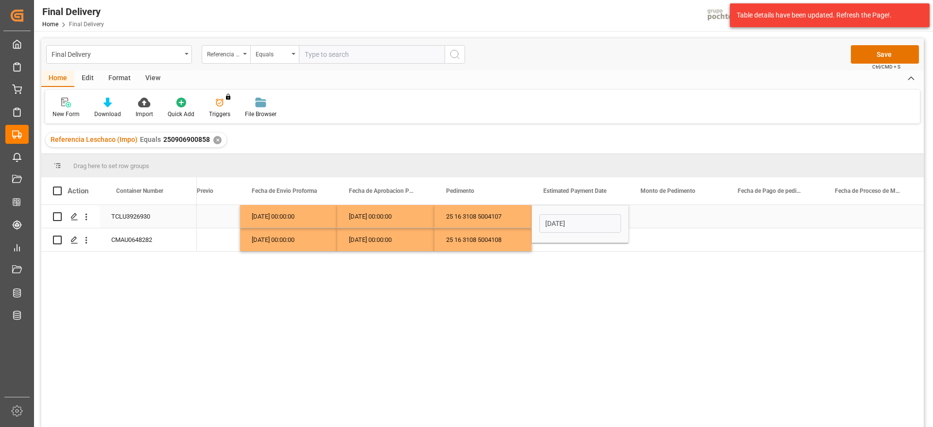
click at [652, 219] on div "Press SPACE to select this row." at bounding box center [677, 216] width 97 height 23
click at [565, 221] on div "22-09-2025" at bounding box center [579, 216] width 97 height 23
click at [578, 242] on div "Press SPACE to select this row." at bounding box center [579, 239] width 97 height 23
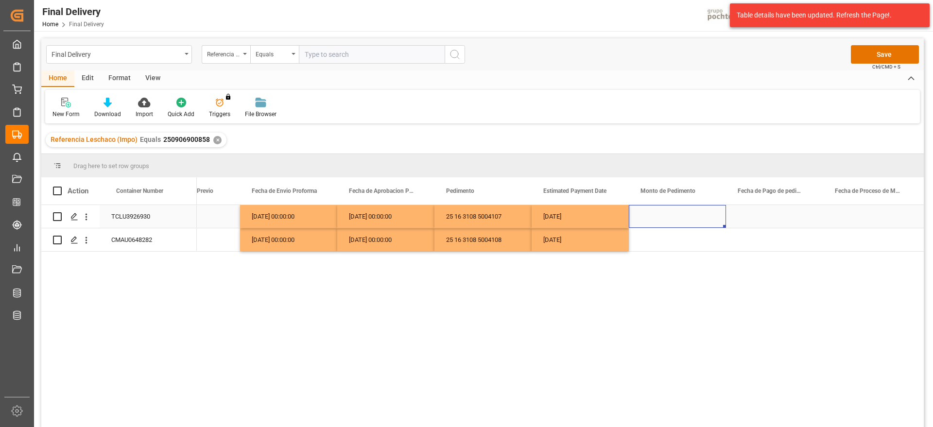
click at [648, 217] on div "Press SPACE to select this row." at bounding box center [677, 216] width 97 height 23
click at [685, 238] on div "Press SPACE to select this row." at bounding box center [677, 239] width 97 height 23
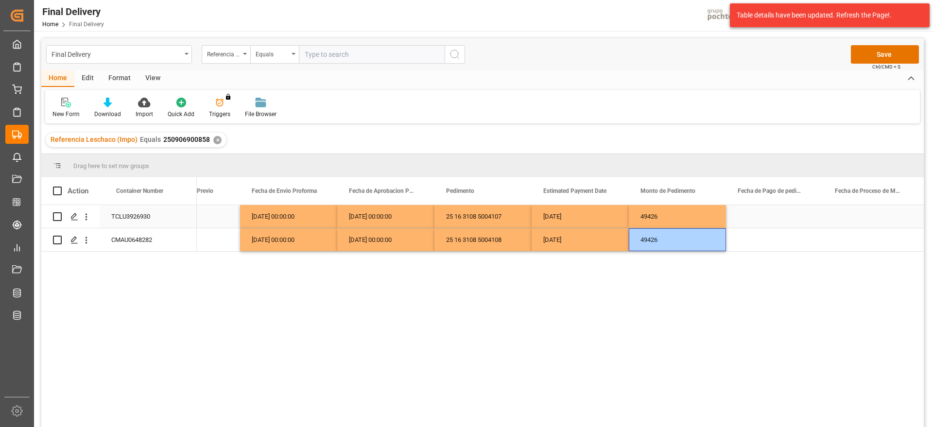
click at [782, 217] on div "Press SPACE to select this row." at bounding box center [774, 216] width 97 height 23
click at [563, 218] on div "22-09-2025" at bounding box center [579, 216] width 97 height 23
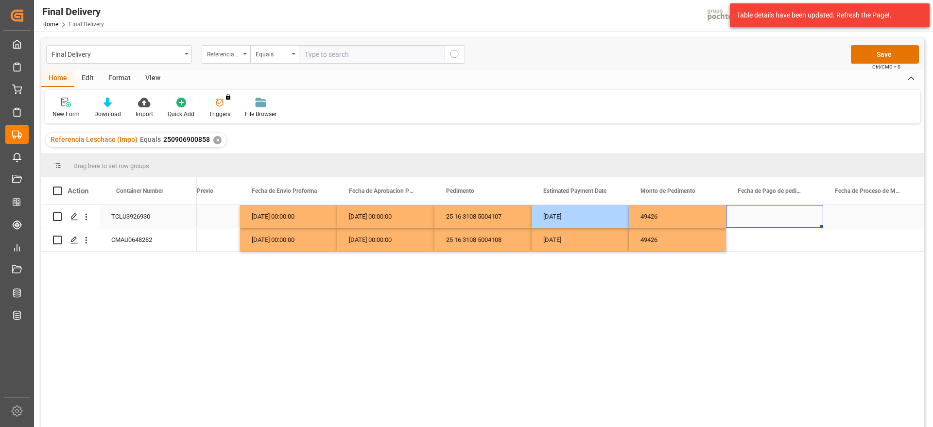
click at [782, 213] on div "Press SPACE to select this row." at bounding box center [774, 216] width 97 height 23
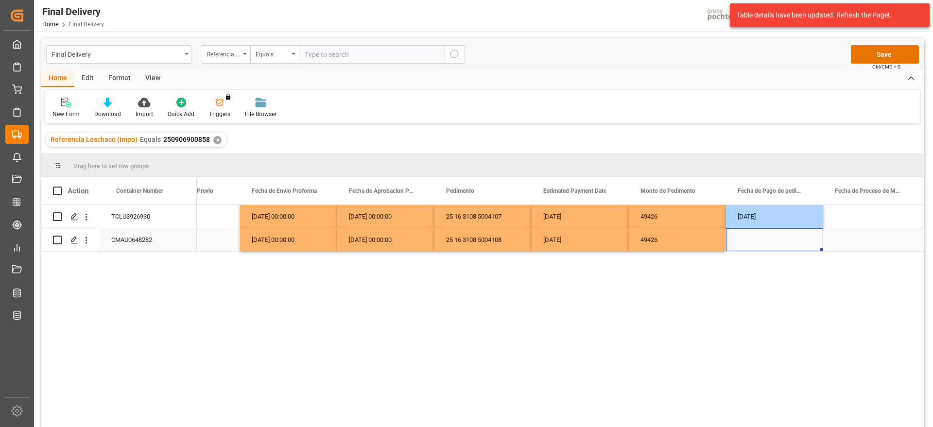
click at [770, 241] on div "Press SPACE to select this row." at bounding box center [774, 239] width 97 height 23
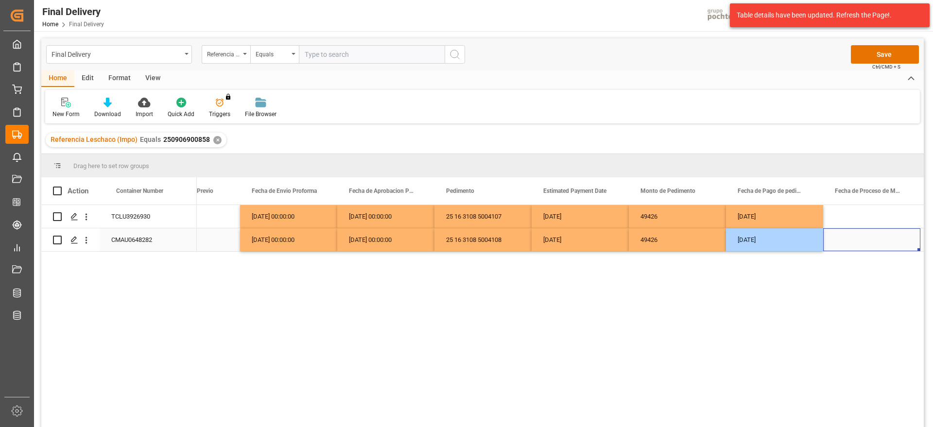
click at [849, 228] on div "Press SPACE to select this row." at bounding box center [871, 239] width 97 height 23
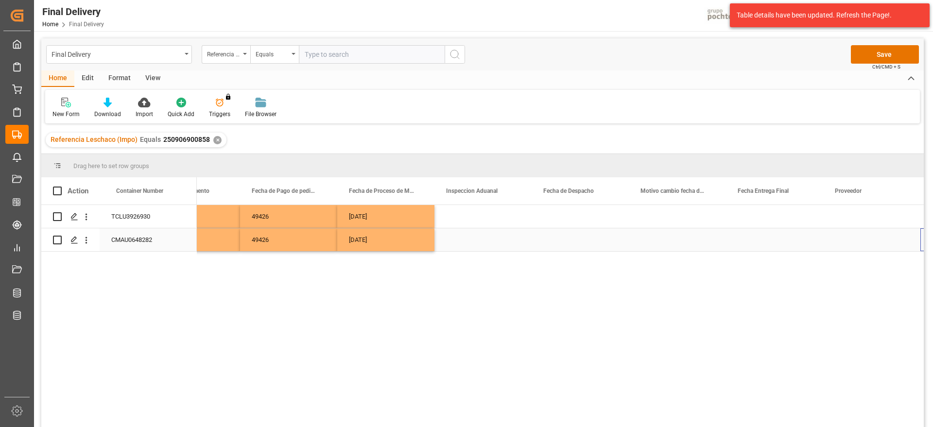
scroll to position [0, 2386]
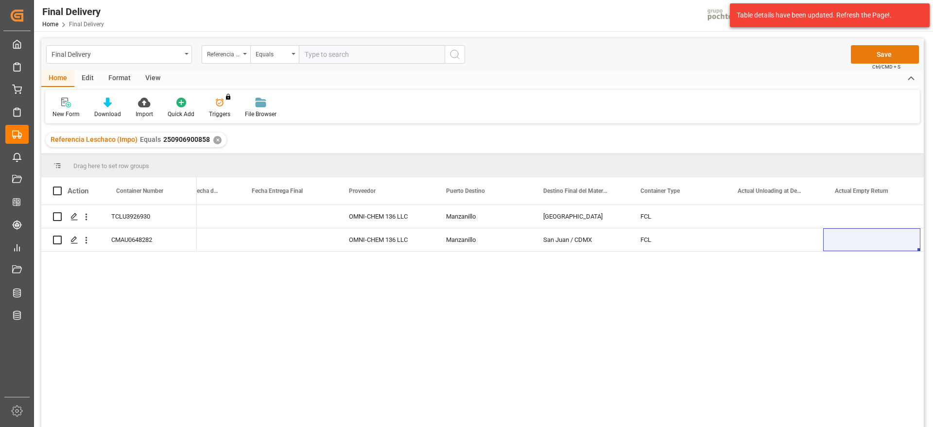
click at [895, 52] on button "Save" at bounding box center [885, 54] width 68 height 18
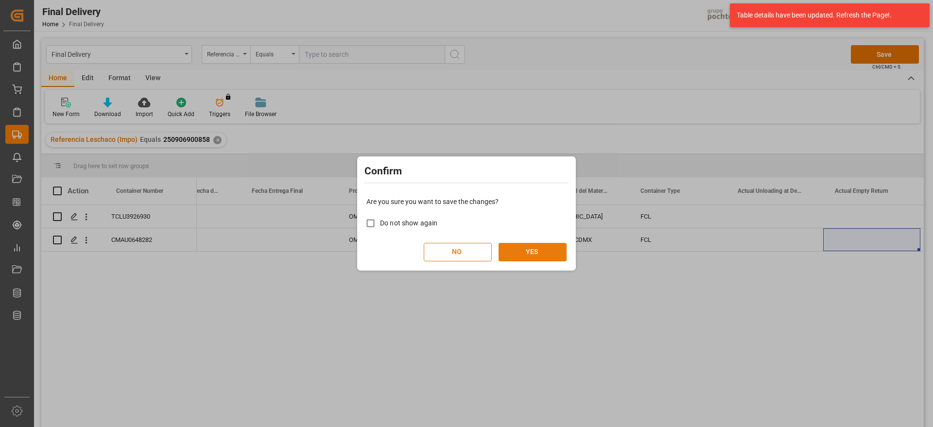
click at [547, 256] on button "YES" at bounding box center [532, 252] width 68 height 18
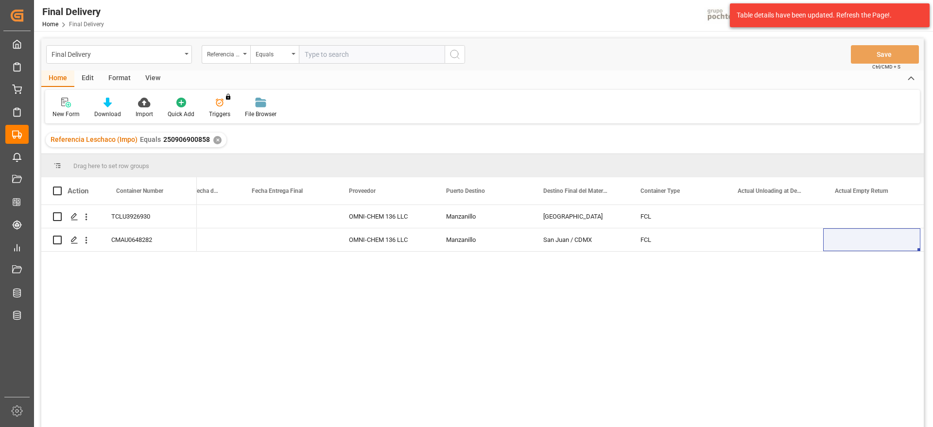
click at [219, 141] on div "✕" at bounding box center [217, 140] width 8 height 8
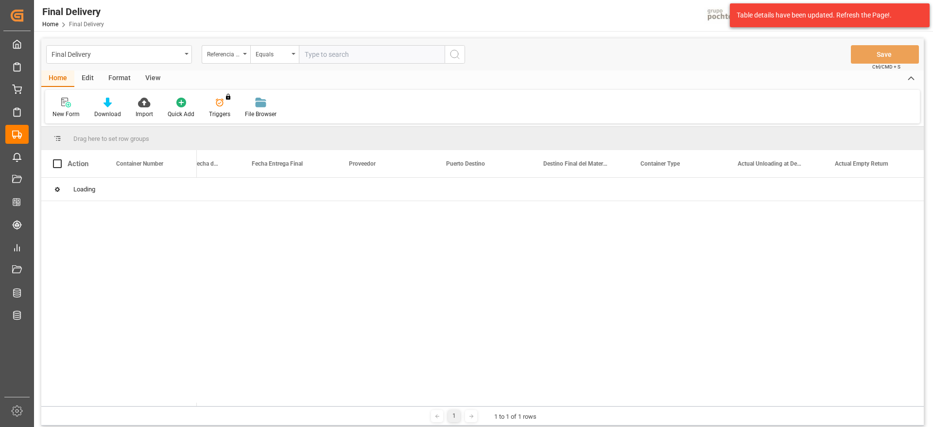
click at [332, 59] on input "text" at bounding box center [372, 54] width 146 height 18
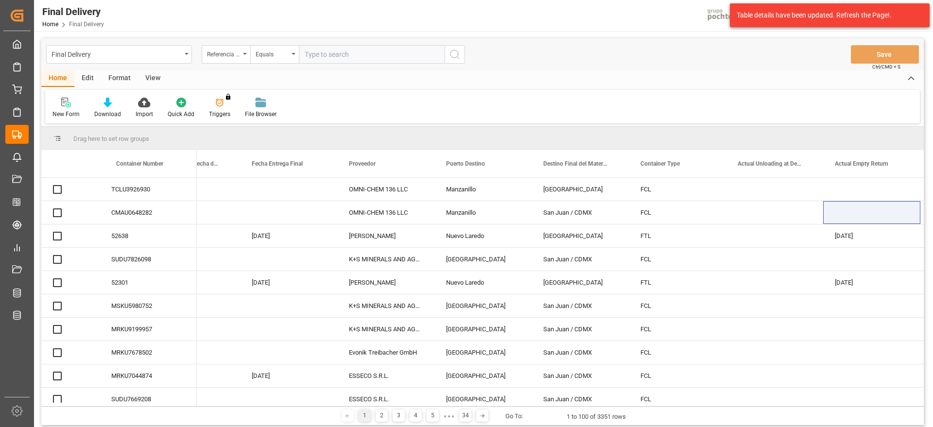
paste input "251006900134"
type input "251006900134"
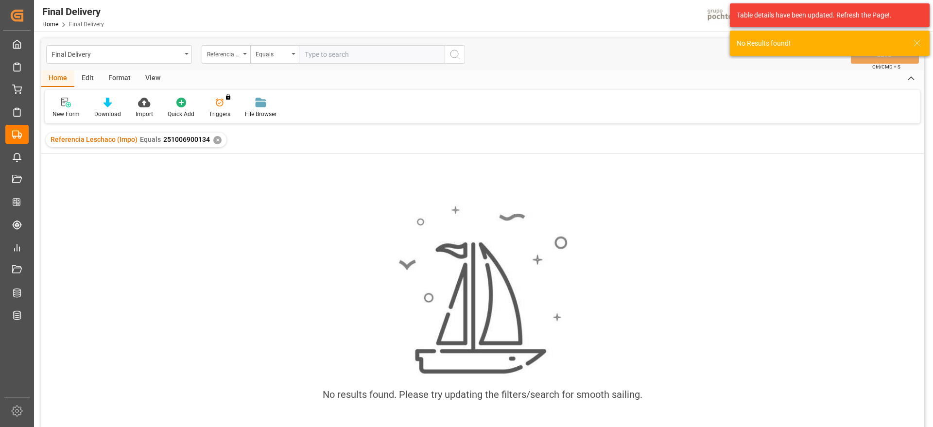
click at [214, 140] on div "✕" at bounding box center [217, 140] width 8 height 8
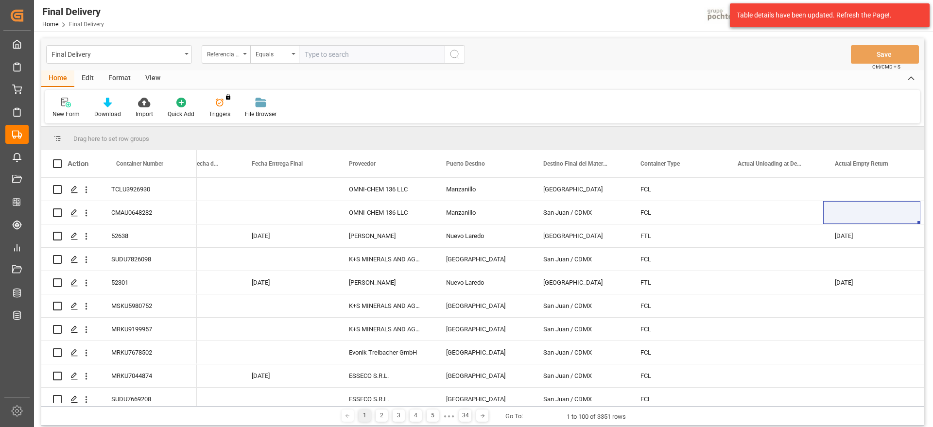
click at [348, 52] on input "text" at bounding box center [372, 54] width 146 height 18
paste input "5000306169"
type input "5000306169"
click at [220, 56] on div "Referencia Leschaco (Impo)" at bounding box center [223, 53] width 33 height 11
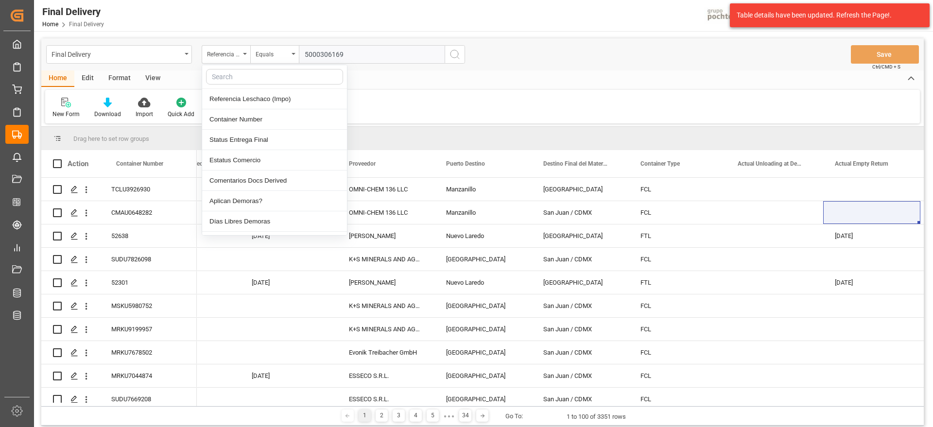
click at [240, 77] on input "text" at bounding box center [274, 77] width 137 height 16
type input "orden"
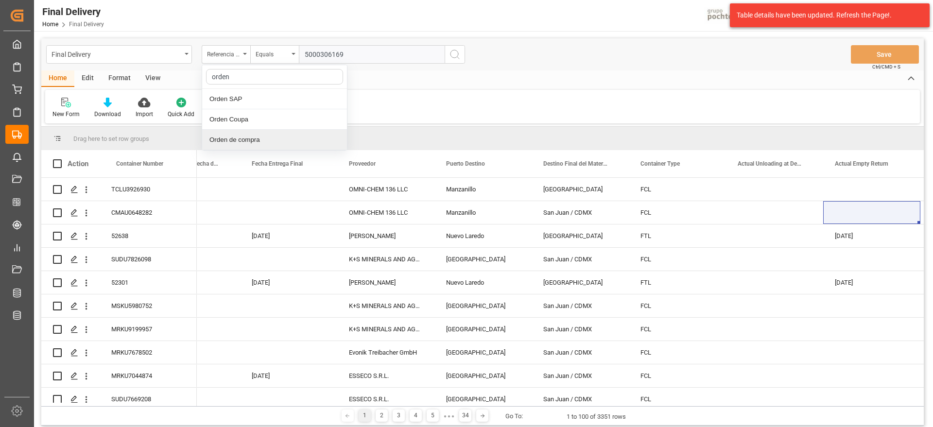
click at [274, 145] on div "Orden de compra" at bounding box center [274, 140] width 145 height 20
click at [362, 55] on input "text" at bounding box center [372, 54] width 146 height 18
paste input "5000306169"
type input "5000306169"
click at [454, 53] on icon "search button" at bounding box center [455, 55] width 12 height 12
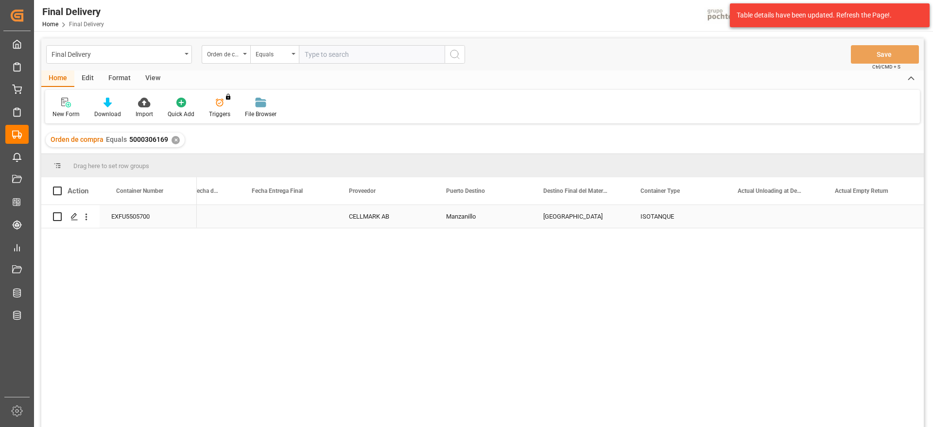
click at [141, 220] on div "EXFU5505700" at bounding box center [148, 216] width 97 height 23
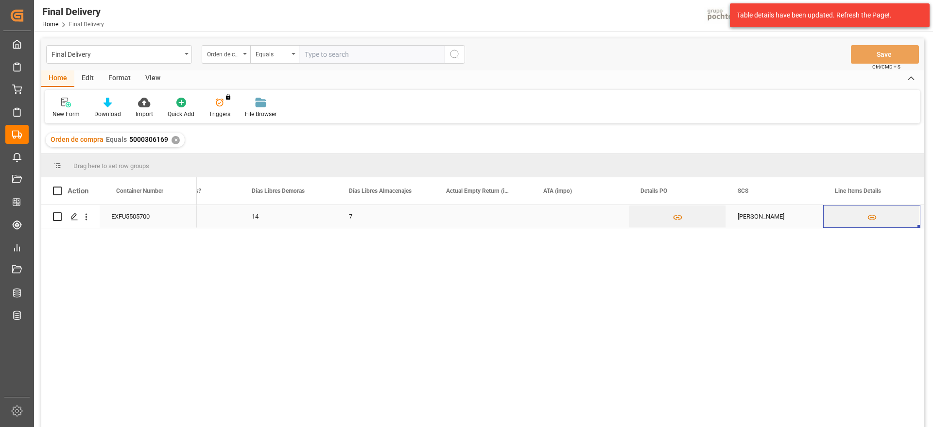
click at [150, 216] on div "EXFU5505700" at bounding box center [148, 216] width 97 height 23
click at [585, 223] on div "Press SPACE to select this row." at bounding box center [579, 216] width 97 height 23
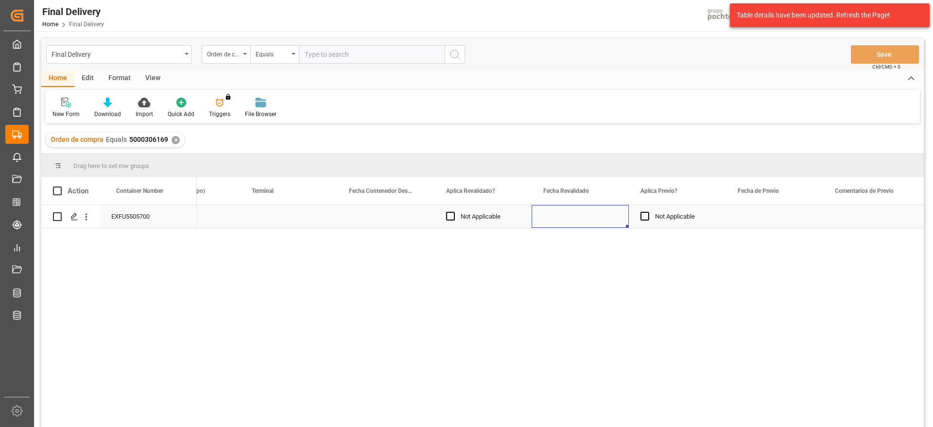
click at [585, 223] on div "Press SPACE to select this row." at bounding box center [579, 216] width 97 height 23
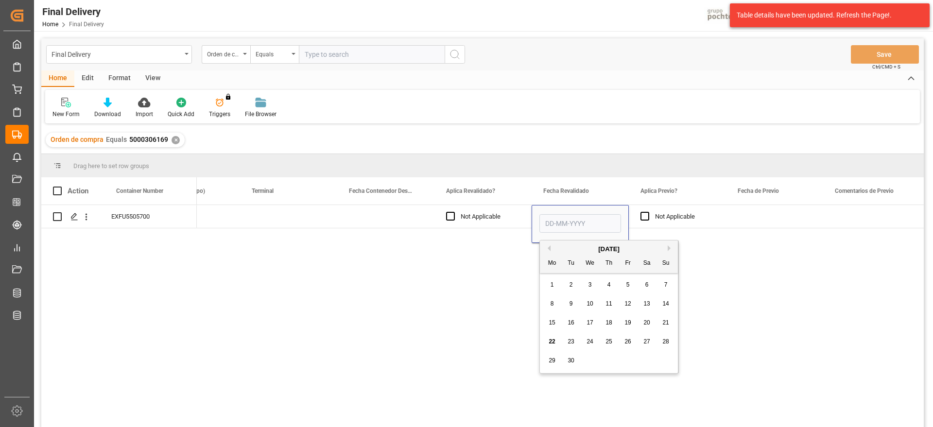
click at [553, 343] on span "22" at bounding box center [551, 341] width 6 height 7
type input "22-09-2025"
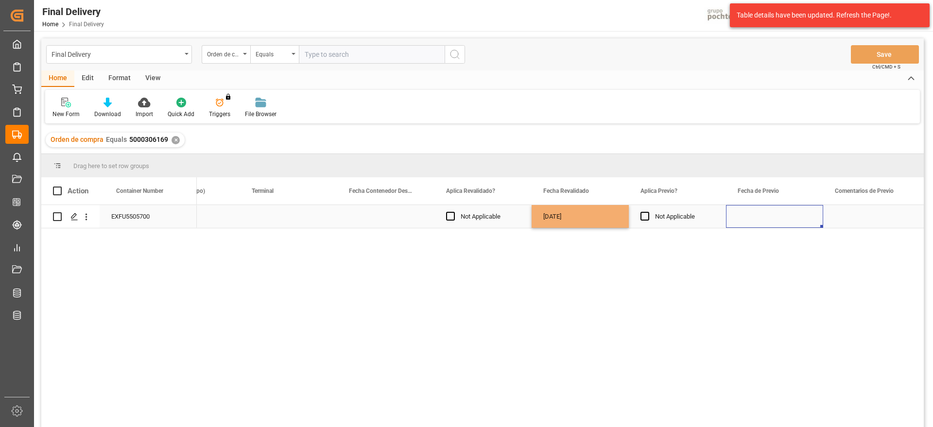
click at [784, 222] on div "Press SPACE to select this row." at bounding box center [774, 216] width 97 height 23
click at [883, 51] on button "Save" at bounding box center [885, 54] width 68 height 18
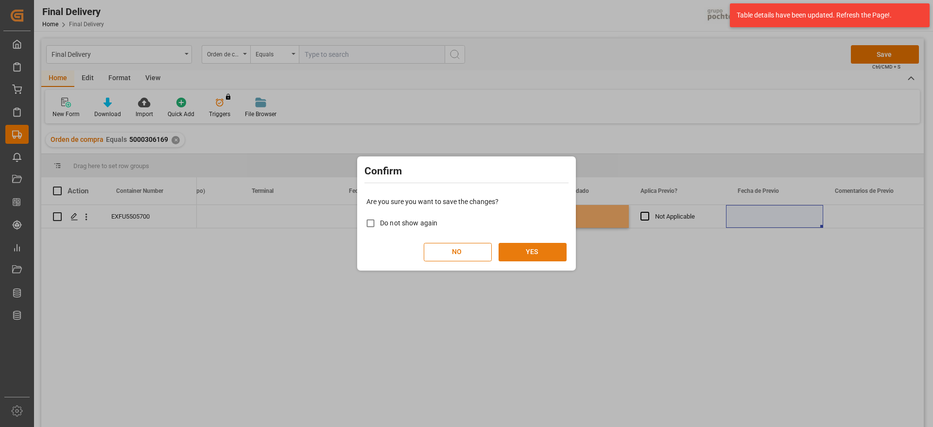
click at [535, 251] on button "YES" at bounding box center [532, 252] width 68 height 18
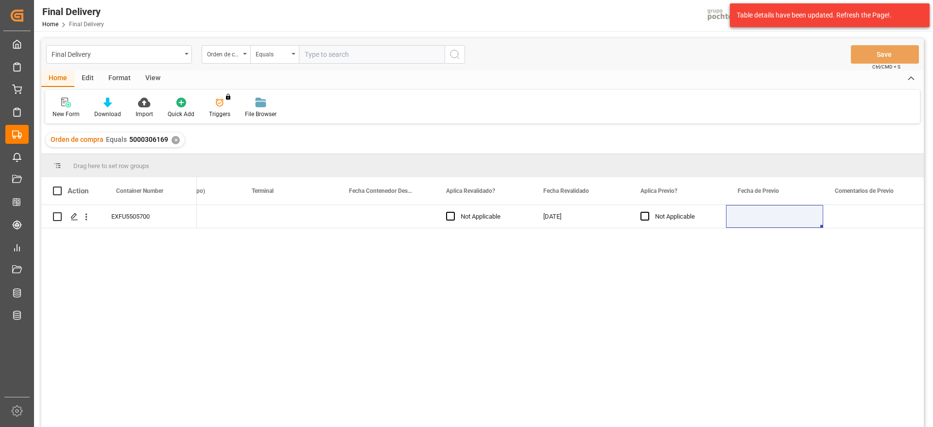
click at [172, 137] on div "✕" at bounding box center [175, 140] width 8 height 8
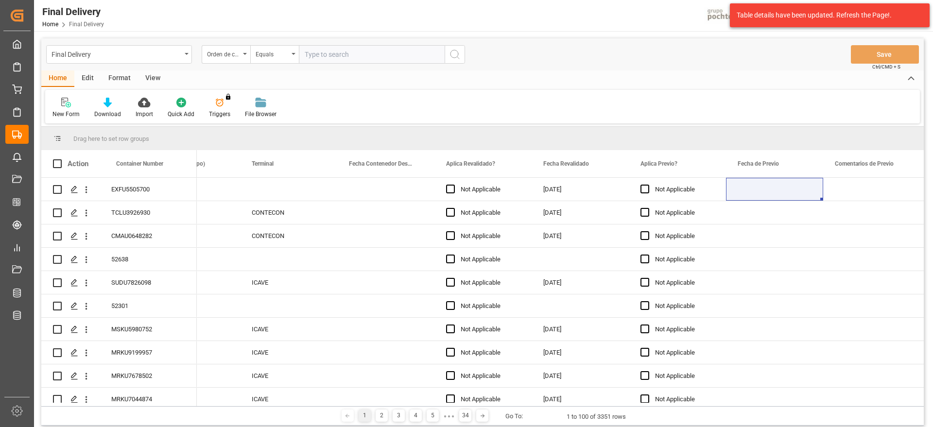
click at [143, 75] on div "View" at bounding box center [153, 78] width 30 height 17
click at [120, 76] on div "Format" at bounding box center [119, 78] width 37 height 17
click at [82, 81] on div "Edit" at bounding box center [87, 78] width 27 height 17
click at [152, 78] on div "View" at bounding box center [153, 78] width 30 height 17
click at [111, 115] on div "Standard Templates" at bounding box center [110, 114] width 49 height 9
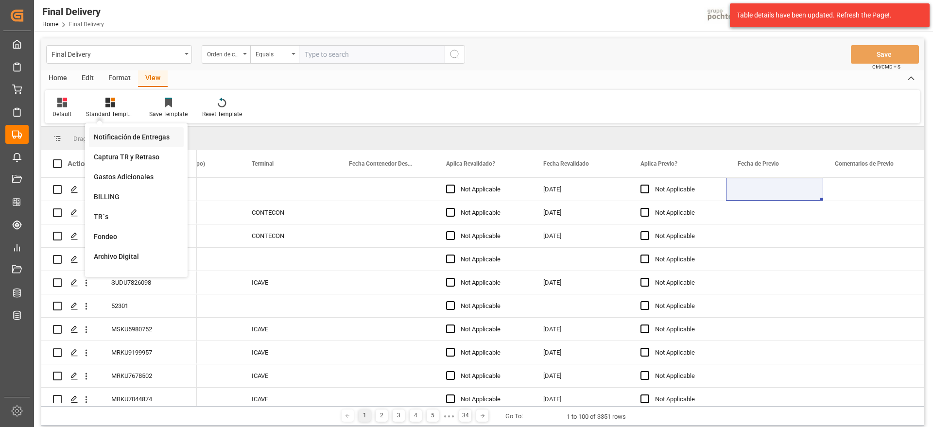
click at [130, 134] on div "Notificación de Entregas" at bounding box center [136, 137] width 85 height 10
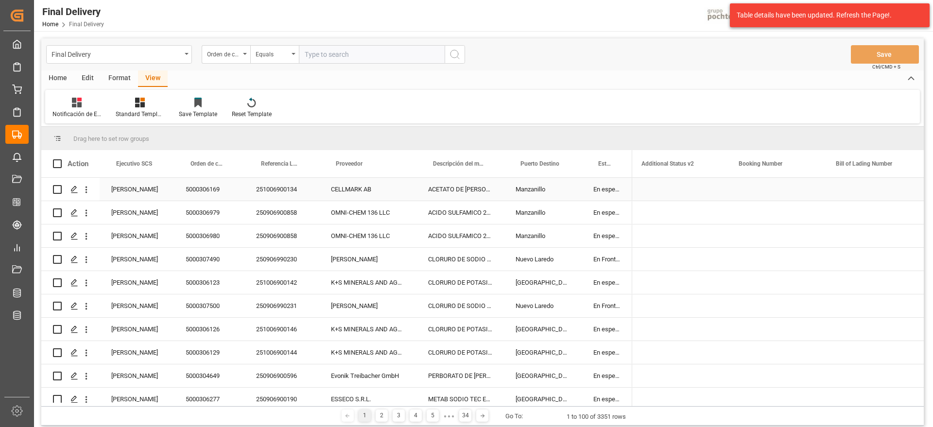
click at [575, 210] on div "Manzanillo" at bounding box center [543, 212] width 78 height 23
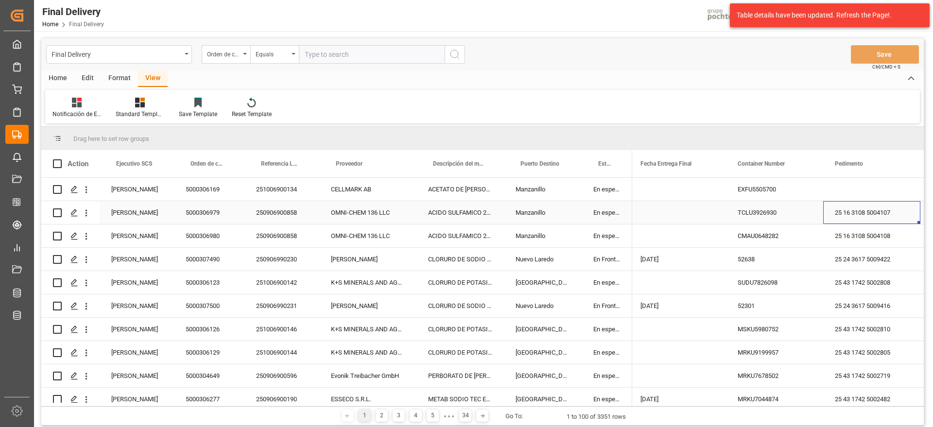
scroll to position [0, 346]
click at [707, 163] on span at bounding box center [709, 163] width 9 height 9
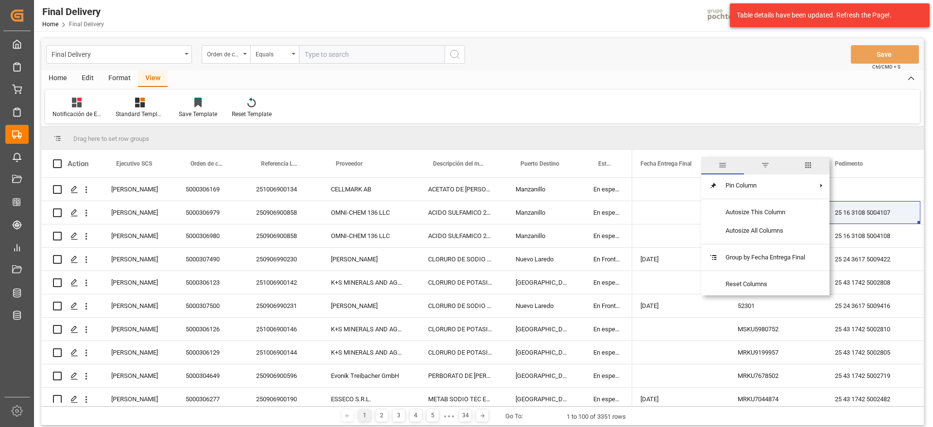
click at [769, 166] on span "filter" at bounding box center [765, 165] width 9 height 9
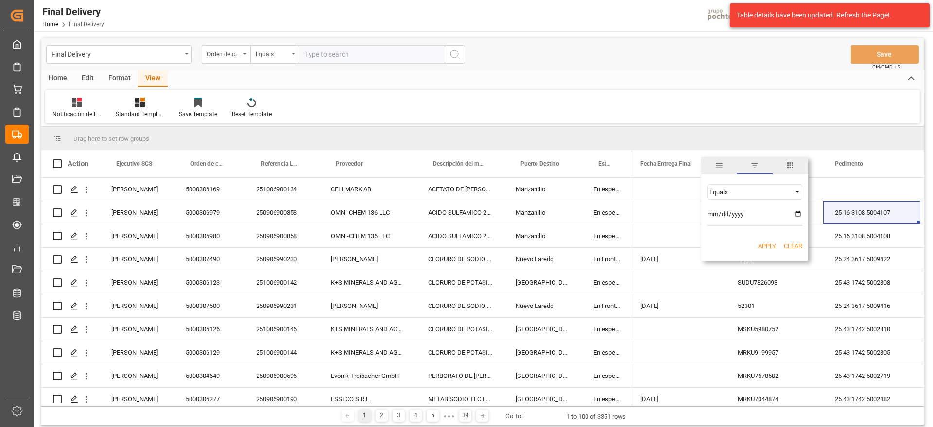
click at [798, 214] on input "date" at bounding box center [754, 215] width 95 height 19
type input "2025-09-23"
click at [763, 246] on button "Apply" at bounding box center [767, 246] width 18 height 10
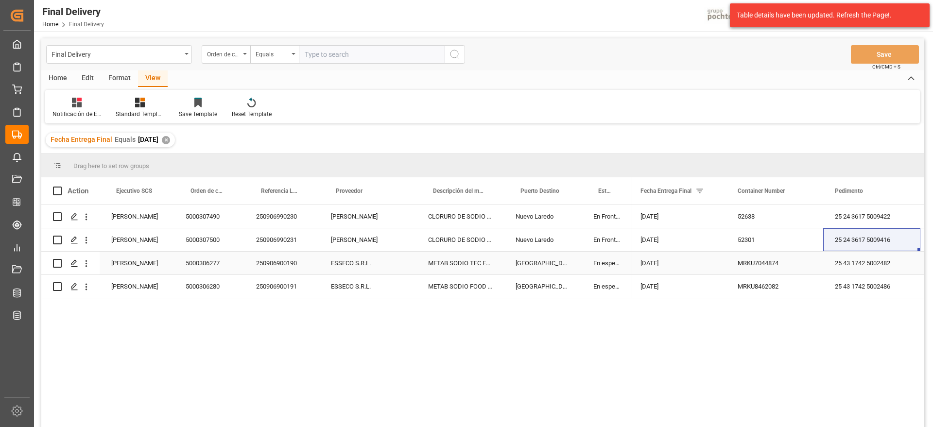
click at [169, 252] on div "Paola Díaz López" at bounding box center [137, 263] width 74 height 23
click at [132, 103] on div at bounding box center [140, 102] width 49 height 10
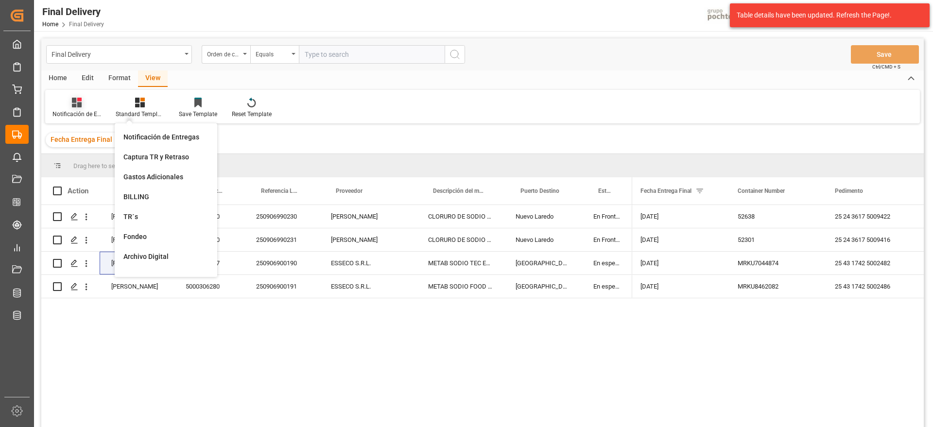
click at [87, 110] on div "Notificación de Entregas" at bounding box center [76, 114] width 49 height 9
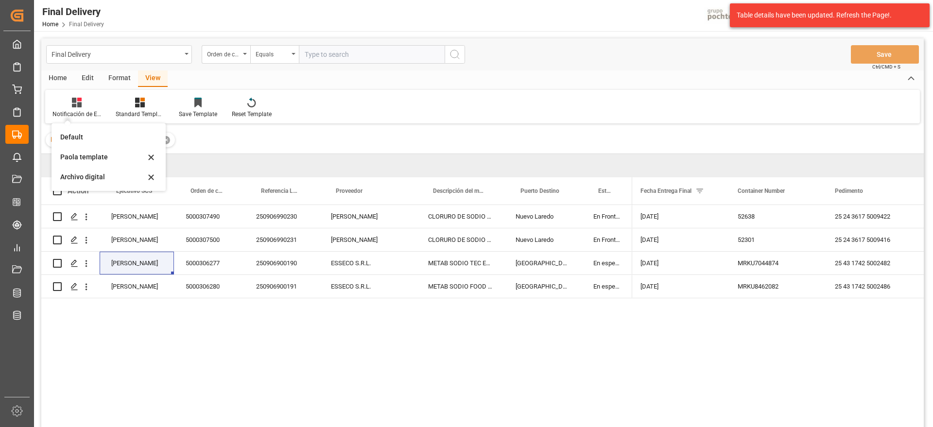
click at [120, 80] on div "Format" at bounding box center [119, 78] width 37 height 17
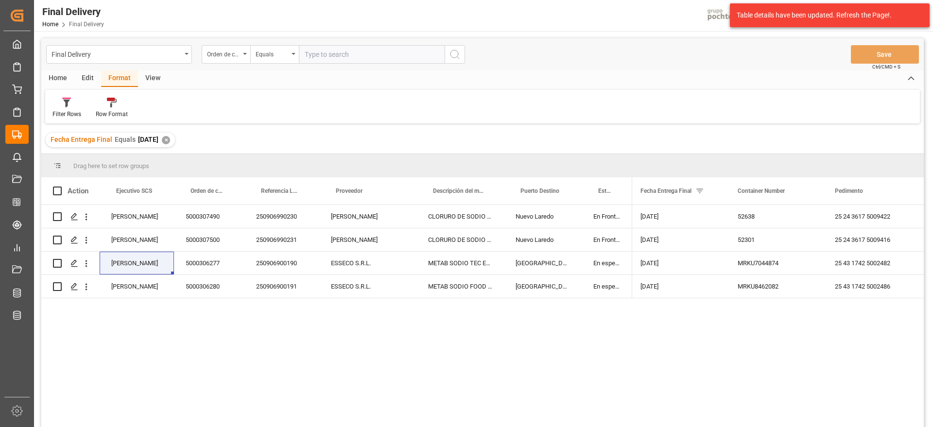
click at [92, 75] on div "Edit" at bounding box center [87, 78] width 27 height 17
click at [59, 80] on div "Home" at bounding box center [57, 78] width 33 height 17
click at [105, 108] on div "Download" at bounding box center [107, 107] width 41 height 21
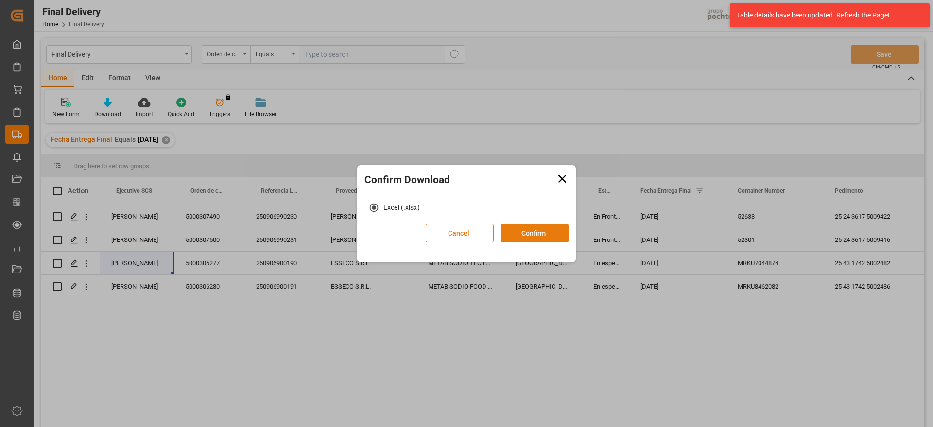
drag, startPoint x: 534, startPoint y: 233, endPoint x: 539, endPoint y: 231, distance: 5.2
click at [539, 231] on button "Confirm" at bounding box center [534, 233] width 68 height 18
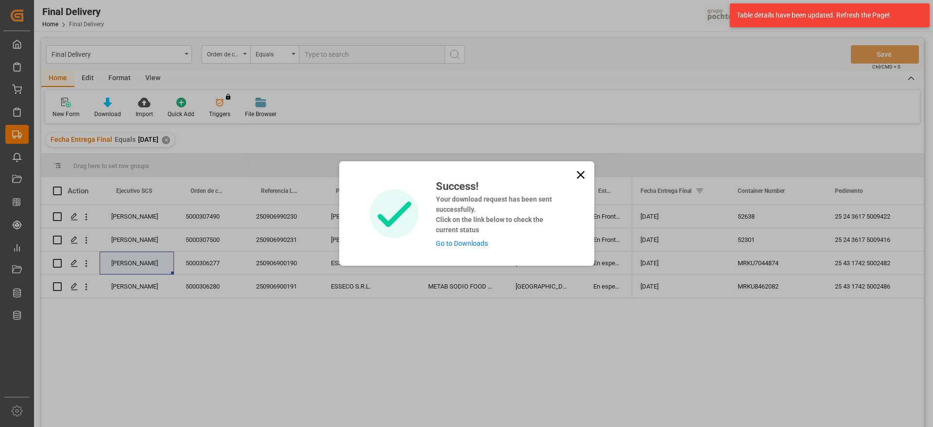
click at [453, 241] on link "Go to Downloads" at bounding box center [462, 244] width 52 height 8
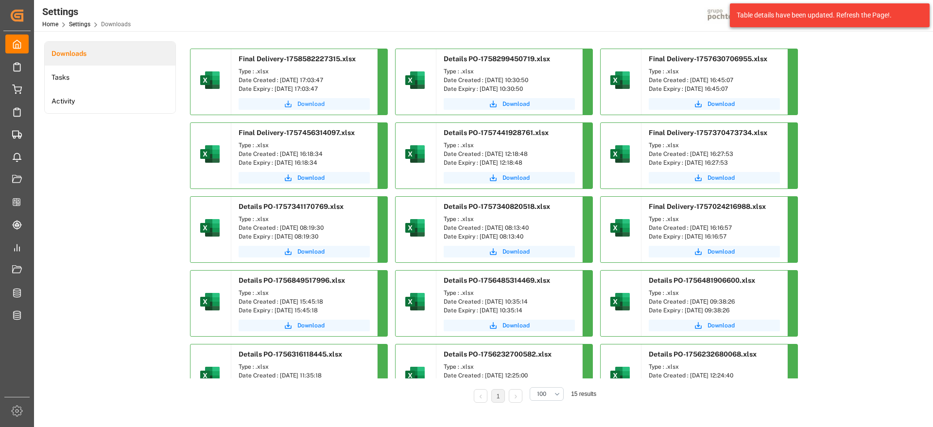
click at [306, 102] on span "Download" at bounding box center [310, 104] width 27 height 9
click at [114, 181] on div "Downloads Tasks Activity" at bounding box center [110, 228] width 132 height 375
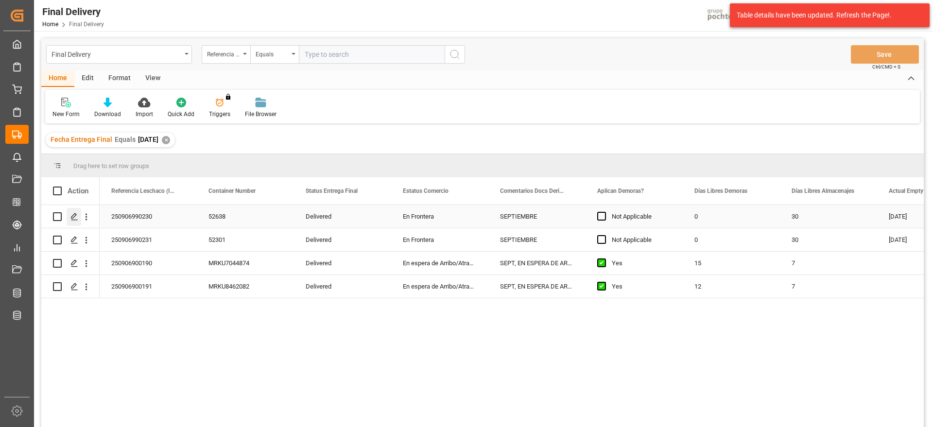
click at [73, 215] on polygon "Press SPACE to select this row." at bounding box center [73, 216] width 5 height 5
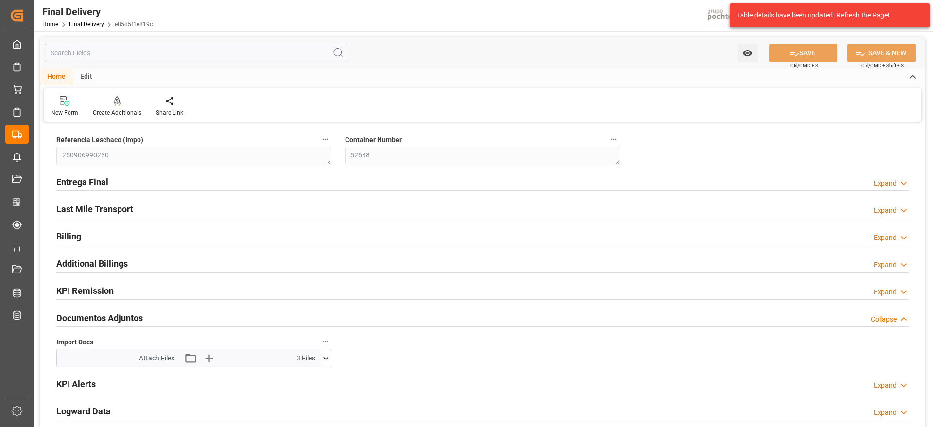
click at [326, 355] on icon at bounding box center [326, 358] width 10 height 10
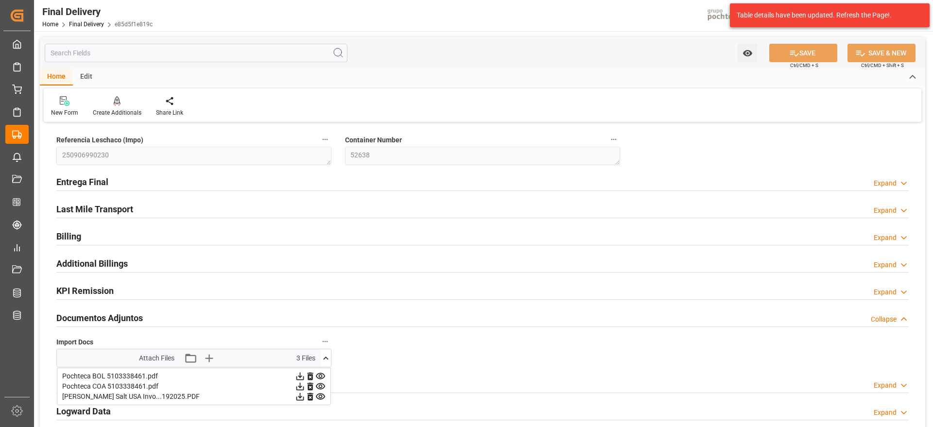
click at [297, 387] on icon at bounding box center [300, 386] width 10 height 10
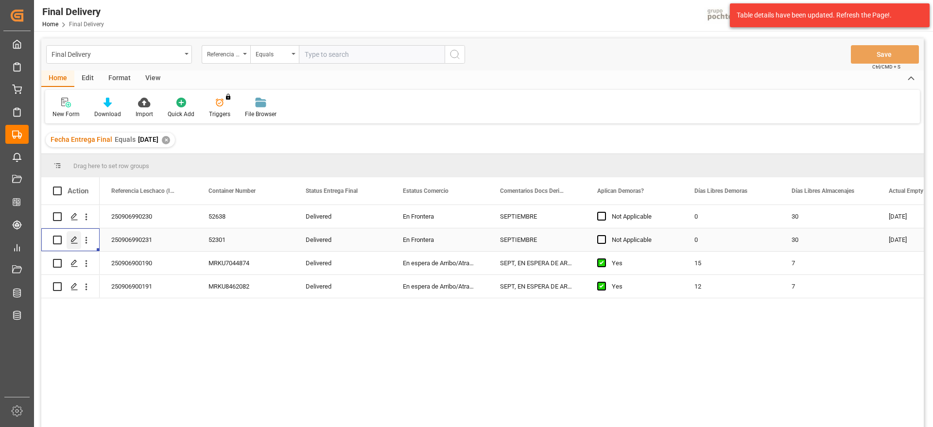
click at [74, 240] on polygon "Press SPACE to select this row." at bounding box center [73, 239] width 5 height 5
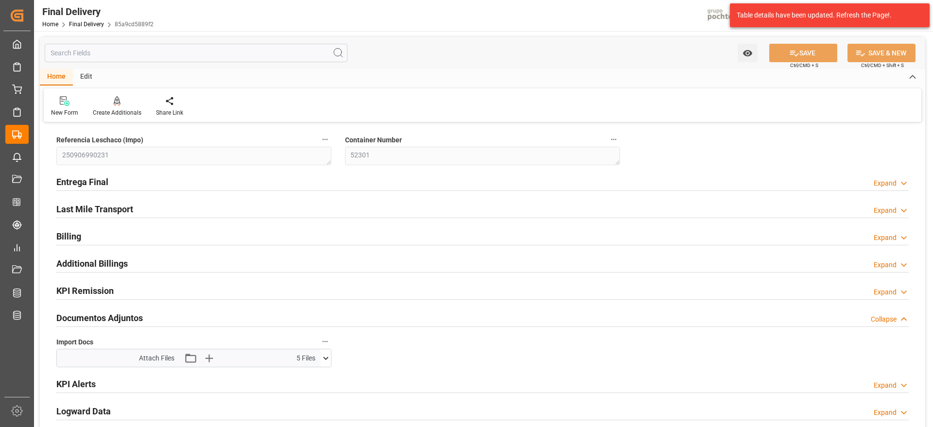
click at [325, 357] on icon at bounding box center [326, 358] width 10 height 10
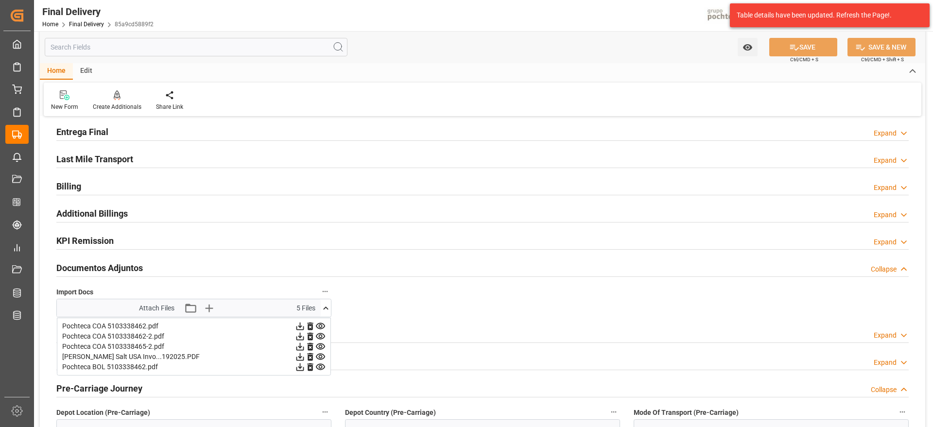
scroll to position [61, 0]
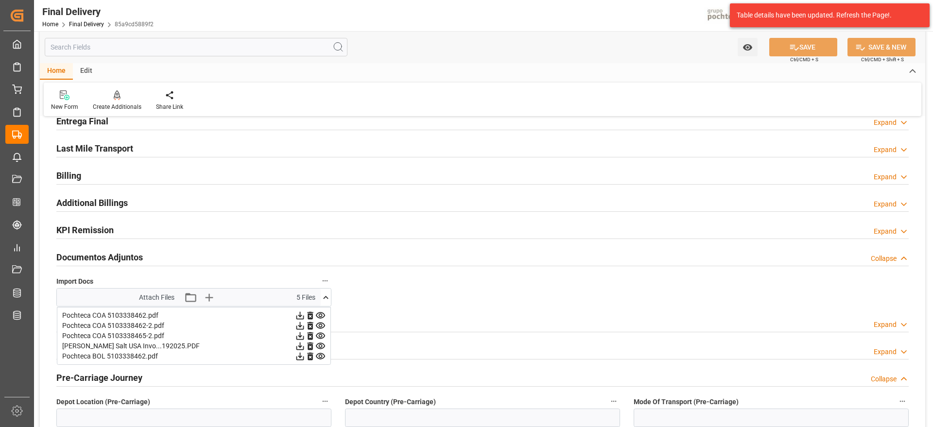
click at [298, 315] on icon at bounding box center [300, 315] width 10 height 10
click at [299, 326] on icon at bounding box center [300, 326] width 10 height 10
click at [300, 336] on icon at bounding box center [300, 336] width 8 height 8
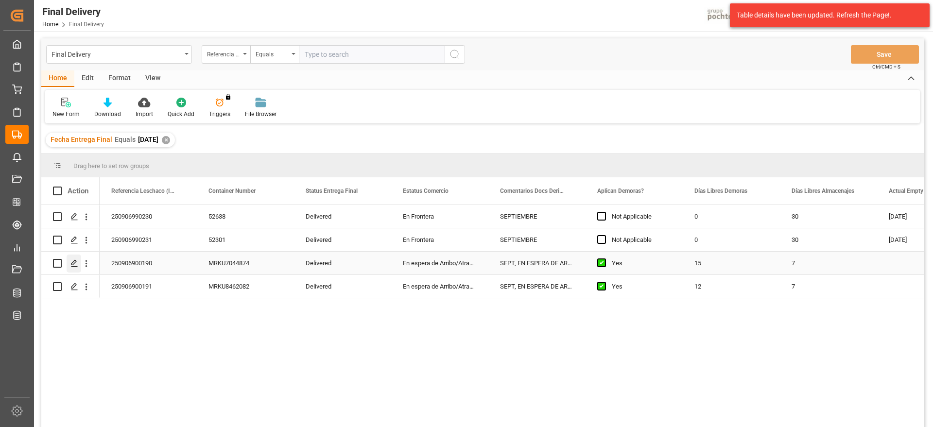
click at [74, 260] on icon "Press SPACE to select this row." at bounding box center [74, 263] width 8 height 8
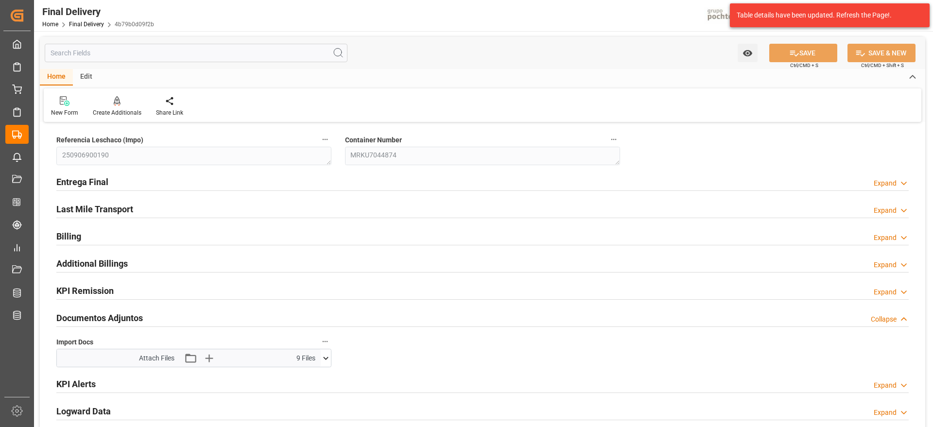
click at [322, 356] on icon at bounding box center [326, 358] width 10 height 10
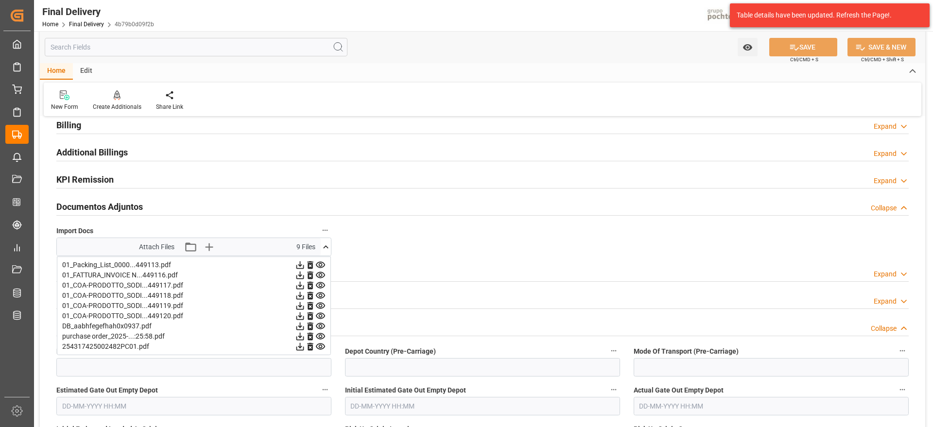
scroll to position [121, 0]
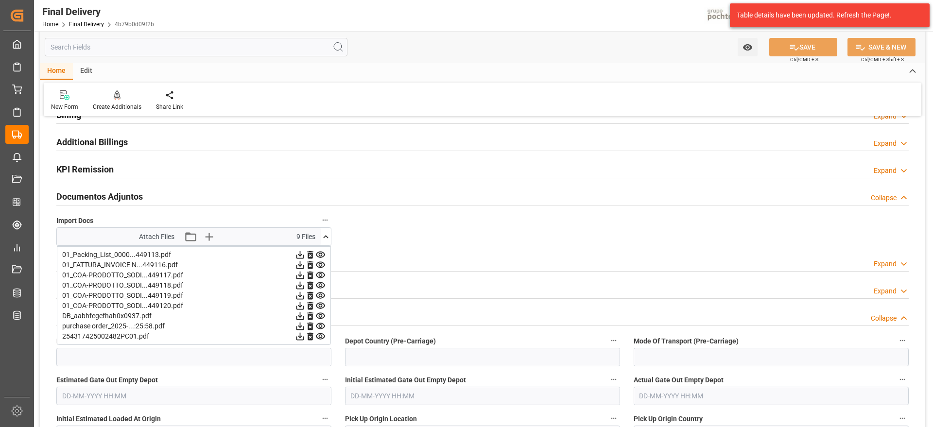
click at [299, 277] on icon at bounding box center [300, 275] width 10 height 10
click at [299, 286] on icon at bounding box center [300, 286] width 8 height 8
click at [300, 296] on icon at bounding box center [300, 296] width 8 height 8
click at [298, 309] on icon at bounding box center [300, 306] width 10 height 10
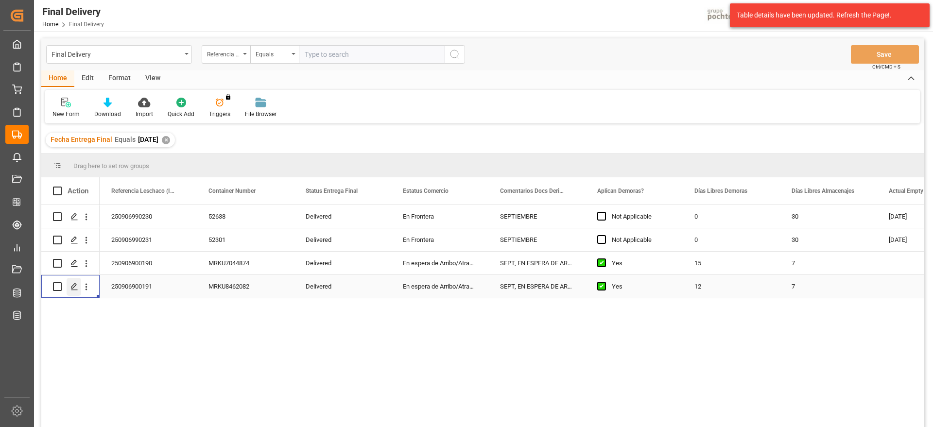
click at [73, 286] on icon "Press SPACE to select this row." at bounding box center [74, 287] width 8 height 8
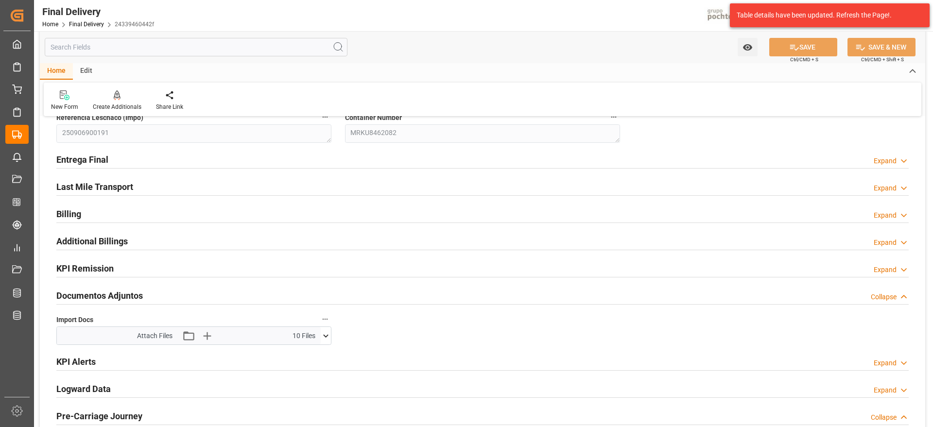
scroll to position [61, 0]
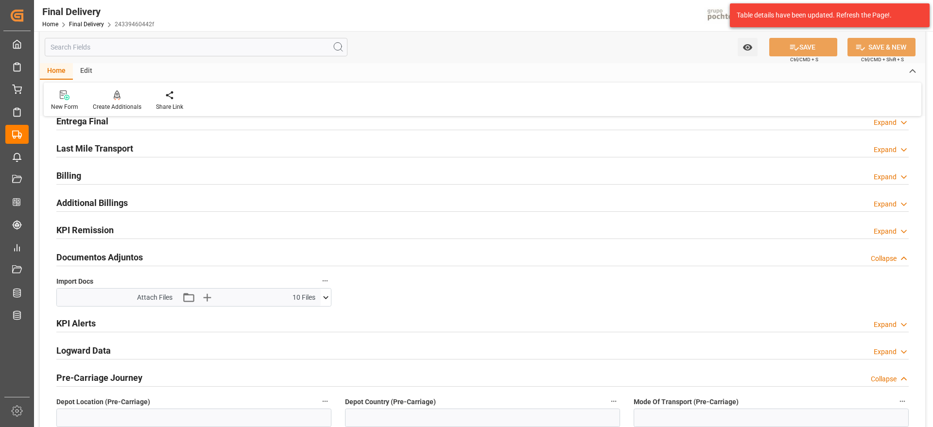
click at [330, 295] on icon at bounding box center [326, 297] width 10 height 10
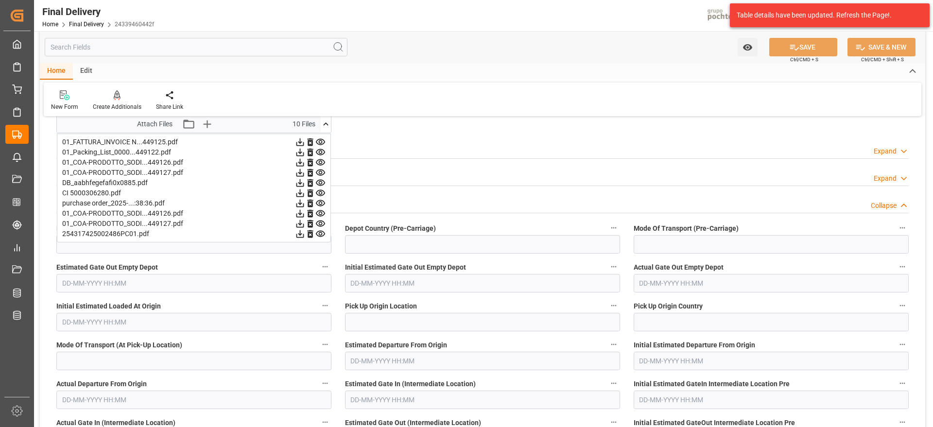
scroll to position [243, 0]
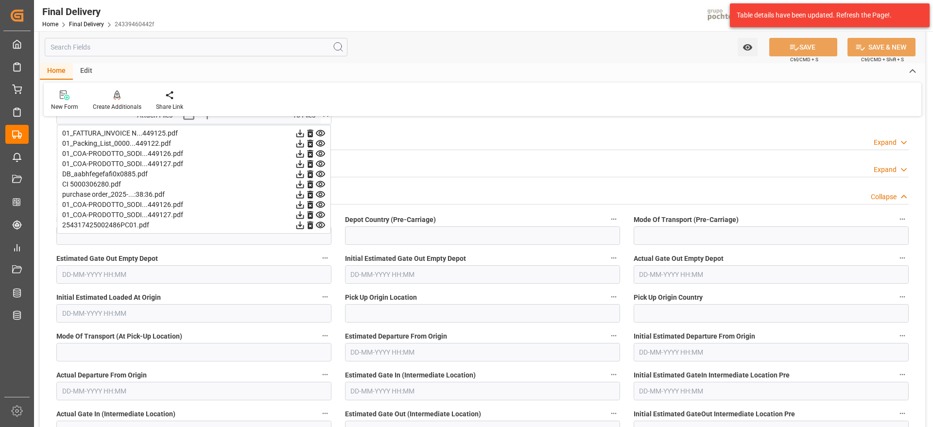
click at [297, 154] on icon at bounding box center [300, 154] width 8 height 8
click at [299, 164] on icon at bounding box center [300, 164] width 8 height 8
click at [298, 205] on icon at bounding box center [300, 205] width 10 height 10
click at [297, 214] on icon at bounding box center [300, 215] width 10 height 10
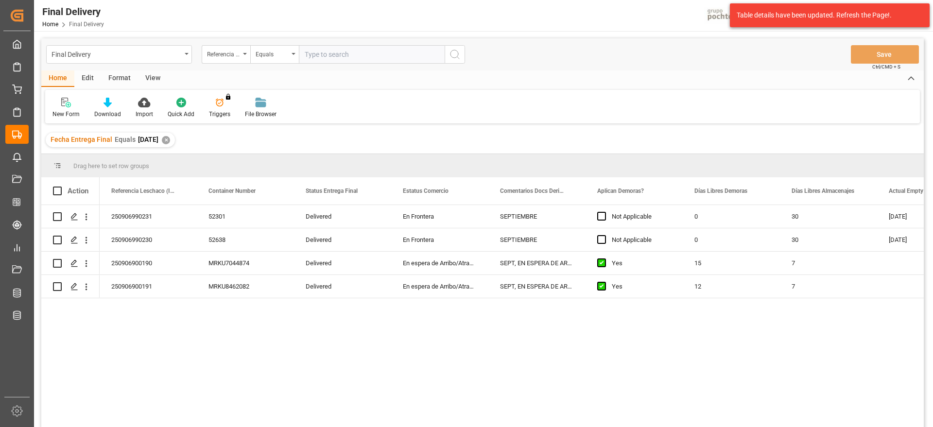
click at [170, 140] on div "✕" at bounding box center [166, 140] width 8 height 8
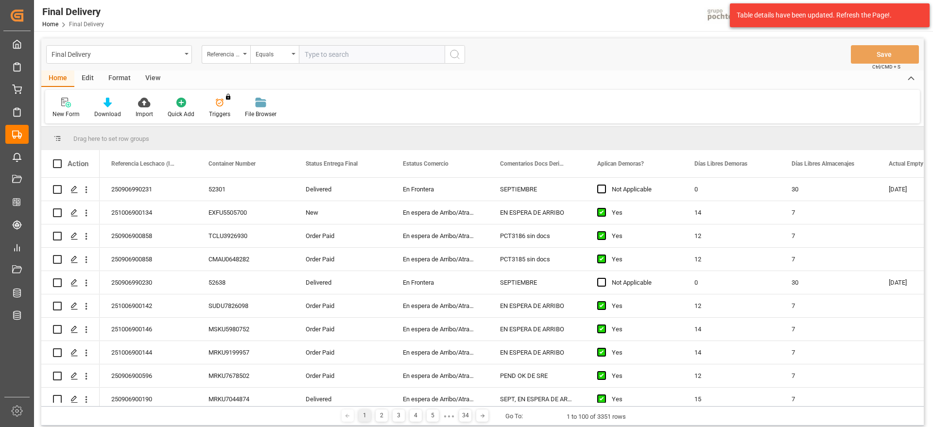
click at [351, 57] on input "text" at bounding box center [372, 54] width 146 height 18
paste input "250906900190"
type input "250906900190"
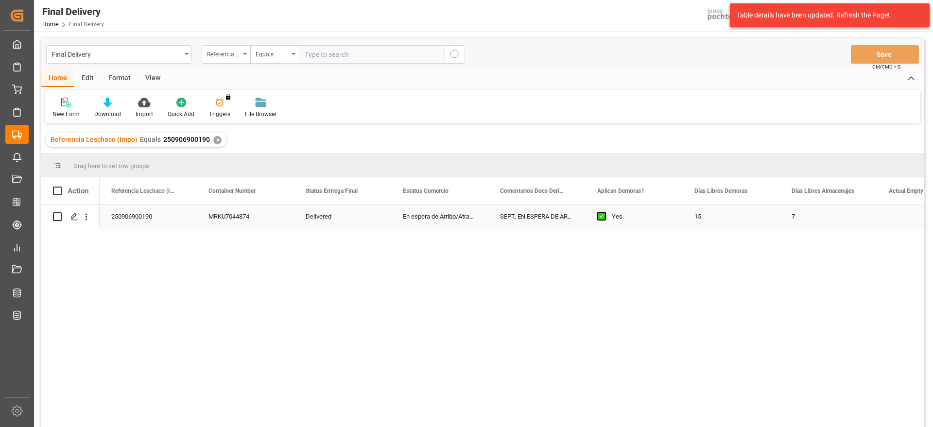
click at [339, 220] on div "Delivered" at bounding box center [342, 216] width 97 height 23
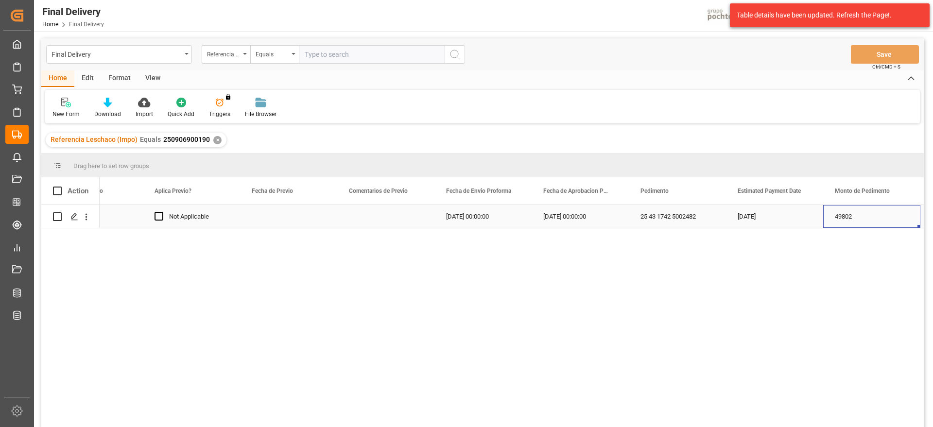
scroll to position [0, 1803]
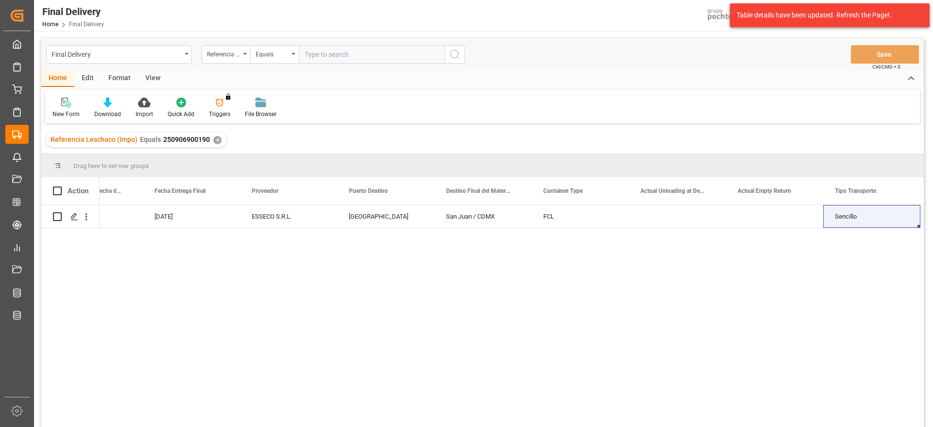
click at [213, 141] on div "✕" at bounding box center [217, 140] width 8 height 8
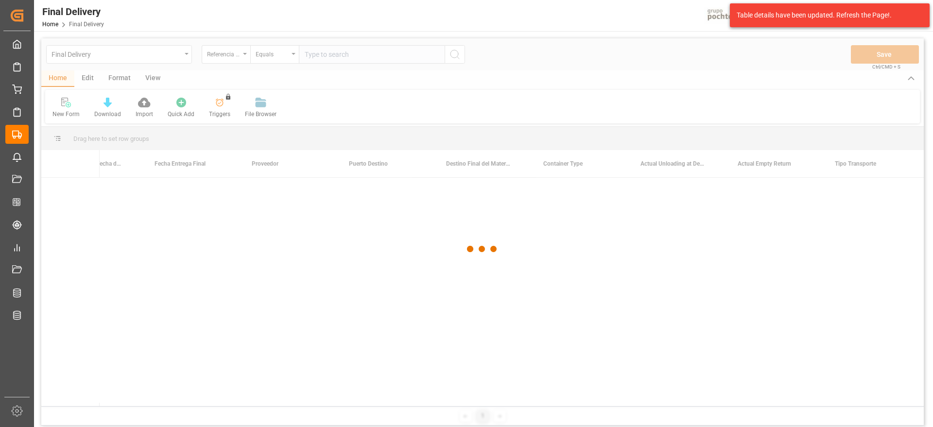
click at [320, 52] on div at bounding box center [482, 248] width 882 height 421
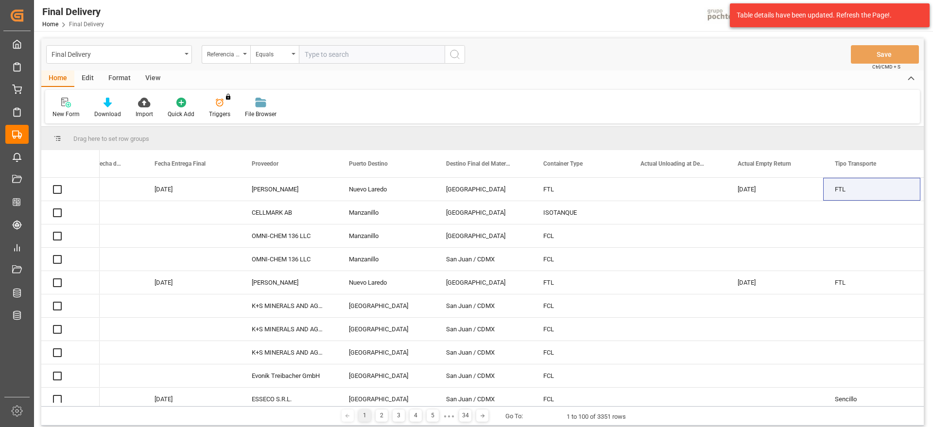
click at [320, 52] on input "text" at bounding box center [372, 54] width 146 height 18
paste input "250906900597"
type input "250906900597"
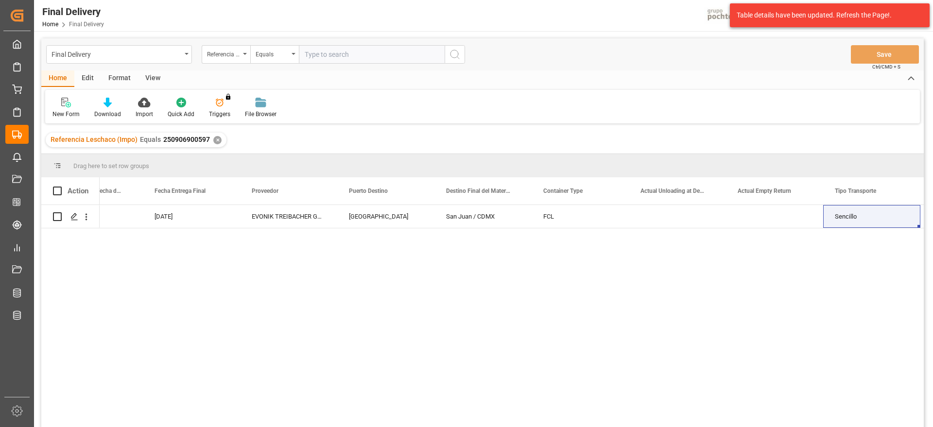
click at [571, 230] on div "20-09-2025 22-09-2025 EVONIK TREIBACHER GmbH Veracruz San Juan / CDMX FCL Senci…" at bounding box center [512, 319] width 824 height 228
click at [577, 218] on div "FCL" at bounding box center [579, 216] width 97 height 23
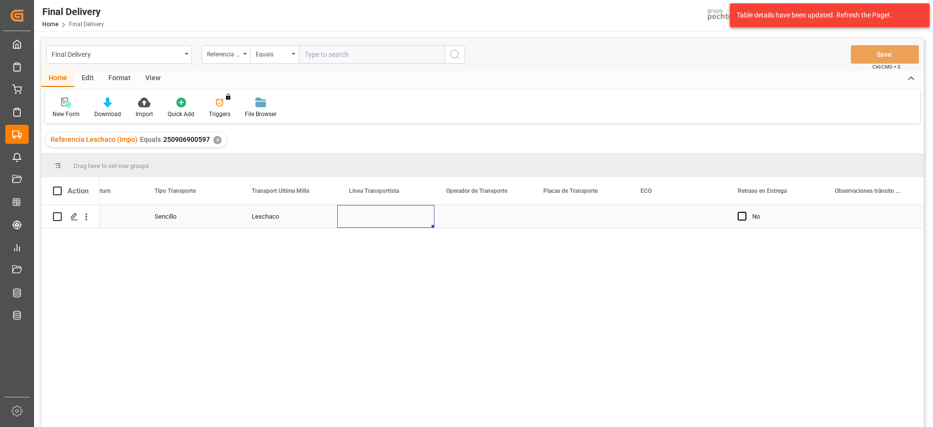
click at [387, 218] on div "Press SPACE to select this row." at bounding box center [385, 216] width 97 height 23
click at [387, 218] on input "Press SPACE to select this row." at bounding box center [386, 222] width 82 height 18
click at [397, 244] on div "DON TRUCKING" at bounding box center [385, 250] width 81 height 34
type input "DON TRUCKING"
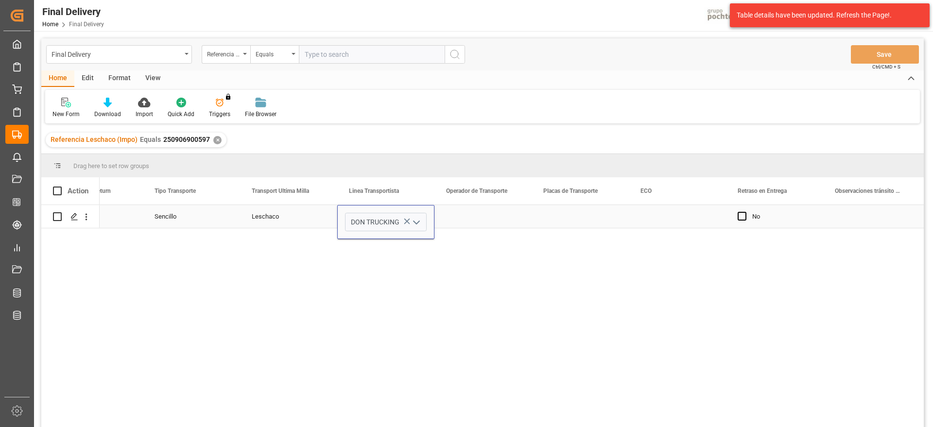
click at [471, 211] on div "Press SPACE to select this row." at bounding box center [482, 216] width 97 height 23
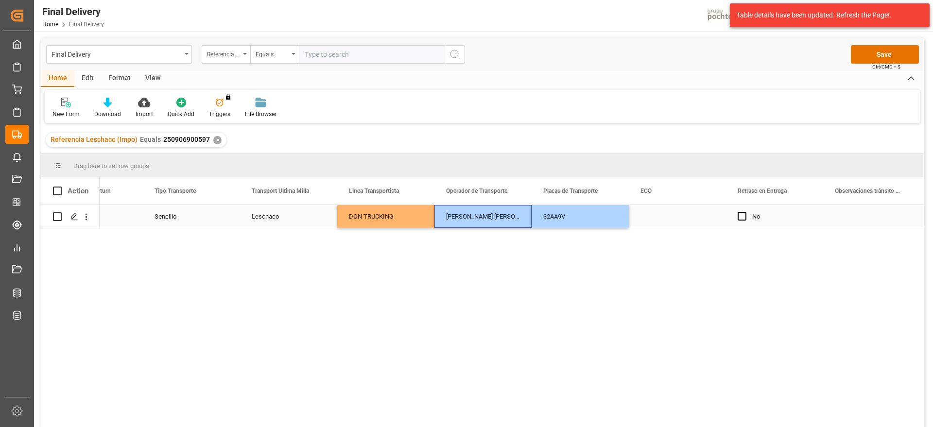
click at [662, 222] on div "Press SPACE to select this row." at bounding box center [677, 216] width 97 height 23
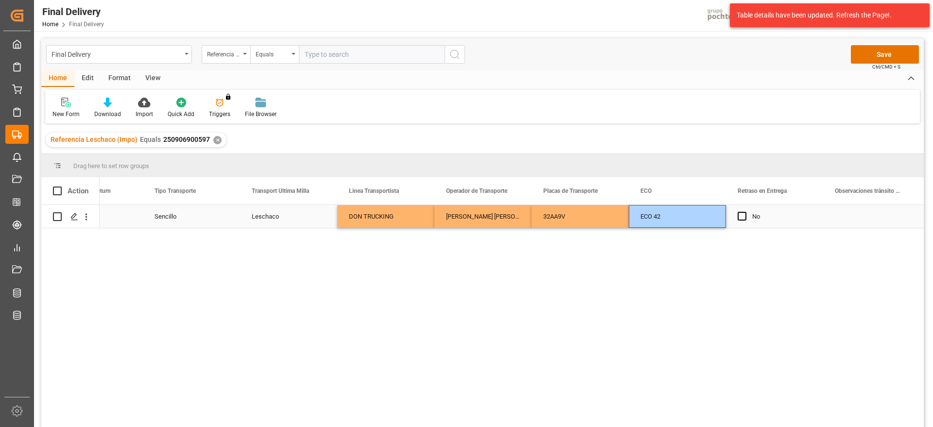
click at [825, 218] on div "Press SPACE to select this row." at bounding box center [871, 216] width 97 height 23
click at [872, 50] on button "Save" at bounding box center [885, 54] width 68 height 18
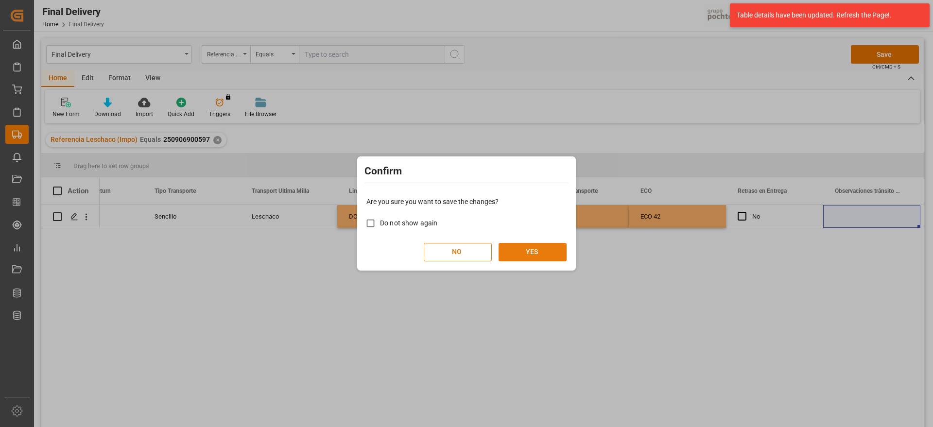
click at [557, 245] on button "YES" at bounding box center [532, 252] width 68 height 18
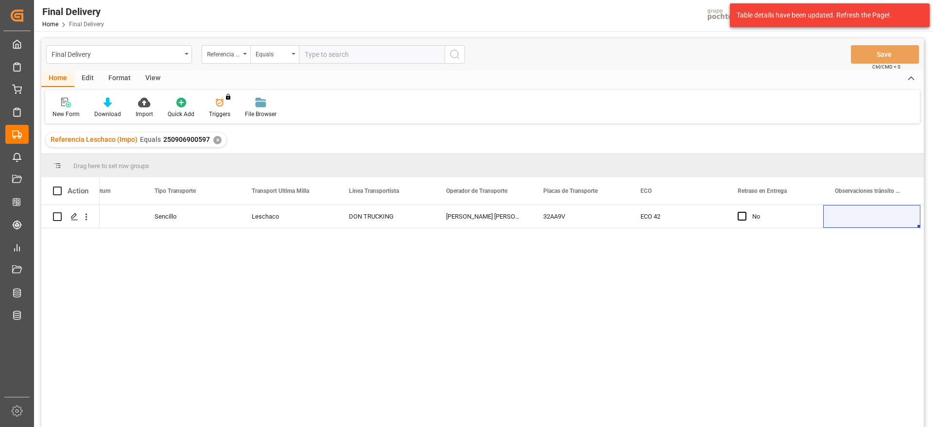
click at [213, 138] on div "✕" at bounding box center [217, 140] width 8 height 8
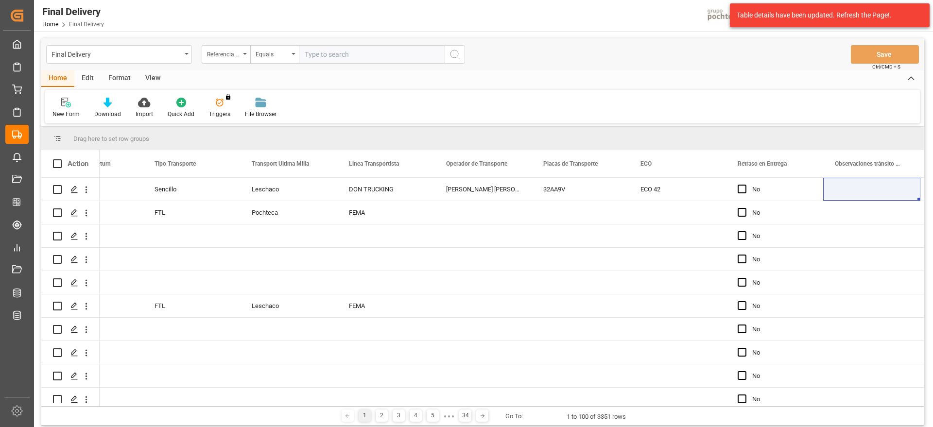
click at [336, 56] on input "text" at bounding box center [372, 54] width 146 height 18
paste input "250906900384"
type input "250906900384"
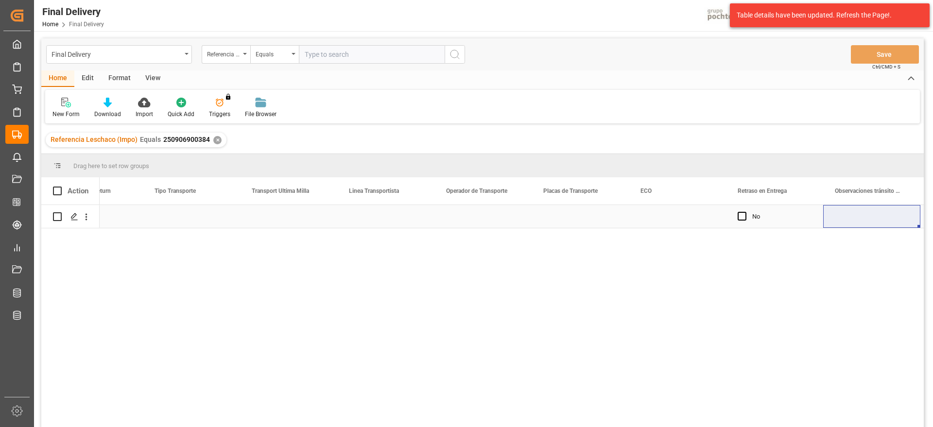
click at [421, 221] on div "Press SPACE to select this row." at bounding box center [385, 216] width 97 height 23
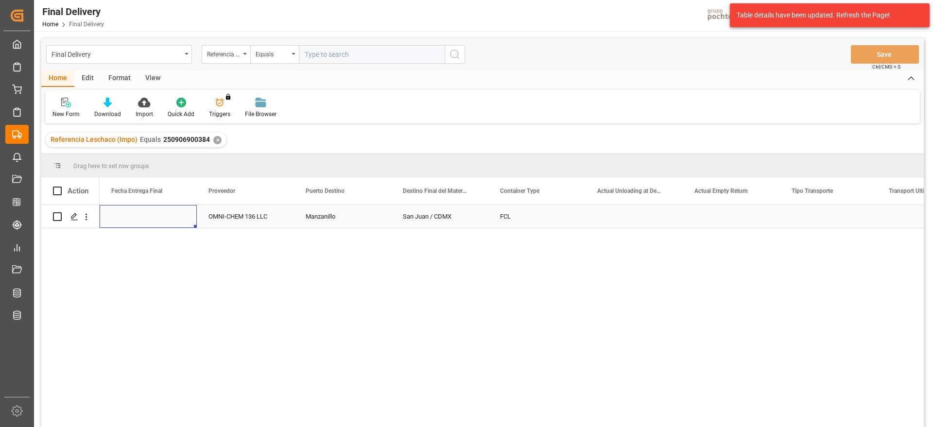
scroll to position [0, 2915]
click at [834, 226] on div "Press SPACE to select this row." at bounding box center [828, 216] width 97 height 23
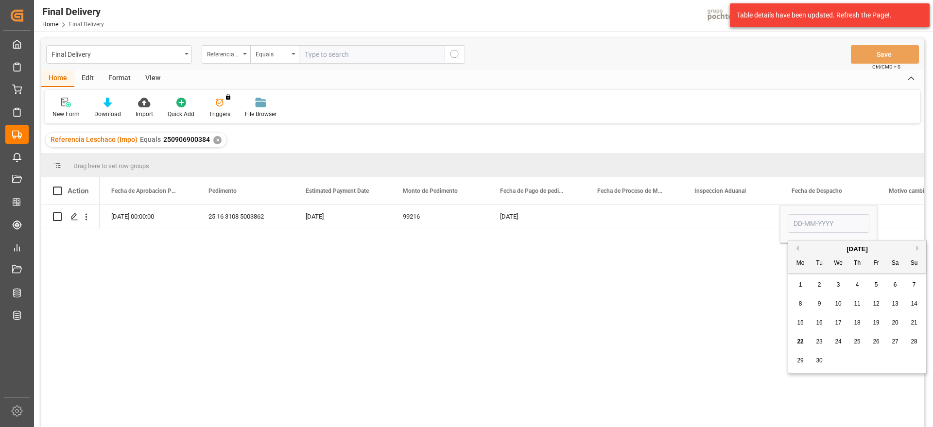
click at [839, 319] on span "17" at bounding box center [838, 322] width 6 height 7
type input "17-09-2025"
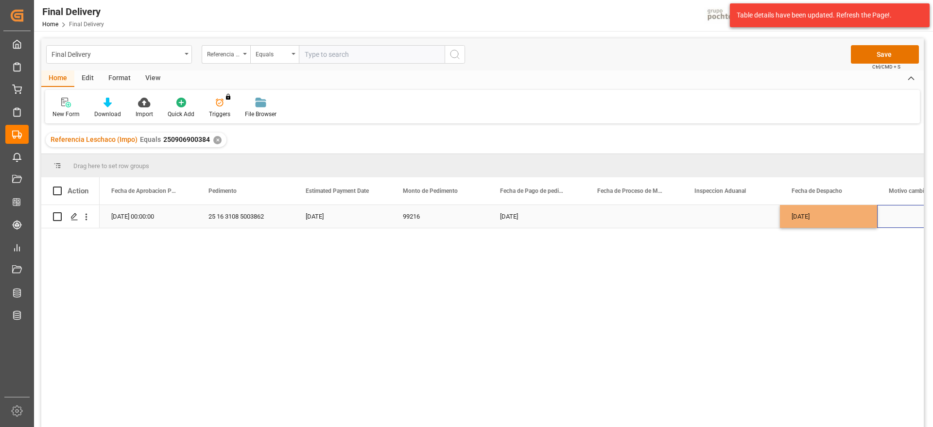
click at [896, 210] on div "Press SPACE to select this row." at bounding box center [925, 216] width 97 height 23
click at [847, 219] on div "17-09-2025" at bounding box center [828, 216] width 97 height 23
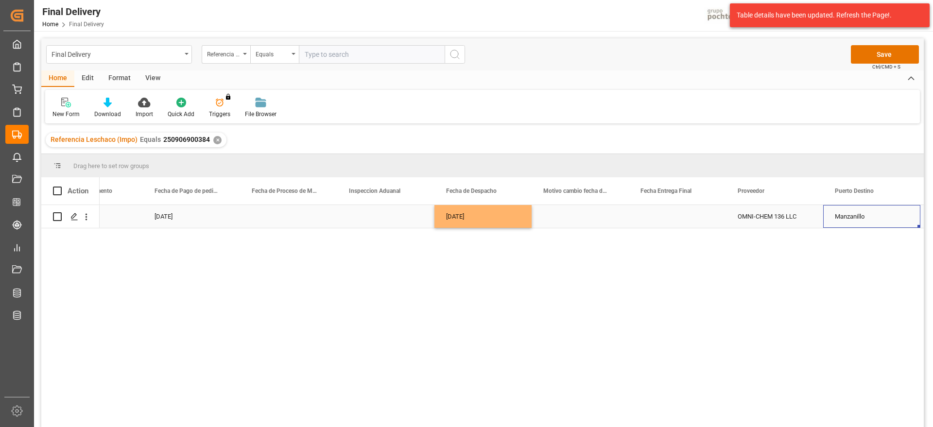
click at [688, 222] on div "Press SPACE to select this row." at bounding box center [677, 216] width 97 height 23
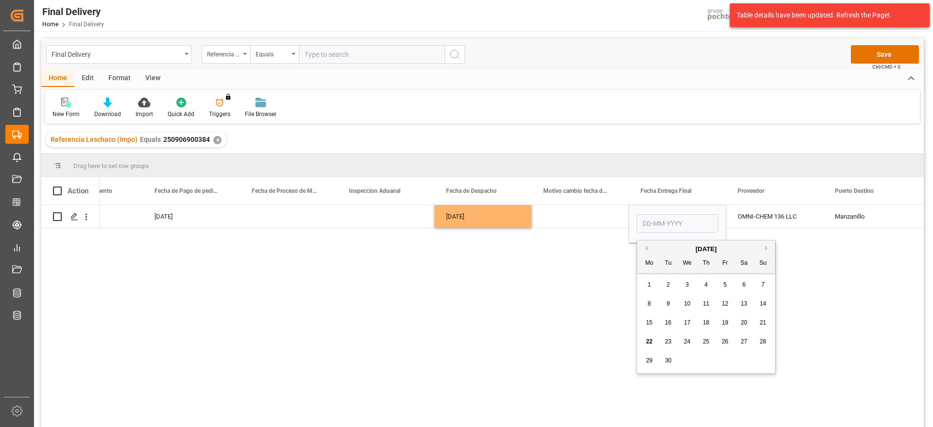
click at [711, 321] on div "18" at bounding box center [706, 323] width 12 height 12
type input "18-09-2025"
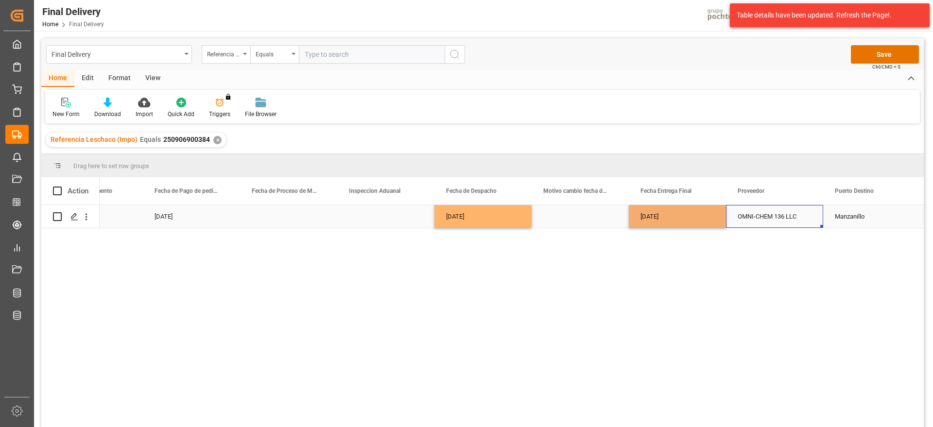
click at [783, 215] on div "OMNI-CHEM 136 LLC" at bounding box center [774, 216] width 97 height 23
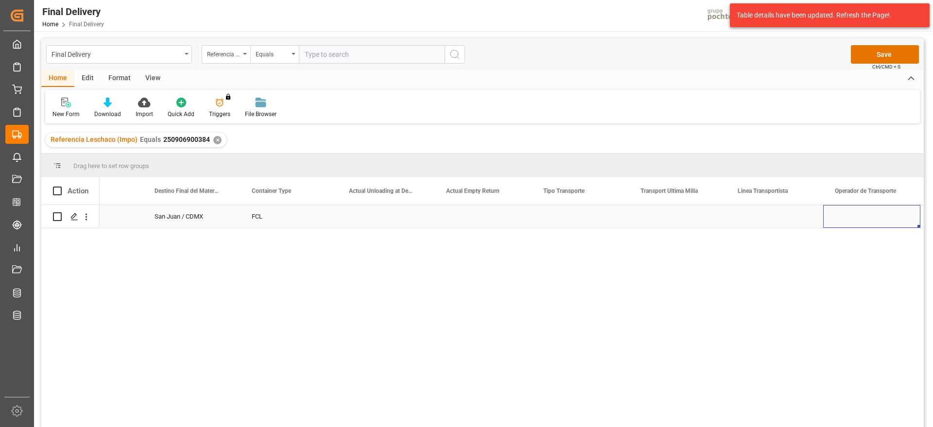
click at [569, 223] on div "Press SPACE to select this row." at bounding box center [579, 216] width 97 height 23
click at [607, 223] on button "Select" at bounding box center [580, 222] width 82 height 18
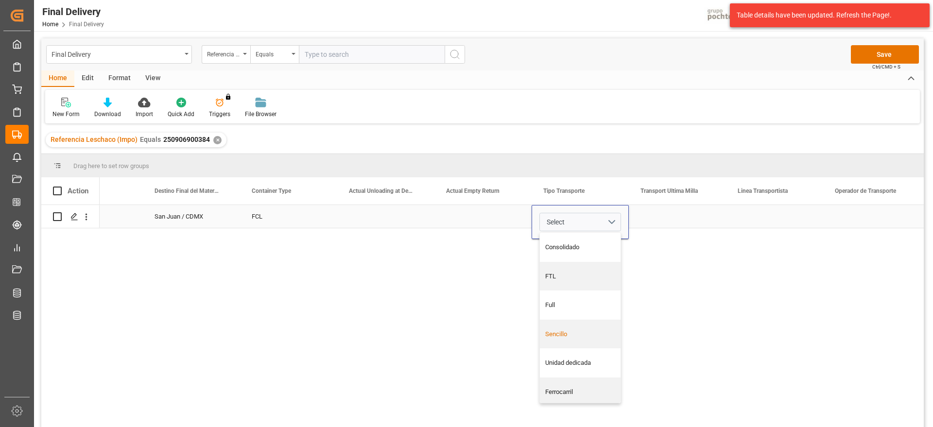
click at [579, 328] on div "Sencillo" at bounding box center [580, 334] width 81 height 29
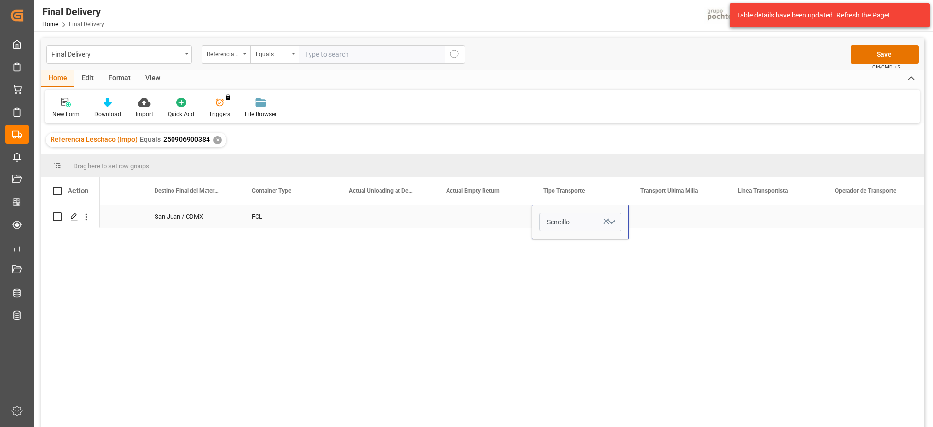
click at [695, 218] on div "Press SPACE to select this row." at bounding box center [677, 216] width 97 height 23
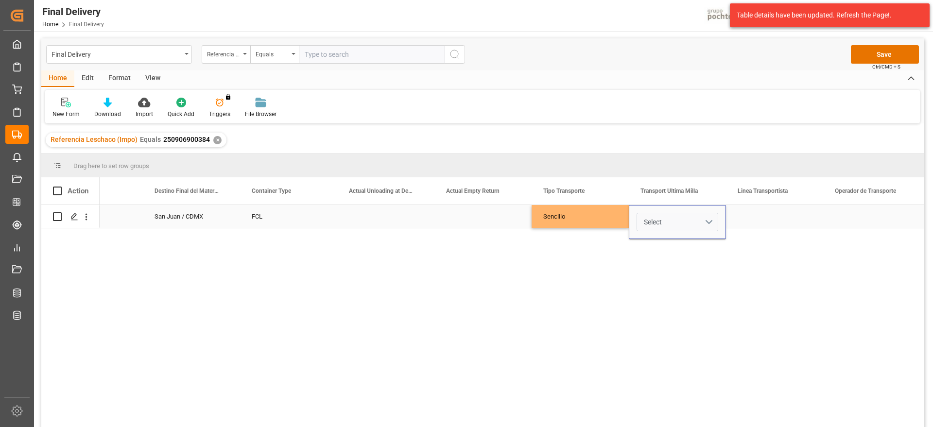
click at [710, 218] on button "Select" at bounding box center [677, 222] width 82 height 18
click at [687, 278] on div "Pochteca" at bounding box center [677, 277] width 70 height 10
click at [705, 219] on icon "Press SPACE to select this row." at bounding box center [703, 221] width 10 height 10
drag, startPoint x: 718, startPoint y: 220, endPoint x: 710, endPoint y: 220, distance: 7.8
click at [718, 220] on div "Select" at bounding box center [677, 222] width 97 height 34
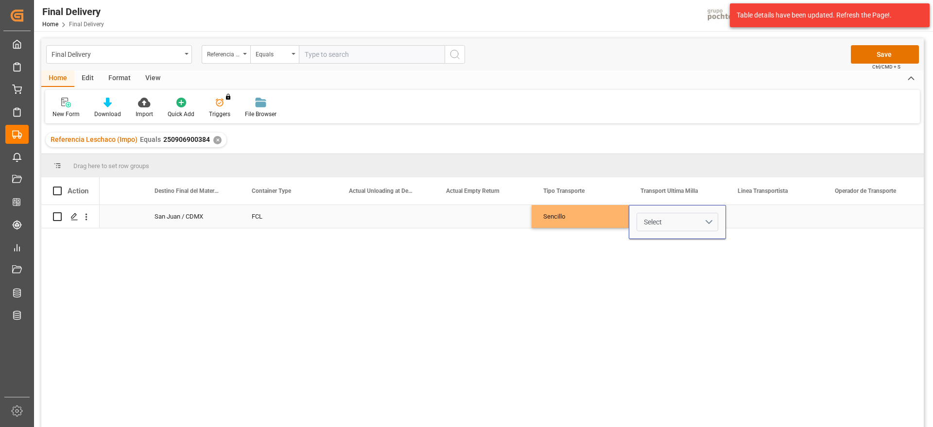
click at [707, 220] on button "Select" at bounding box center [677, 222] width 82 height 18
click at [682, 251] on div "Leschaco" at bounding box center [677, 247] width 70 height 10
click at [752, 212] on div "Press SPACE to select this row." at bounding box center [774, 216] width 97 height 23
click at [772, 209] on div "Press SPACE to select this row." at bounding box center [774, 216] width 97 height 23
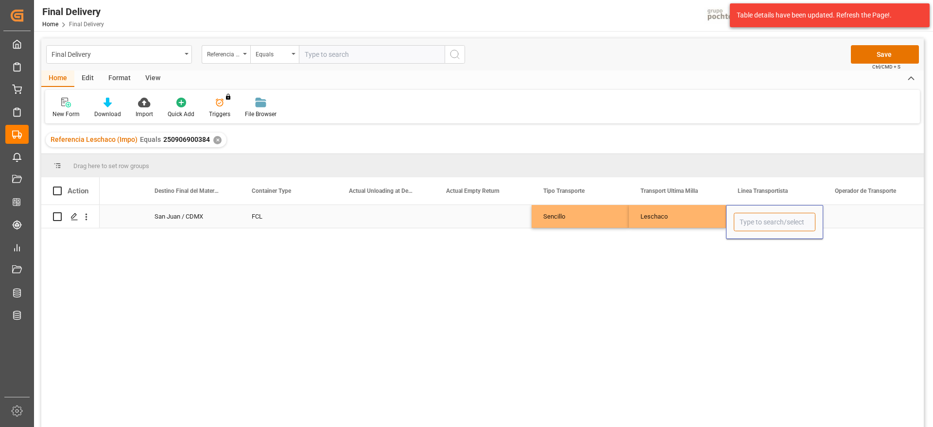
click at [767, 213] on input "Press SPACE to select this row." at bounding box center [775, 222] width 82 height 18
type input "TLH"
click at [855, 219] on div "Press SPACE to select this row." at bounding box center [871, 216] width 97 height 23
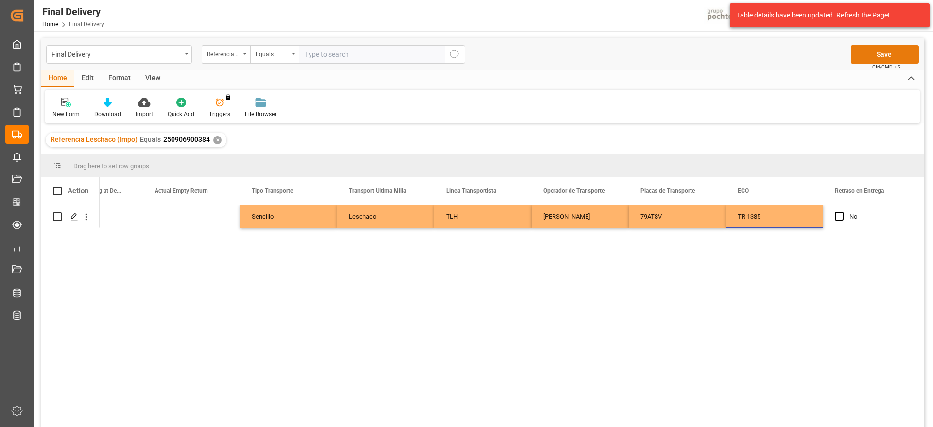
click at [870, 52] on button "Save" at bounding box center [885, 54] width 68 height 18
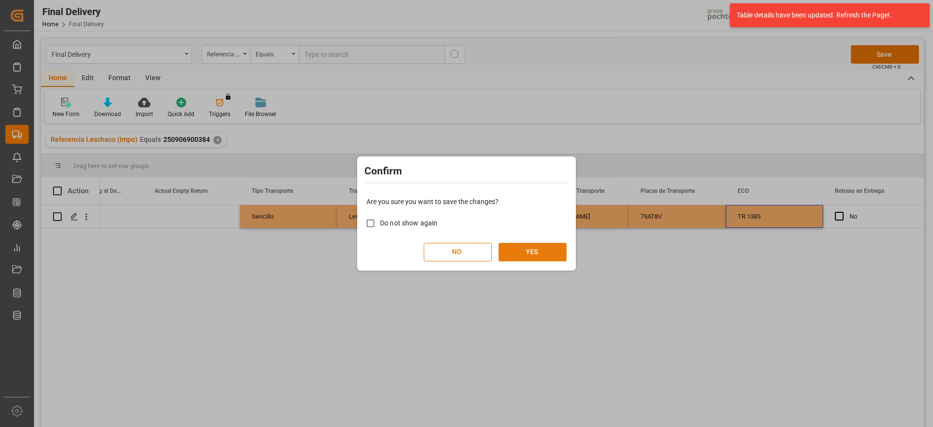
click at [521, 250] on button "YES" at bounding box center [532, 252] width 68 height 18
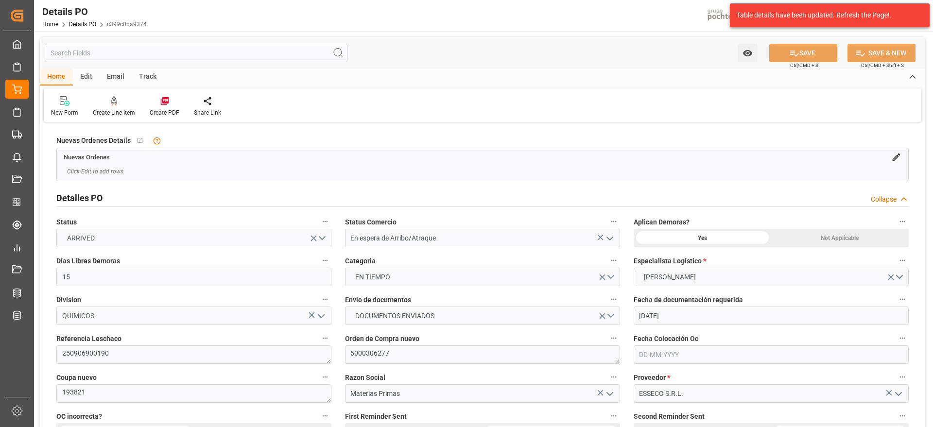
scroll to position [790, 0]
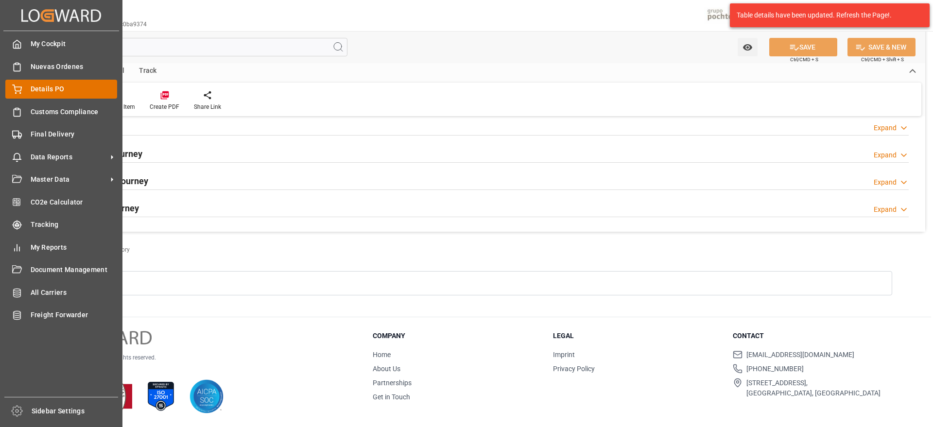
click at [17, 92] on icon at bounding box center [17, 90] width 10 height 10
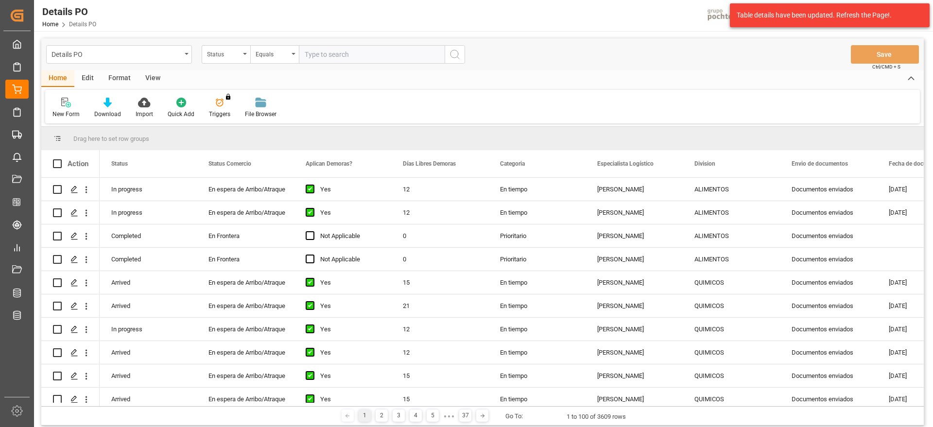
click at [223, 57] on div "Status" at bounding box center [223, 53] width 33 height 11
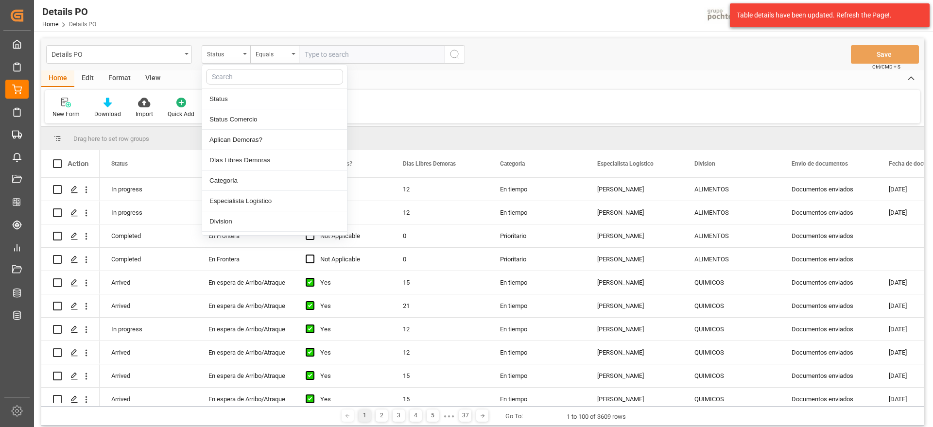
click at [223, 75] on input "text" at bounding box center [274, 77] width 137 height 16
type input "ref"
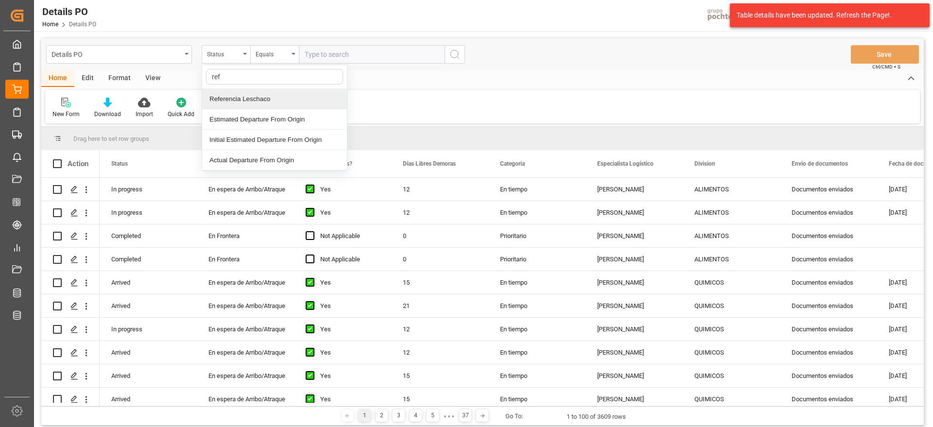
click at [244, 94] on div "Referencia Leschaco" at bounding box center [274, 99] width 145 height 20
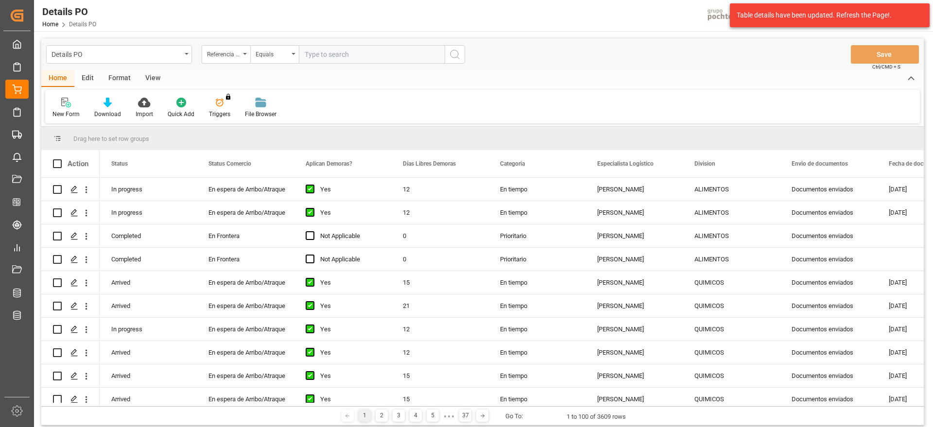
click at [324, 55] on input "text" at bounding box center [372, 54] width 146 height 18
paste input "250906900858"
type input "250906900858"
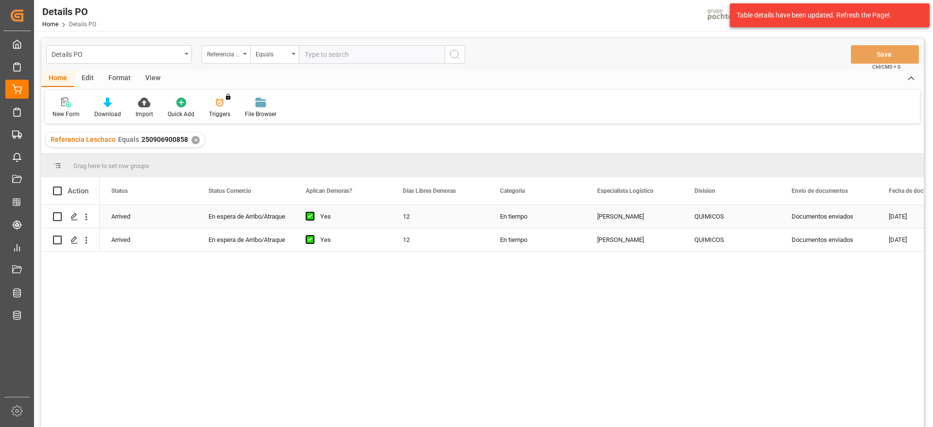
click at [678, 220] on div "[PERSON_NAME]" at bounding box center [633, 216] width 97 height 23
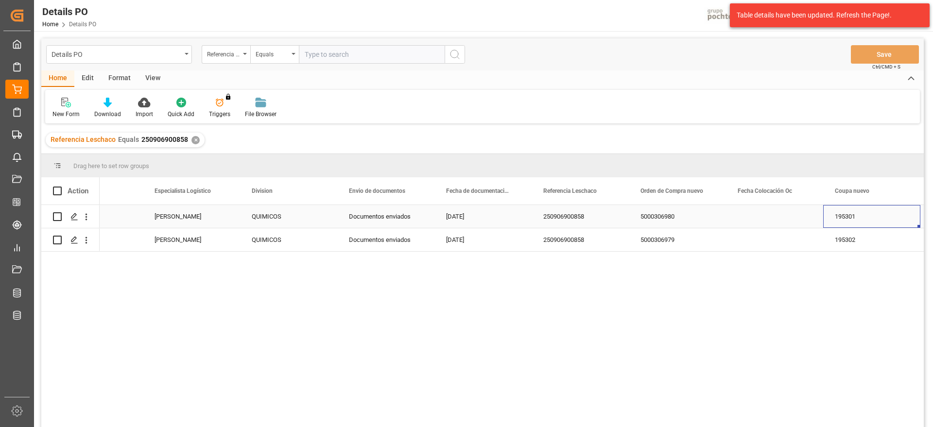
scroll to position [0, 540]
click at [557, 223] on div "5000306980" at bounding box center [579, 216] width 97 height 23
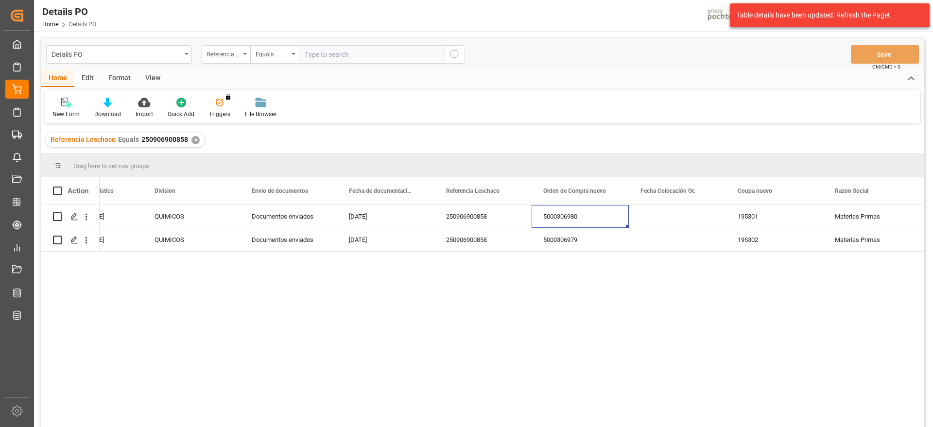
click at [321, 57] on input "text" at bounding box center [372, 54] width 146 height 18
click at [192, 138] on div "✕" at bounding box center [195, 140] width 8 height 8
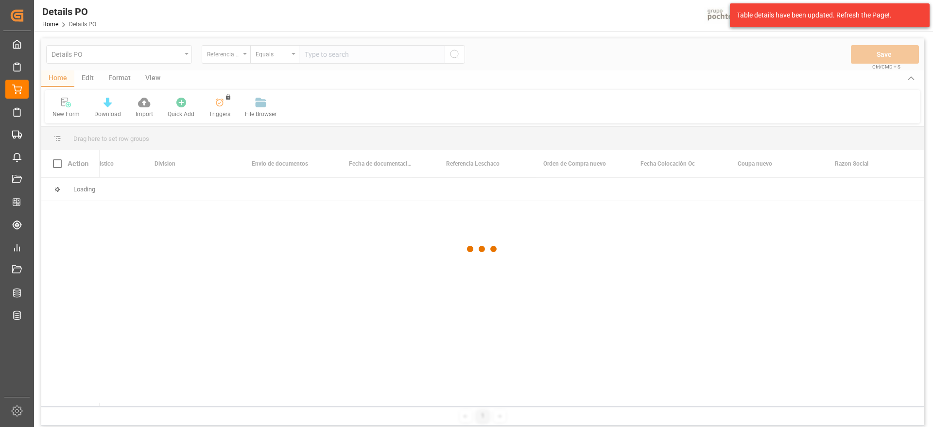
click at [224, 60] on div at bounding box center [482, 248] width 882 height 421
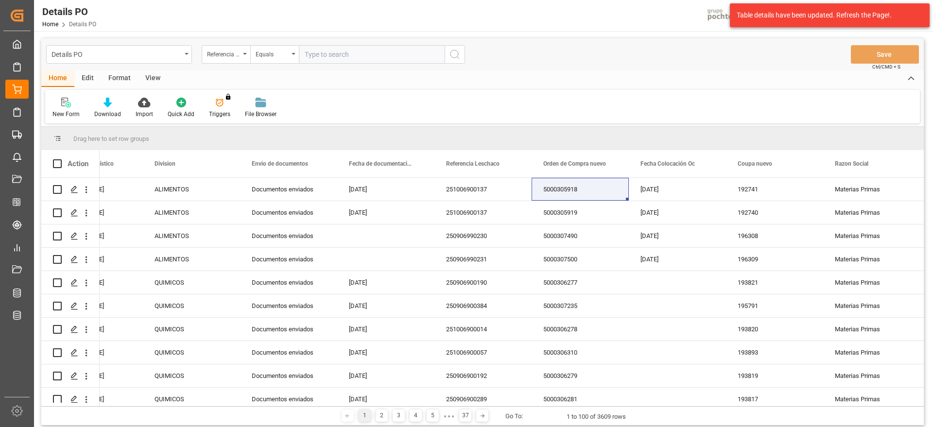
click at [223, 54] on div "Referencia Leschaco" at bounding box center [223, 53] width 33 height 11
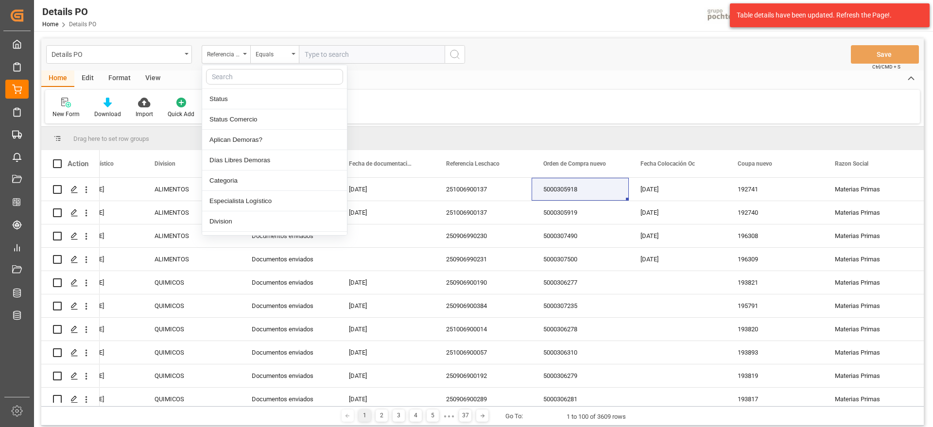
click at [238, 79] on input "text" at bounding box center [274, 77] width 137 height 16
type input "orde"
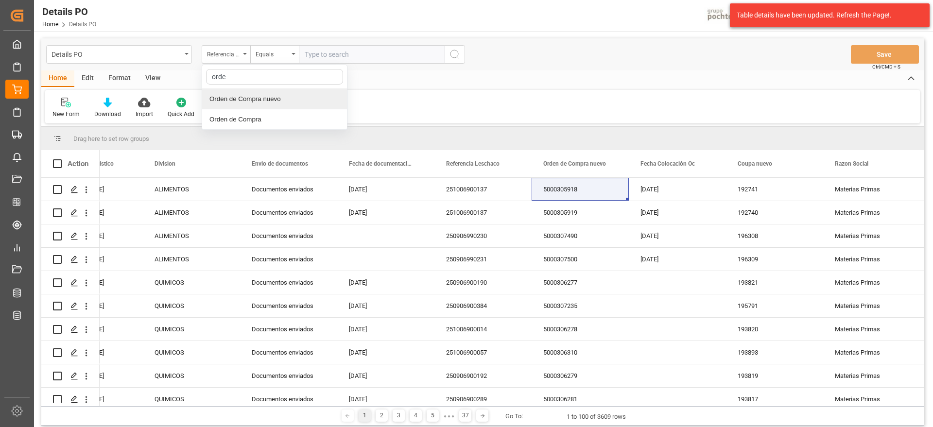
click at [264, 101] on div "Orden de Compra nuevo" at bounding box center [274, 99] width 145 height 20
click at [321, 60] on input "text" at bounding box center [372, 54] width 146 height 18
paste input "5000306169"
type input "5000306169"
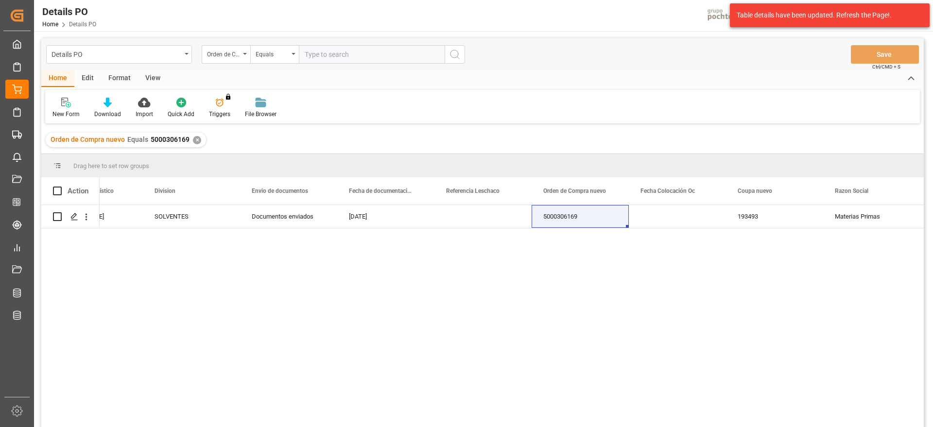
click at [329, 53] on input "text" at bounding box center [372, 54] width 146 height 18
type input "5000306169"
click at [494, 220] on div "Press SPACE to select this row." at bounding box center [482, 216] width 97 height 23
click at [467, 221] on div "Press SPACE to select this row." at bounding box center [482, 216] width 97 height 23
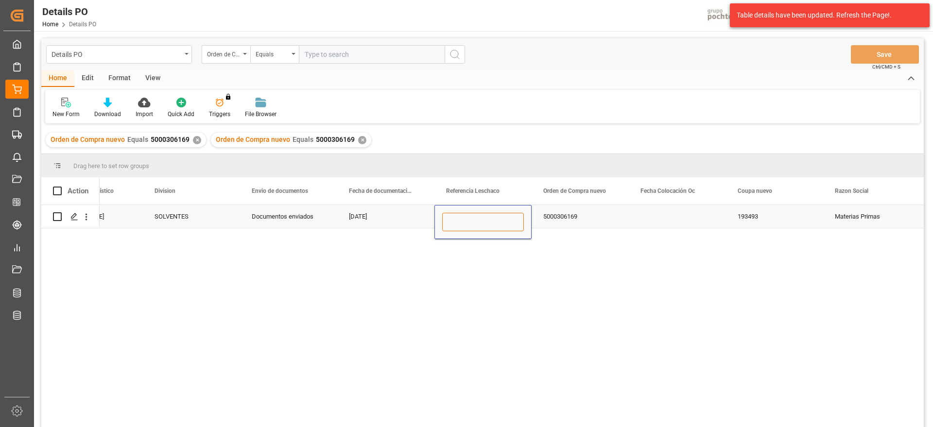
click at [467, 221] on input "Press SPACE to select this row." at bounding box center [483, 222] width 82 height 18
paste input "251006900134"
type input "251006900134"
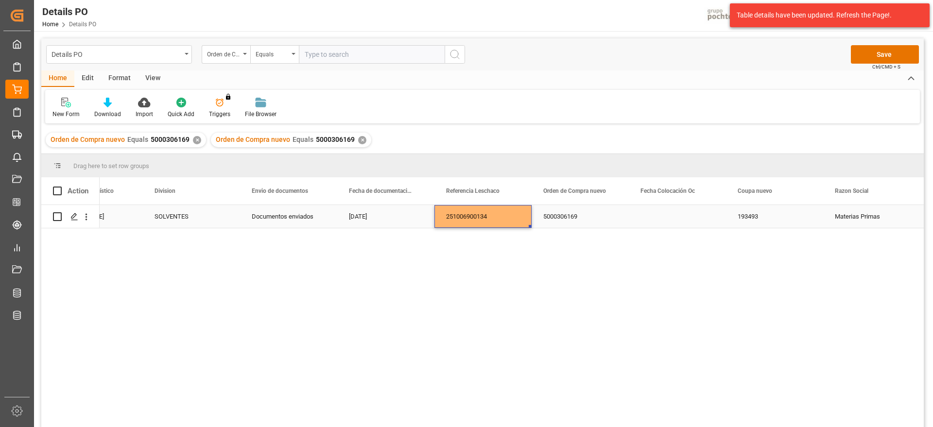
click at [646, 220] on div "Press SPACE to select this row." at bounding box center [677, 216] width 97 height 23
click at [881, 55] on button "Save" at bounding box center [885, 54] width 68 height 18
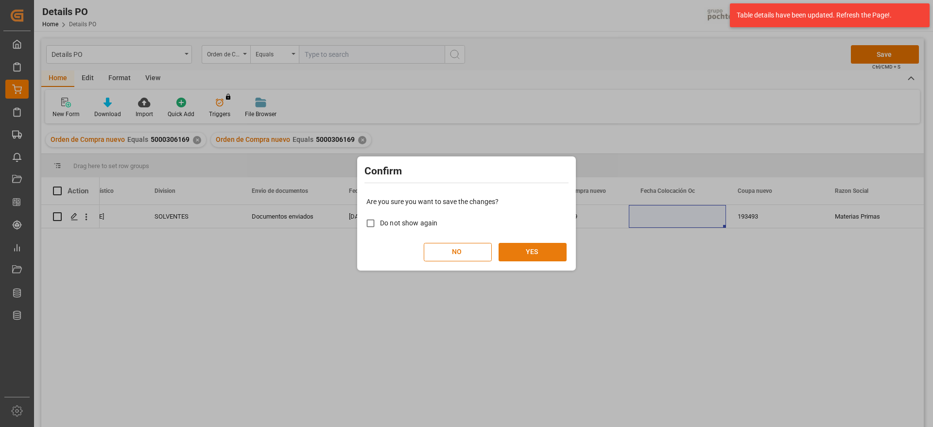
click at [517, 248] on button "YES" at bounding box center [532, 252] width 68 height 18
